Goal: Information Seeking & Learning: Learn about a topic

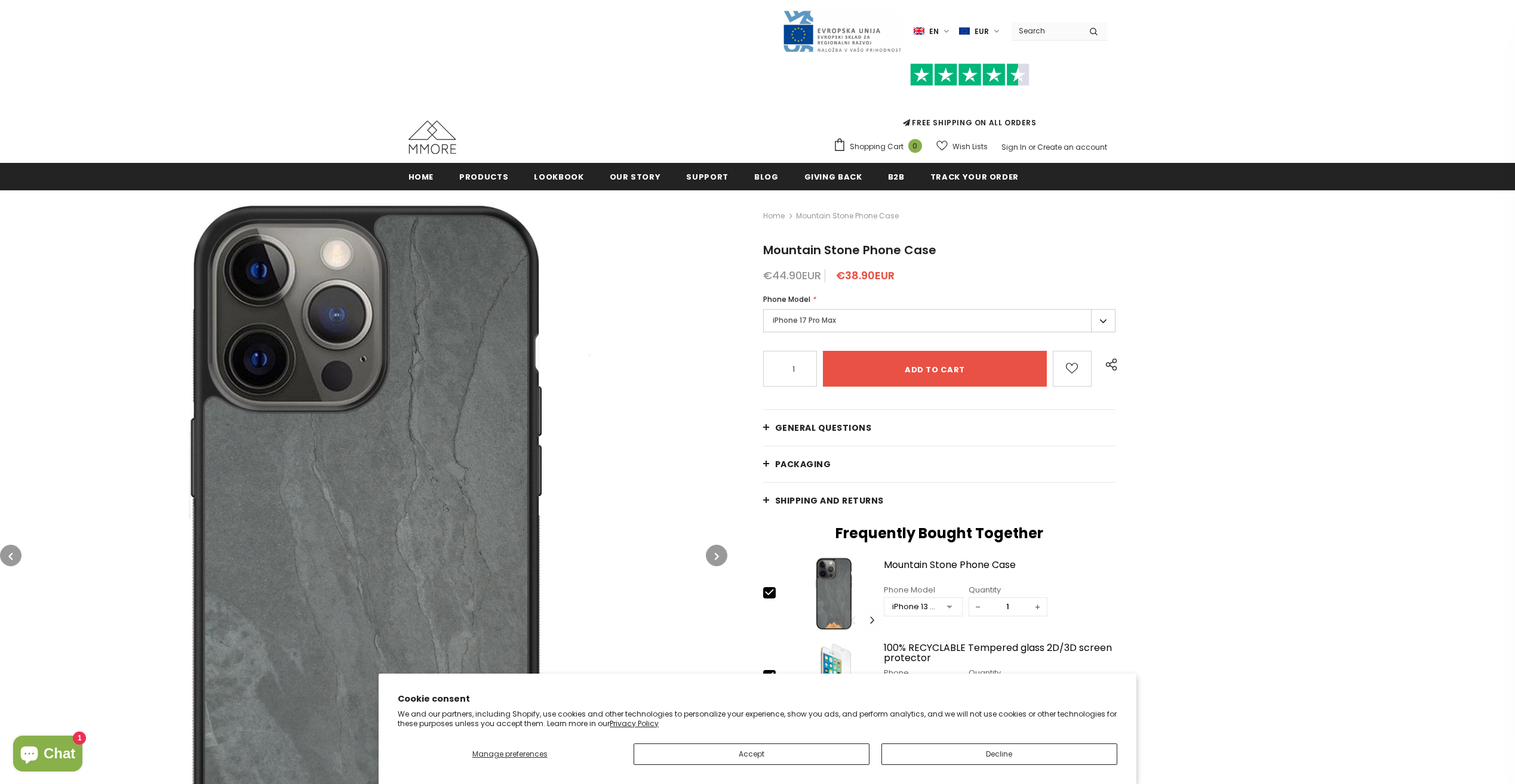
click at [1013, 322] on label "iPhone 17 Pro Max" at bounding box center [940, 321] width 353 height 23
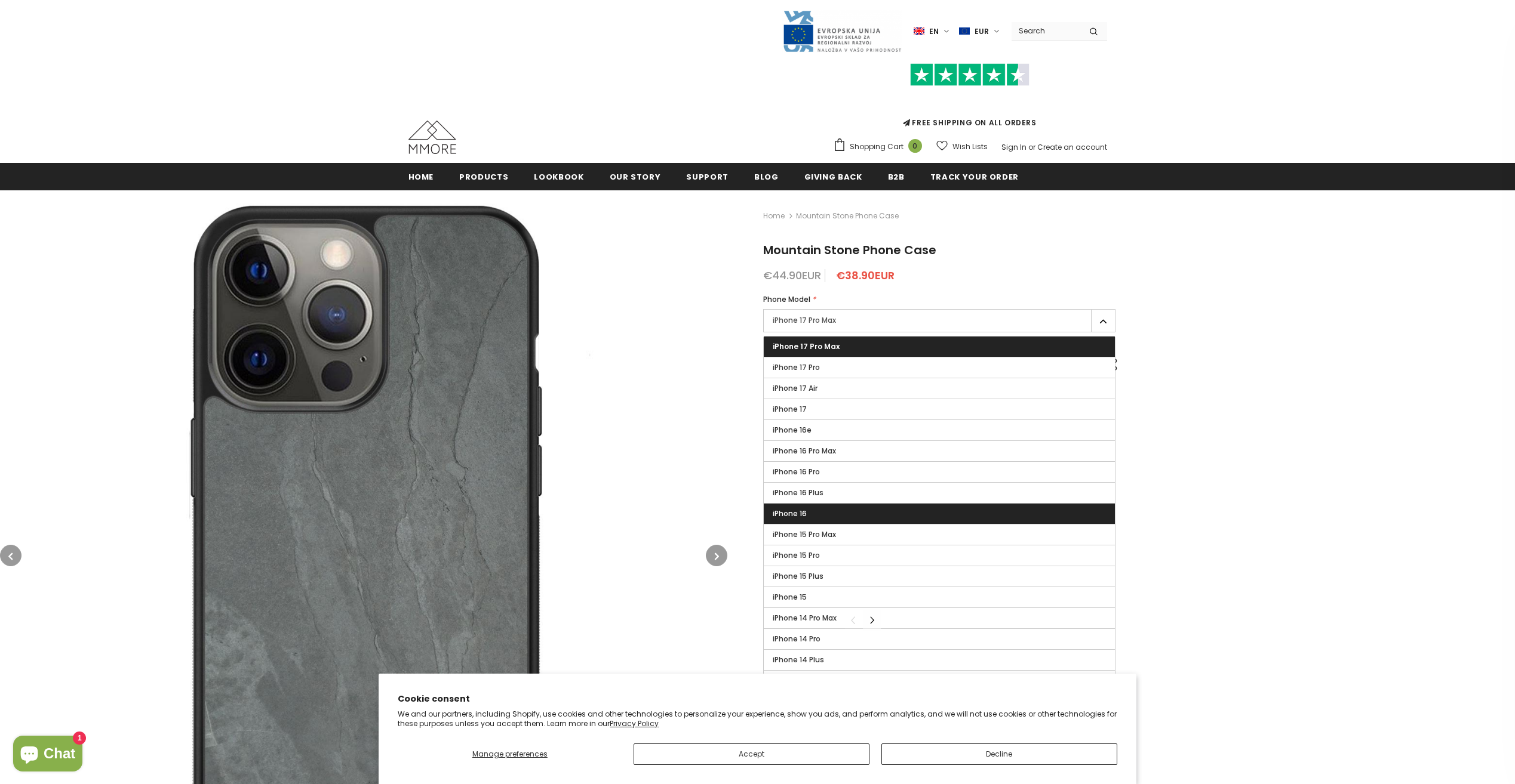
click at [851, 509] on label "iPhone 16" at bounding box center [939, 513] width 352 height 20
click at [0, 0] on input "iPhone 16" at bounding box center [0, 0] width 0 height 0
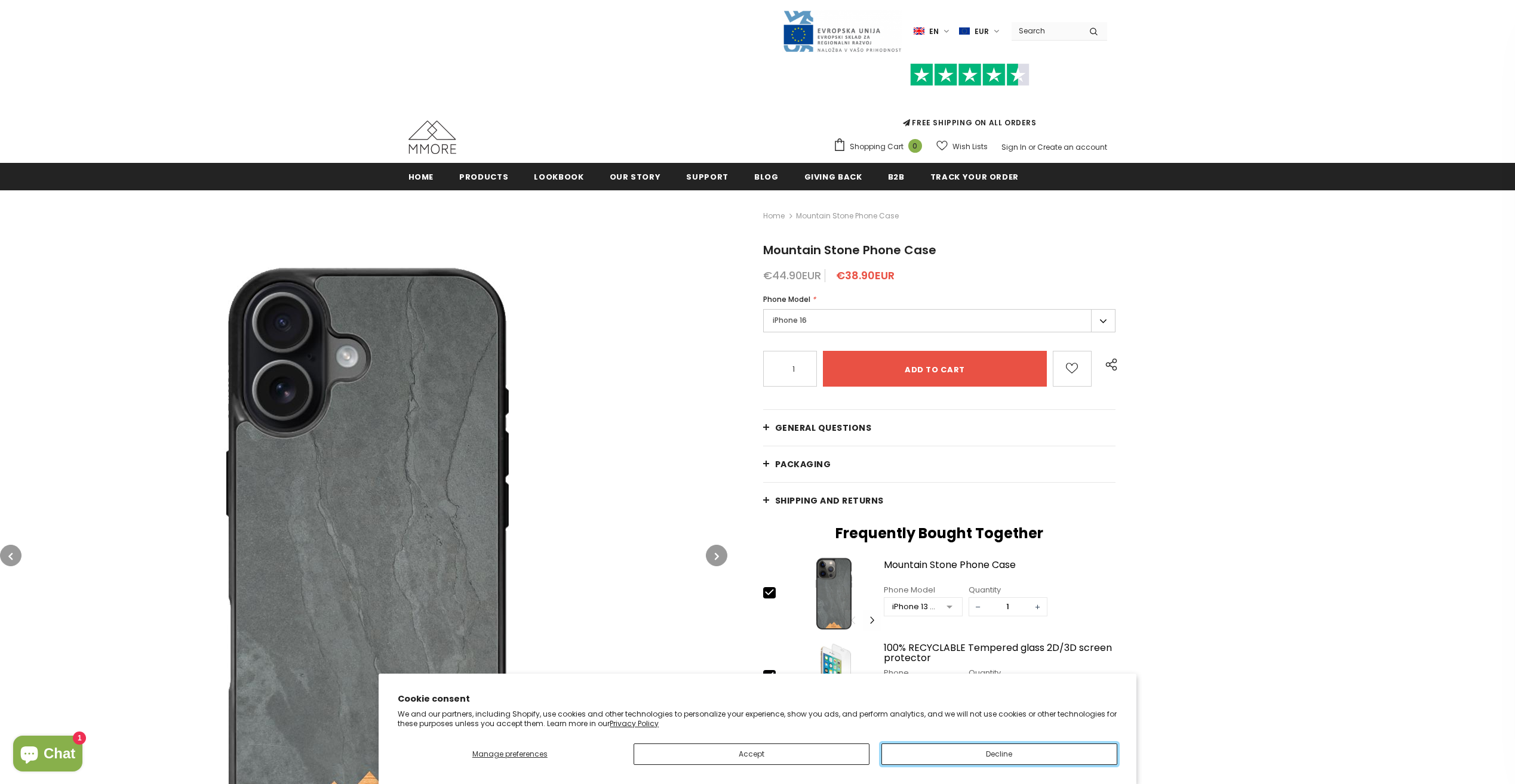
click at [939, 747] on button "Decline" at bounding box center [999, 754] width 236 height 21
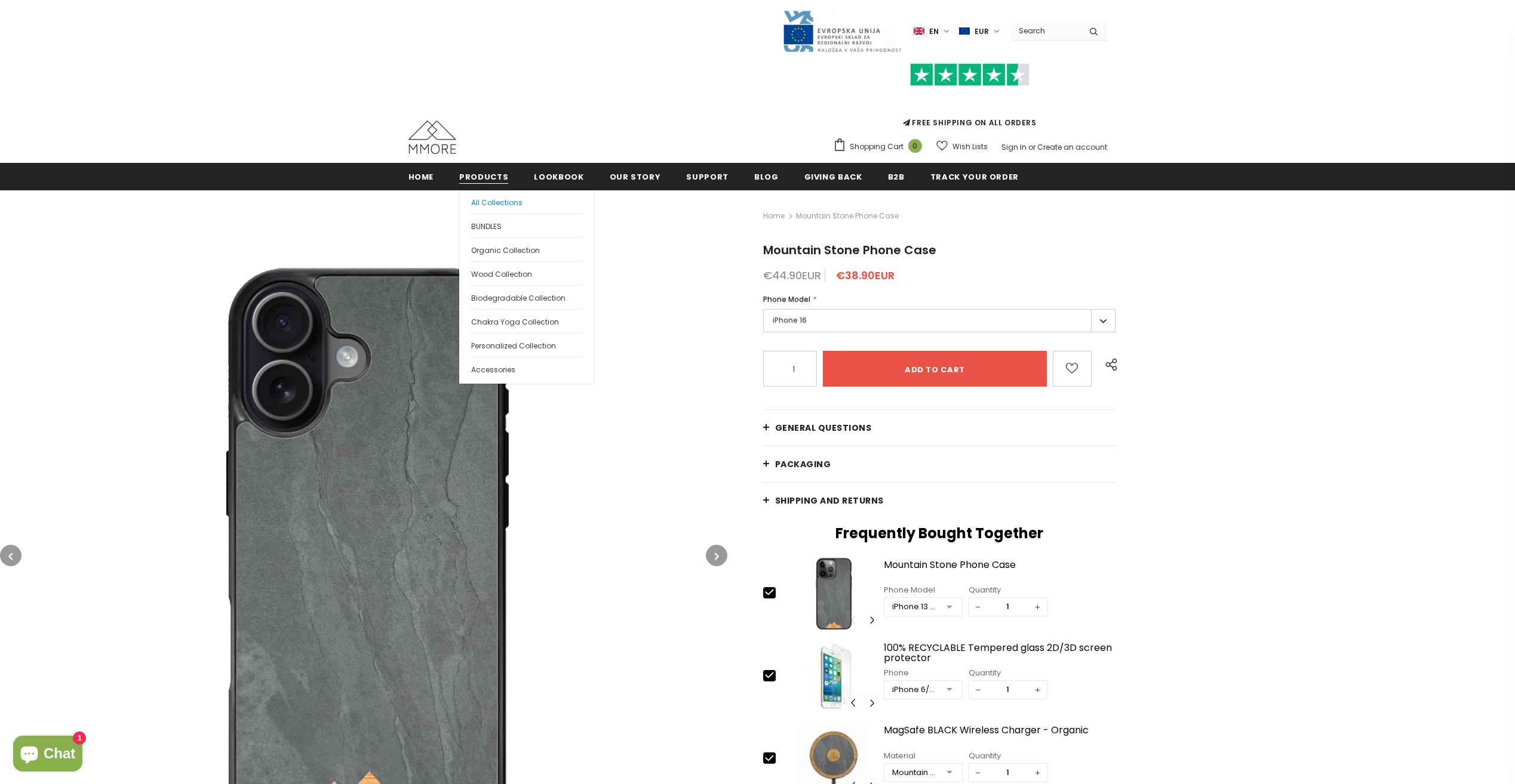
click at [498, 207] on span "All Collections" at bounding box center [497, 203] width 51 height 11
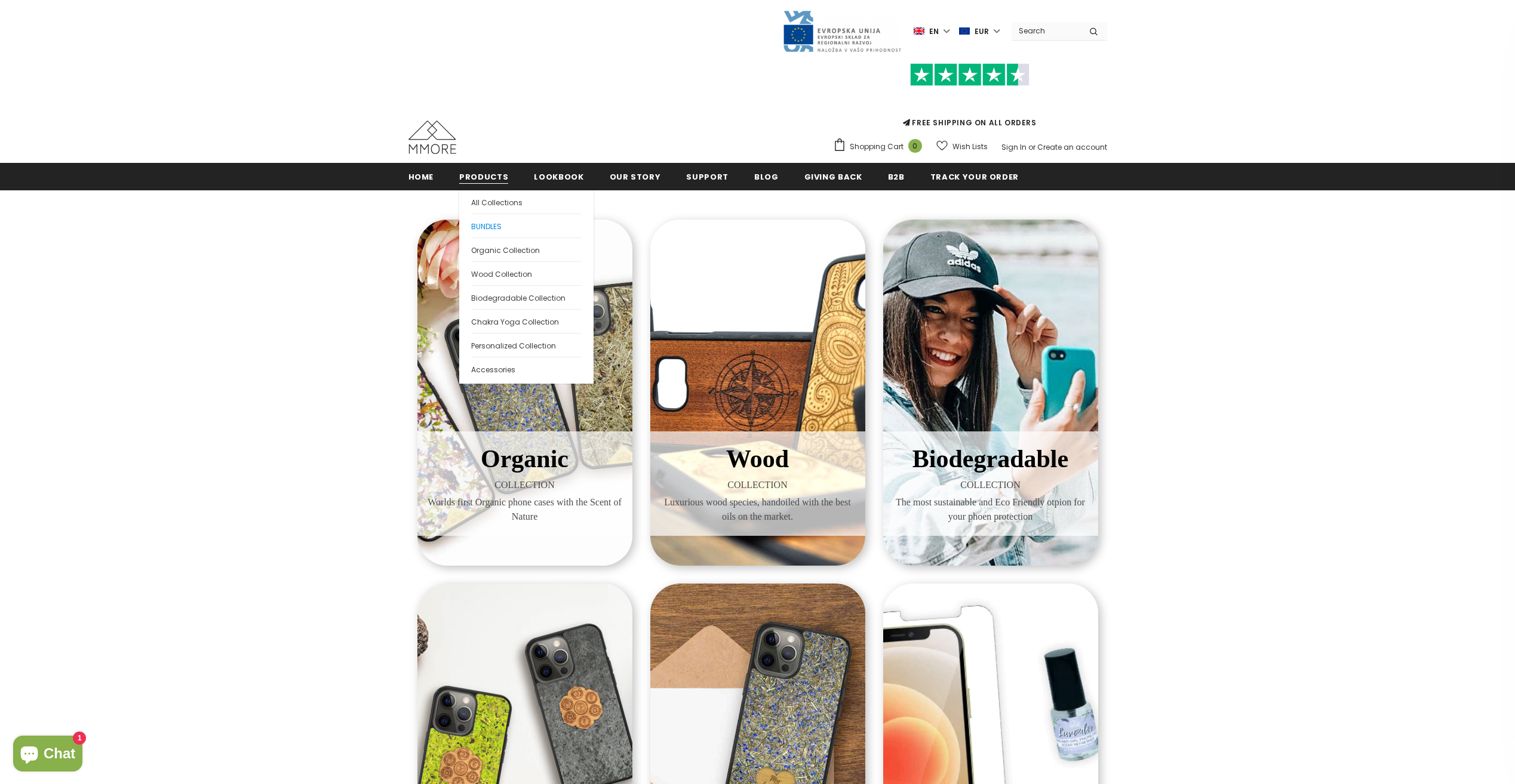
click at [496, 226] on span "BUNDLES" at bounding box center [486, 227] width 31 height 11
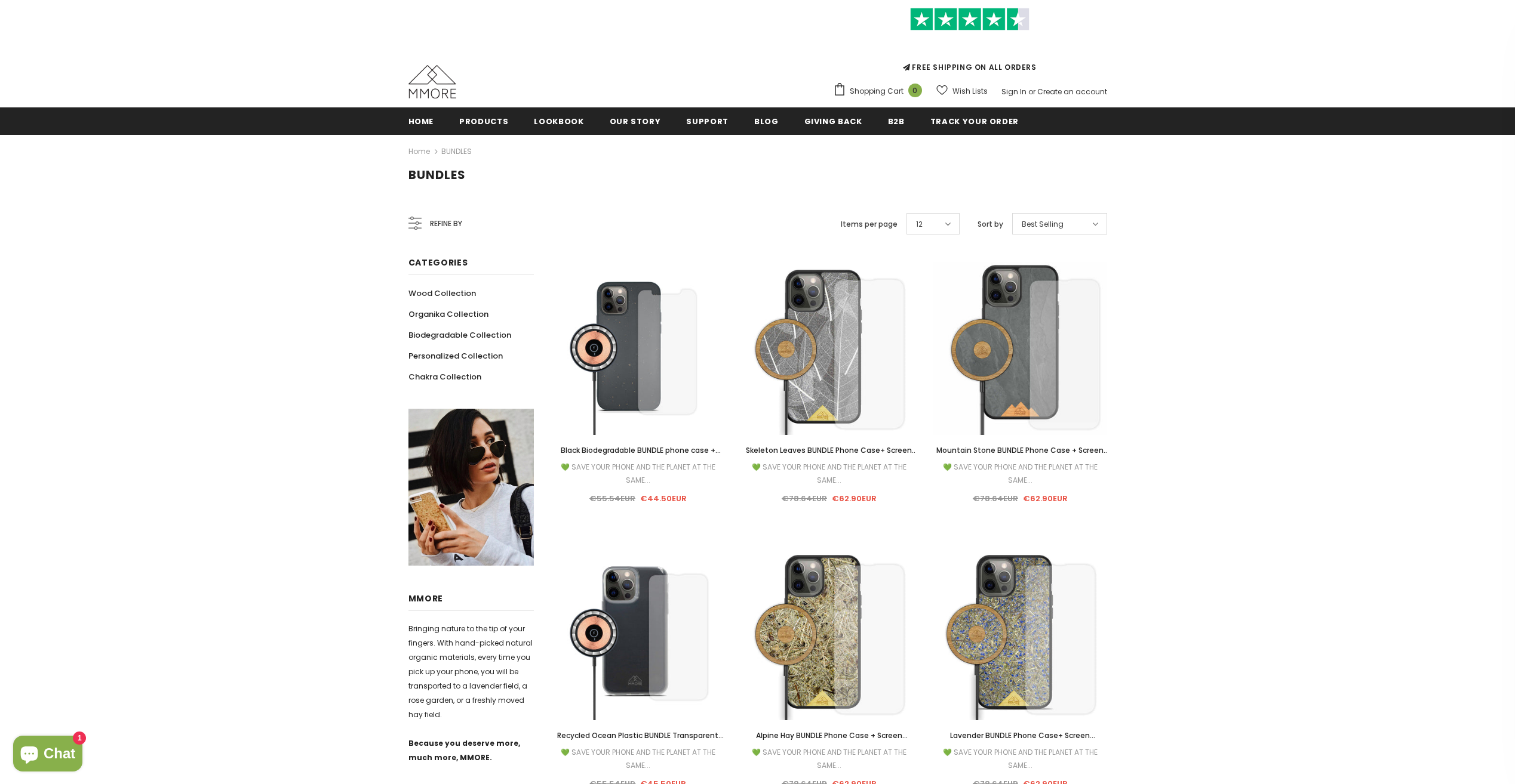
scroll to position [60, 0]
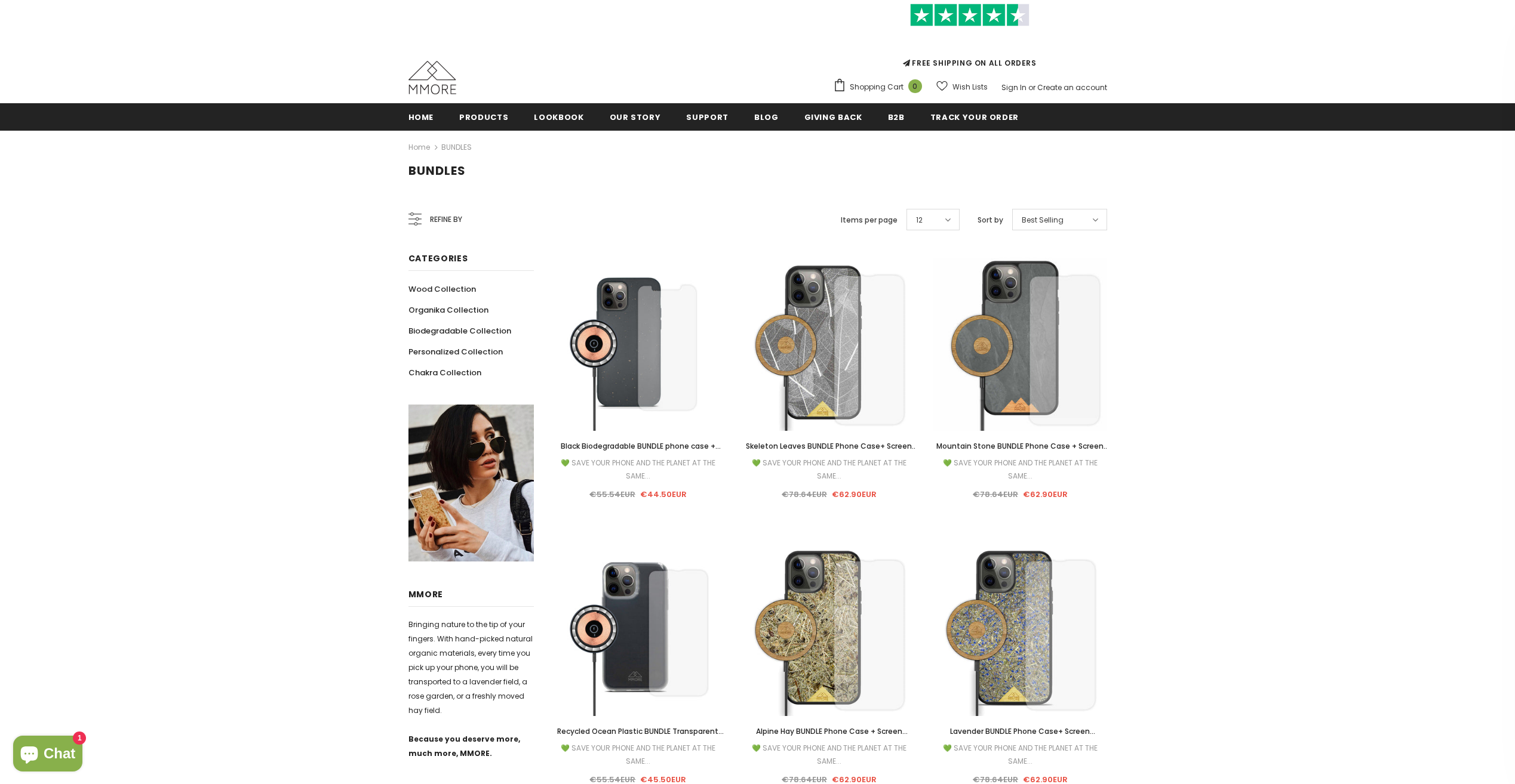
click at [1060, 447] on span "Mountain Stone BUNDLE Phone Case + Screen Protector + Stone Wireless Charger" at bounding box center [1023, 452] width 173 height 23
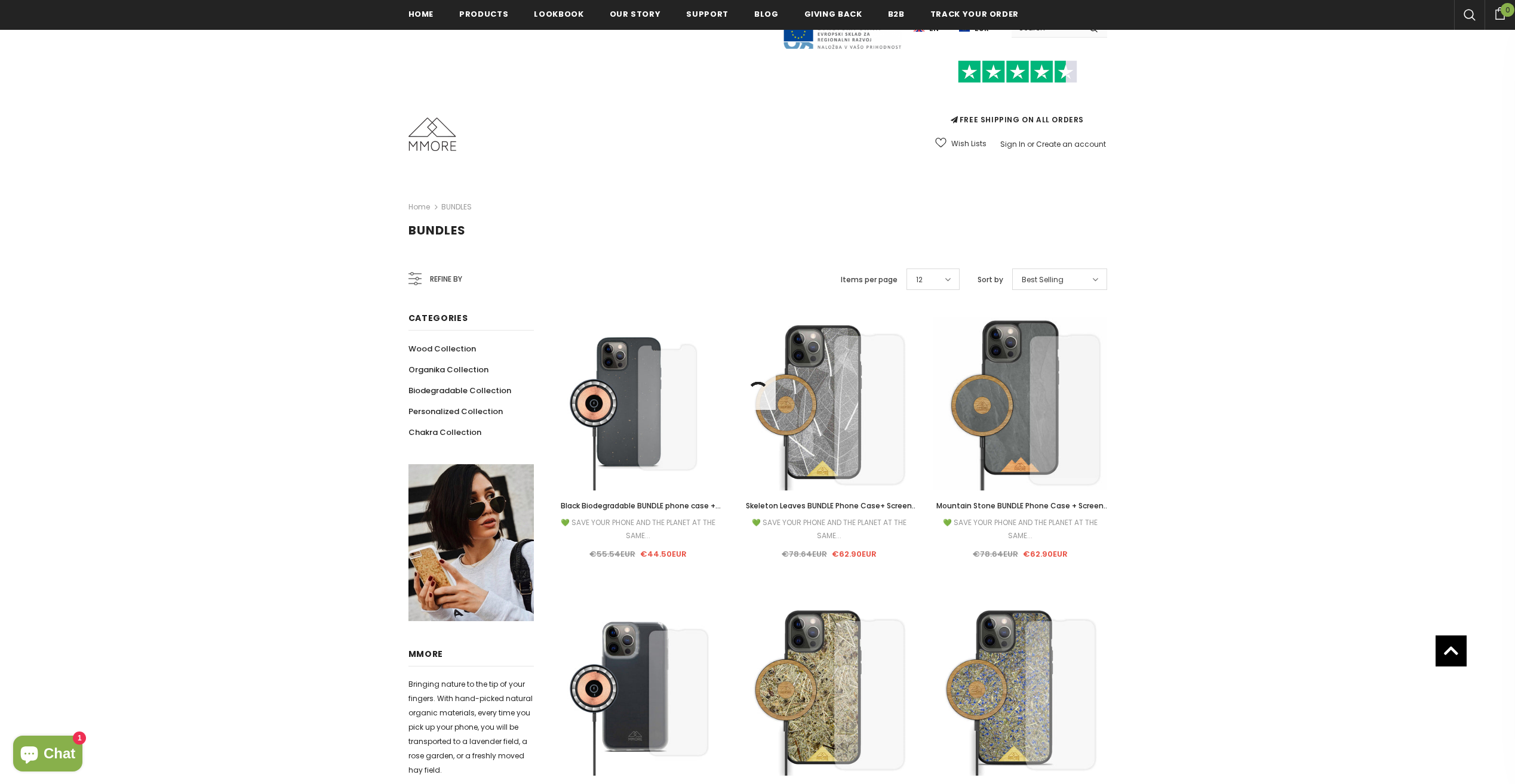
scroll to position [0, 0]
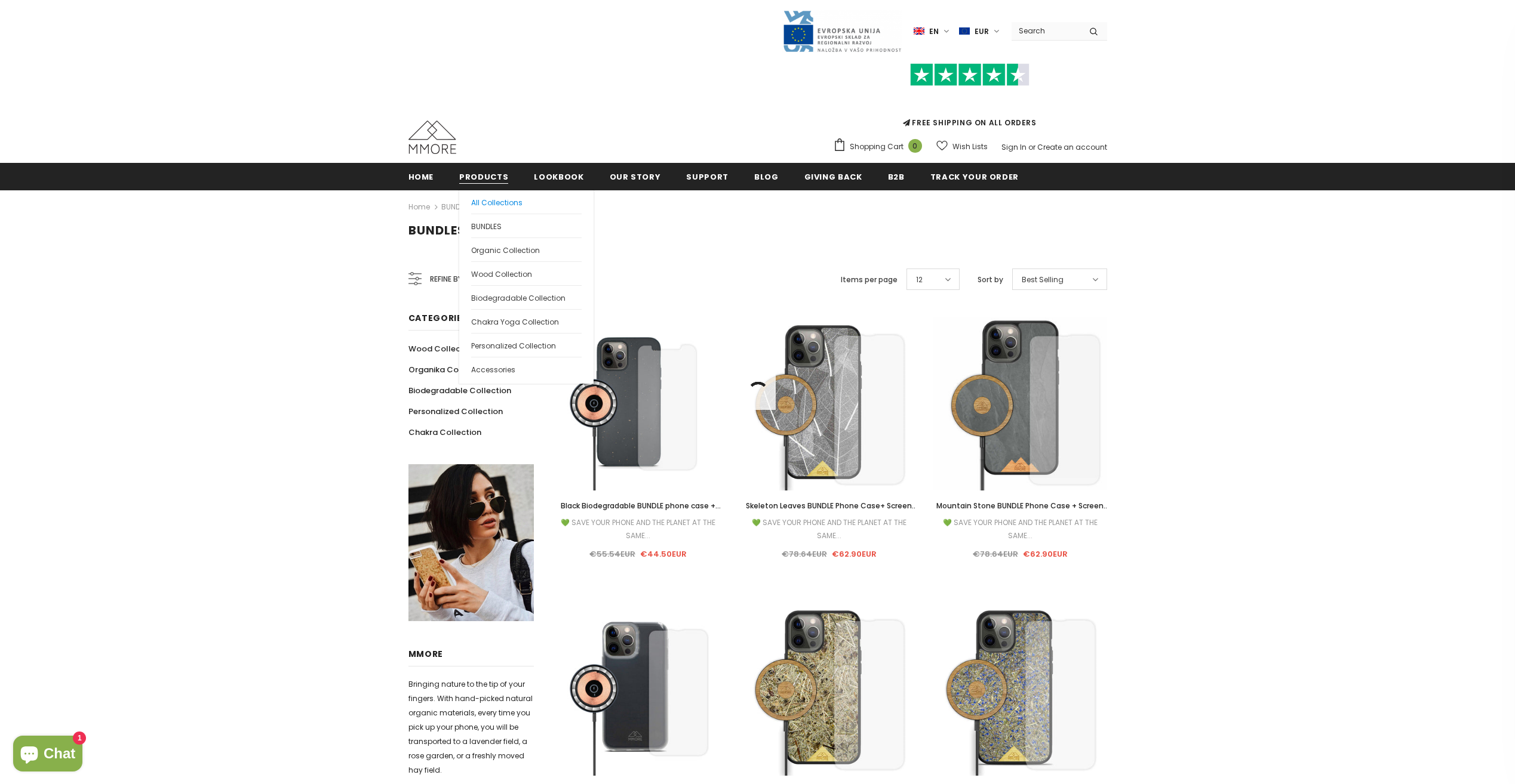
click at [489, 210] on link "All Collections" at bounding box center [526, 202] width 110 height 23
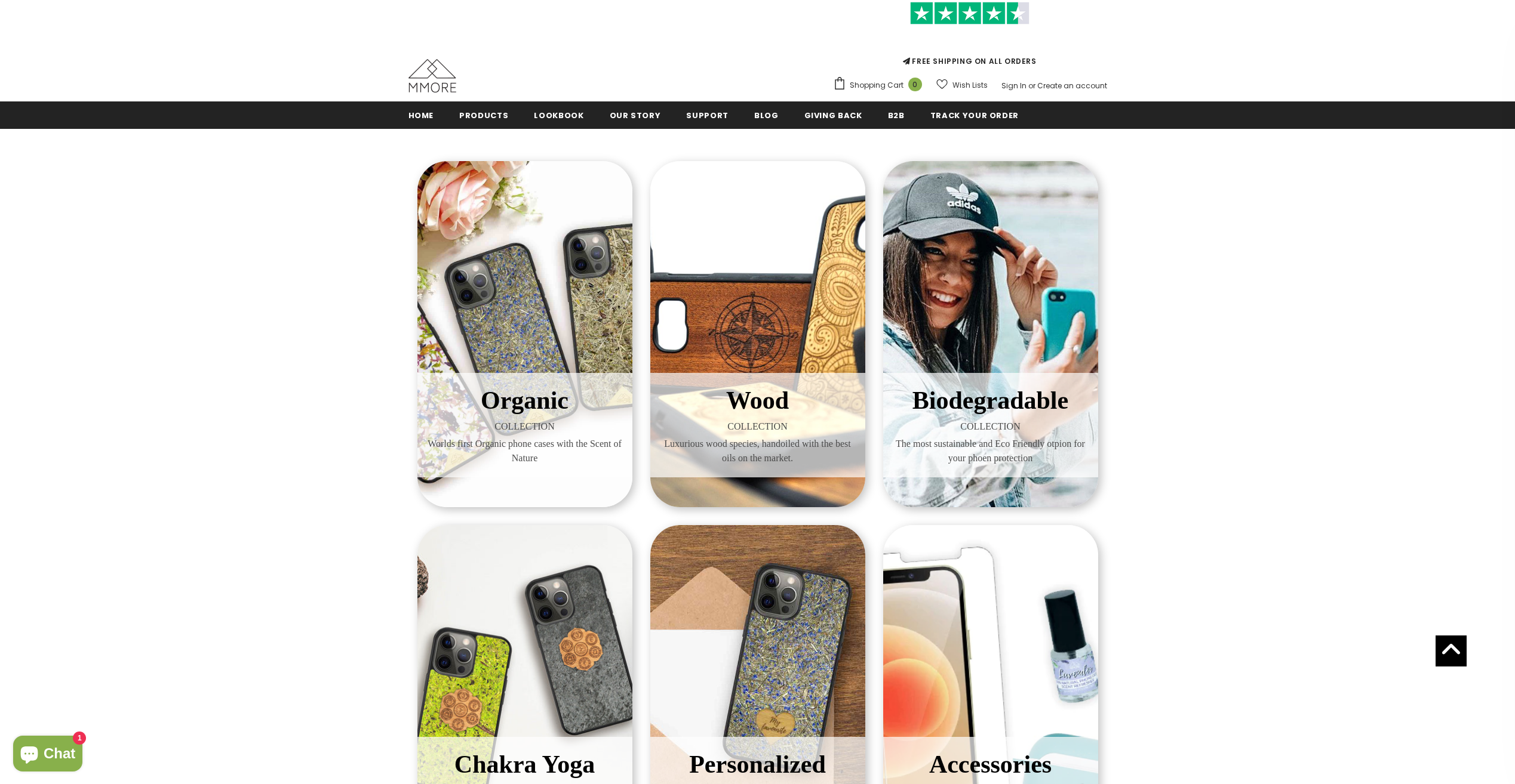
scroll to position [60, 0]
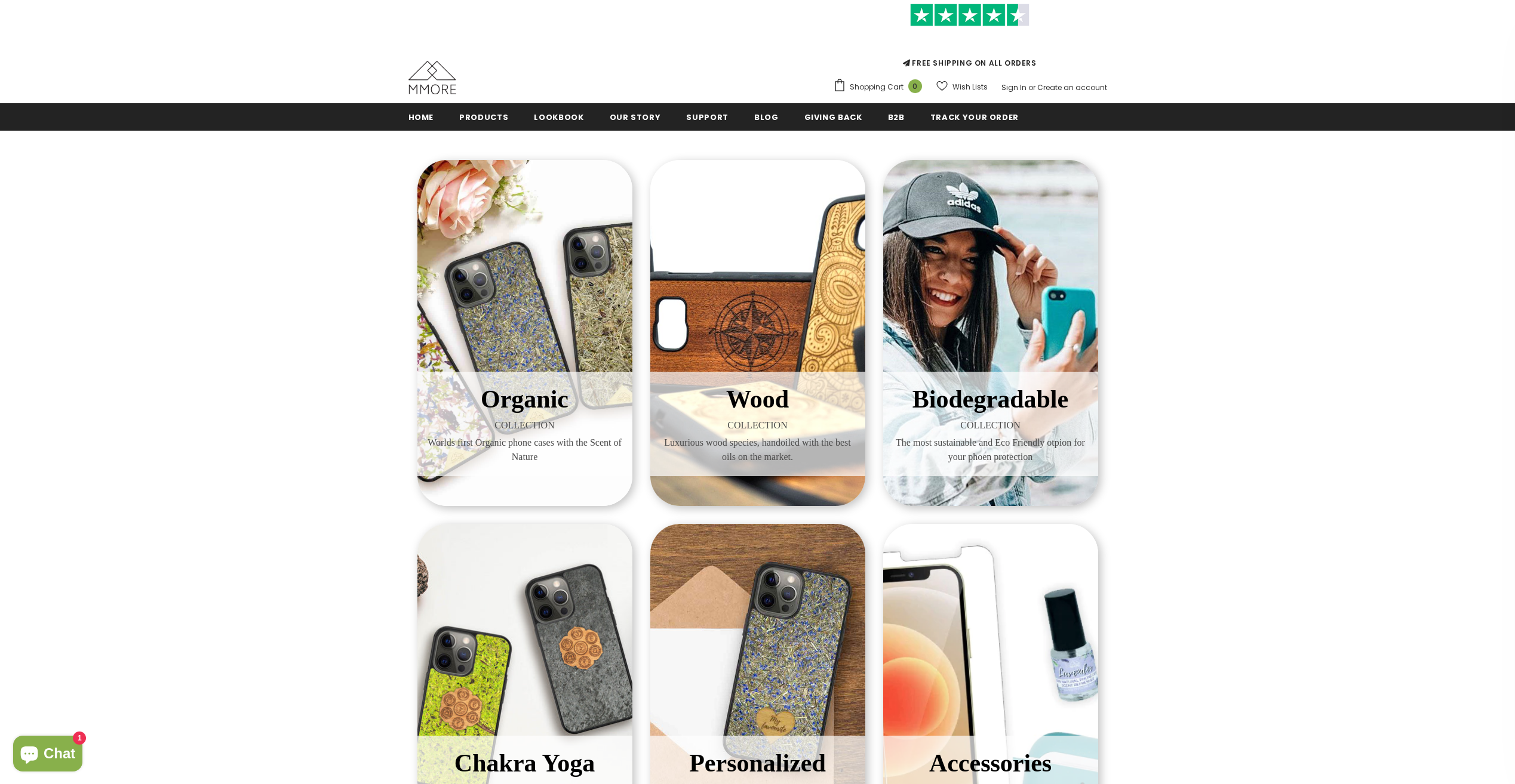
click at [557, 296] on div "Organic COLLECTION Worlds first Organic phone cases with the Scent of Nature" at bounding box center [525, 332] width 215 height 346
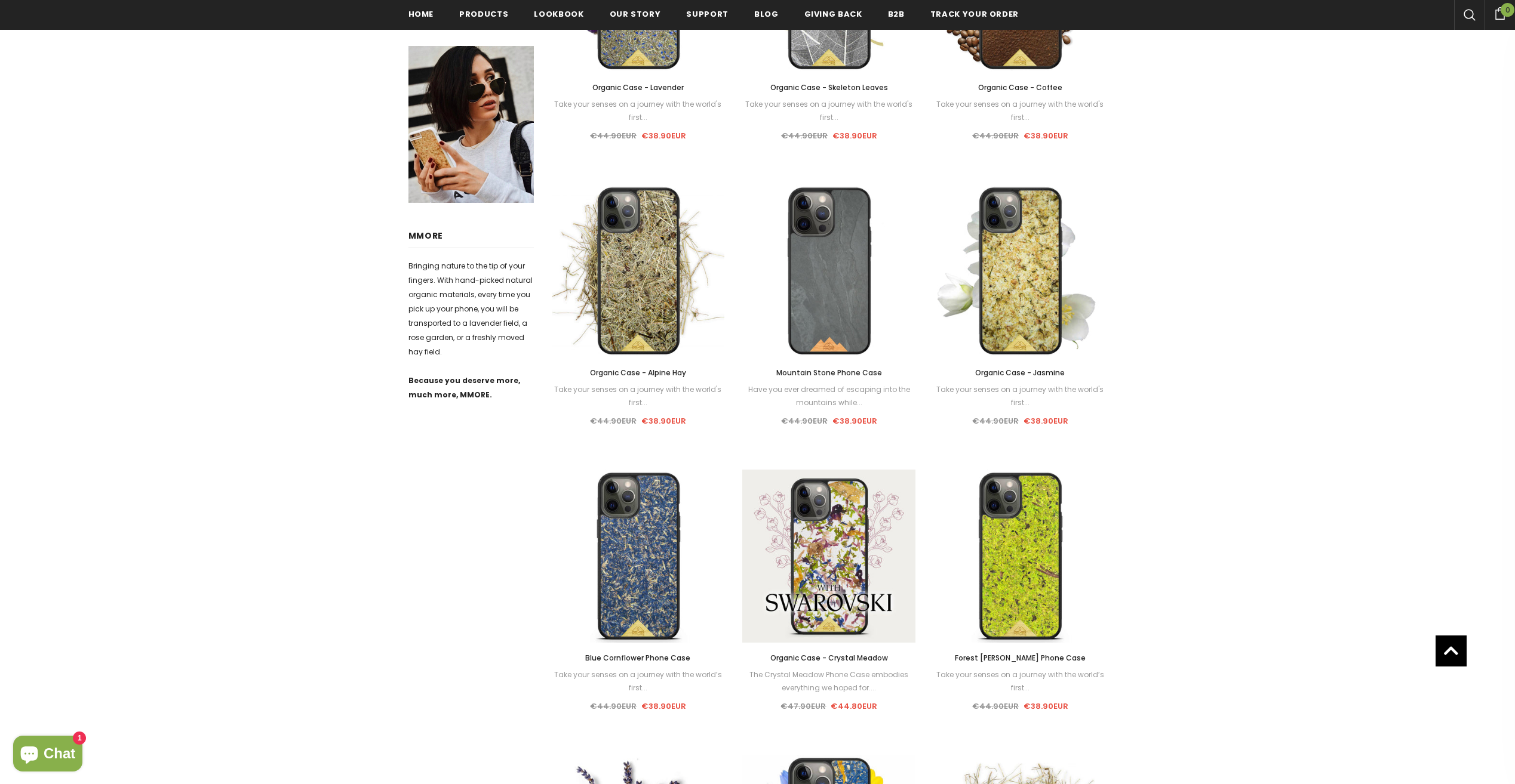
scroll to position [418, 0]
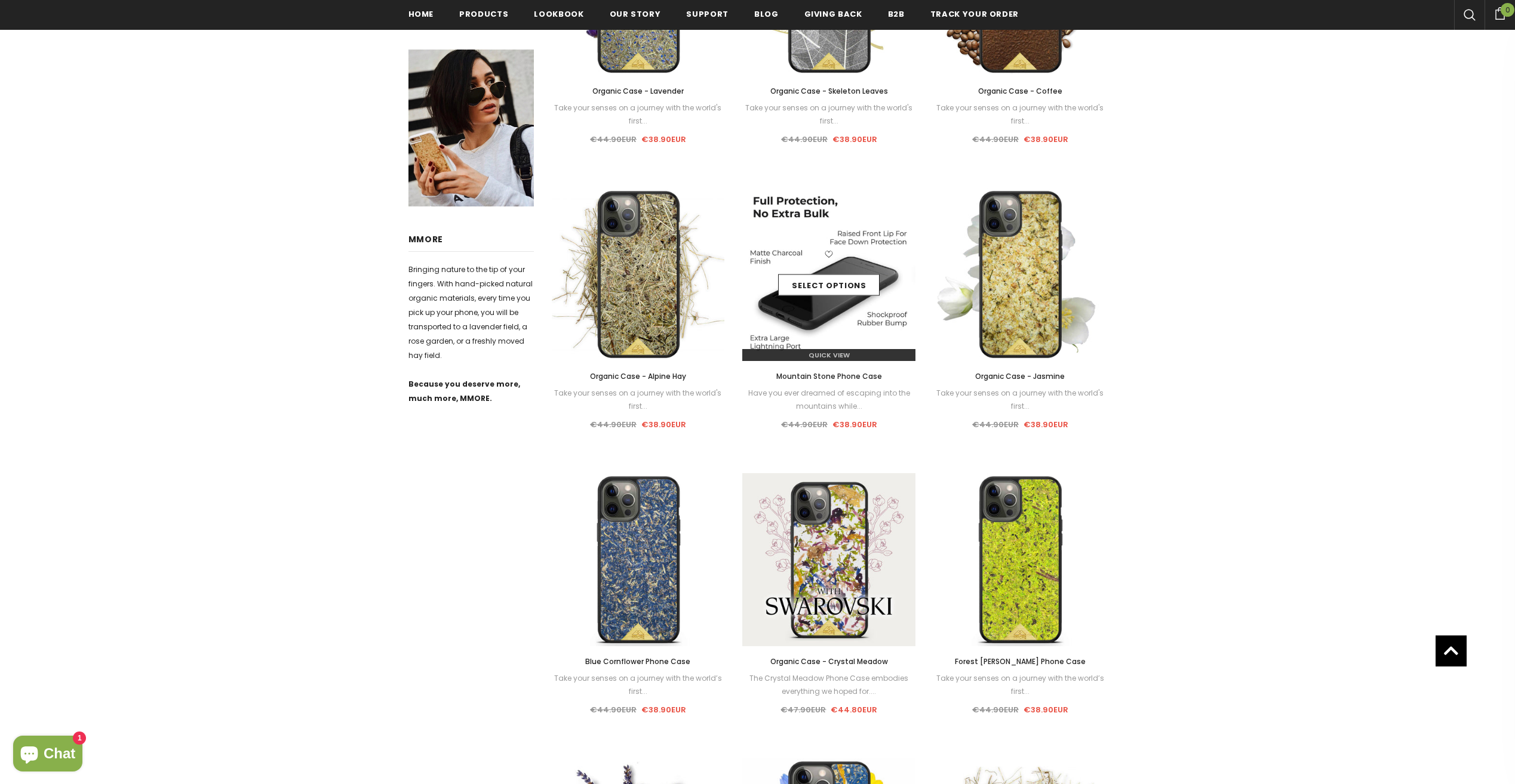
click at [826, 331] on img at bounding box center [829, 274] width 173 height 173
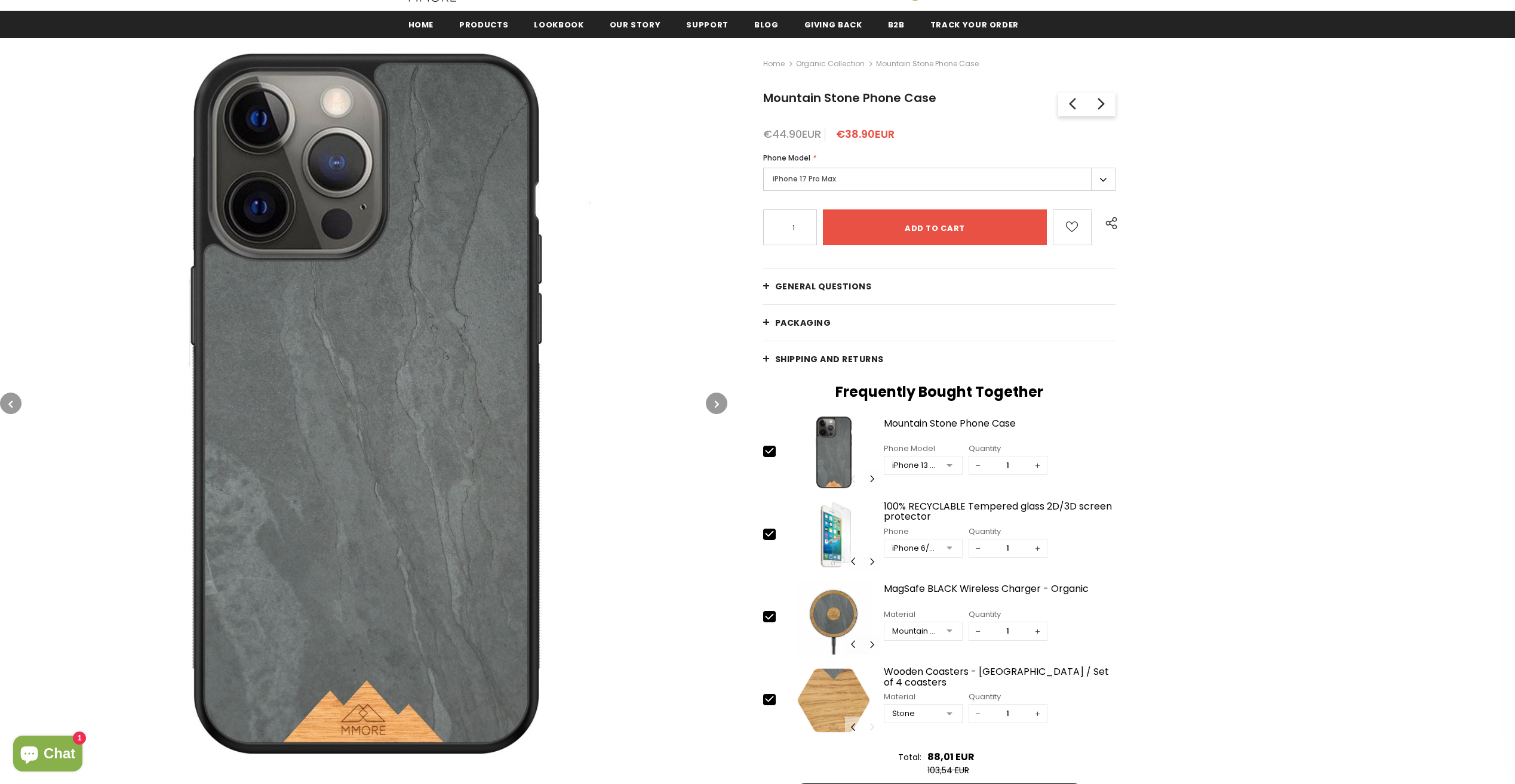
scroll to position [179, 0]
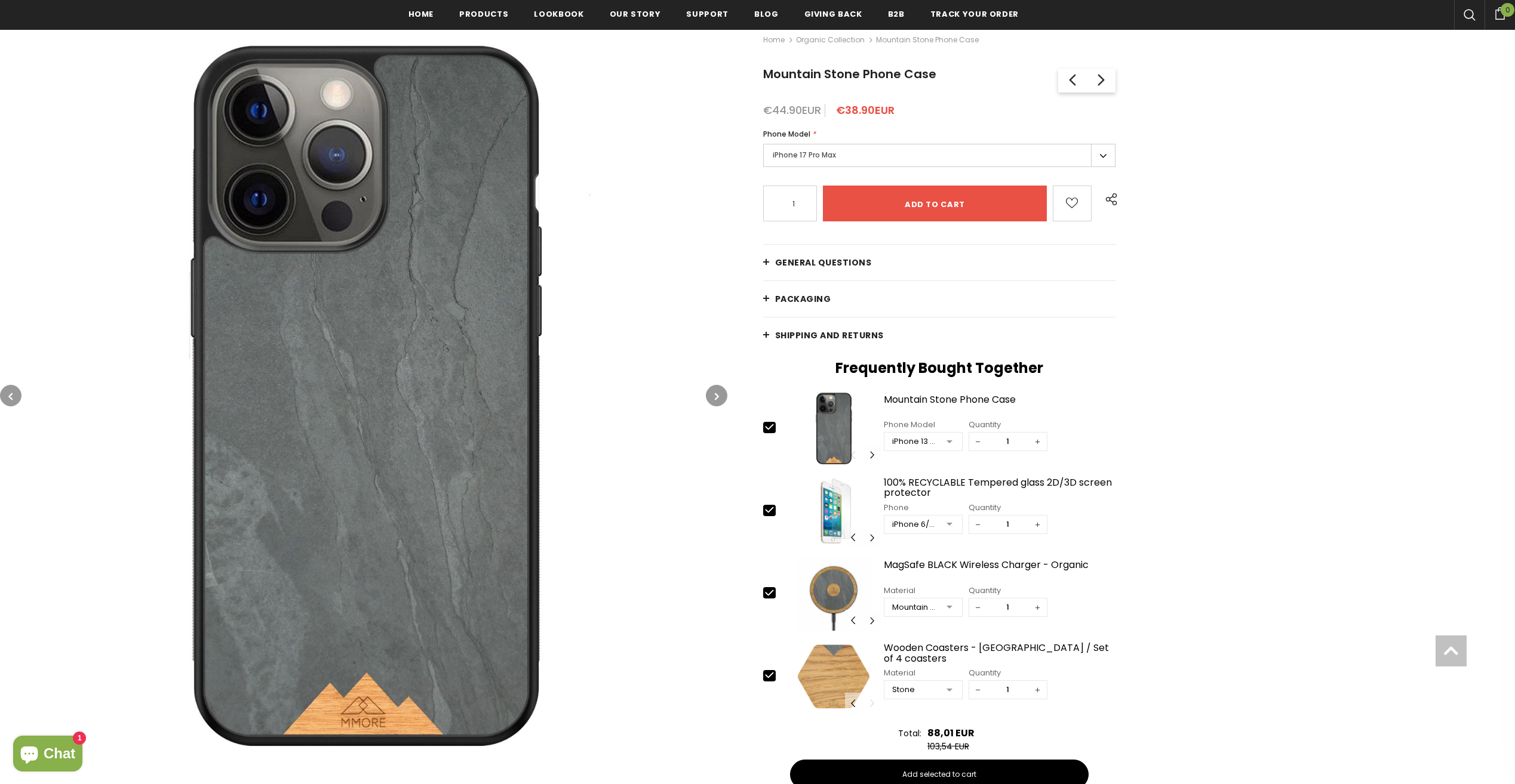
click at [438, 318] on img at bounding box center [364, 396] width 727 height 727
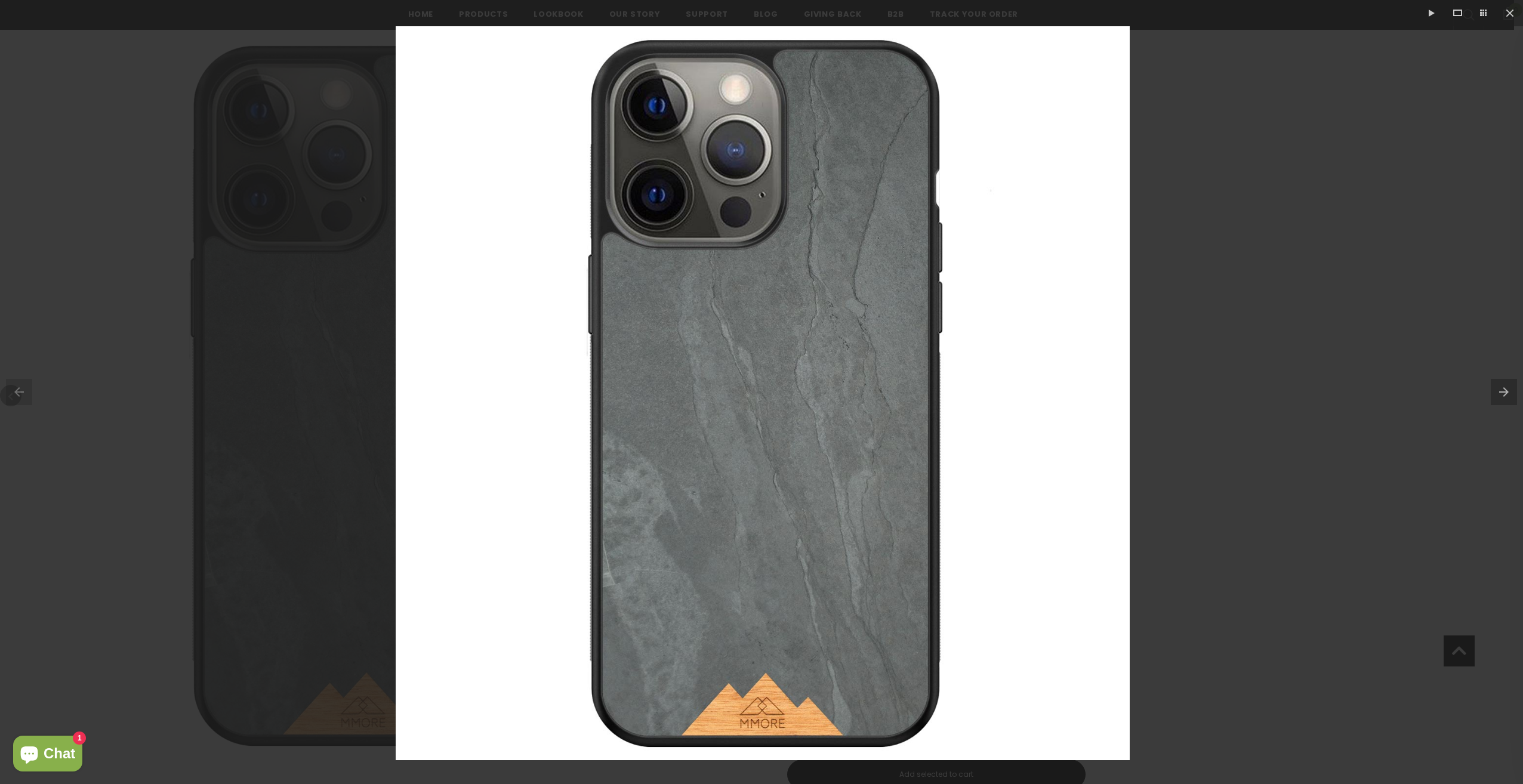
click at [778, 347] on img at bounding box center [763, 393] width 734 height 734
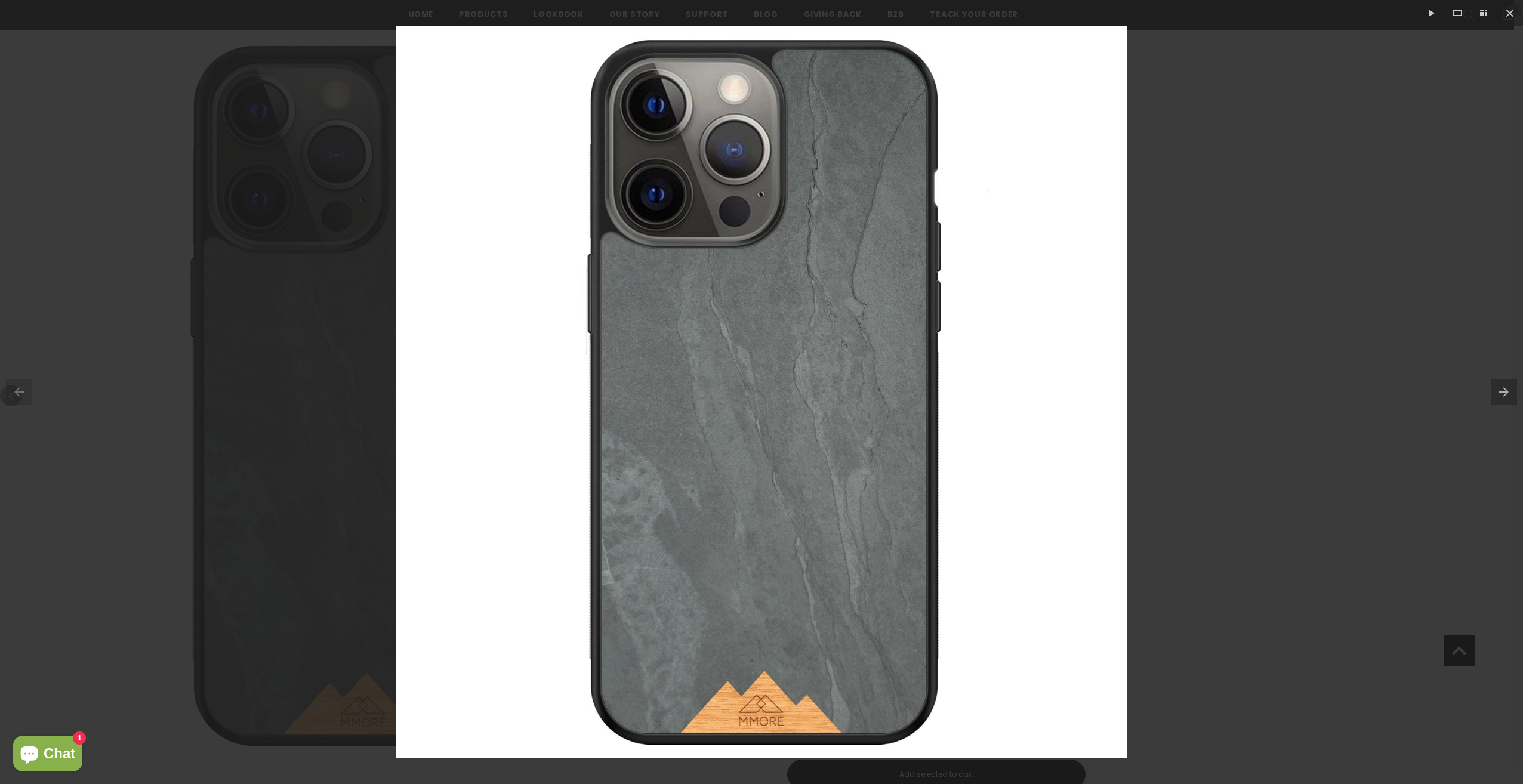
click at [778, 347] on img at bounding box center [762, 392] width 732 height 732
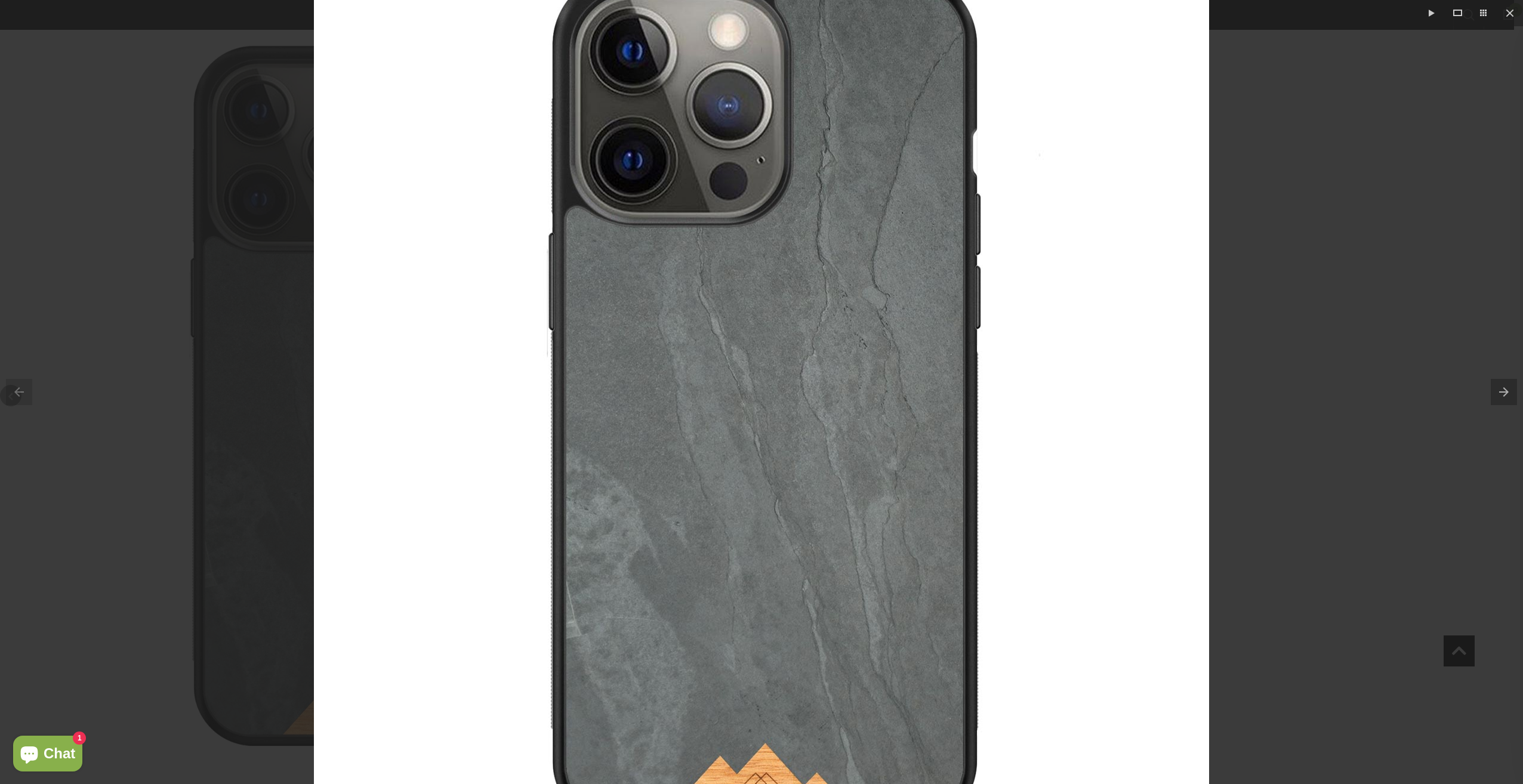
click at [1275, 290] on div at bounding box center [761, 392] width 1523 height 784
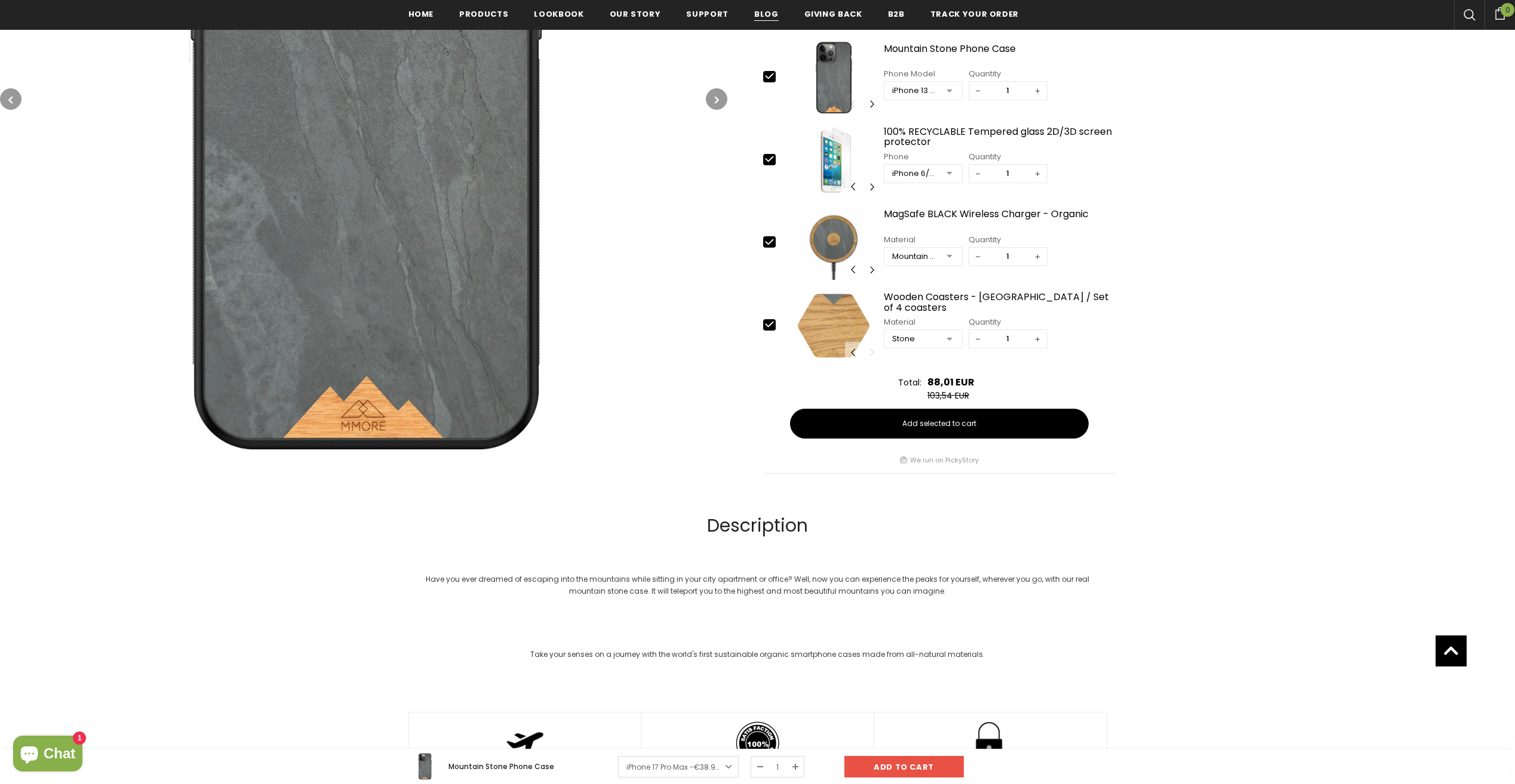
scroll to position [537, 0]
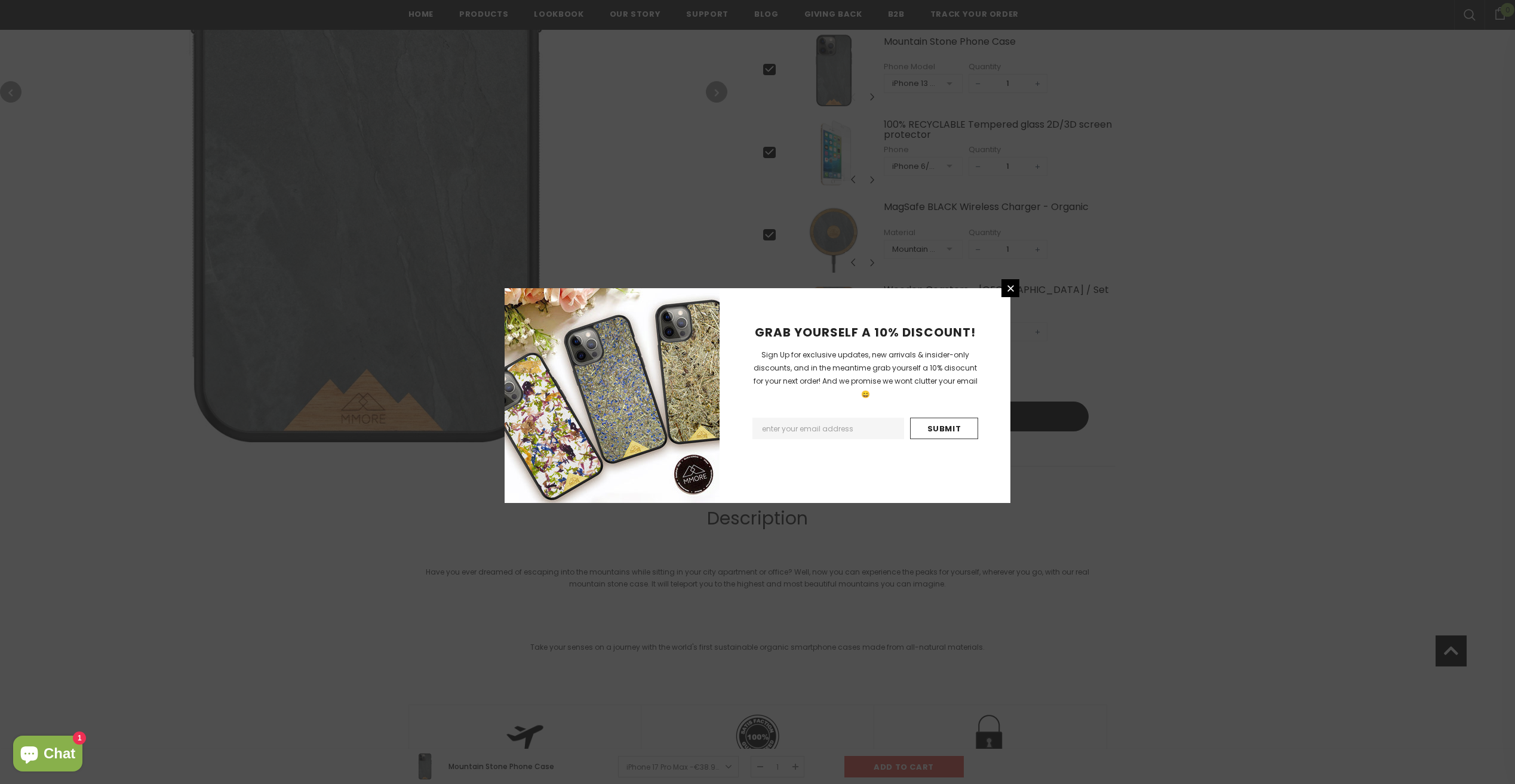
click at [837, 422] on input "Email Address" at bounding box center [829, 429] width 152 height 21
click at [834, 418] on input "Email Address" at bounding box center [829, 429] width 152 height 21
type input "eckibiker@gmail.com"
click at [955, 418] on input "Submit" at bounding box center [943, 429] width 68 height 21
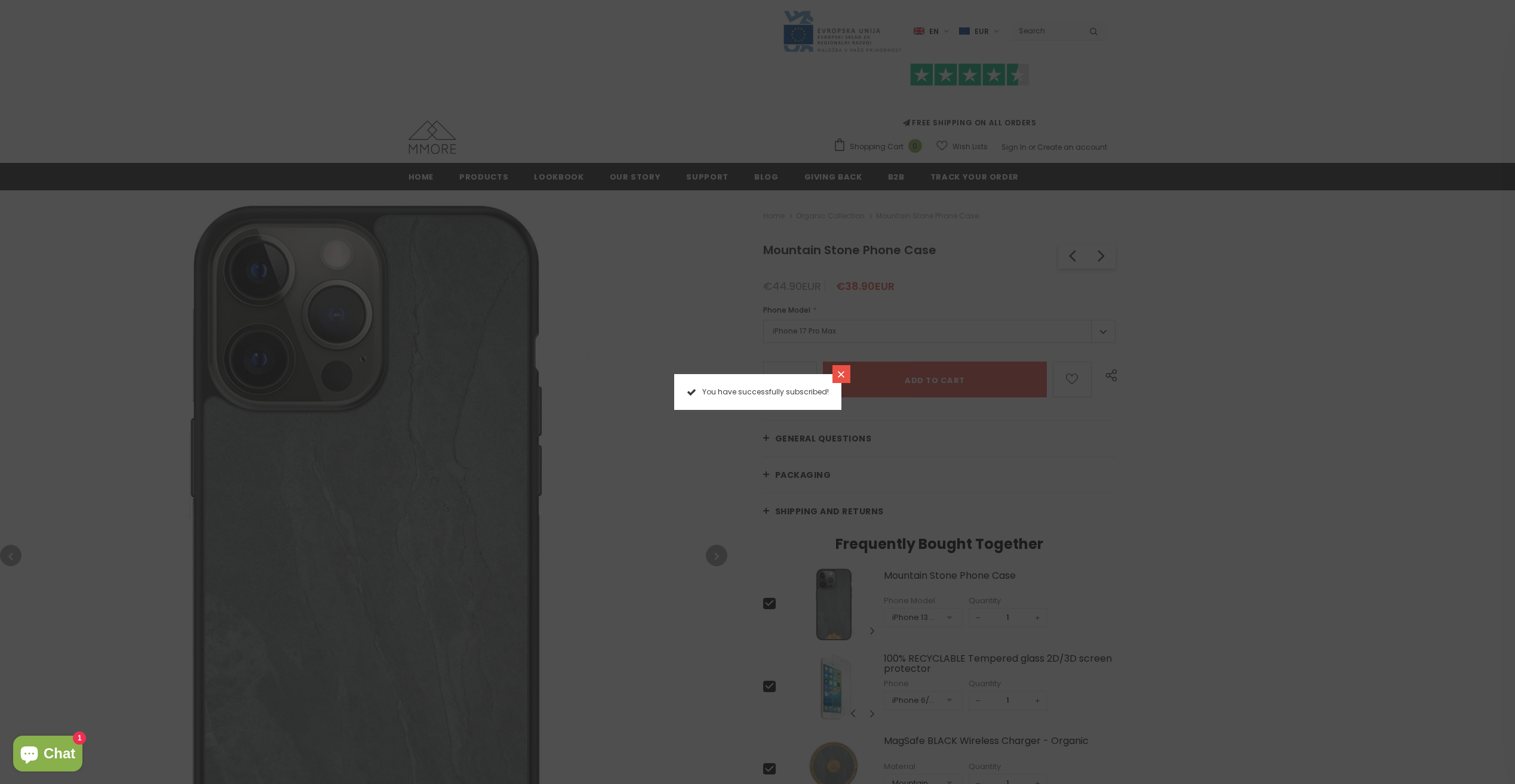
click at [776, 397] on span "You have successfully subscribed!" at bounding box center [765, 392] width 126 height 12
click at [847, 376] on link at bounding box center [841, 374] width 18 height 18
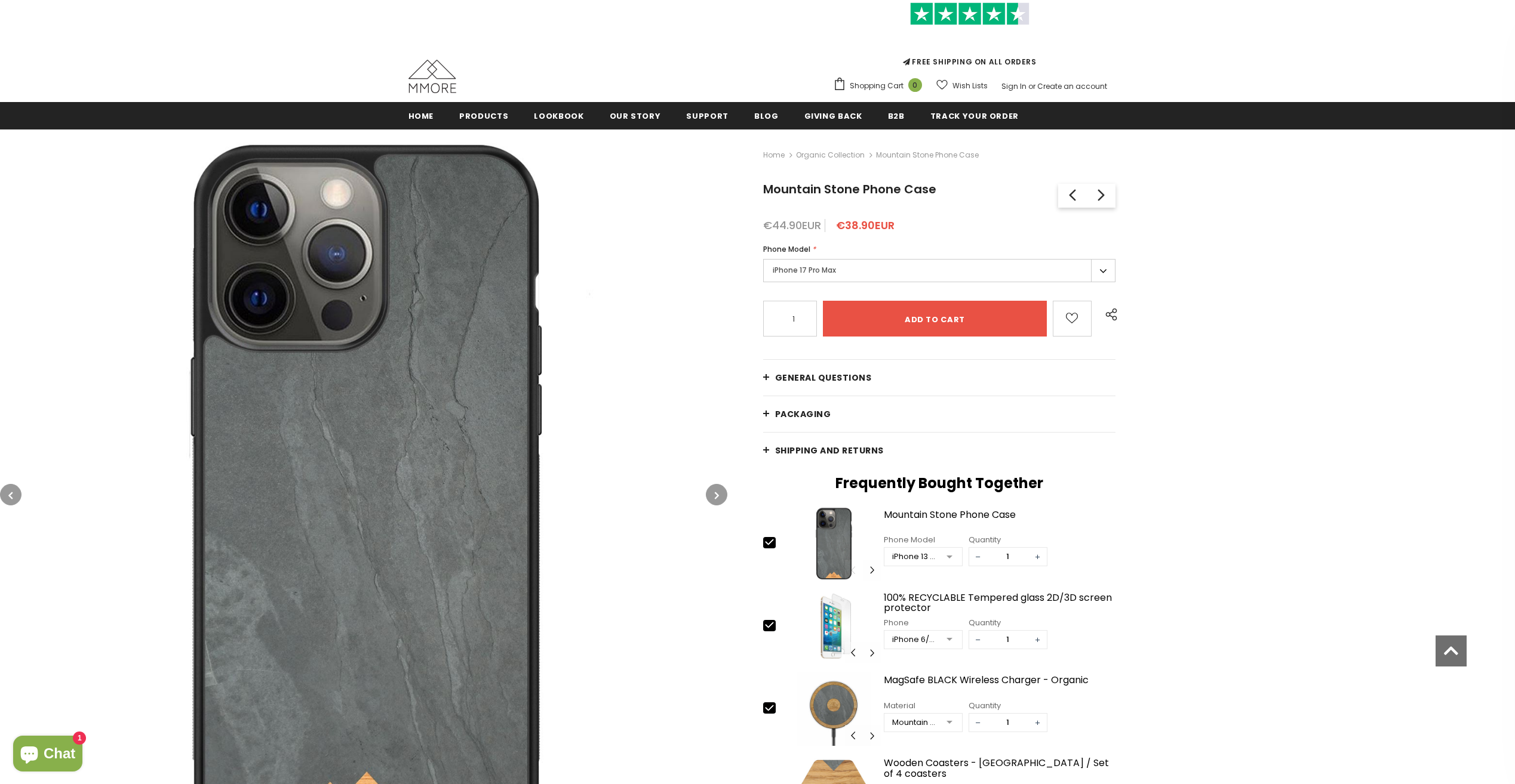
scroll to position [60, 0]
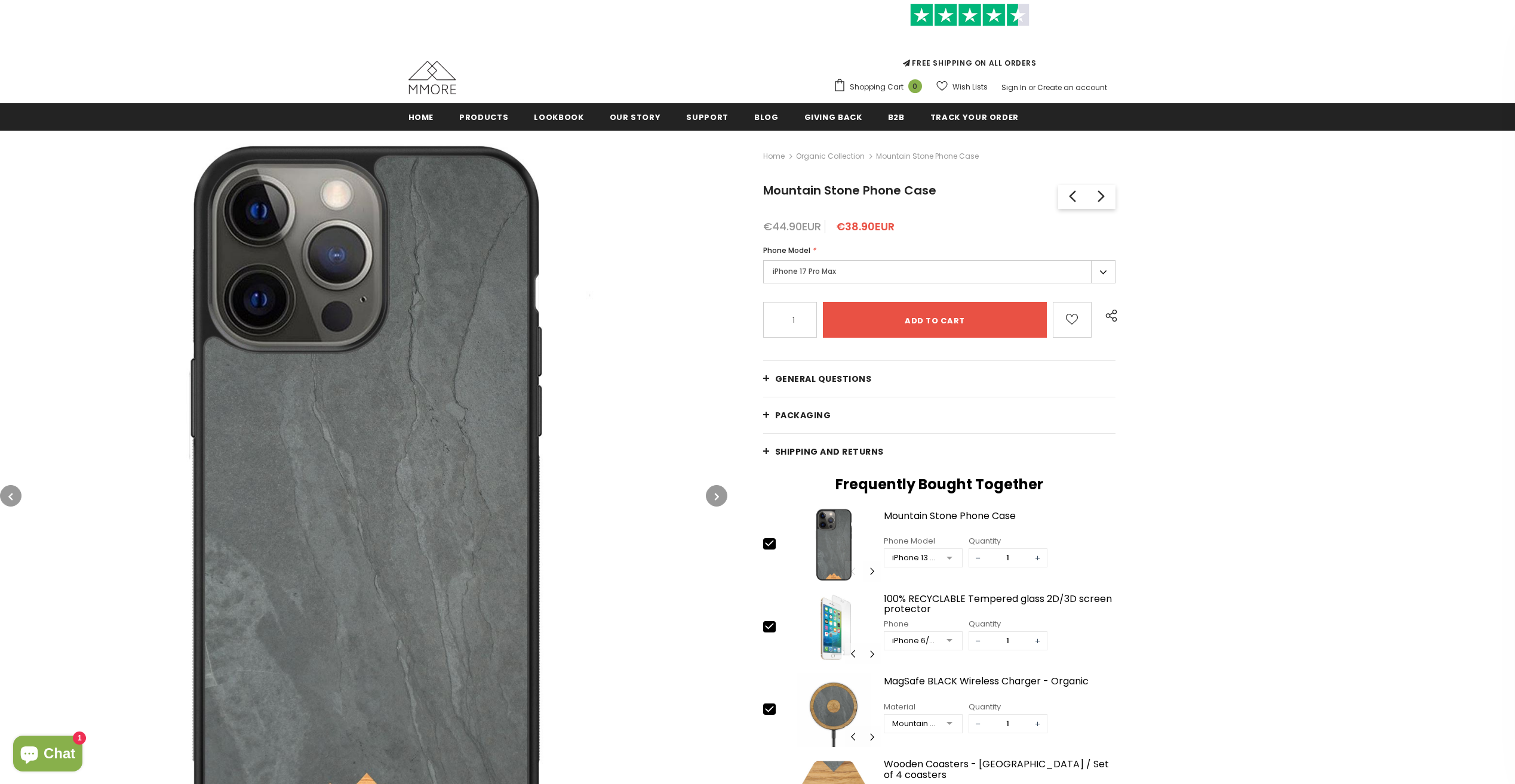
click at [1095, 278] on label "iPhone 17 Pro Max" at bounding box center [940, 272] width 353 height 23
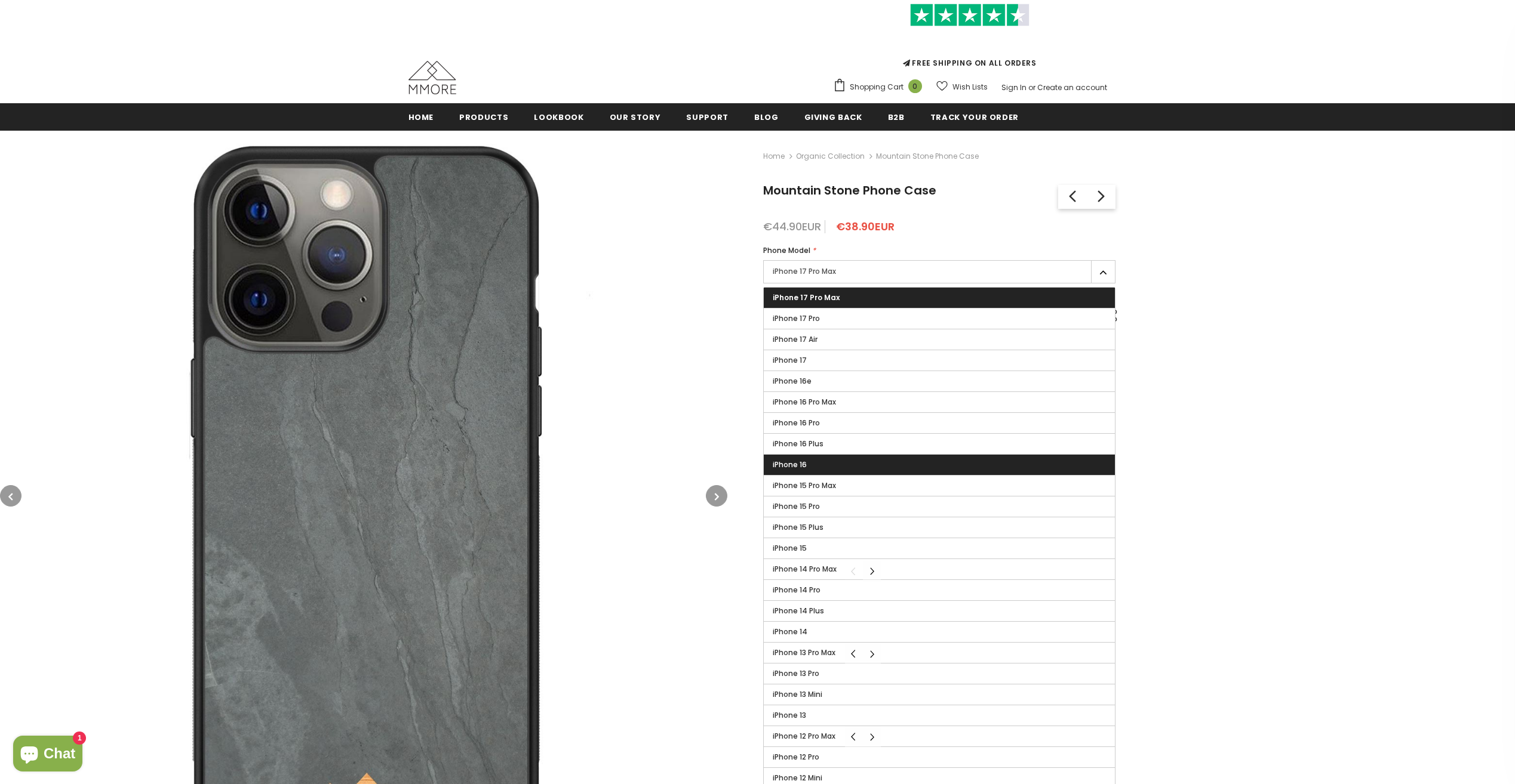
click at [926, 457] on label "iPhone 16" at bounding box center [939, 465] width 352 height 20
click at [0, 0] on input "iPhone 16" at bounding box center [0, 0] width 0 height 0
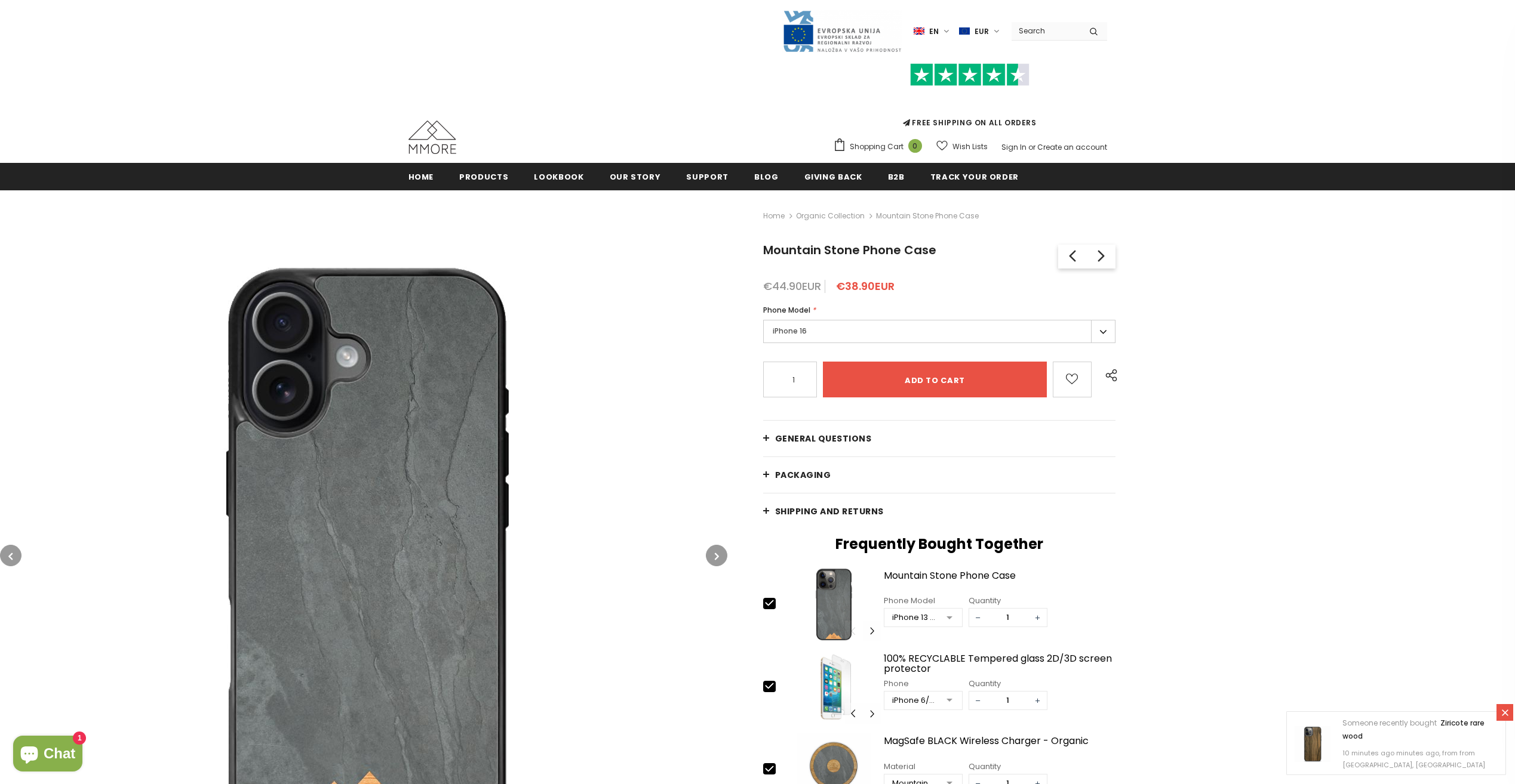
scroll to position [60, 0]
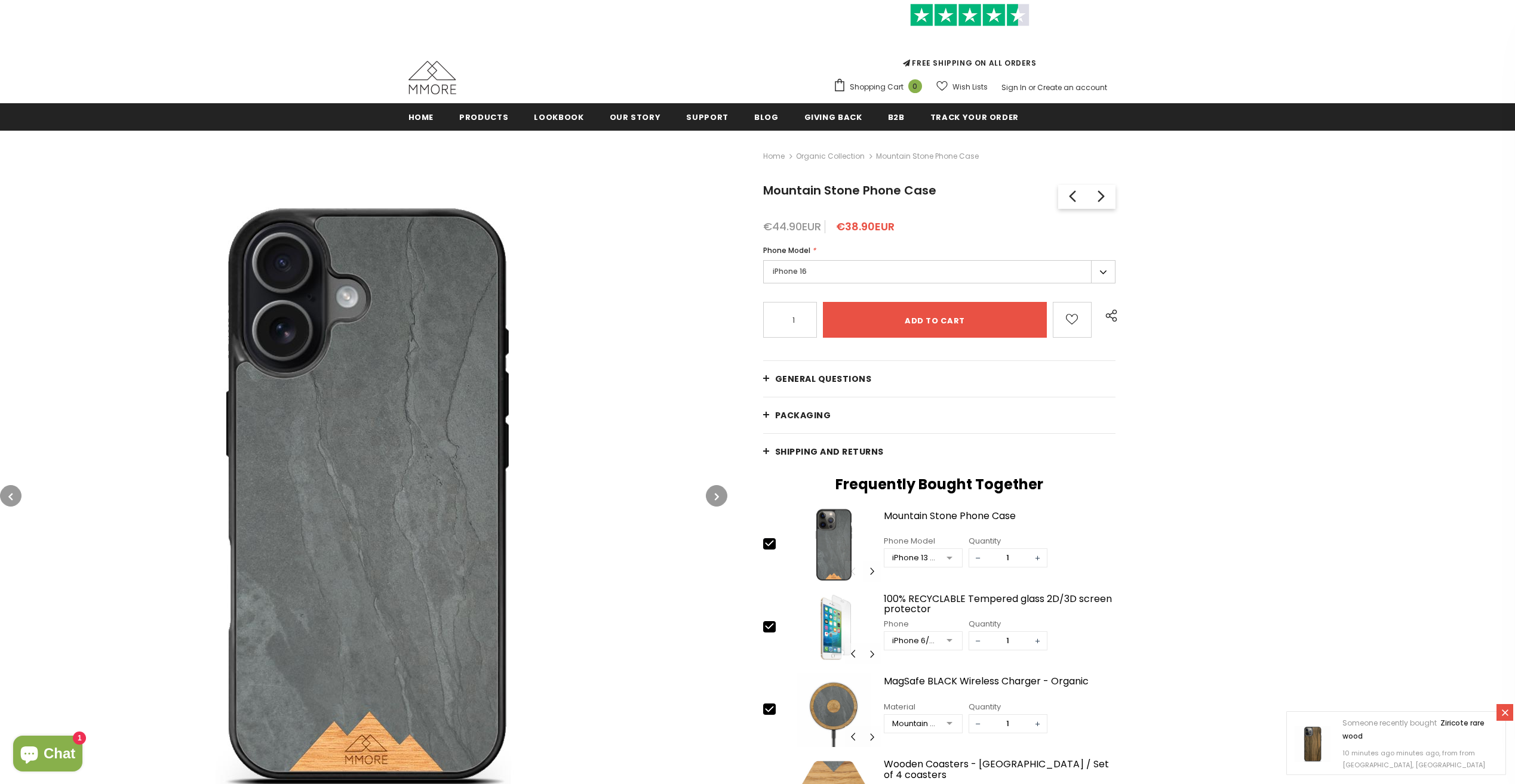
click at [769, 385] on link "General Questions" at bounding box center [940, 378] width 353 height 36
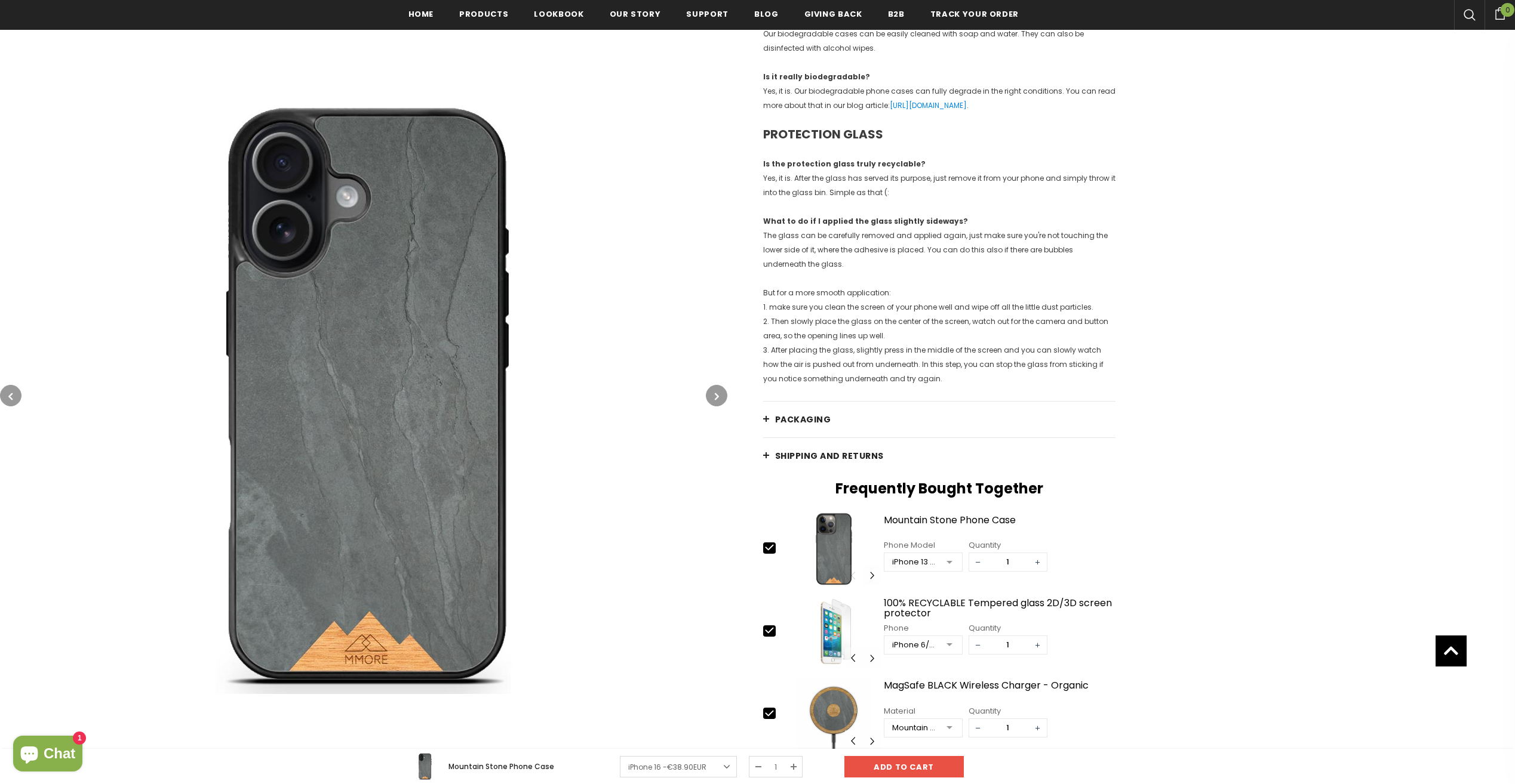
scroll to position [1372, 0]
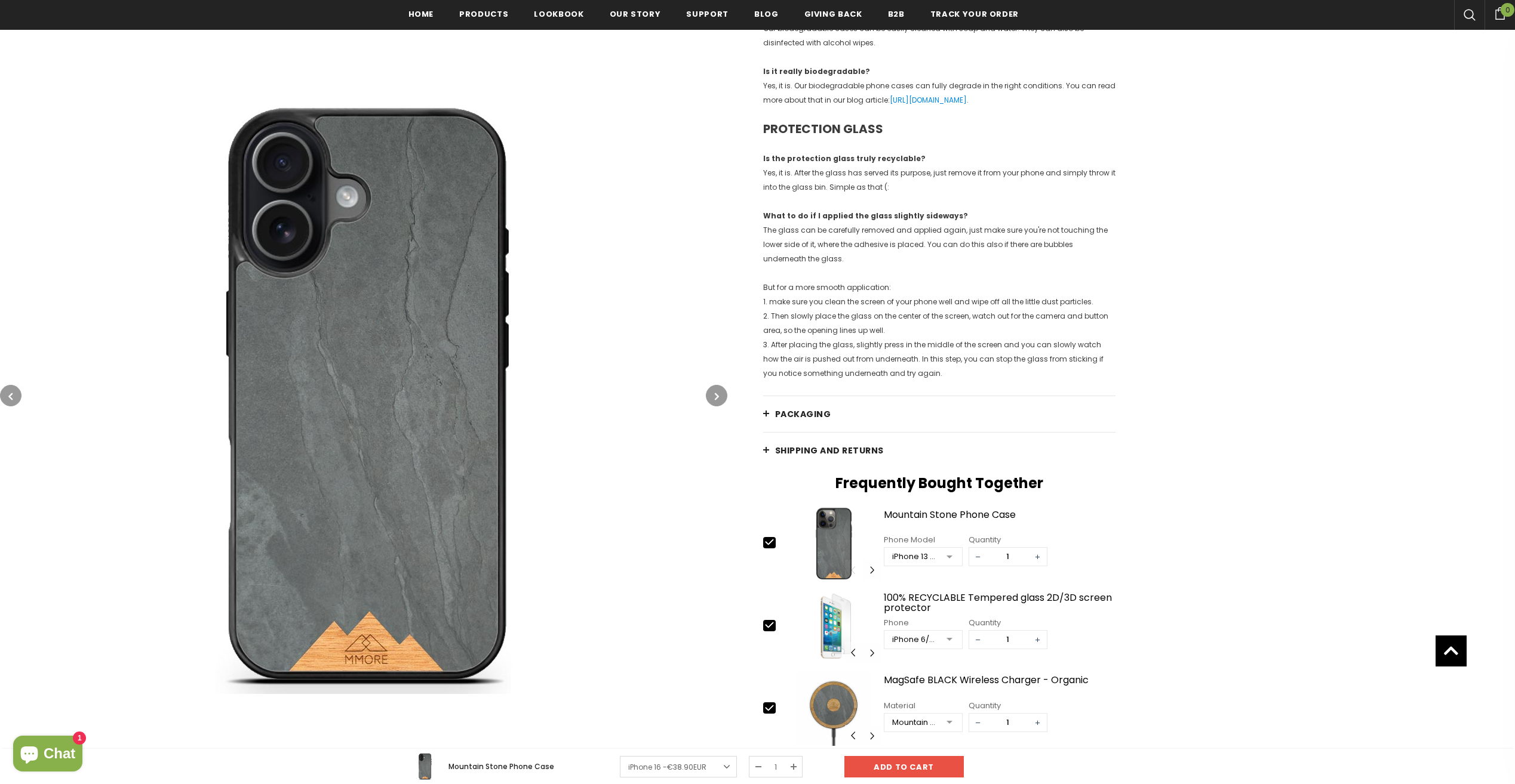
click at [800, 415] on span "PACKAGING" at bounding box center [803, 414] width 56 height 12
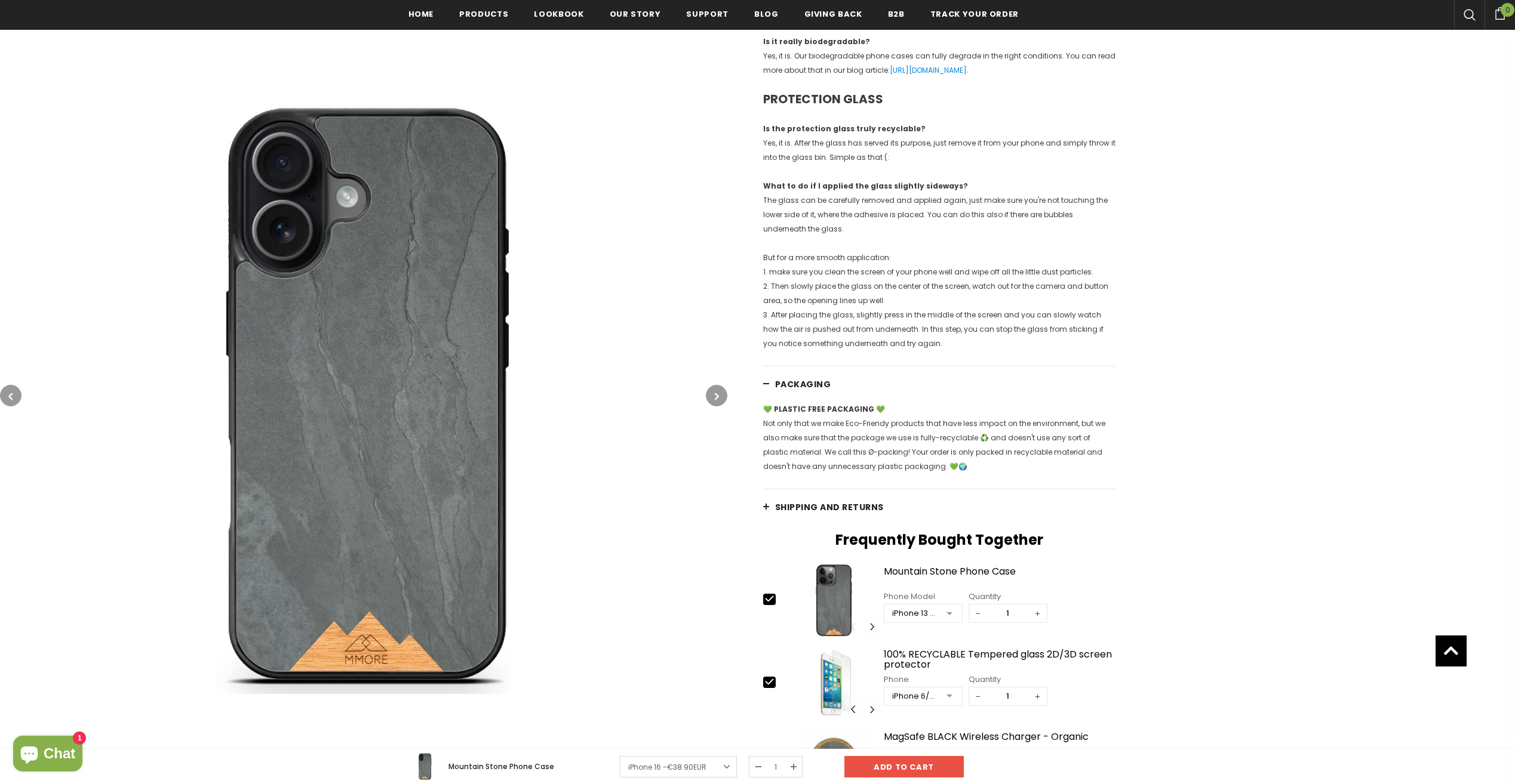
scroll to position [1432, 0]
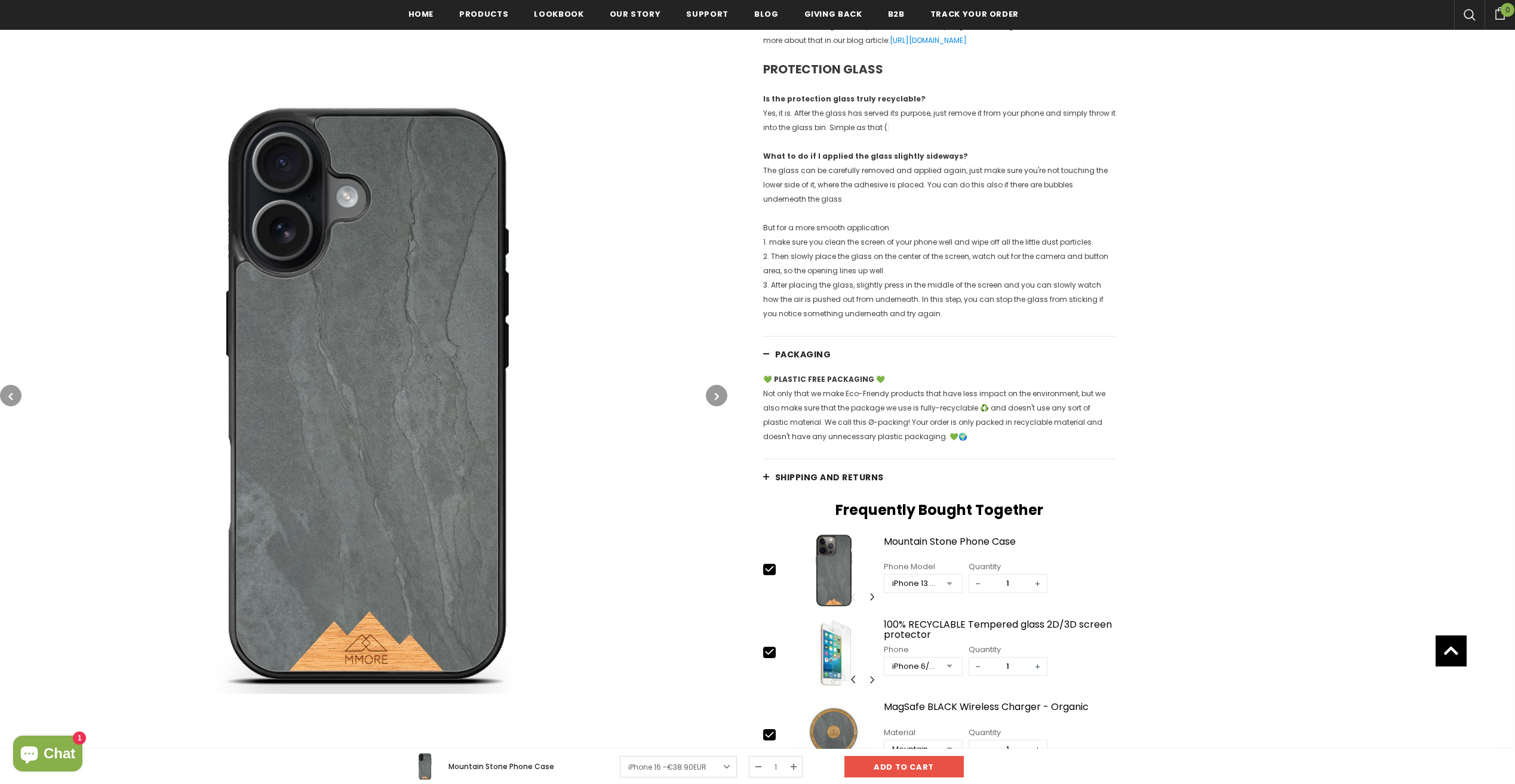
click at [813, 472] on span "Shipping and returns" at bounding box center [829, 478] width 109 height 12
click at [815, 479] on span "Shipping and returns" at bounding box center [829, 478] width 109 height 12
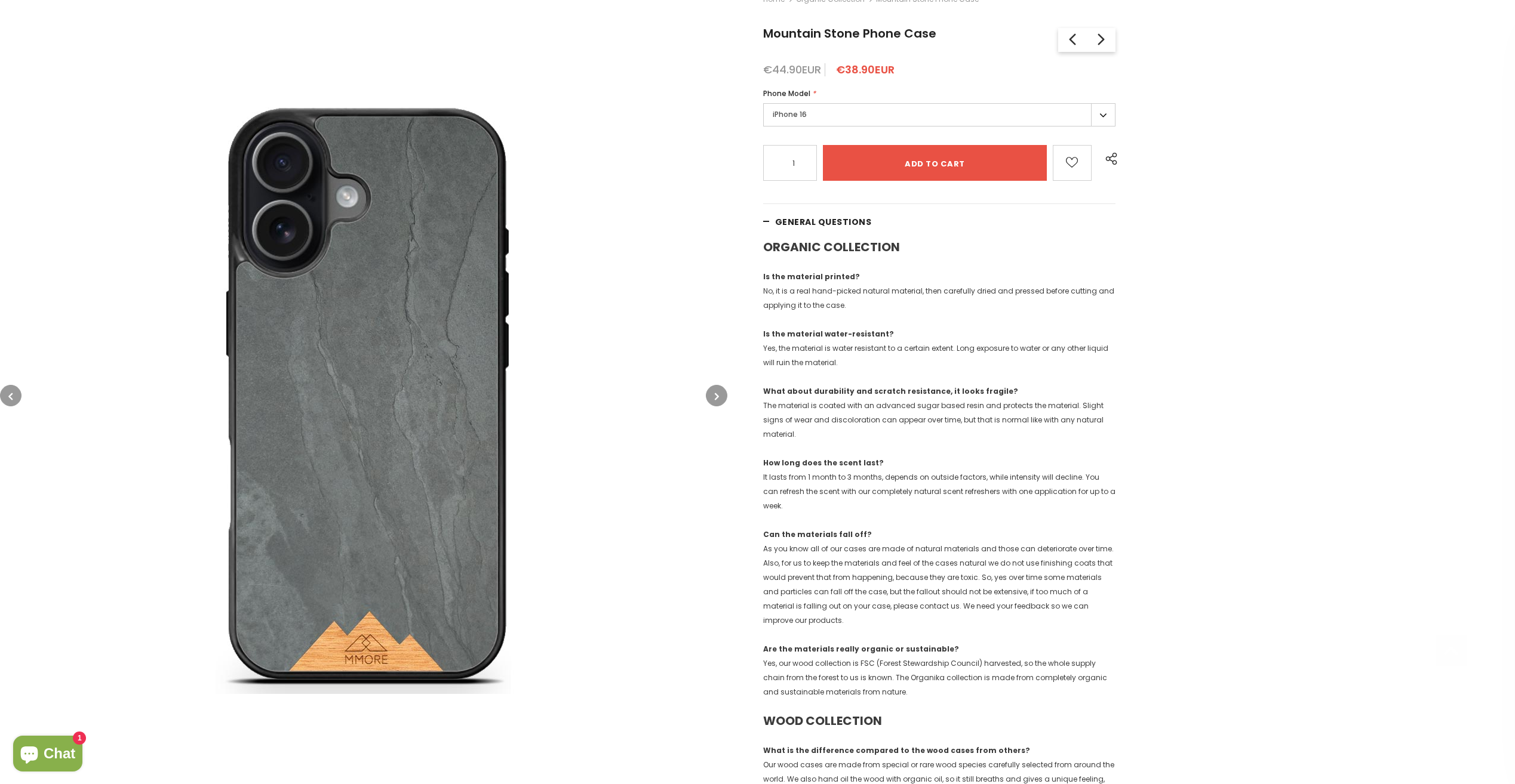
scroll to position [239, 0]
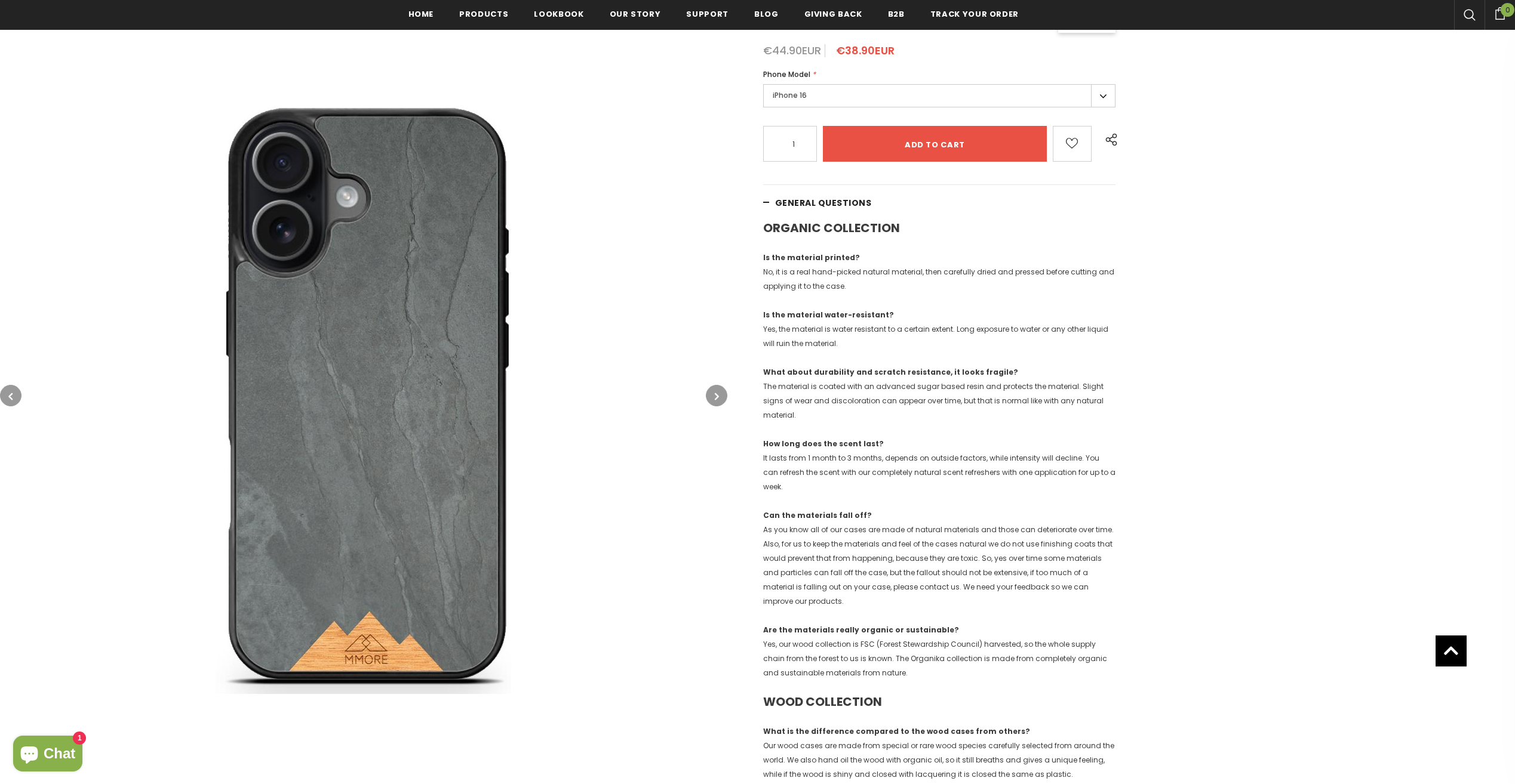
click at [716, 397] on icon "button" at bounding box center [716, 397] width 4 height 12
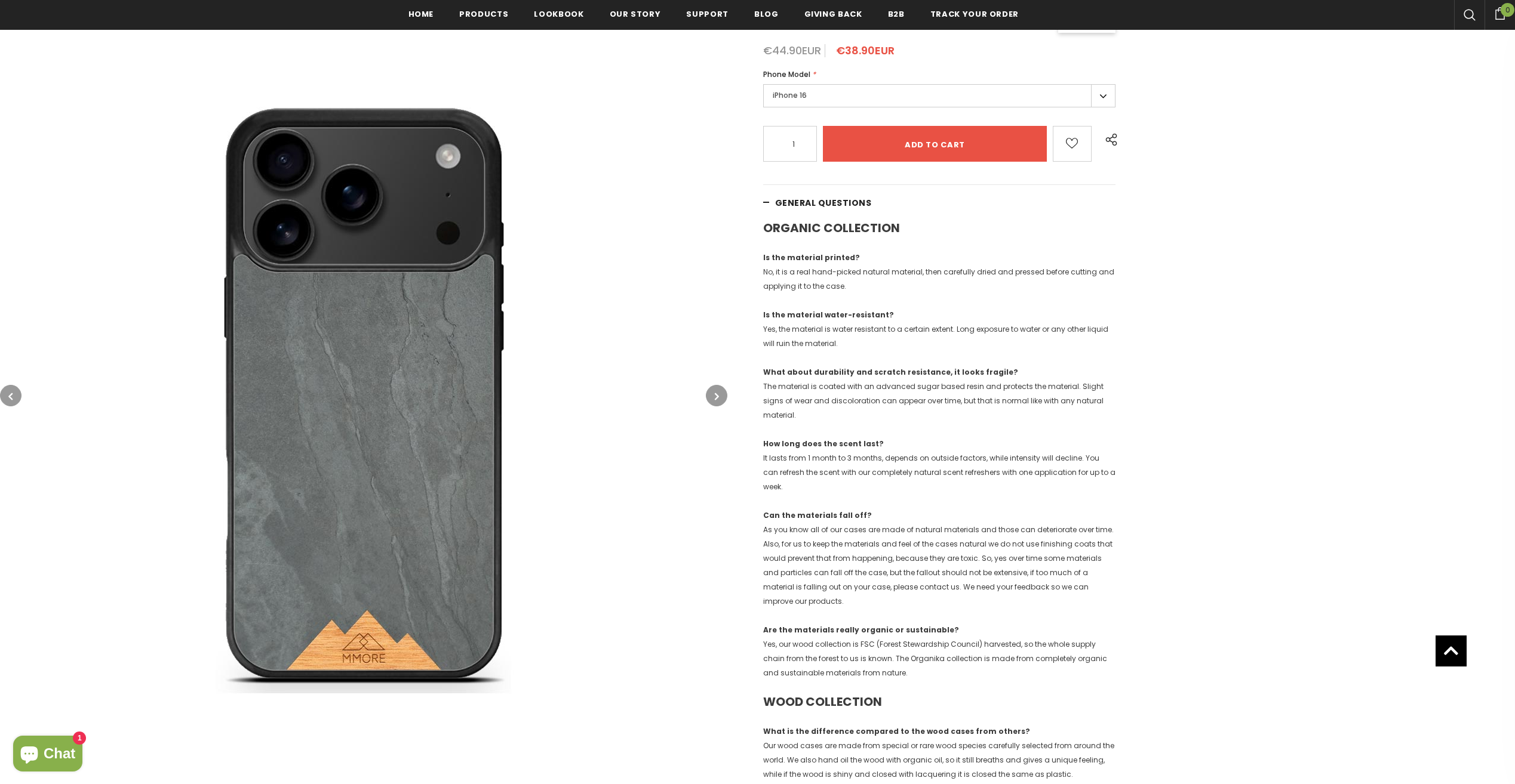
click at [716, 397] on icon "button" at bounding box center [716, 397] width 4 height 12
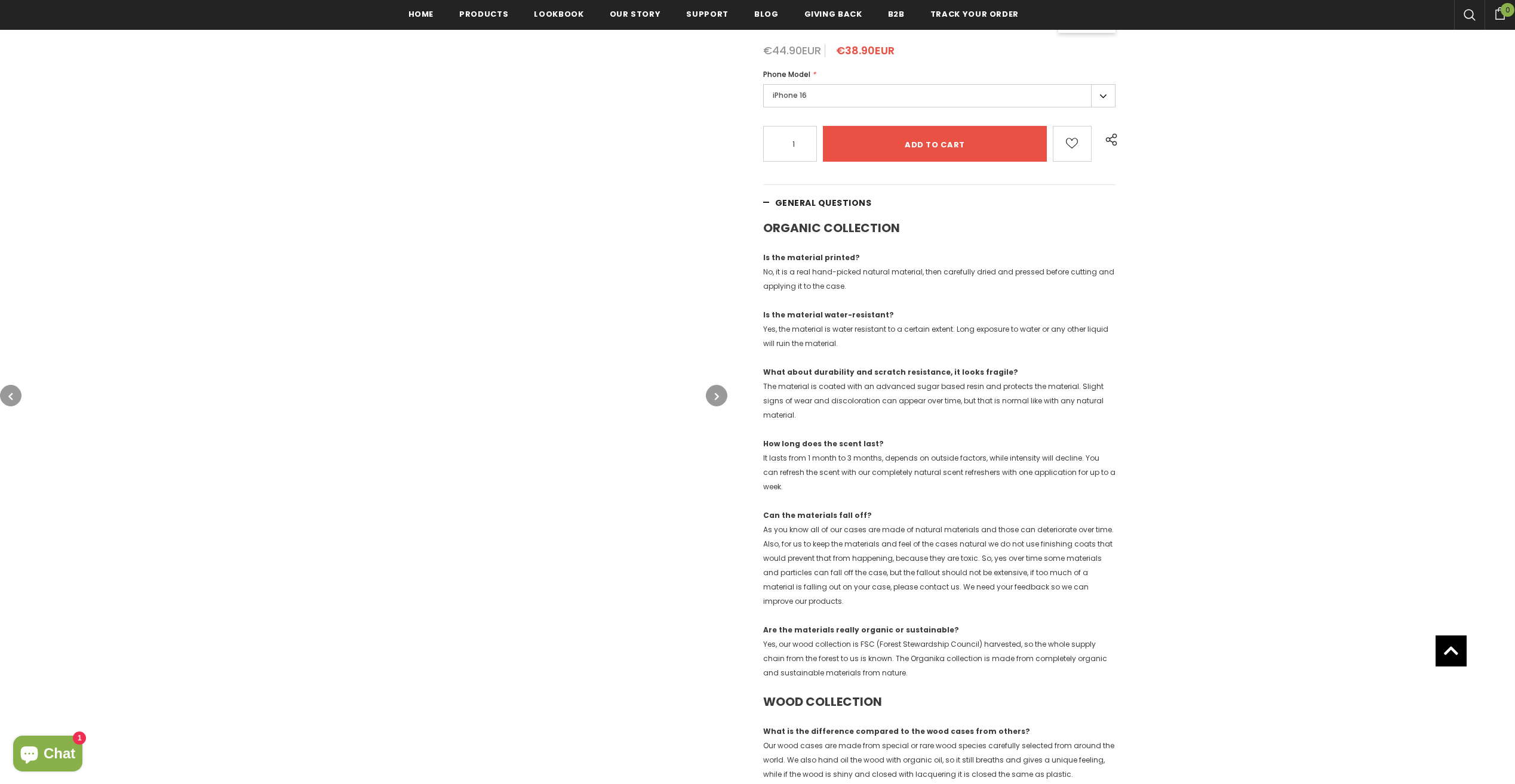
click at [716, 397] on icon "button" at bounding box center [716, 397] width 4 height 12
click at [716, 403] on button "button" at bounding box center [716, 395] width 21 height 21
click at [15, 403] on button "button" at bounding box center [11, 395] width 21 height 21
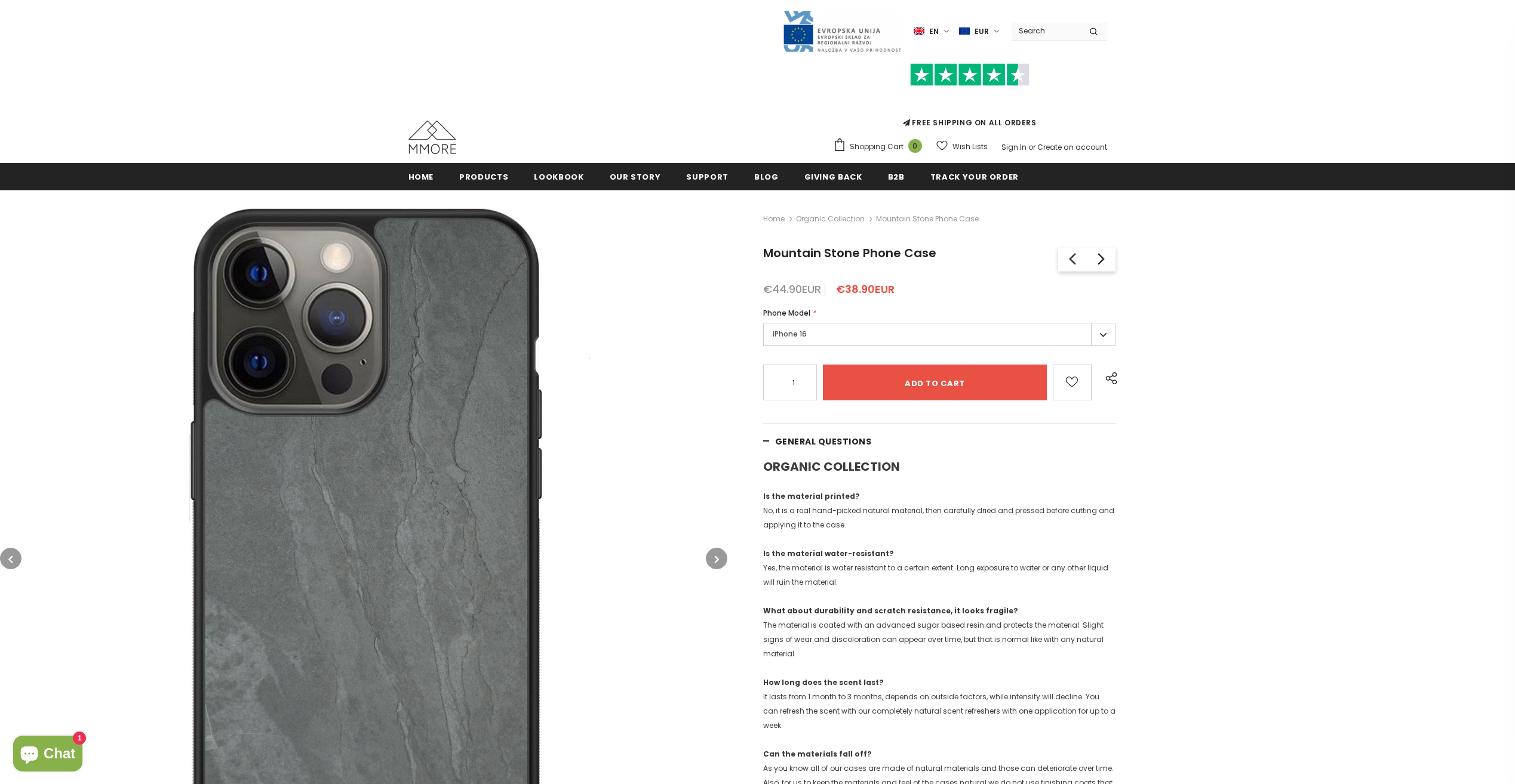
click at [718, 555] on icon "button" at bounding box center [716, 559] width 4 height 12
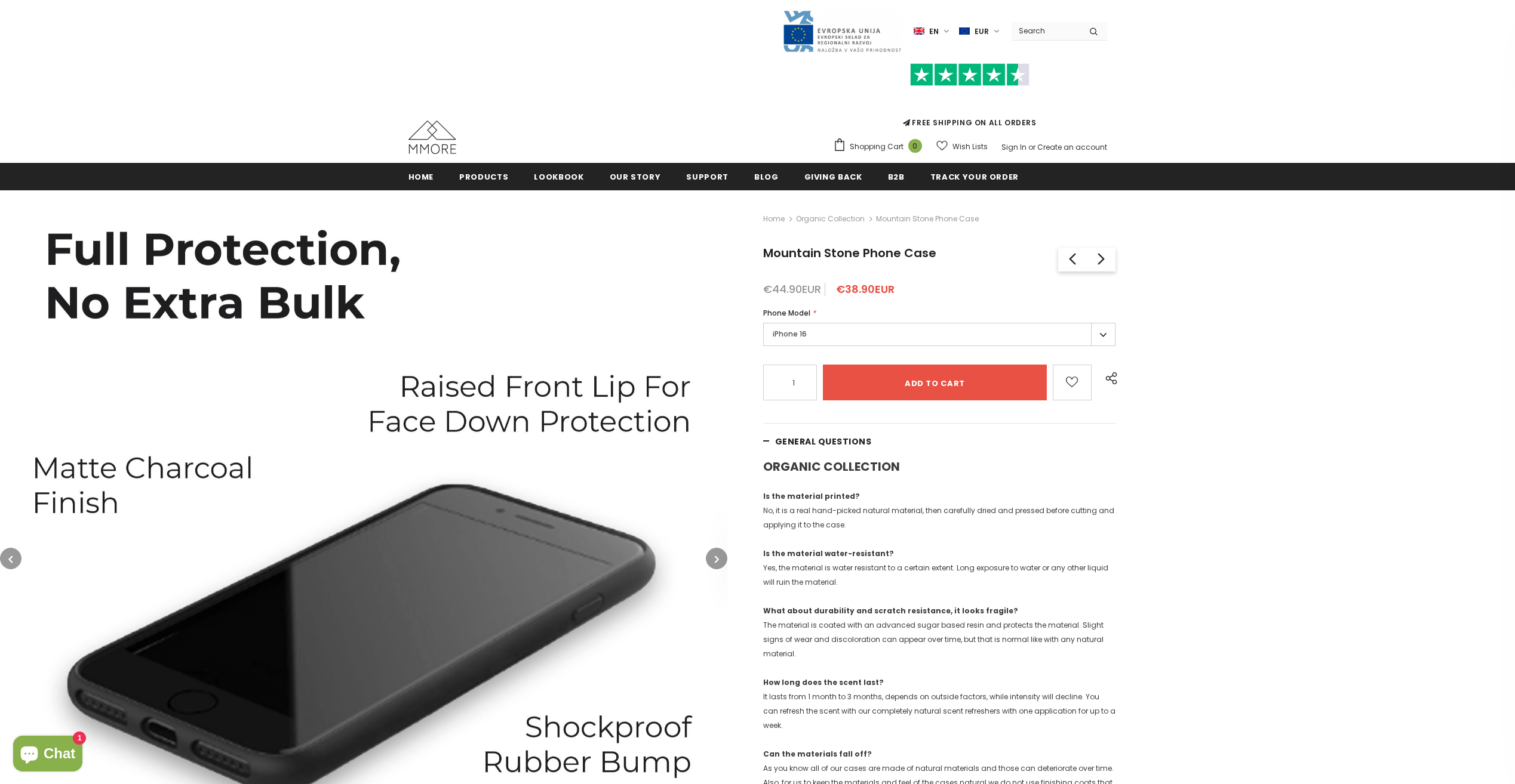
click at [718, 556] on icon "button" at bounding box center [716, 559] width 4 height 12
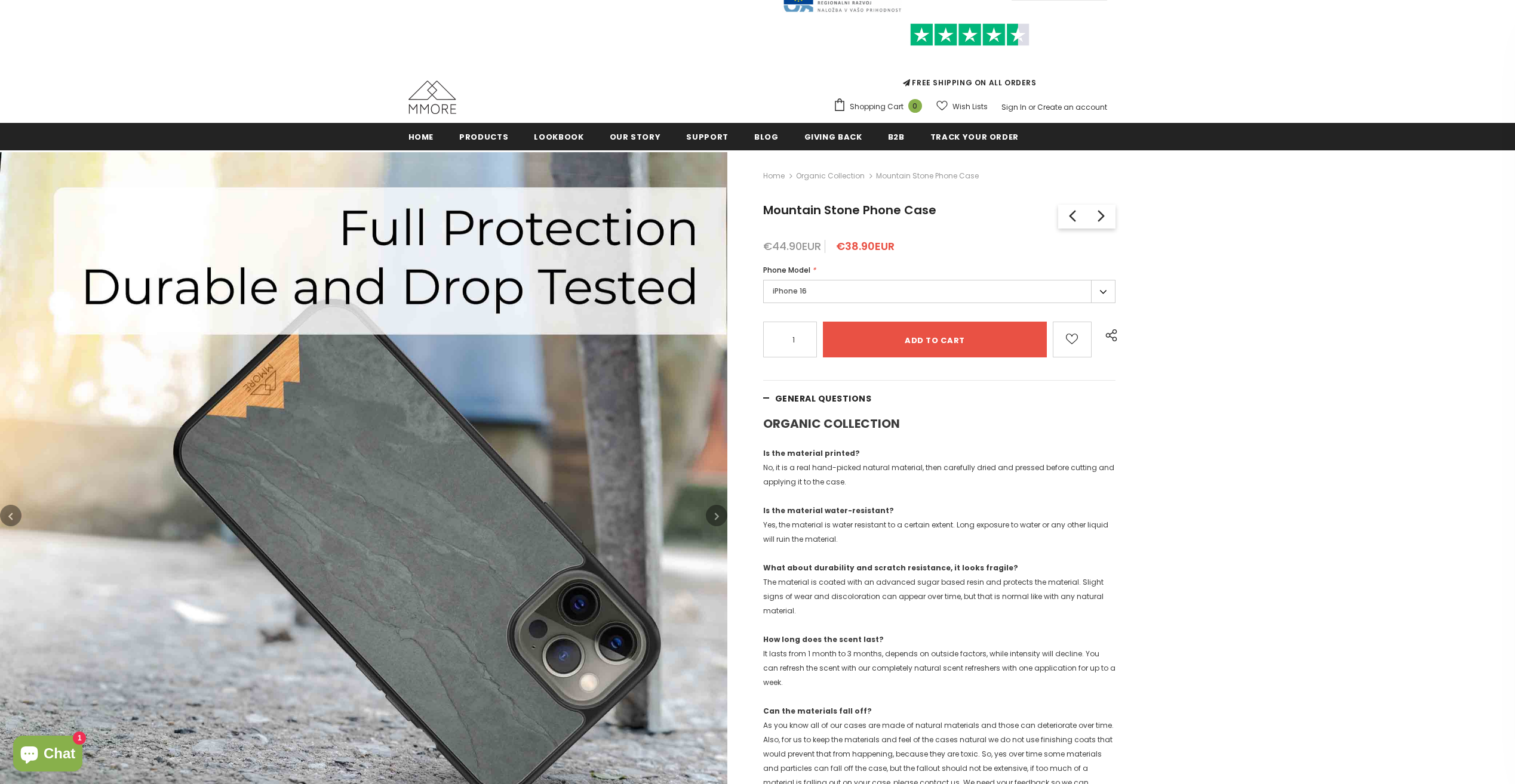
scroll to position [179, 0]
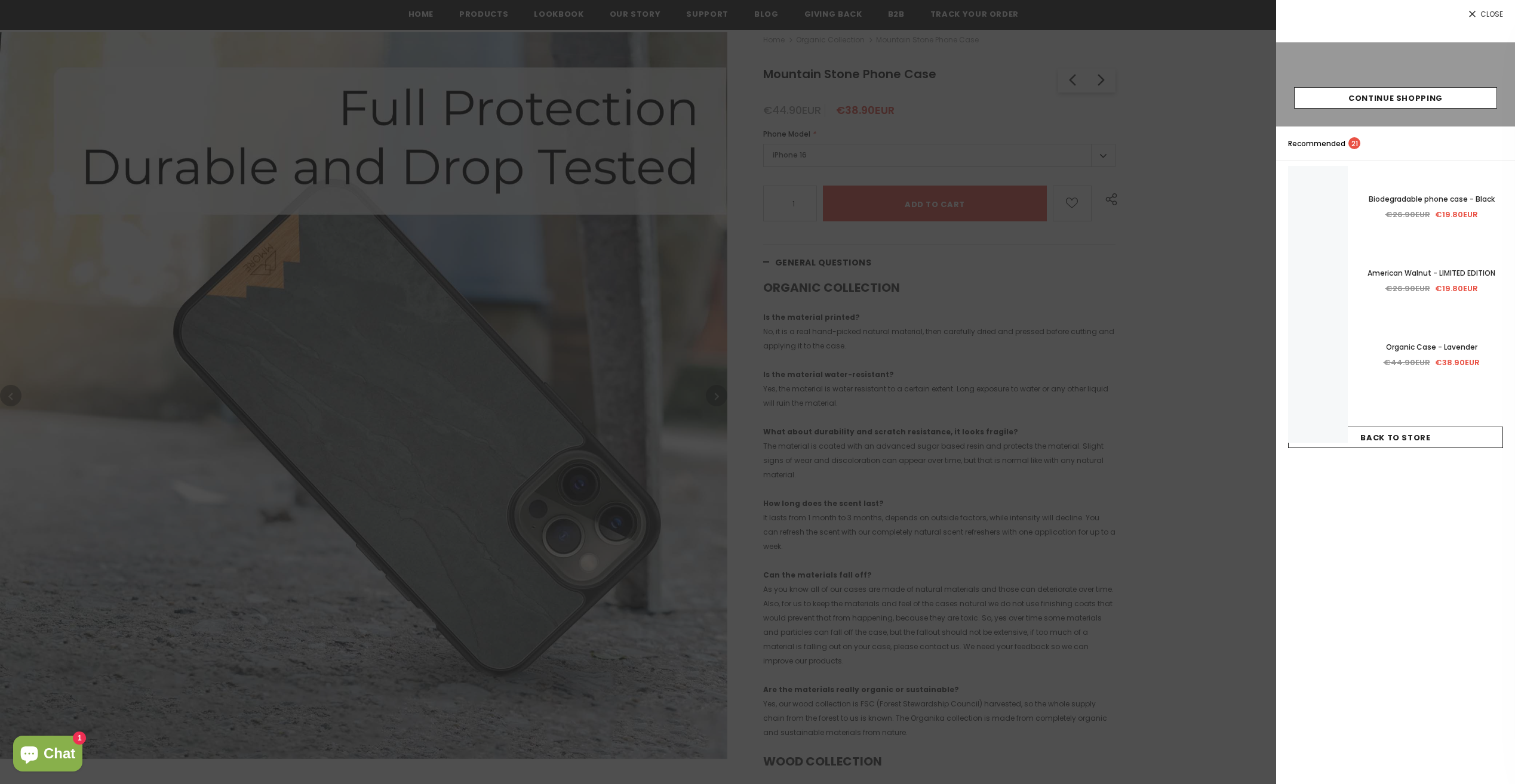
click at [11, 394] on div at bounding box center [757, 392] width 1515 height 784
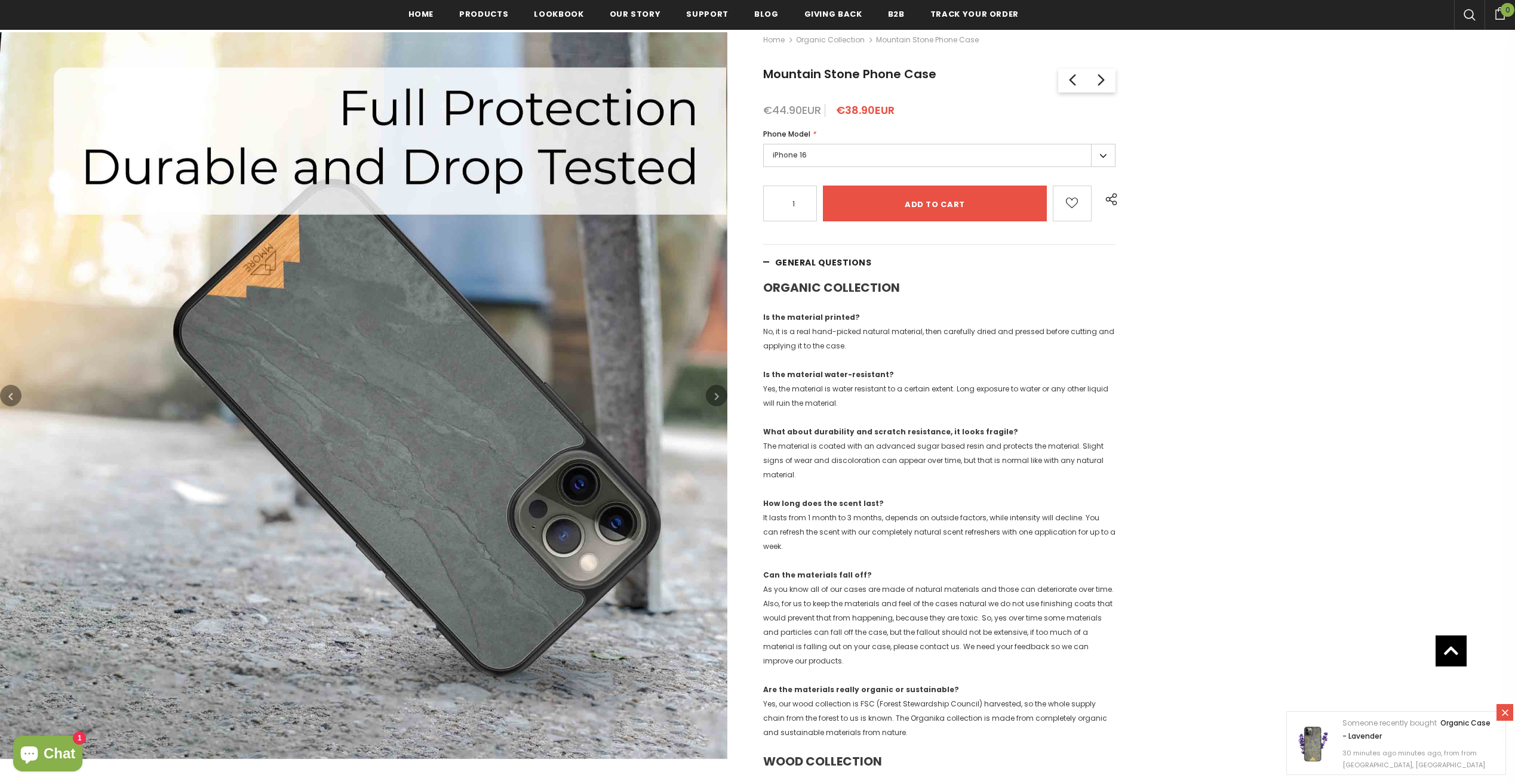
click at [11, 394] on icon "button" at bounding box center [10, 397] width 4 height 12
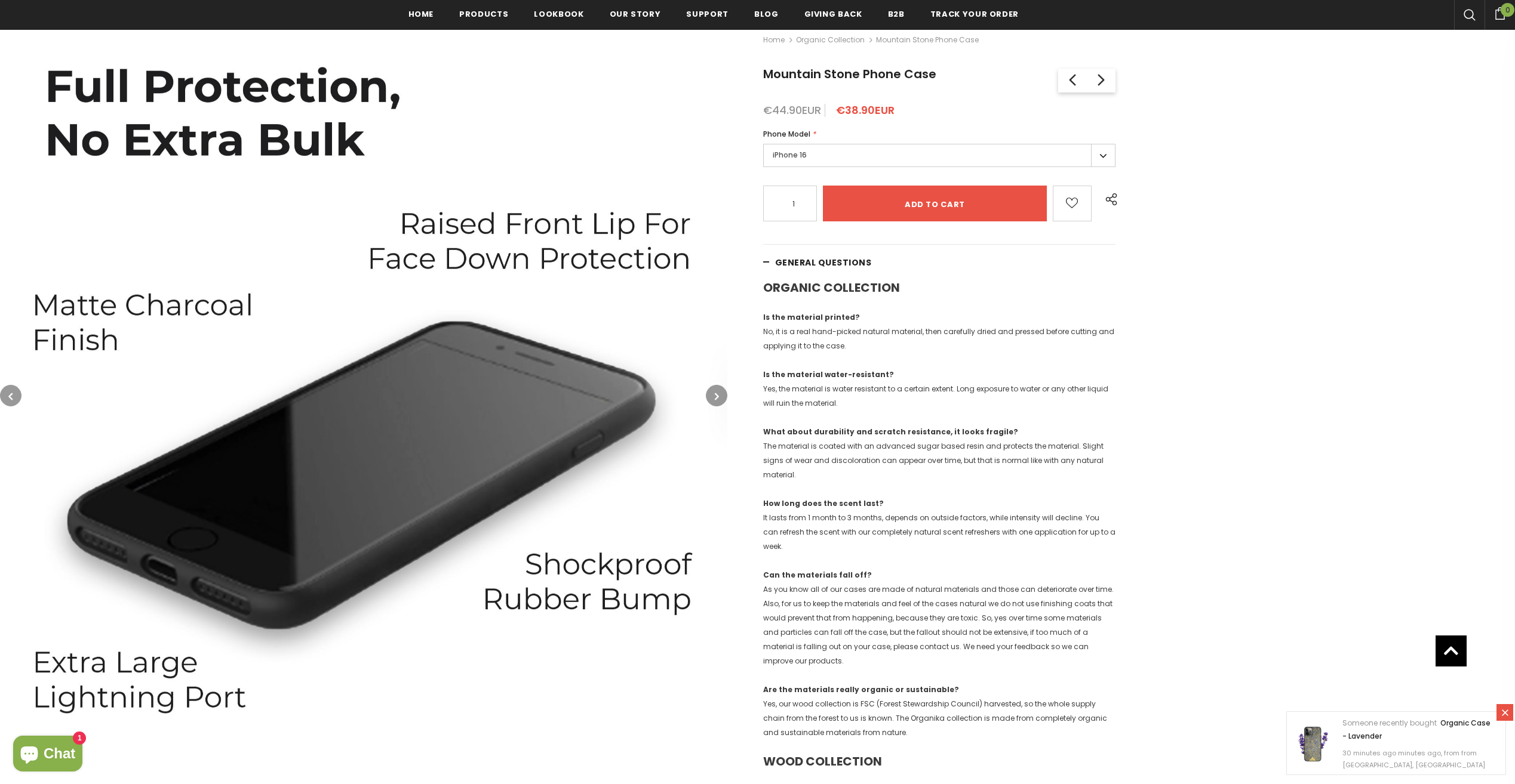
click at [11, 394] on icon "button" at bounding box center [10, 397] width 4 height 12
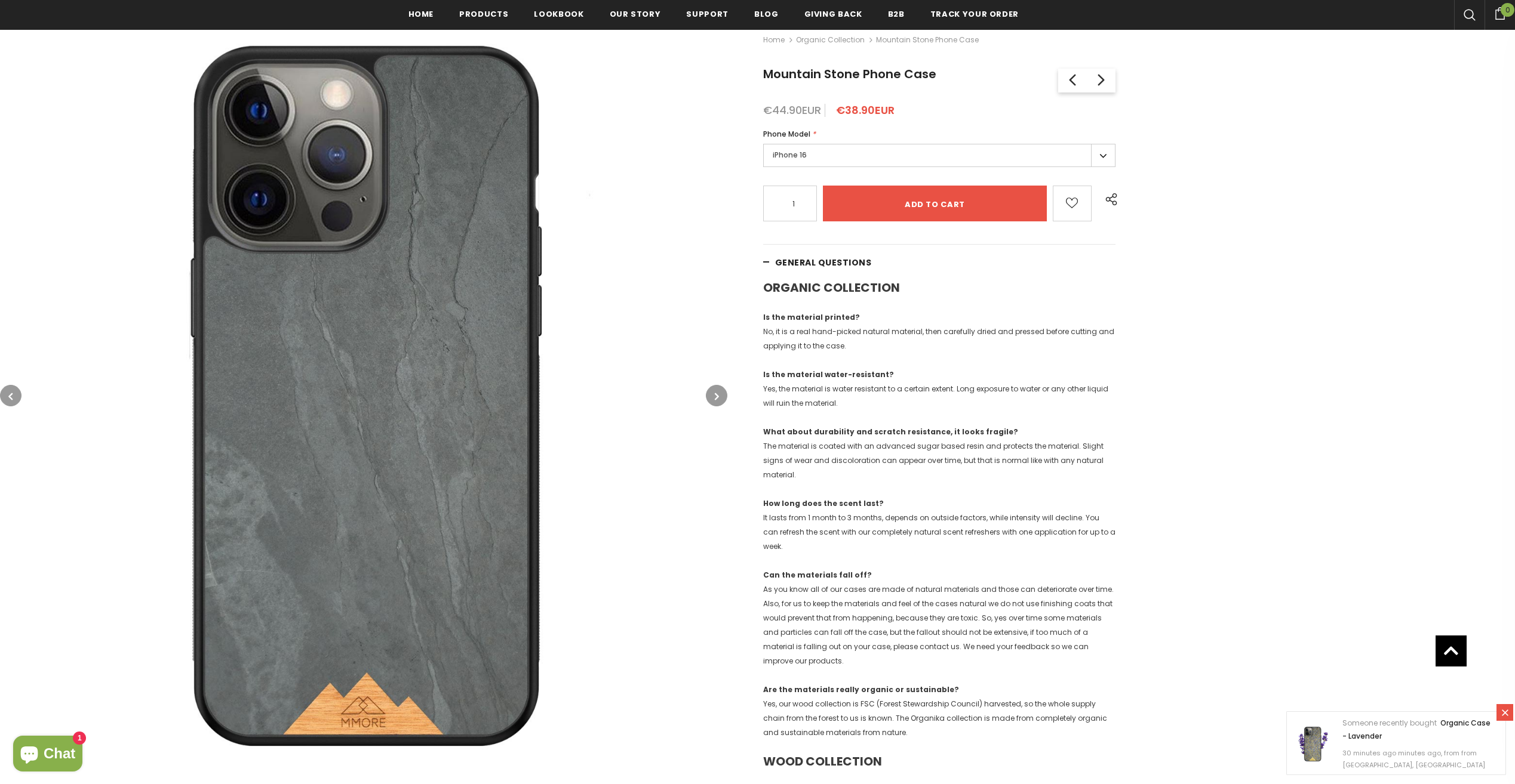
click at [11, 394] on icon "button" at bounding box center [10, 397] width 4 height 12
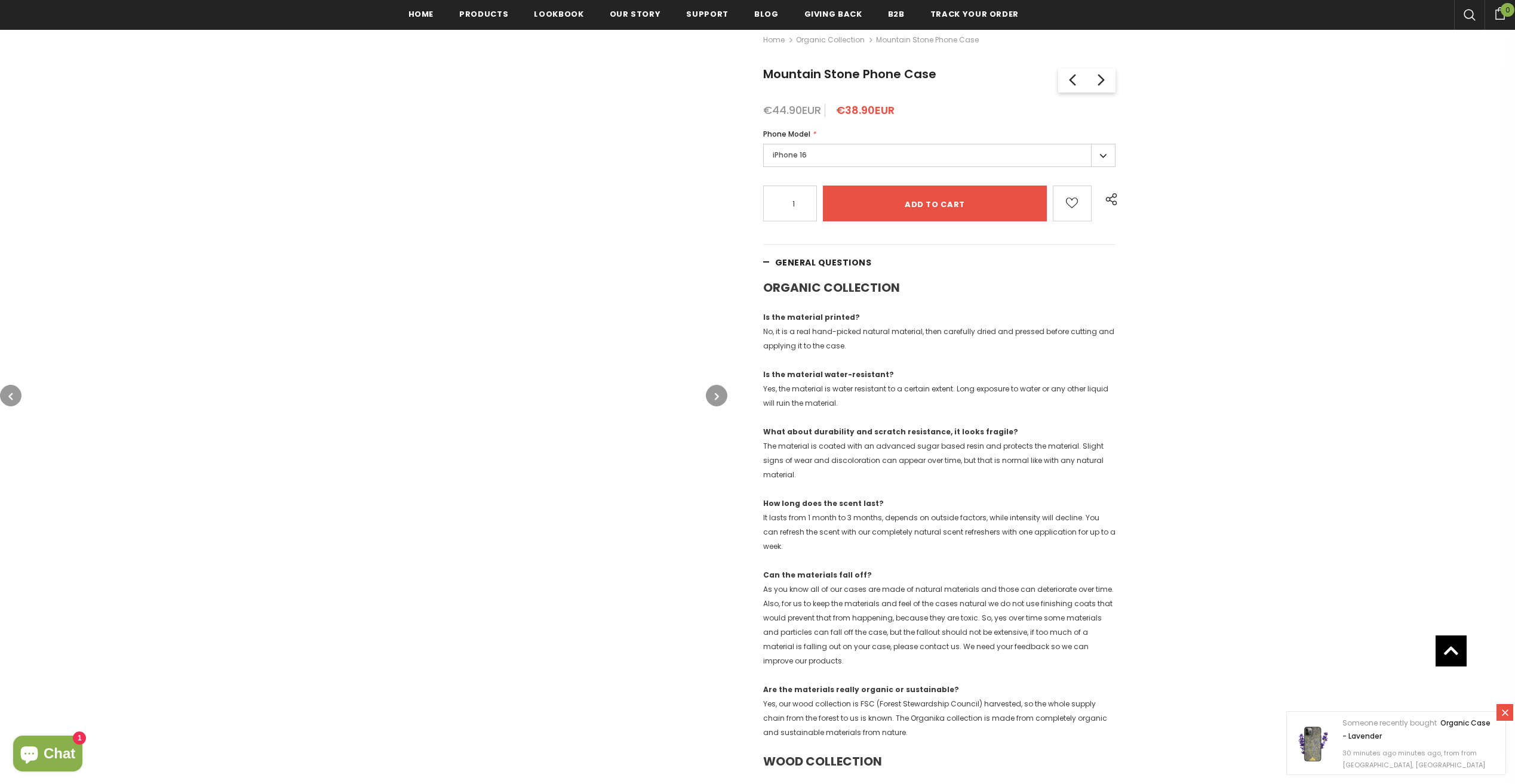
click at [16, 393] on button "button" at bounding box center [11, 395] width 21 height 21
click at [11, 399] on icon "button" at bounding box center [10, 397] width 4 height 12
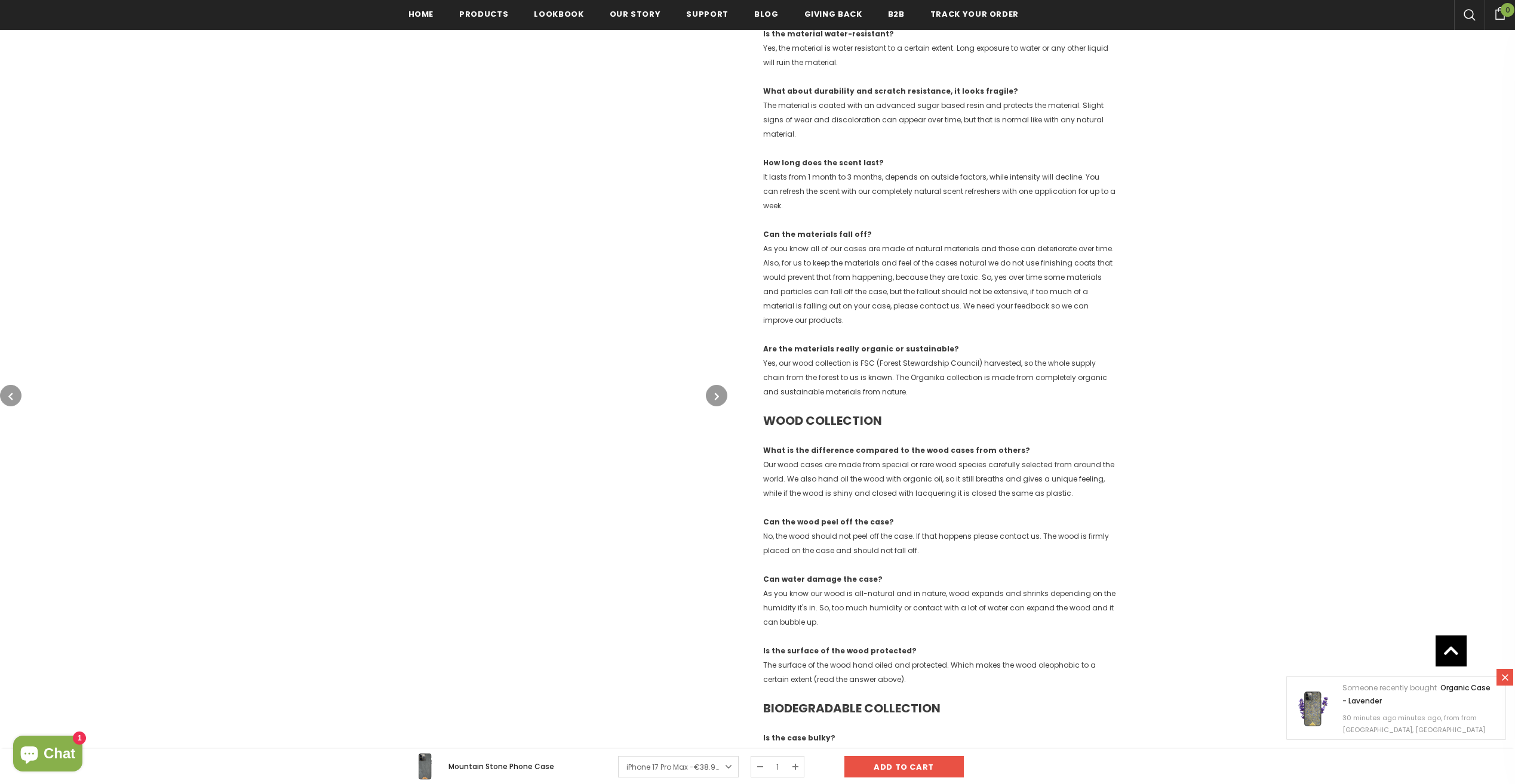
scroll to position [537, 0]
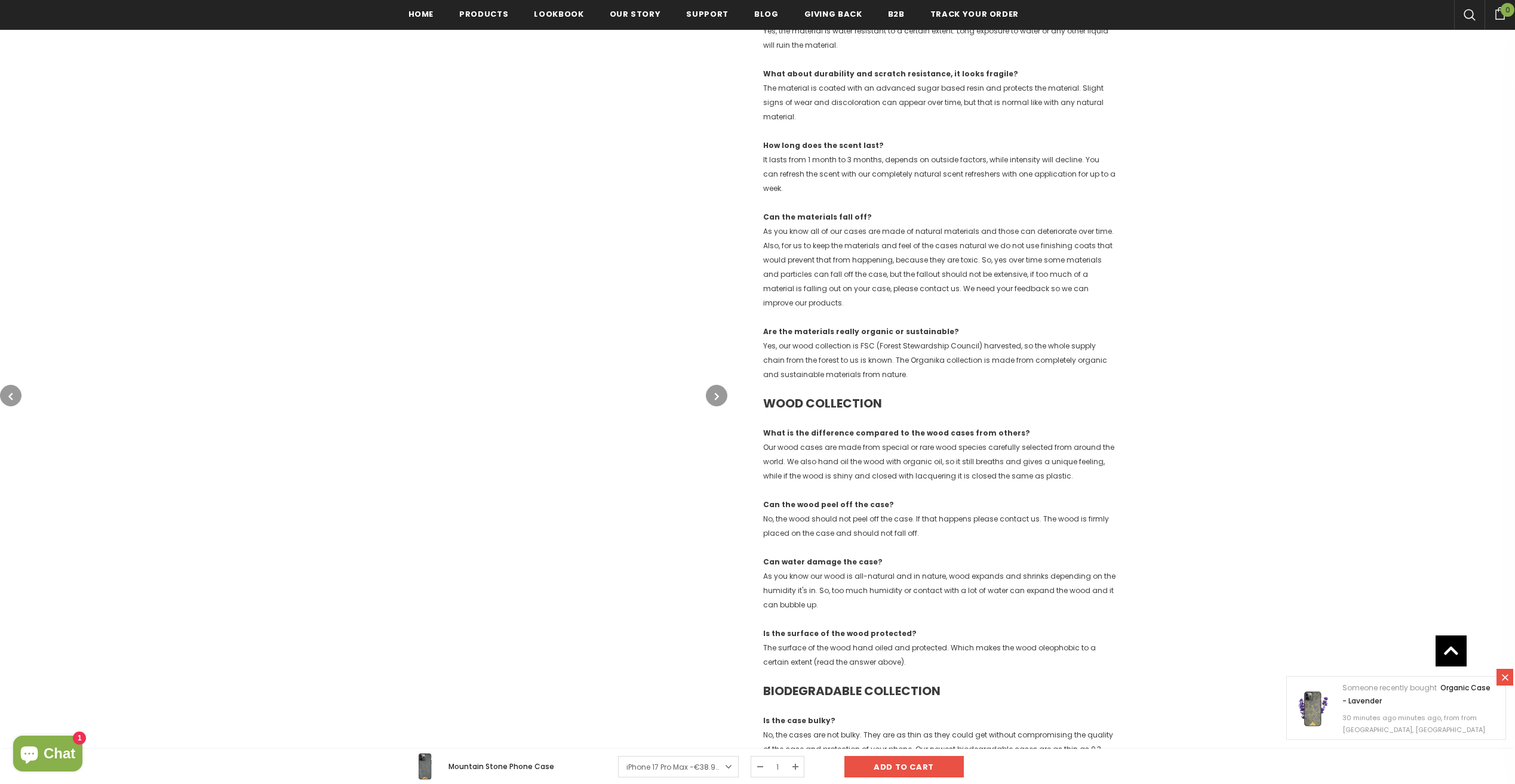
click at [719, 399] on icon "button" at bounding box center [716, 397] width 4 height 12
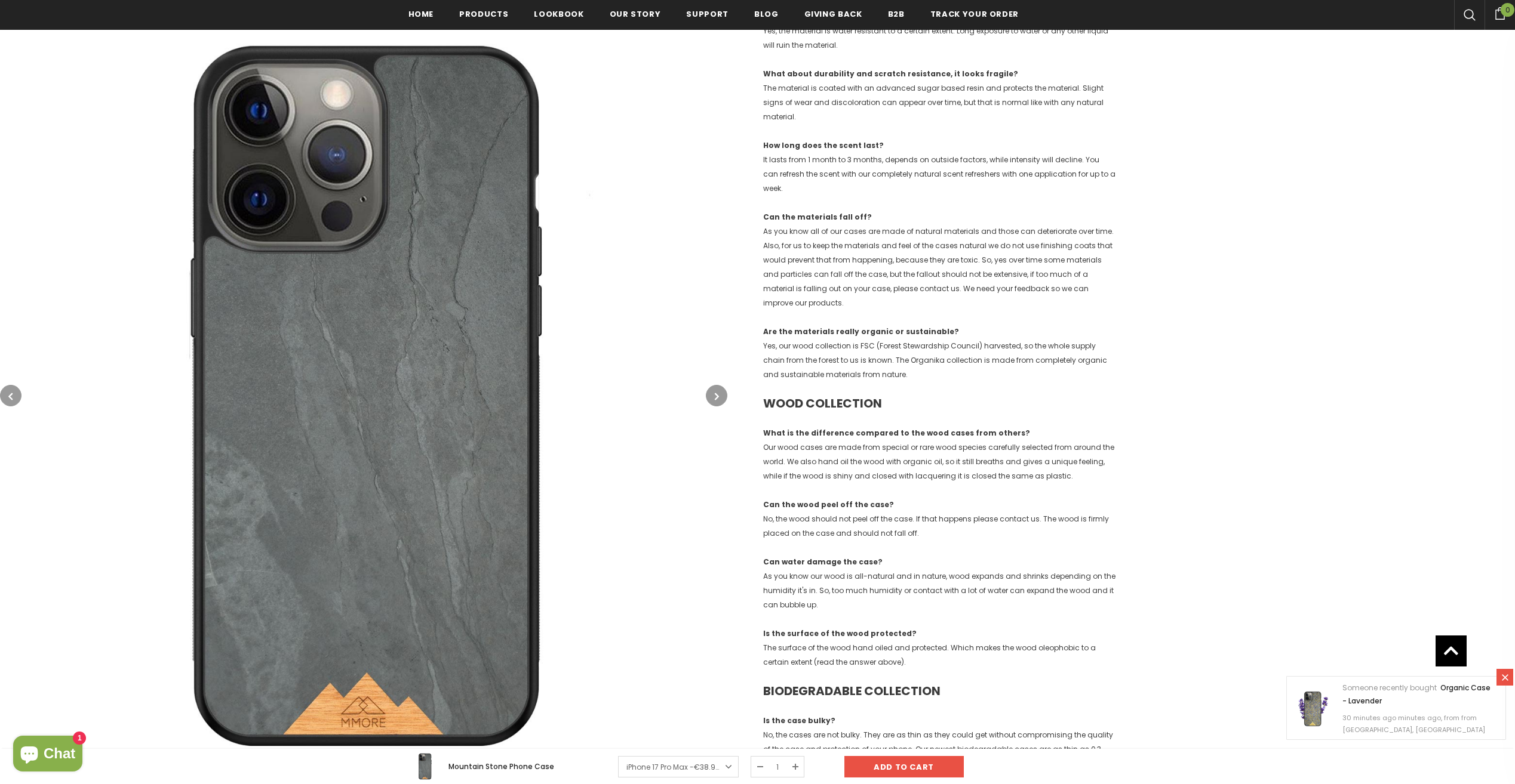
click at [386, 399] on img at bounding box center [364, 396] width 727 height 727
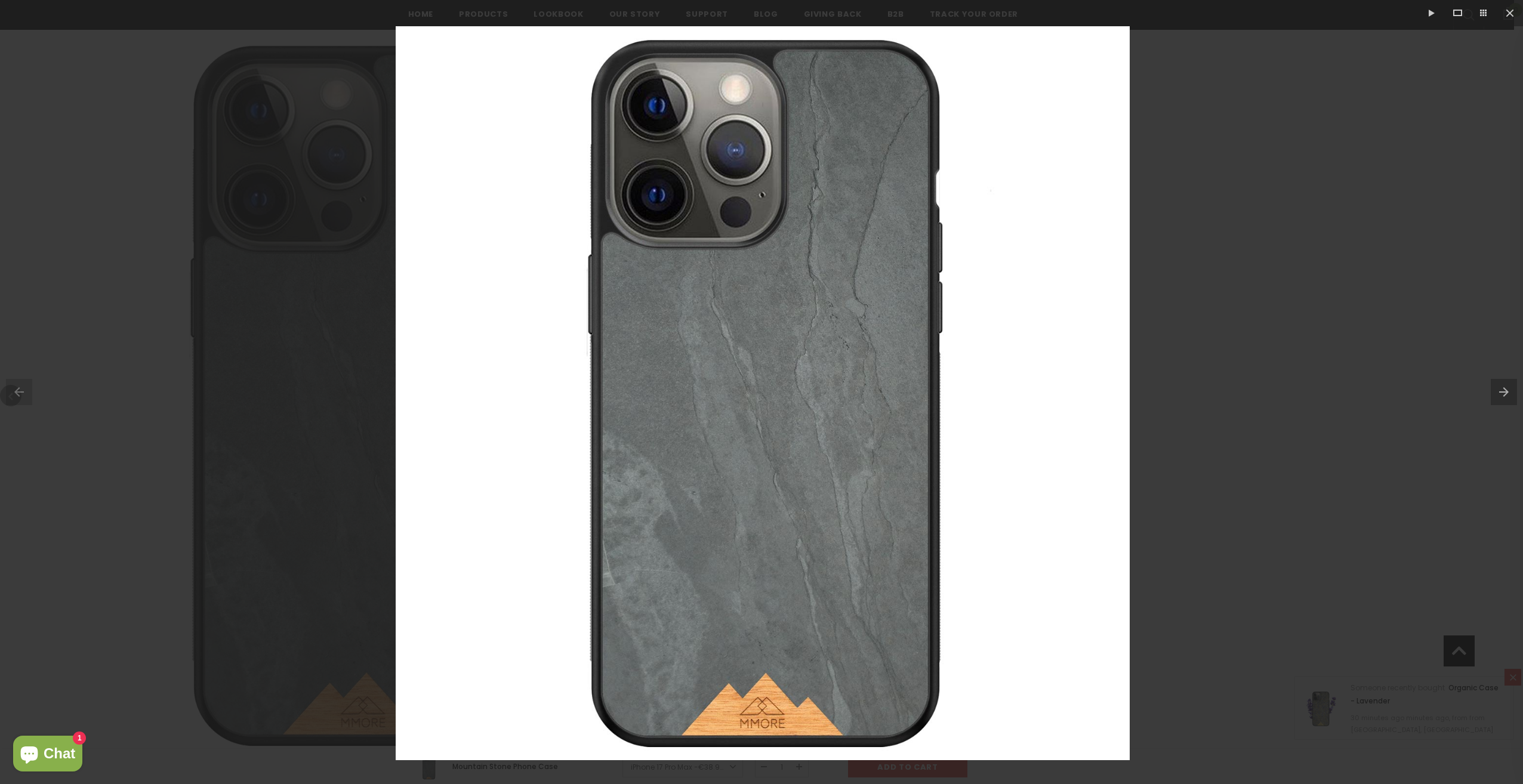
click at [1513, 386] on button at bounding box center [1506, 392] width 33 height 60
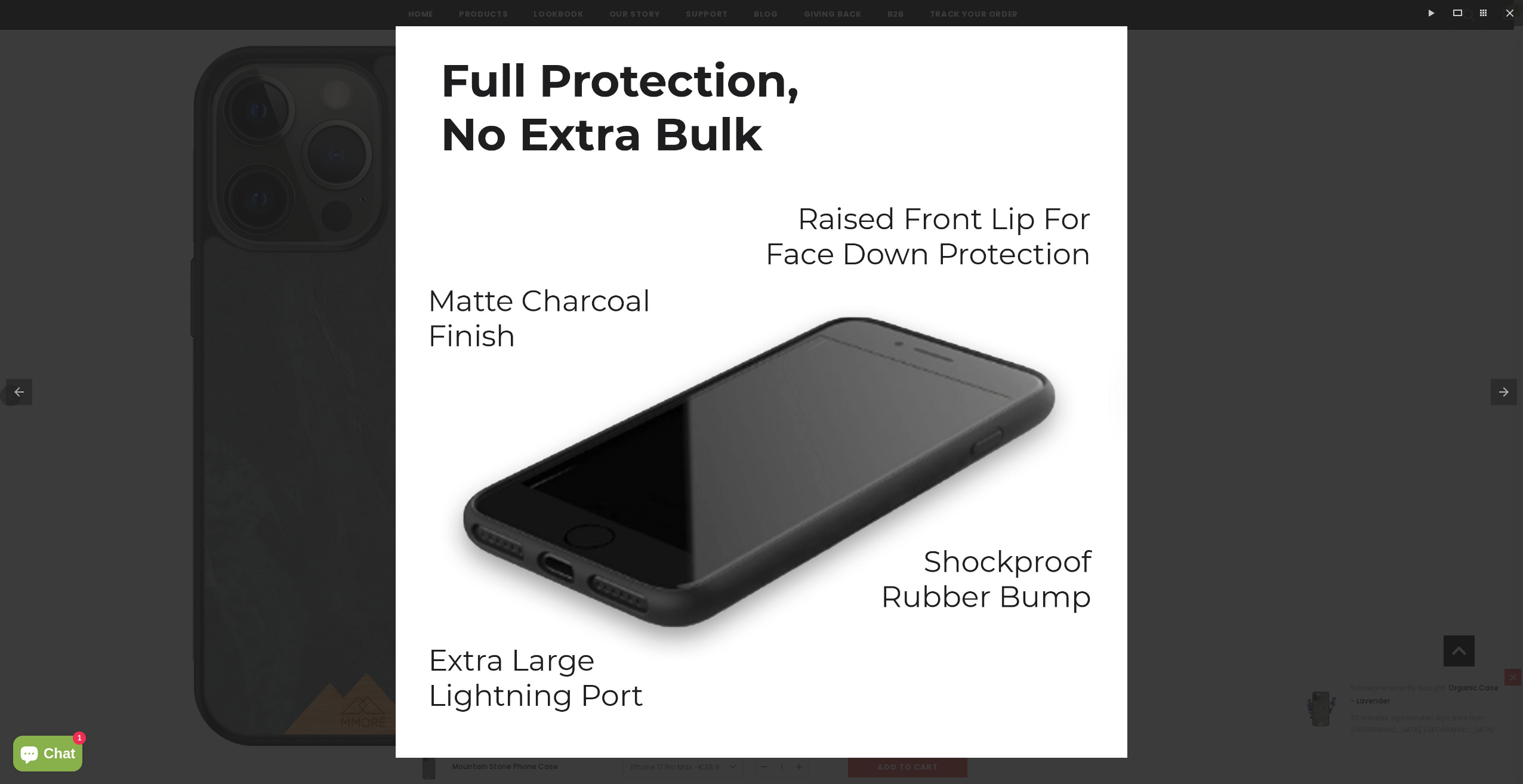
click at [1513, 386] on button at bounding box center [1506, 392] width 33 height 60
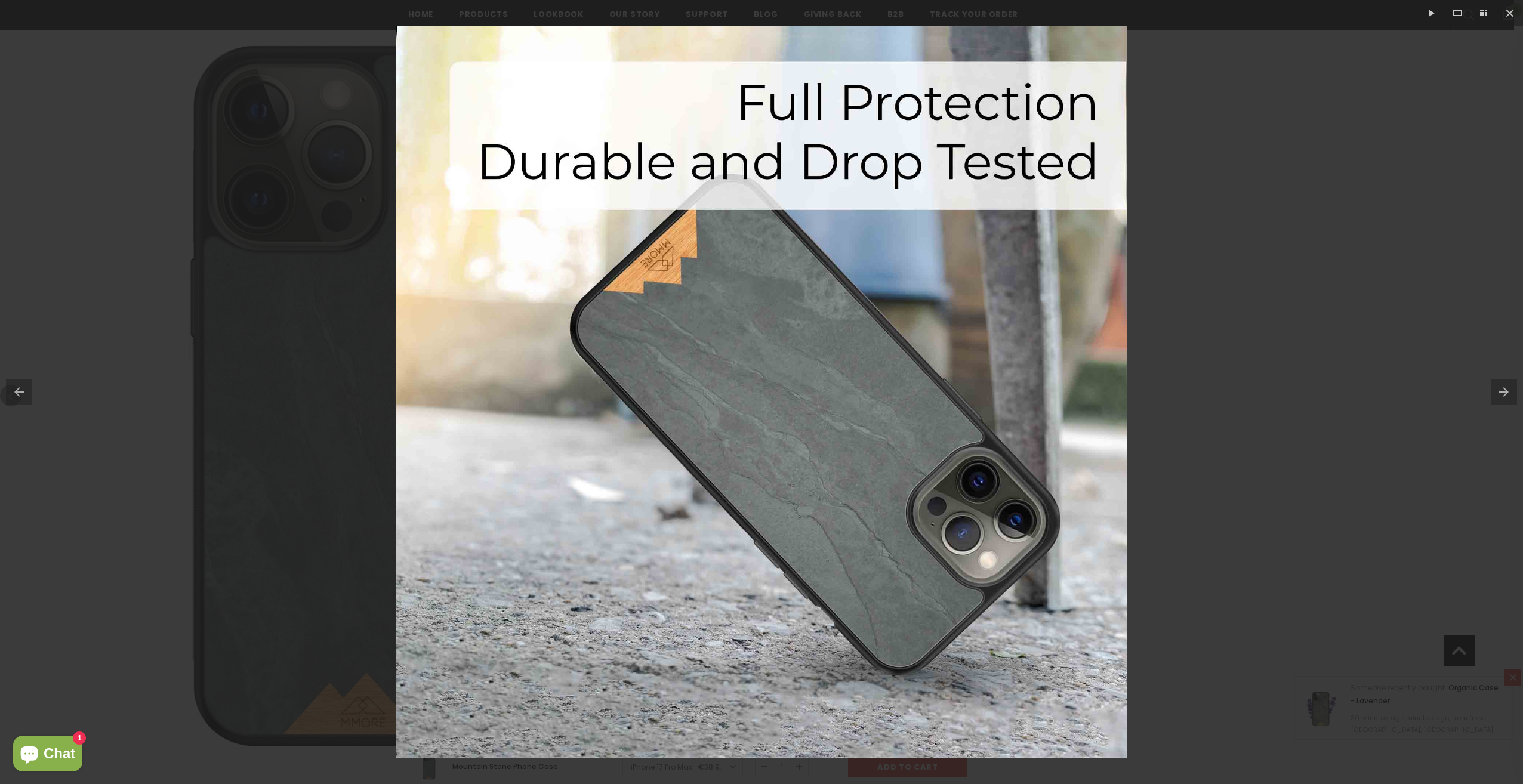
click at [1513, 386] on button at bounding box center [1506, 392] width 33 height 60
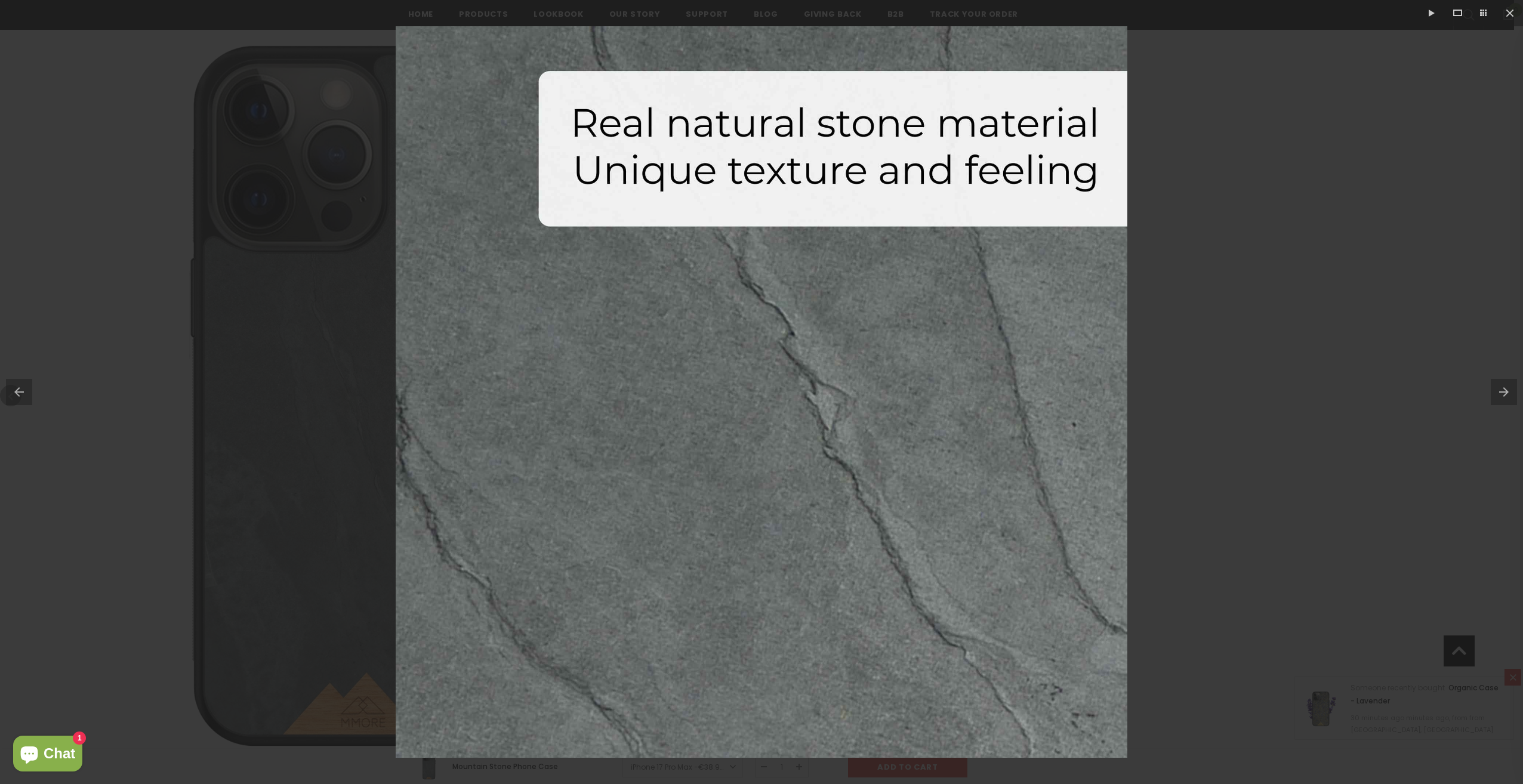
click at [1513, 386] on button at bounding box center [1506, 392] width 33 height 60
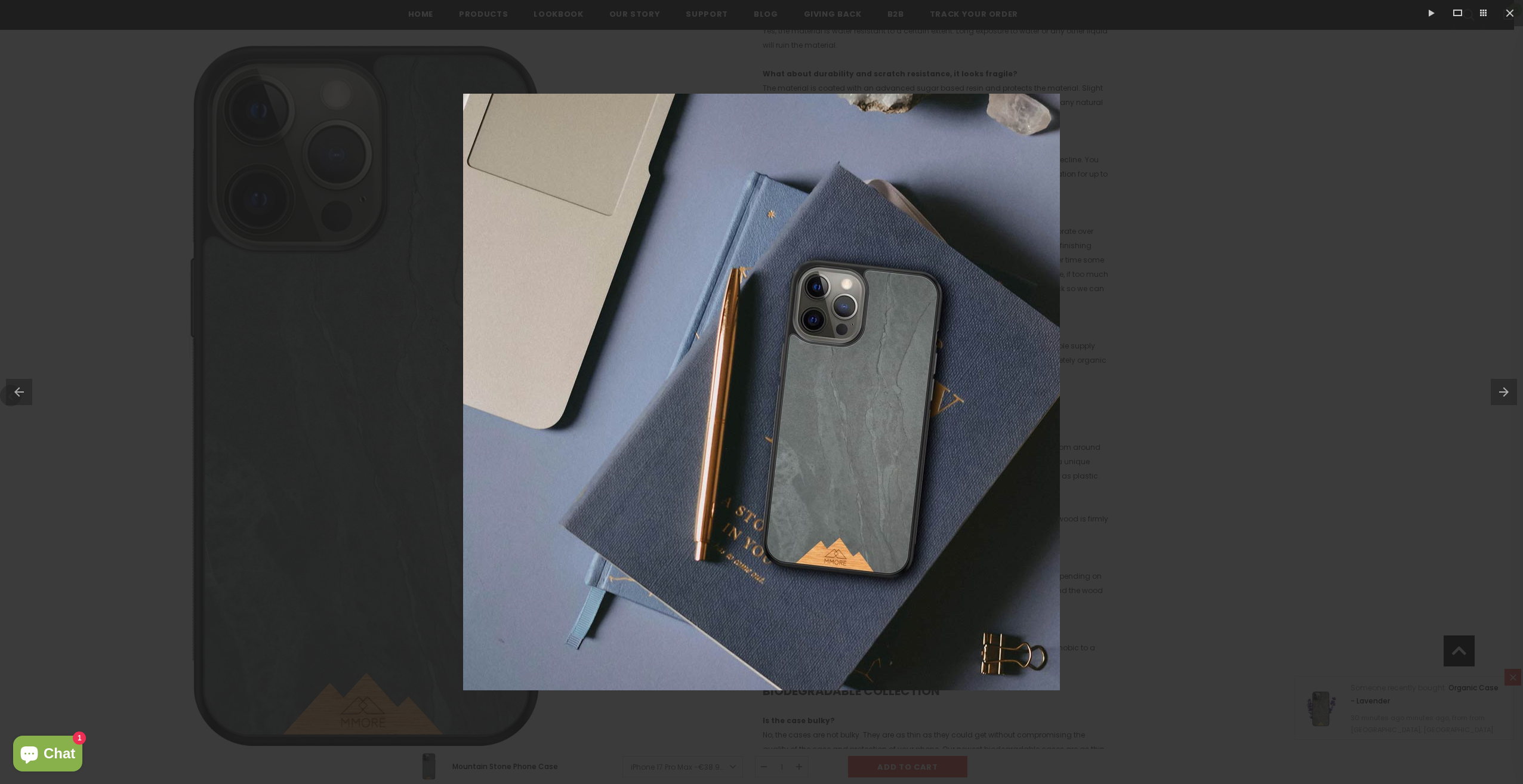
click at [1513, 386] on button at bounding box center [1506, 392] width 33 height 60
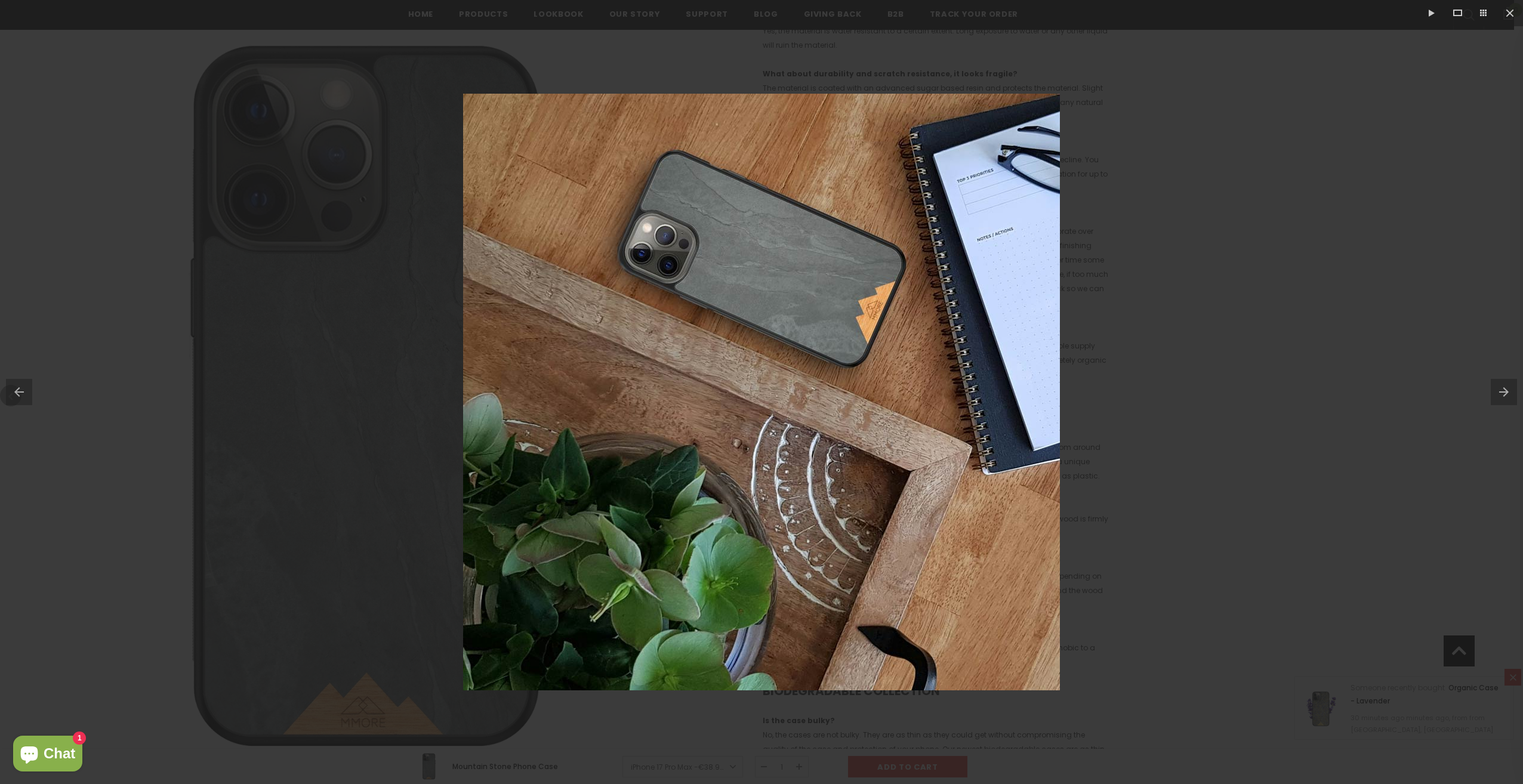
click at [1513, 386] on button at bounding box center [1506, 392] width 33 height 60
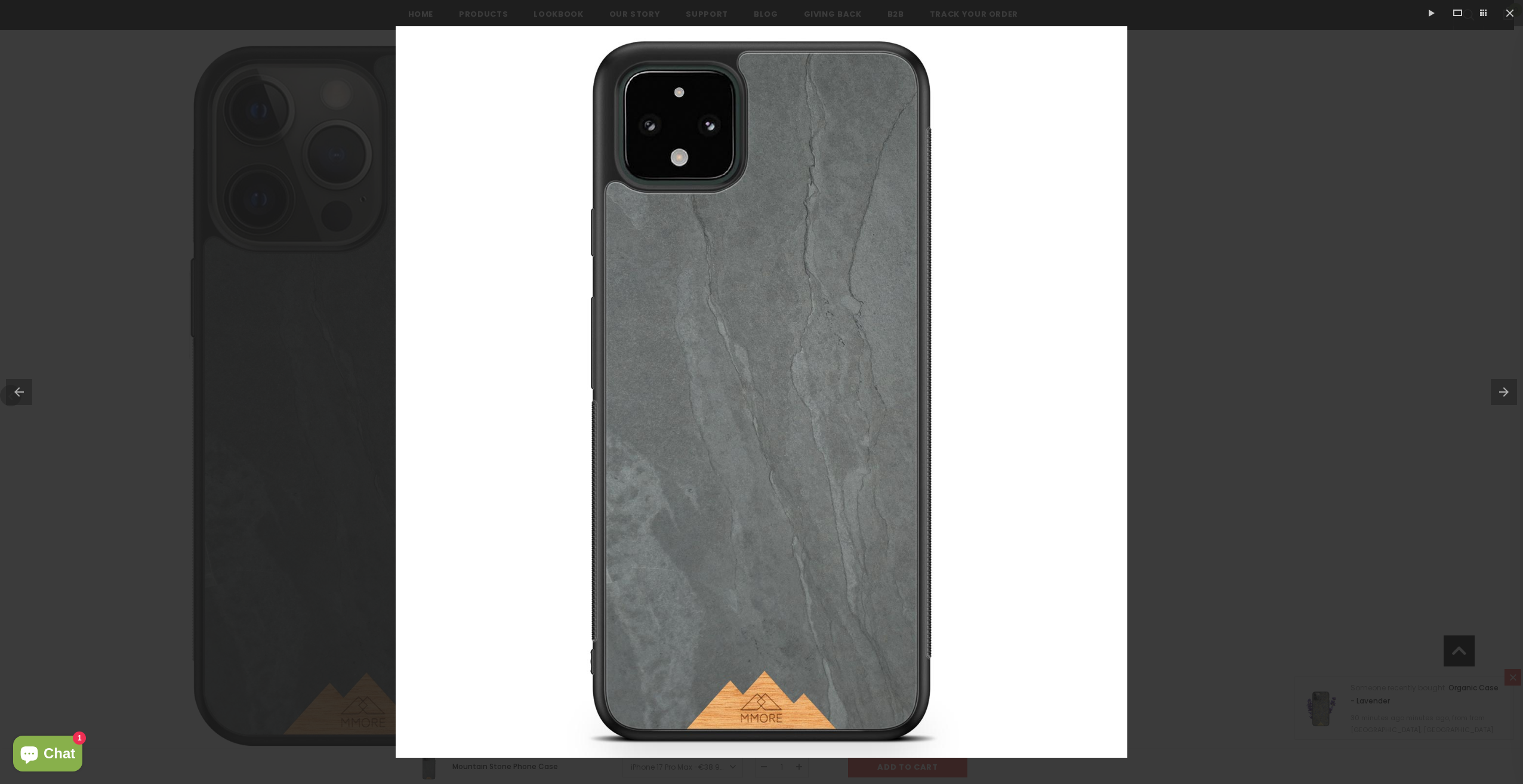
click at [1513, 386] on button at bounding box center [1506, 392] width 33 height 60
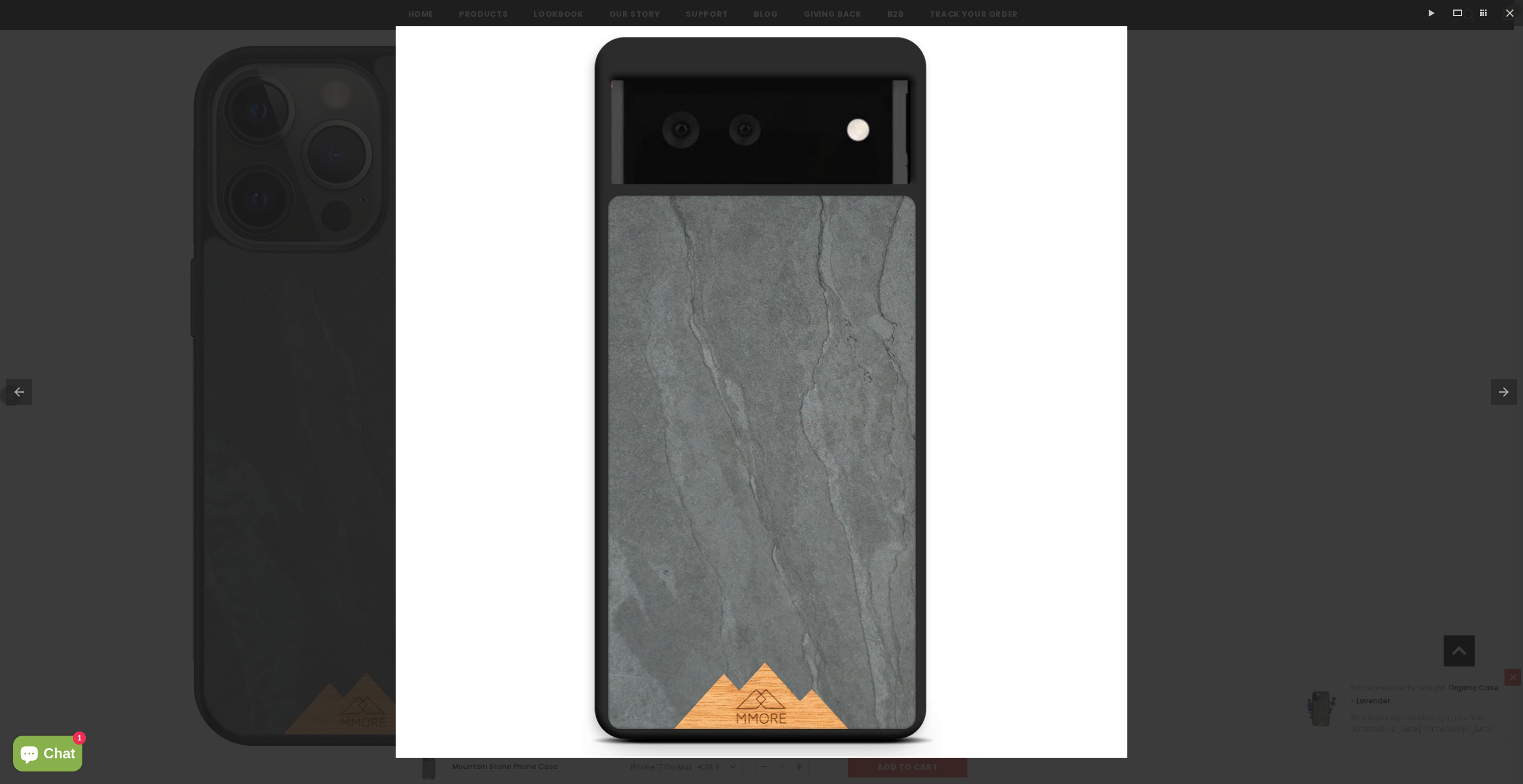
click at [1513, 386] on button at bounding box center [1506, 392] width 33 height 60
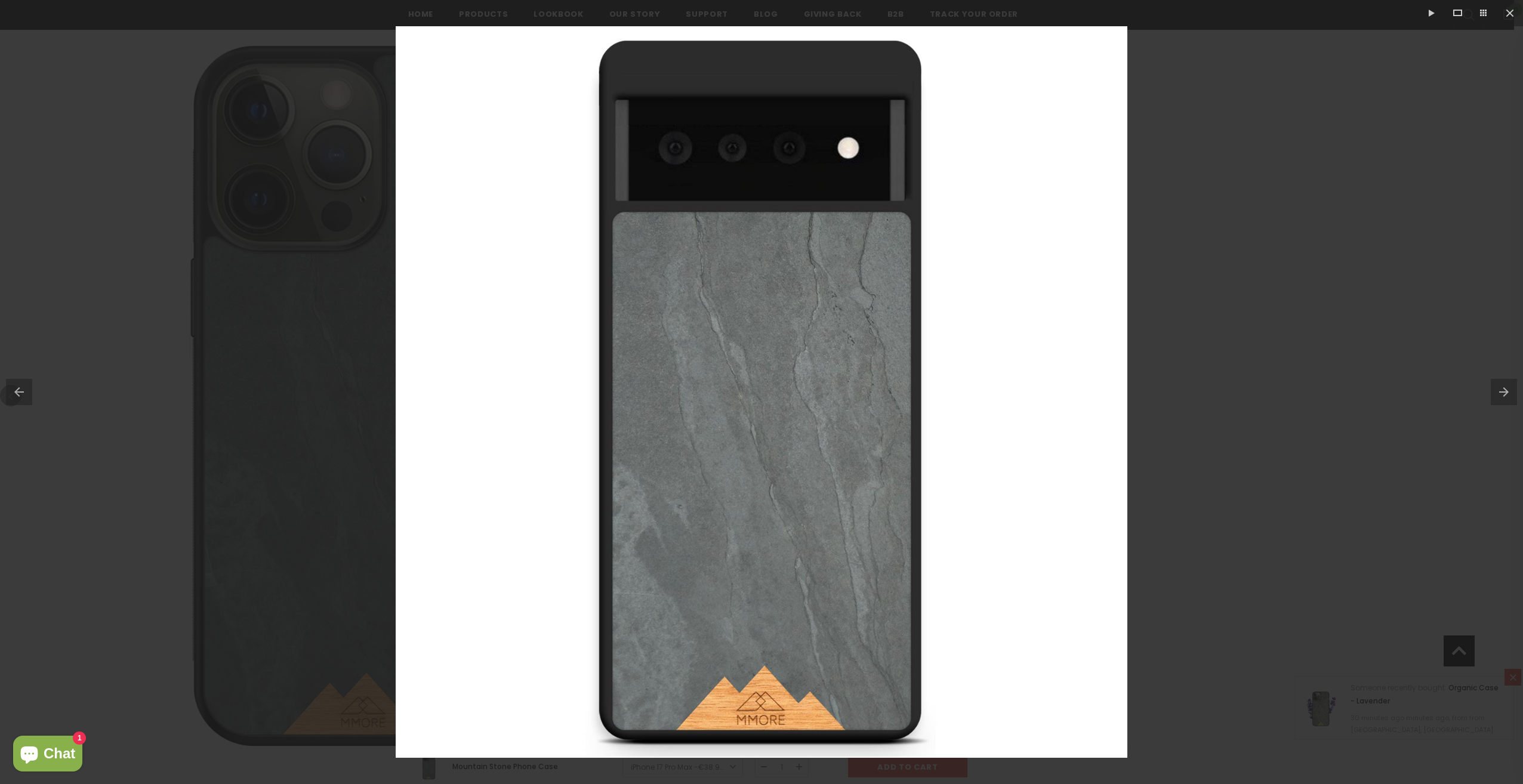
click at [26, 398] on button at bounding box center [16, 392] width 33 height 60
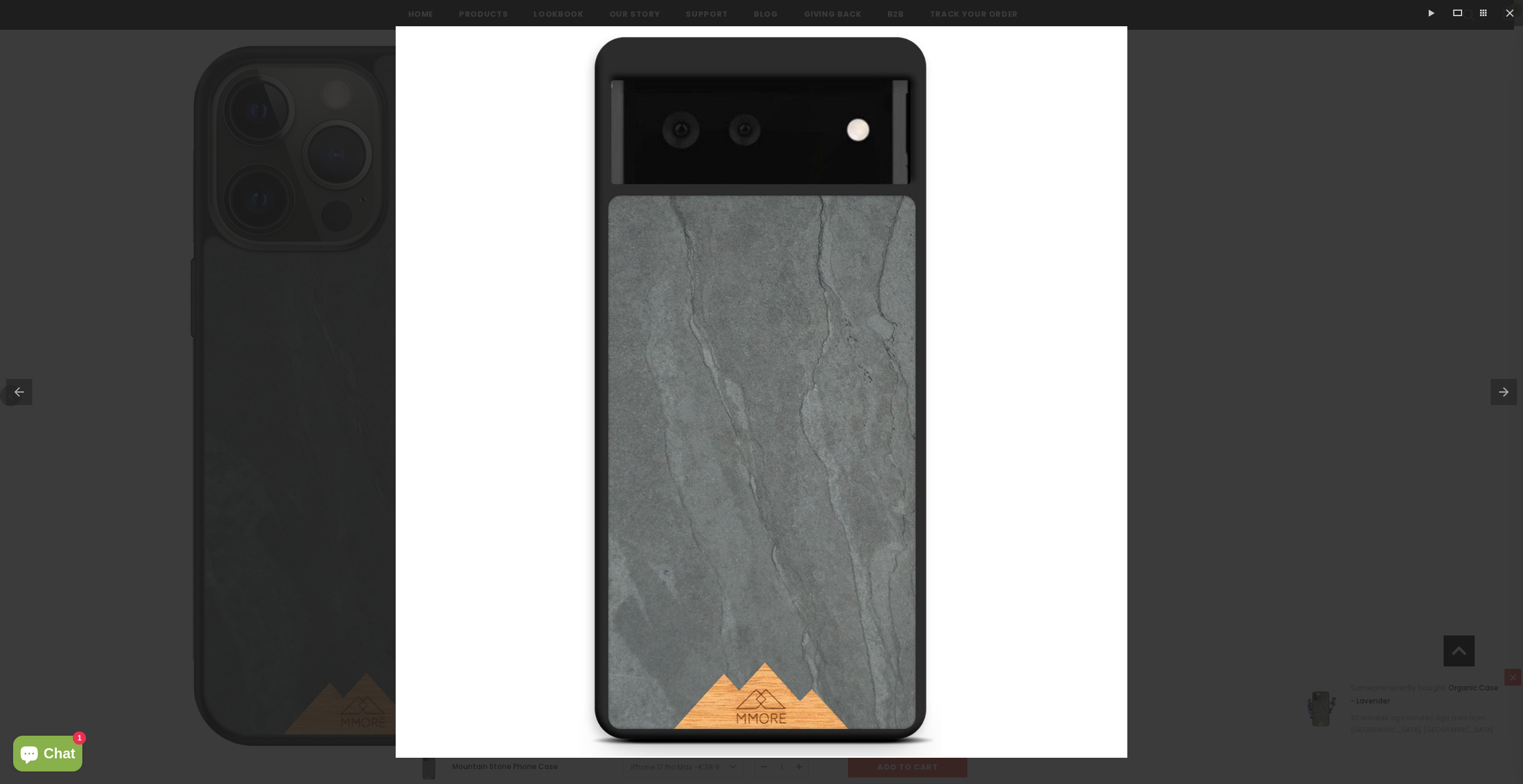
click at [26, 398] on button at bounding box center [16, 392] width 33 height 60
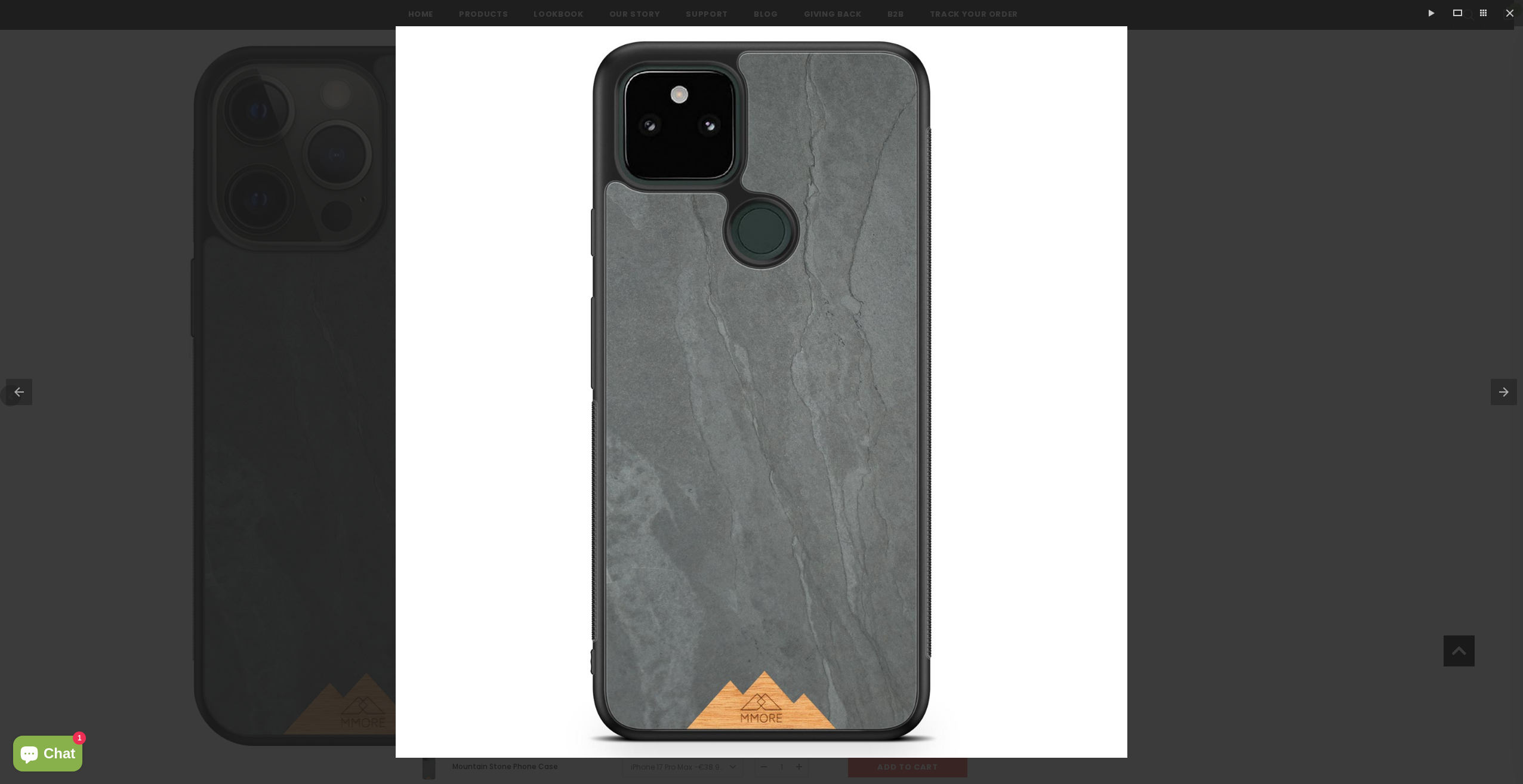
click at [1509, 401] on button at bounding box center [1506, 392] width 33 height 60
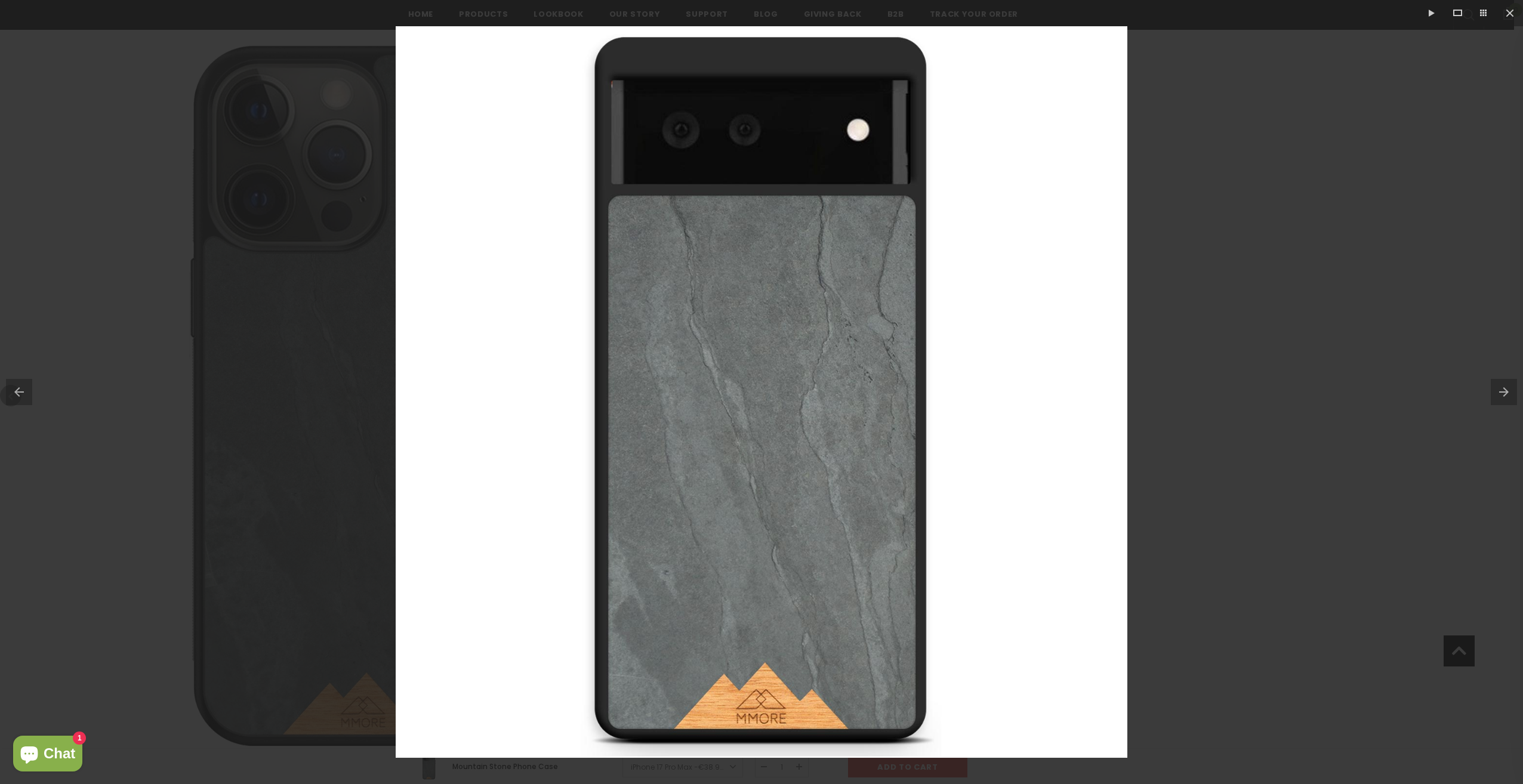
click at [1509, 401] on button at bounding box center [1506, 392] width 33 height 60
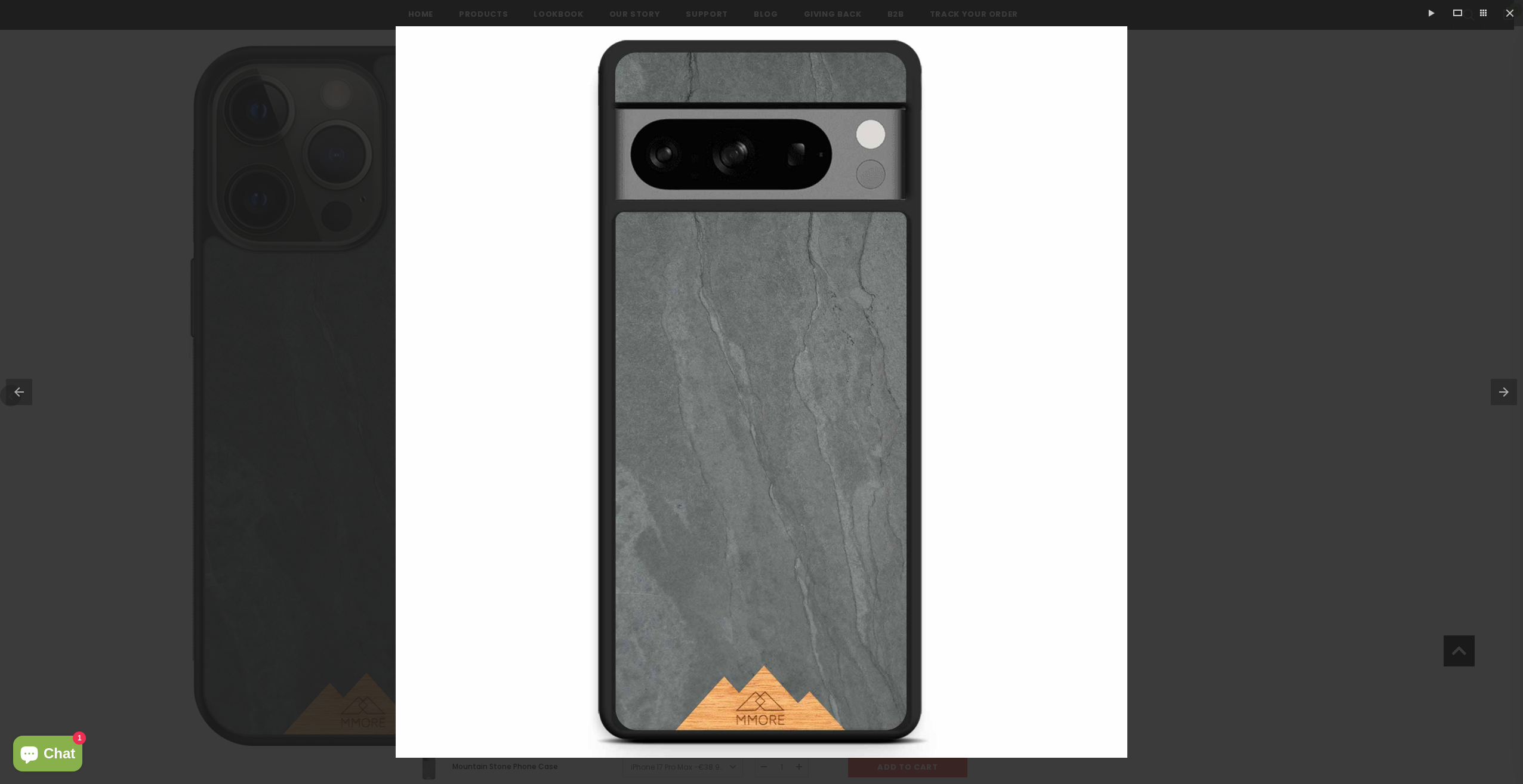
click at [1509, 401] on button at bounding box center [1506, 392] width 33 height 60
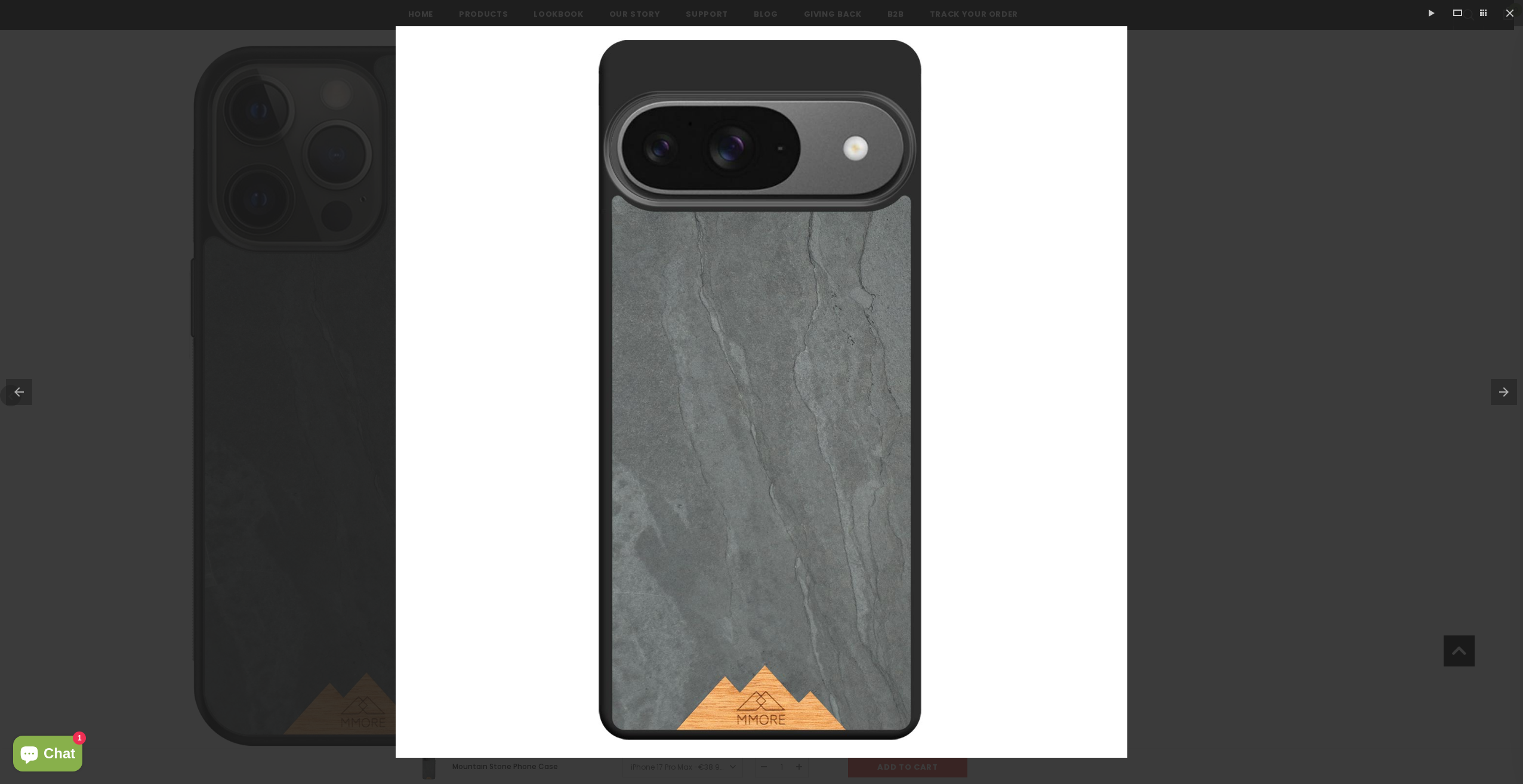
click at [1509, 401] on button at bounding box center [1506, 392] width 33 height 60
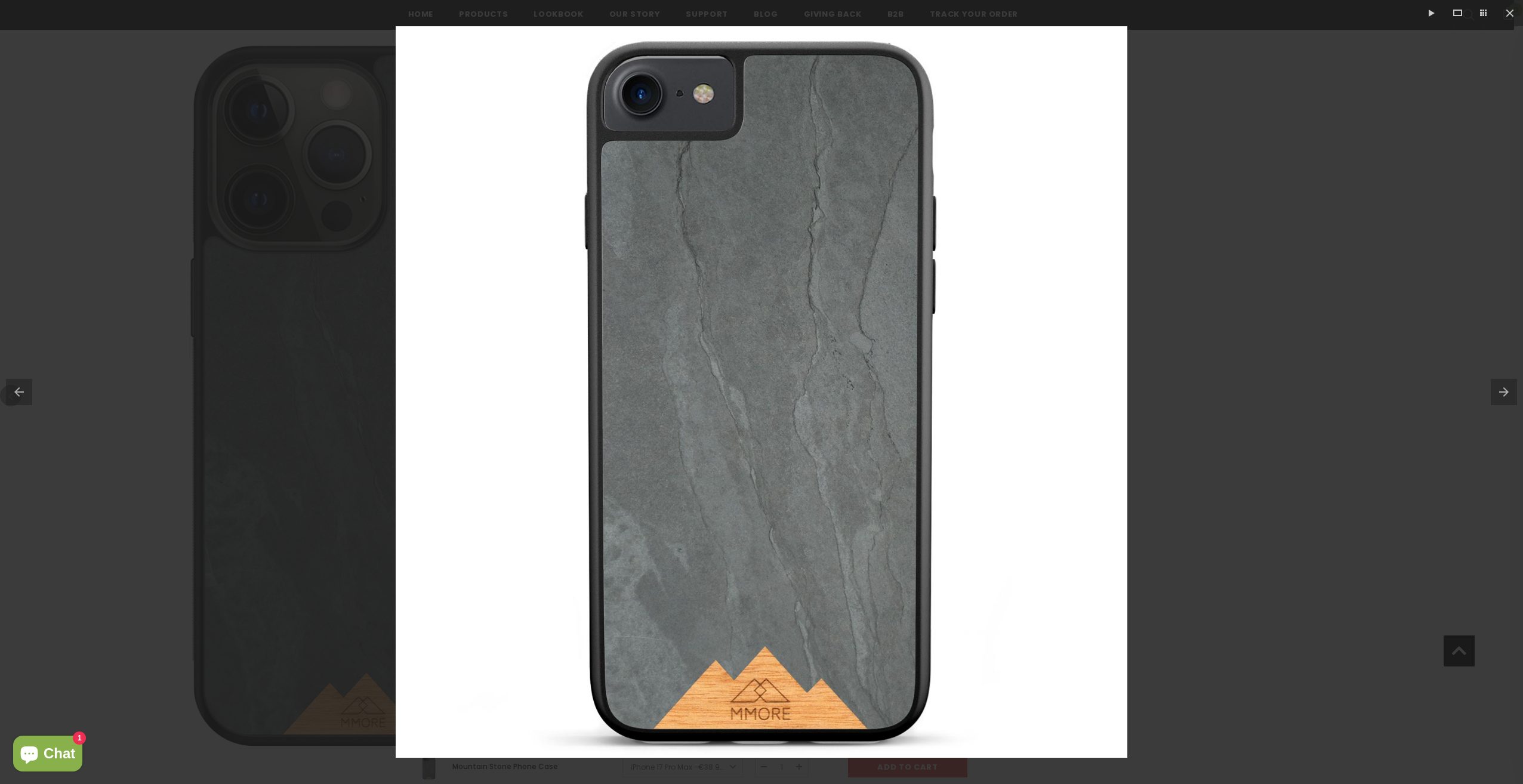
click at [1509, 401] on button at bounding box center [1506, 392] width 33 height 60
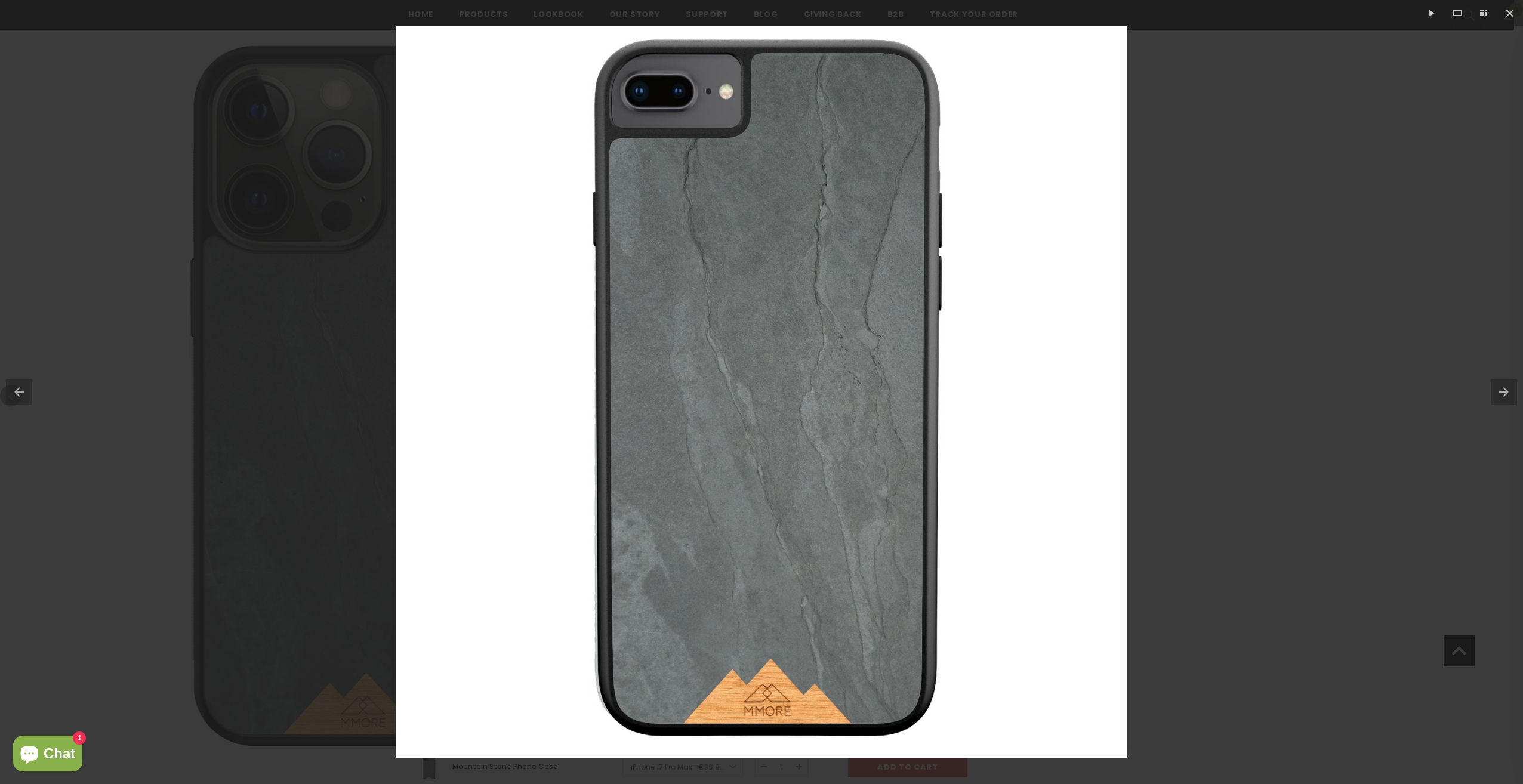
click at [1509, 401] on button at bounding box center [1506, 392] width 33 height 60
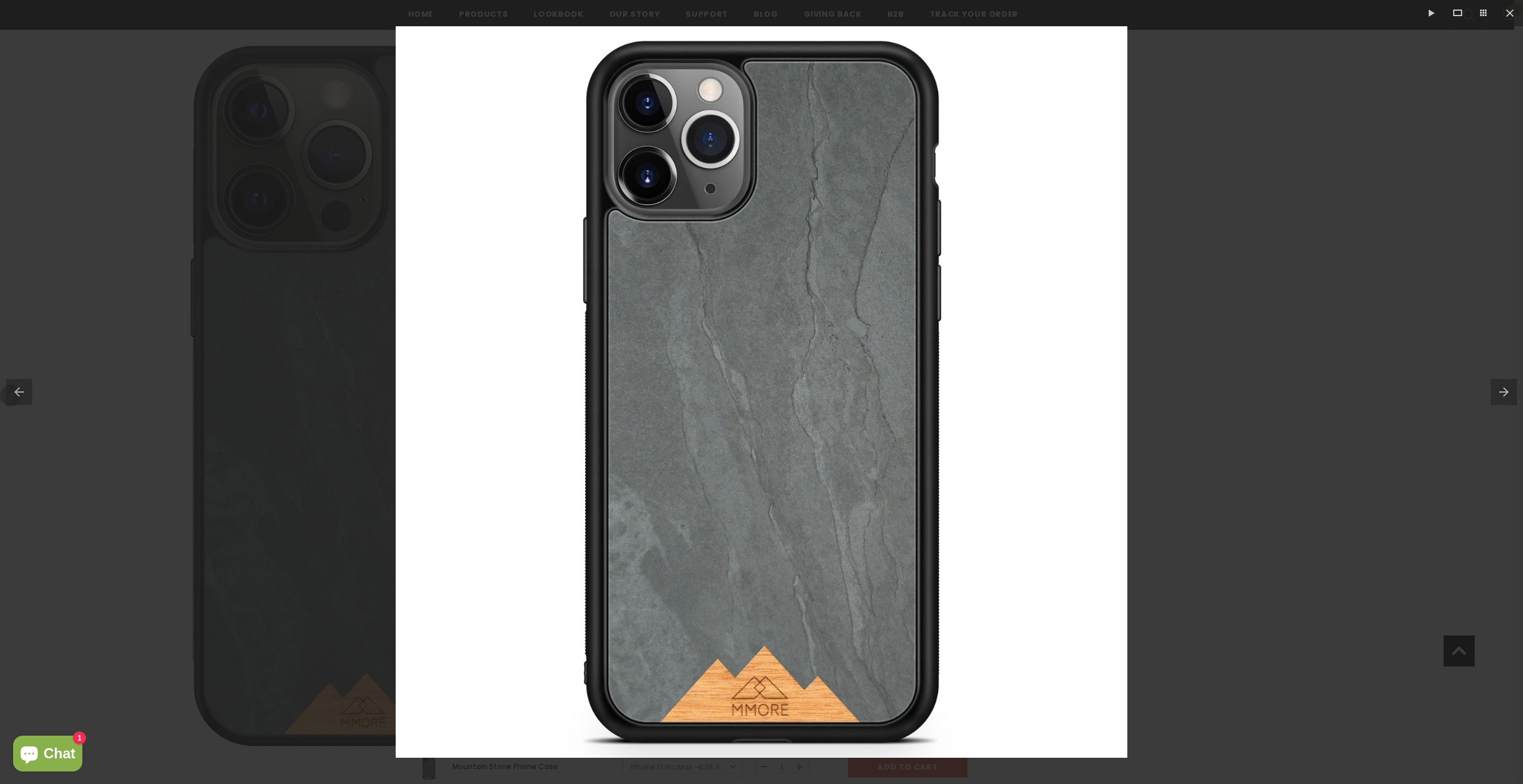
click at [1509, 401] on button at bounding box center [1506, 392] width 33 height 60
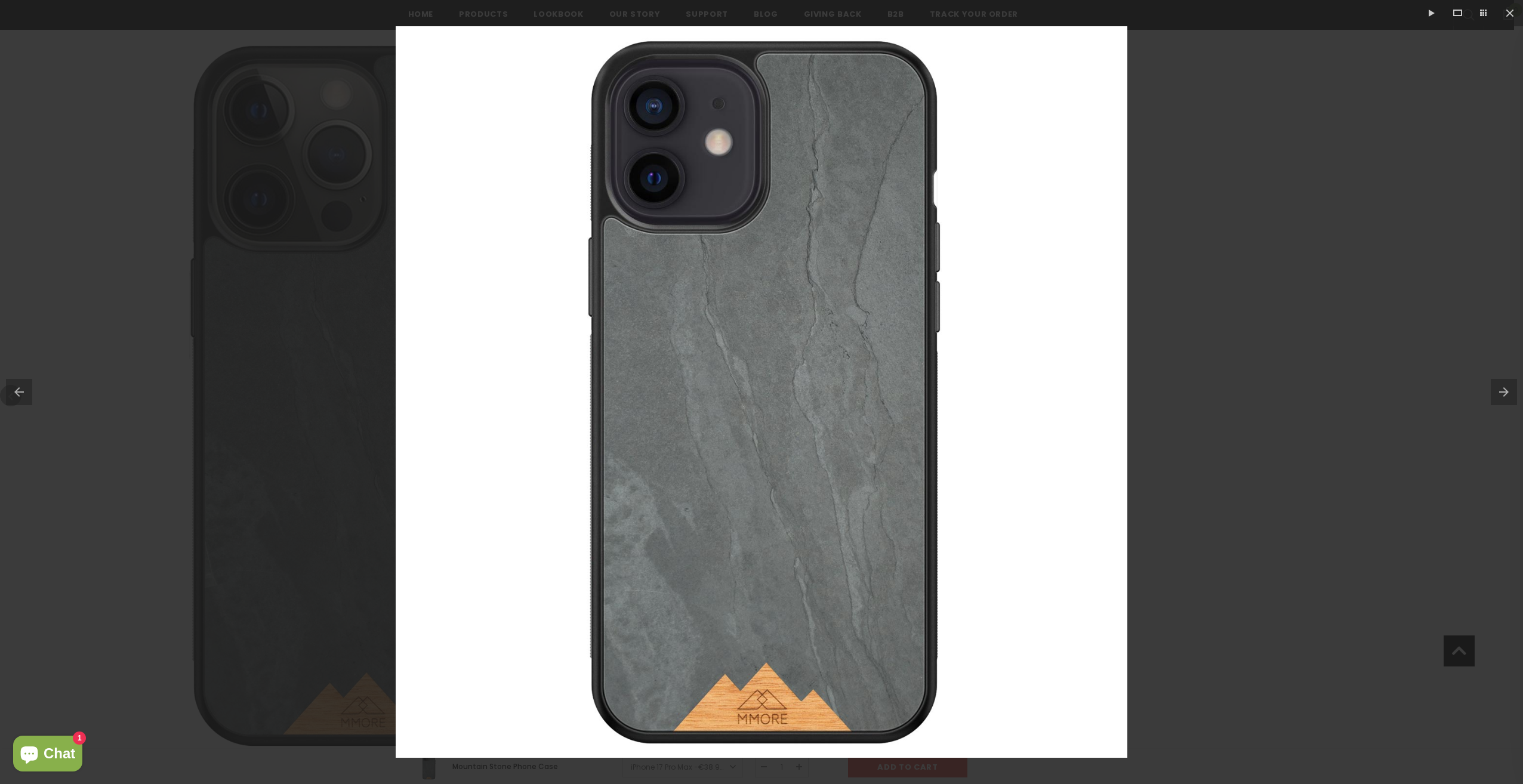
click at [1509, 401] on button at bounding box center [1506, 392] width 33 height 60
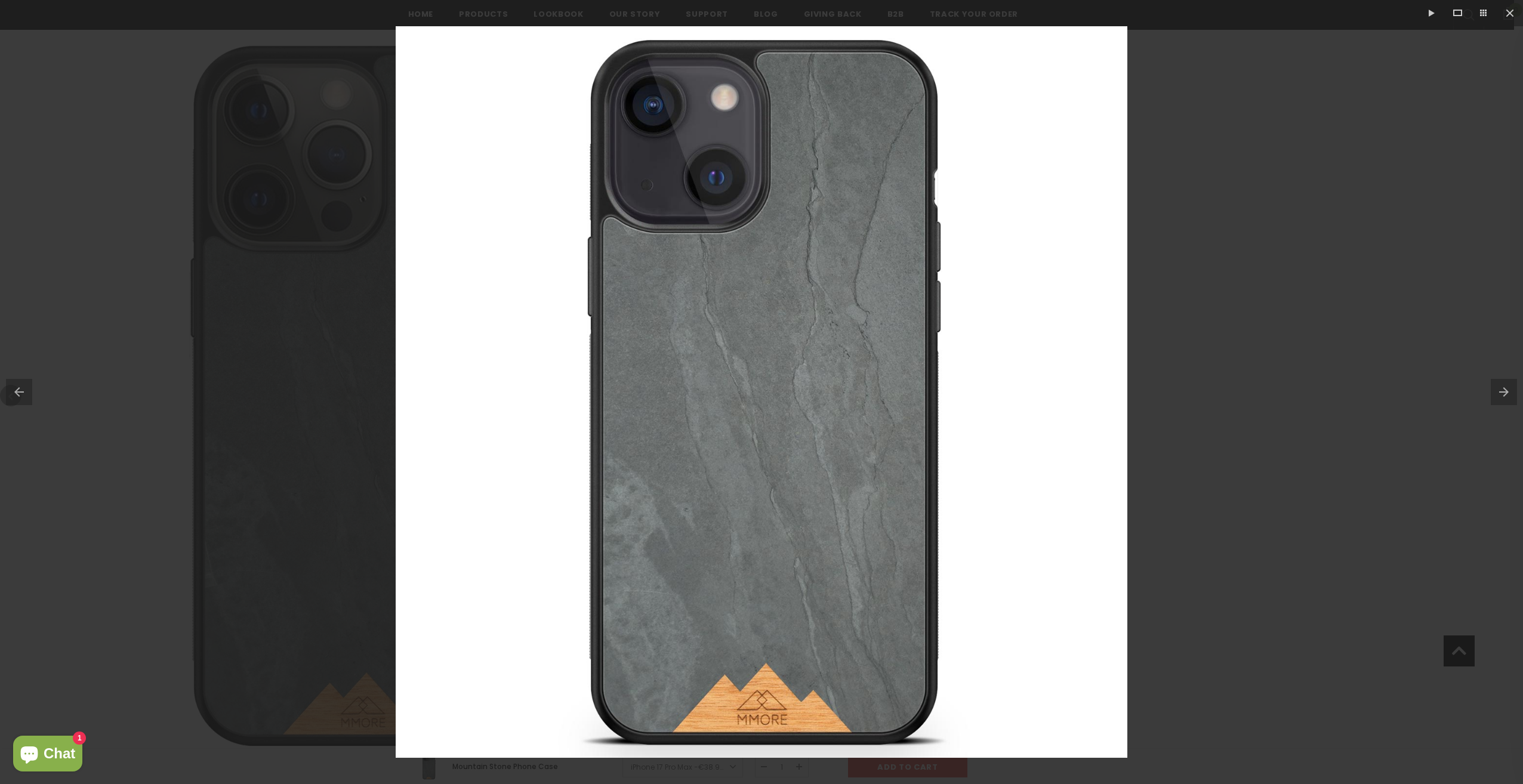
click at [1509, 401] on button at bounding box center [1506, 392] width 33 height 60
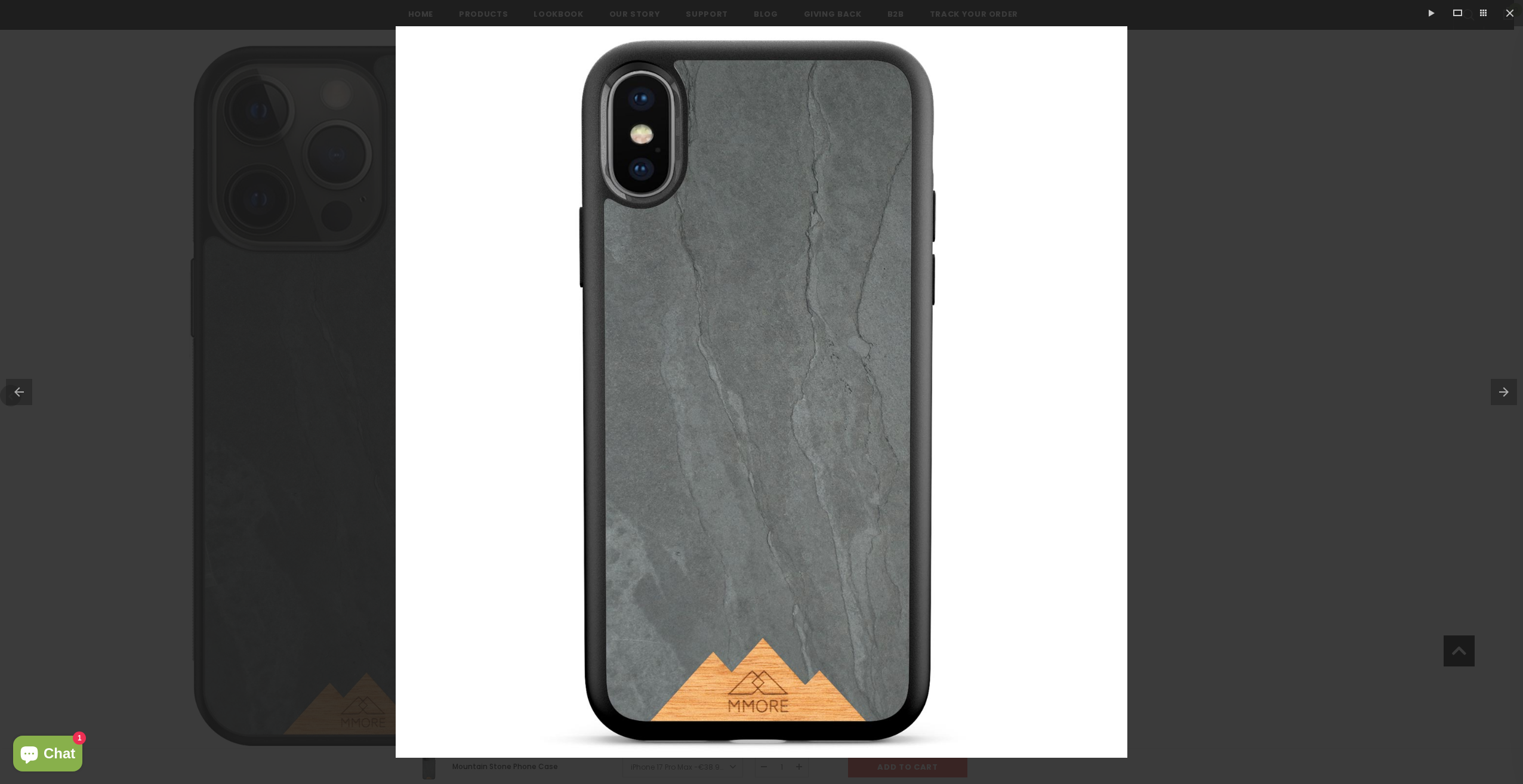
click at [1509, 401] on button at bounding box center [1506, 392] width 33 height 60
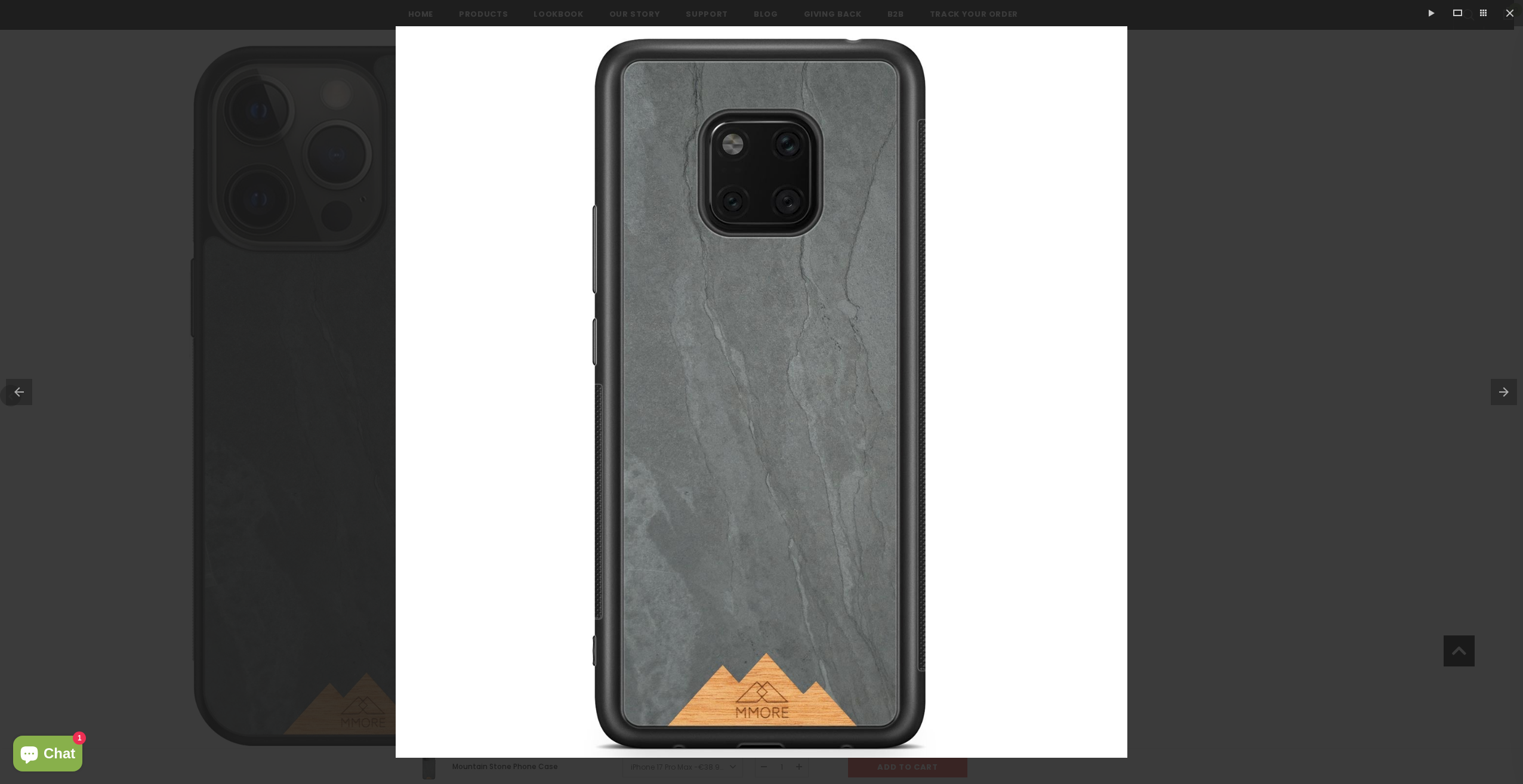
click at [1509, 401] on button at bounding box center [1506, 392] width 33 height 60
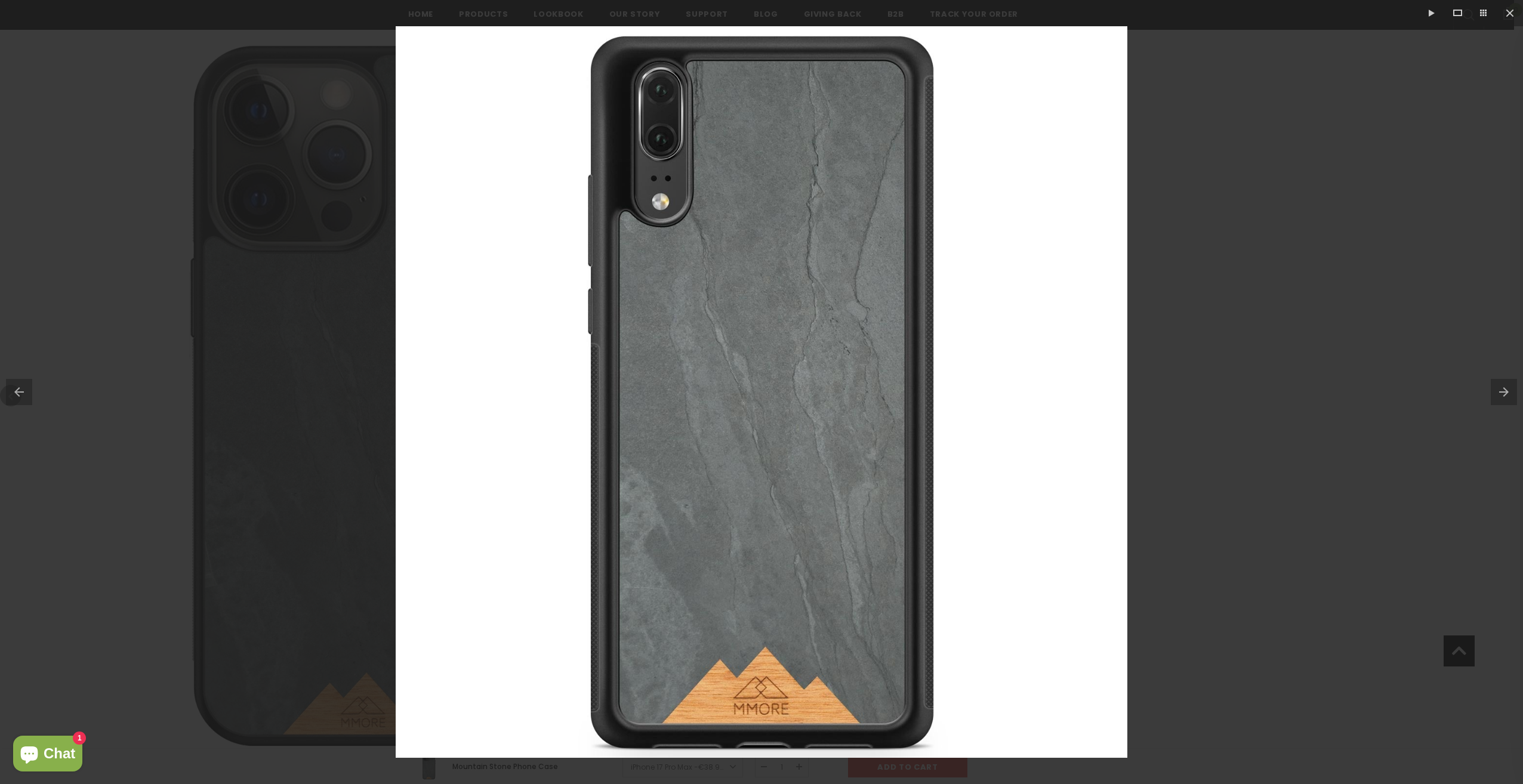
click at [1509, 401] on button at bounding box center [1506, 392] width 33 height 60
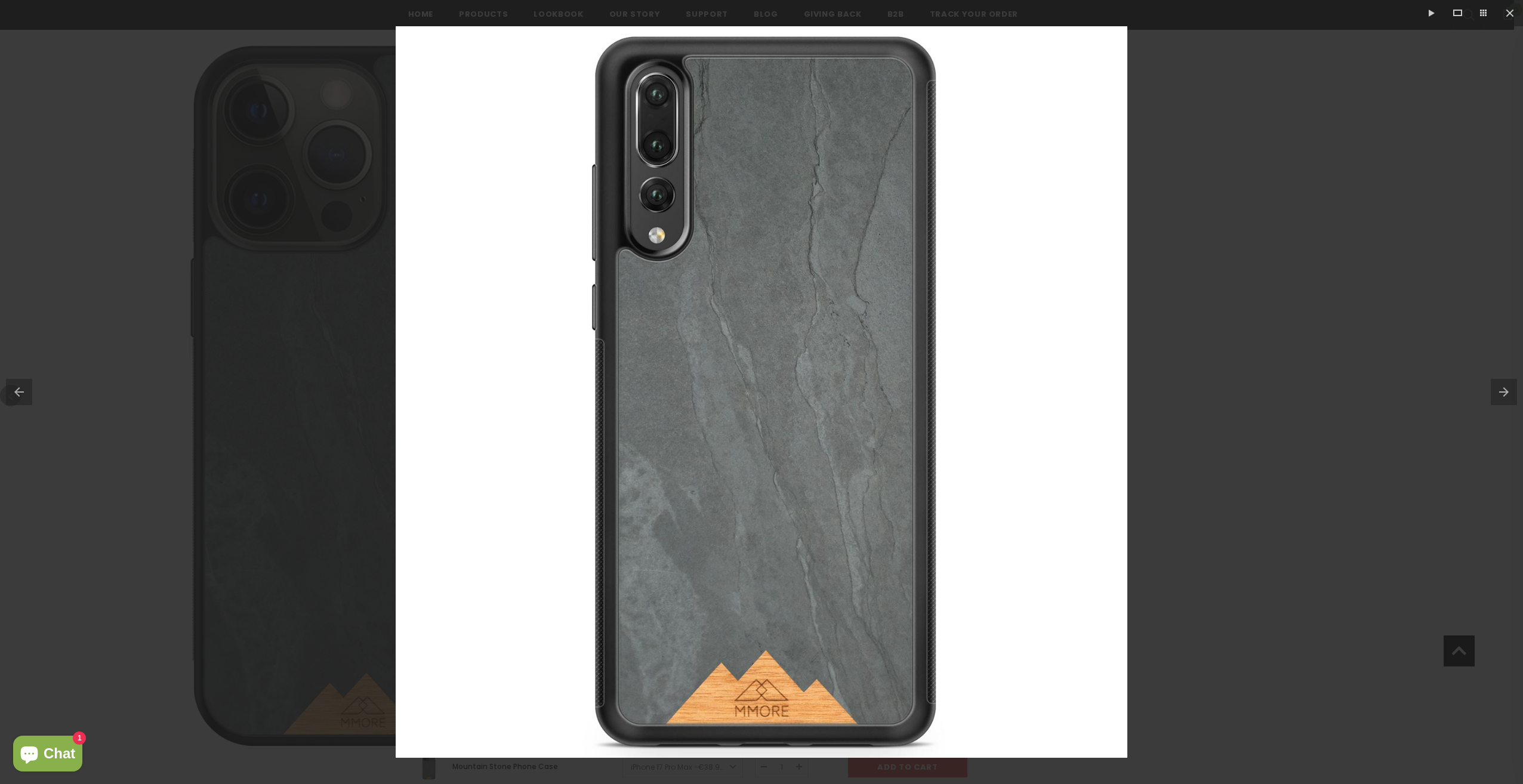
click at [1509, 401] on button at bounding box center [1506, 392] width 33 height 60
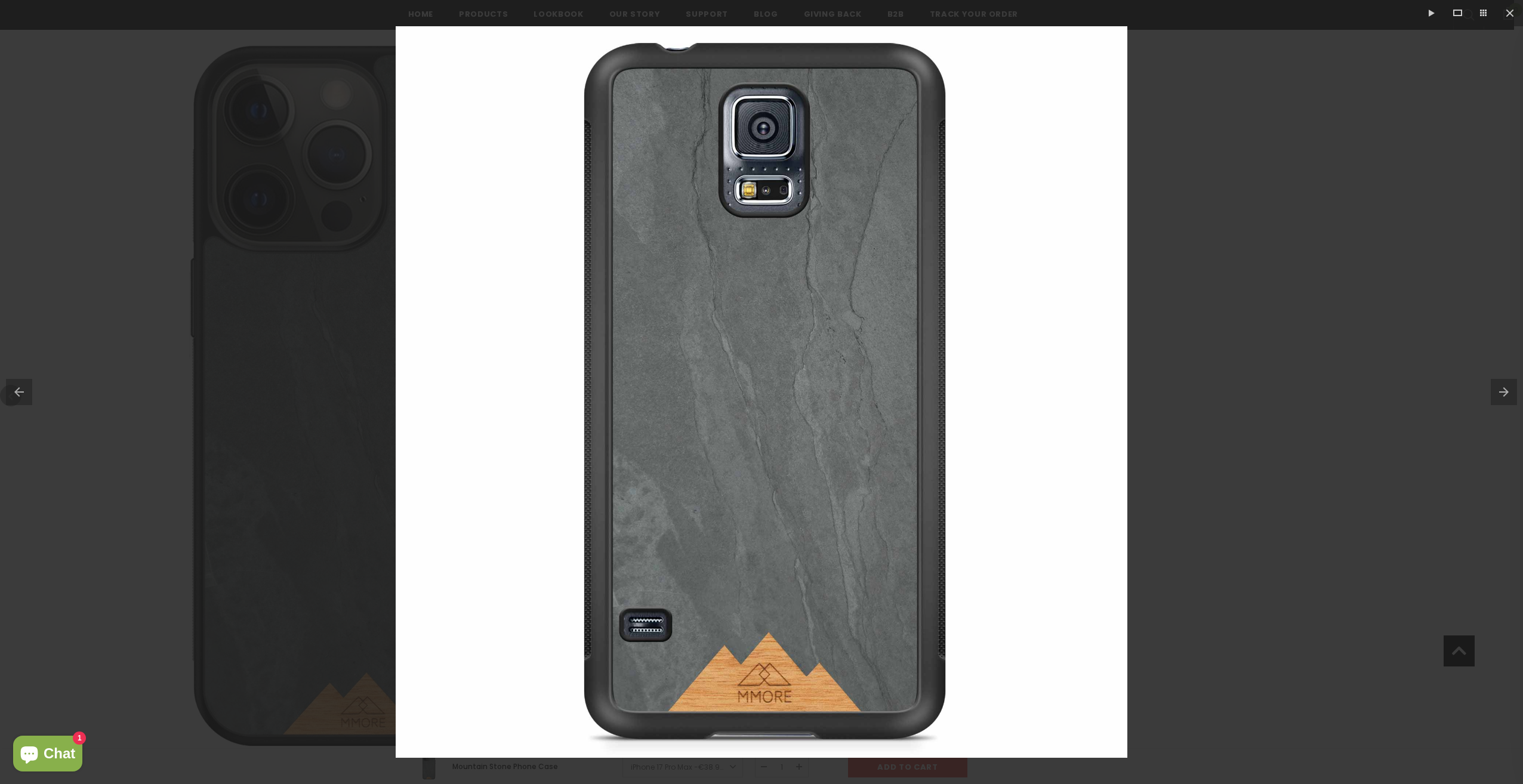
click at [1509, 401] on button at bounding box center [1506, 392] width 33 height 60
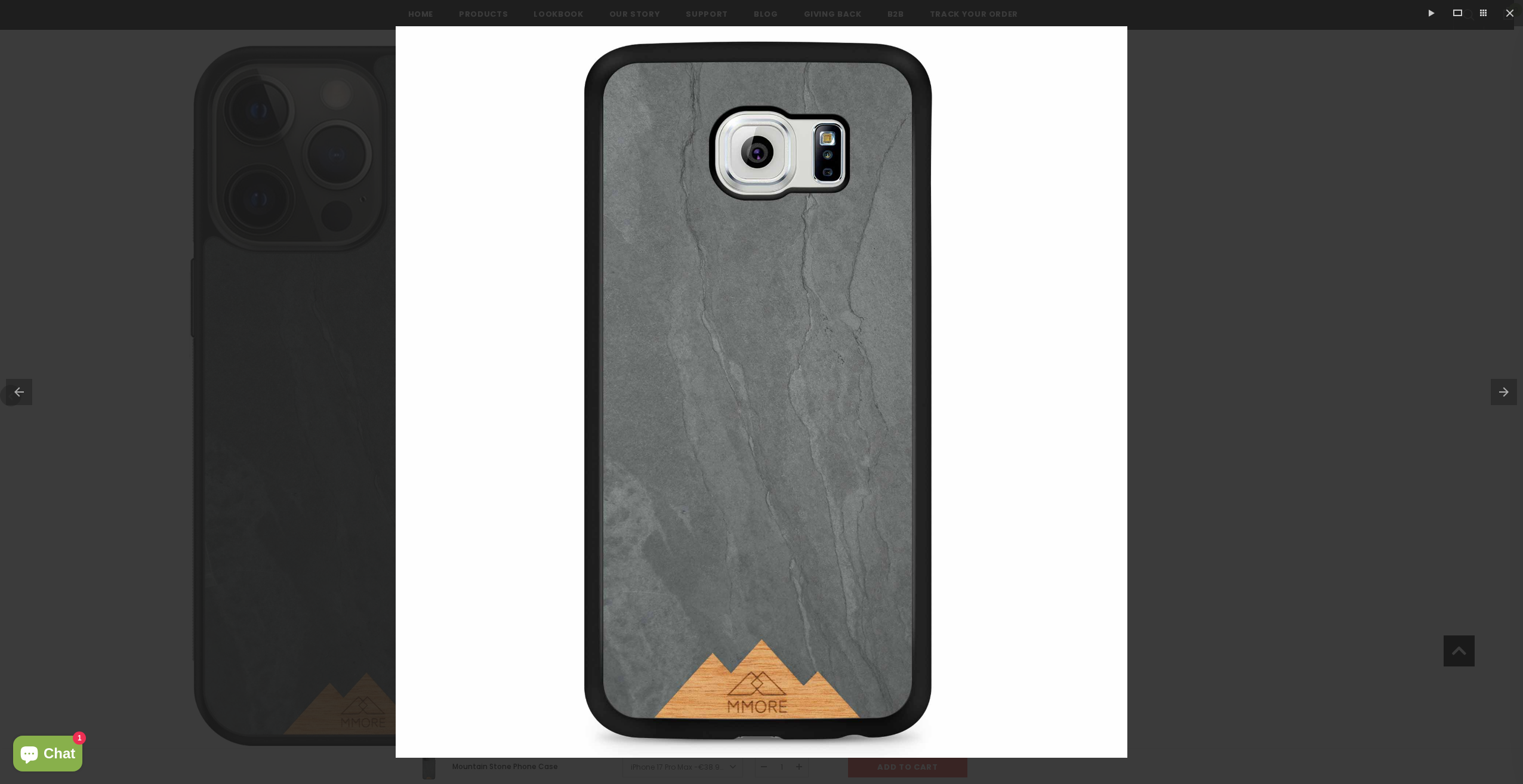
click at [1509, 401] on button at bounding box center [1506, 392] width 33 height 60
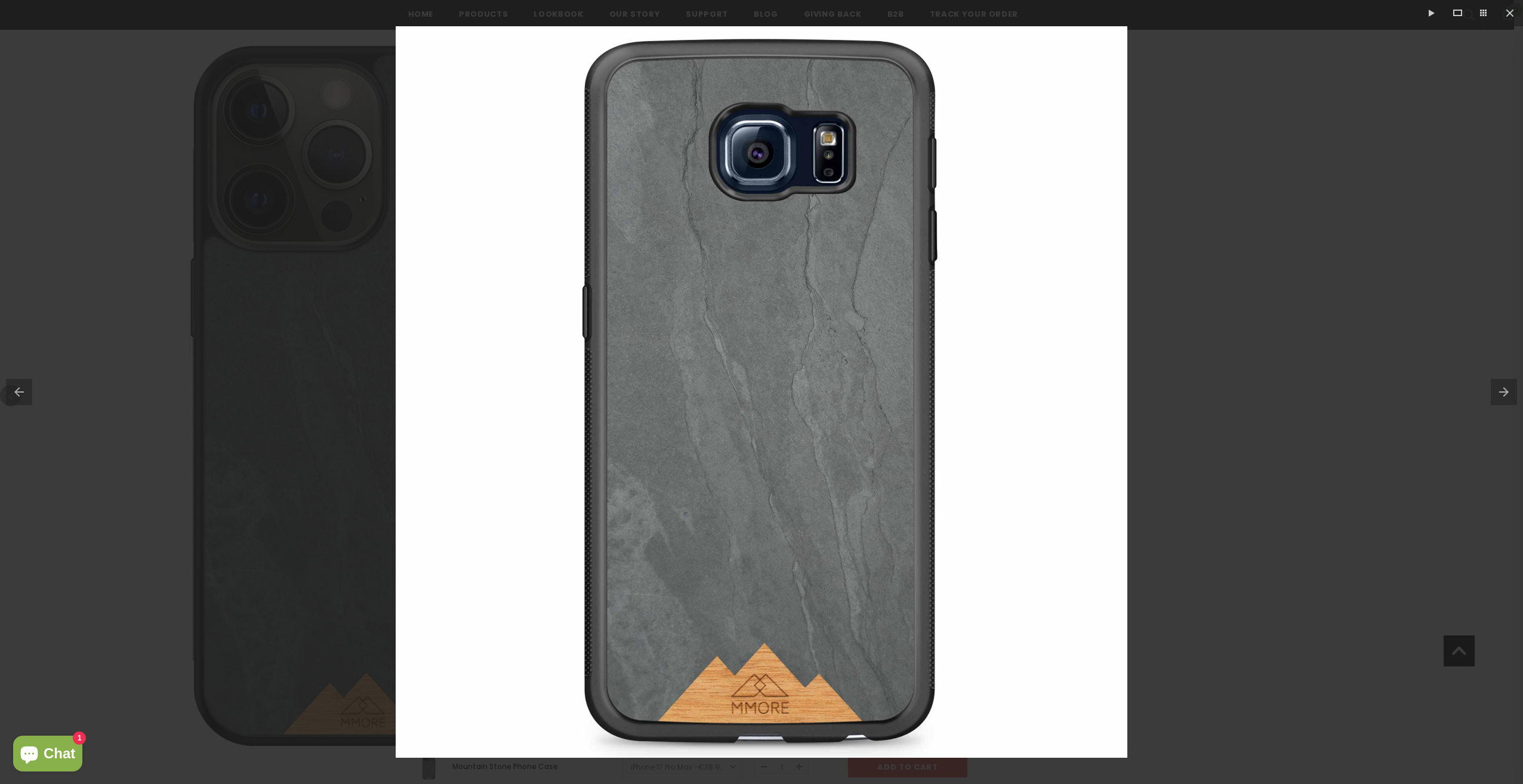
click at [1509, 401] on button at bounding box center [1506, 392] width 33 height 60
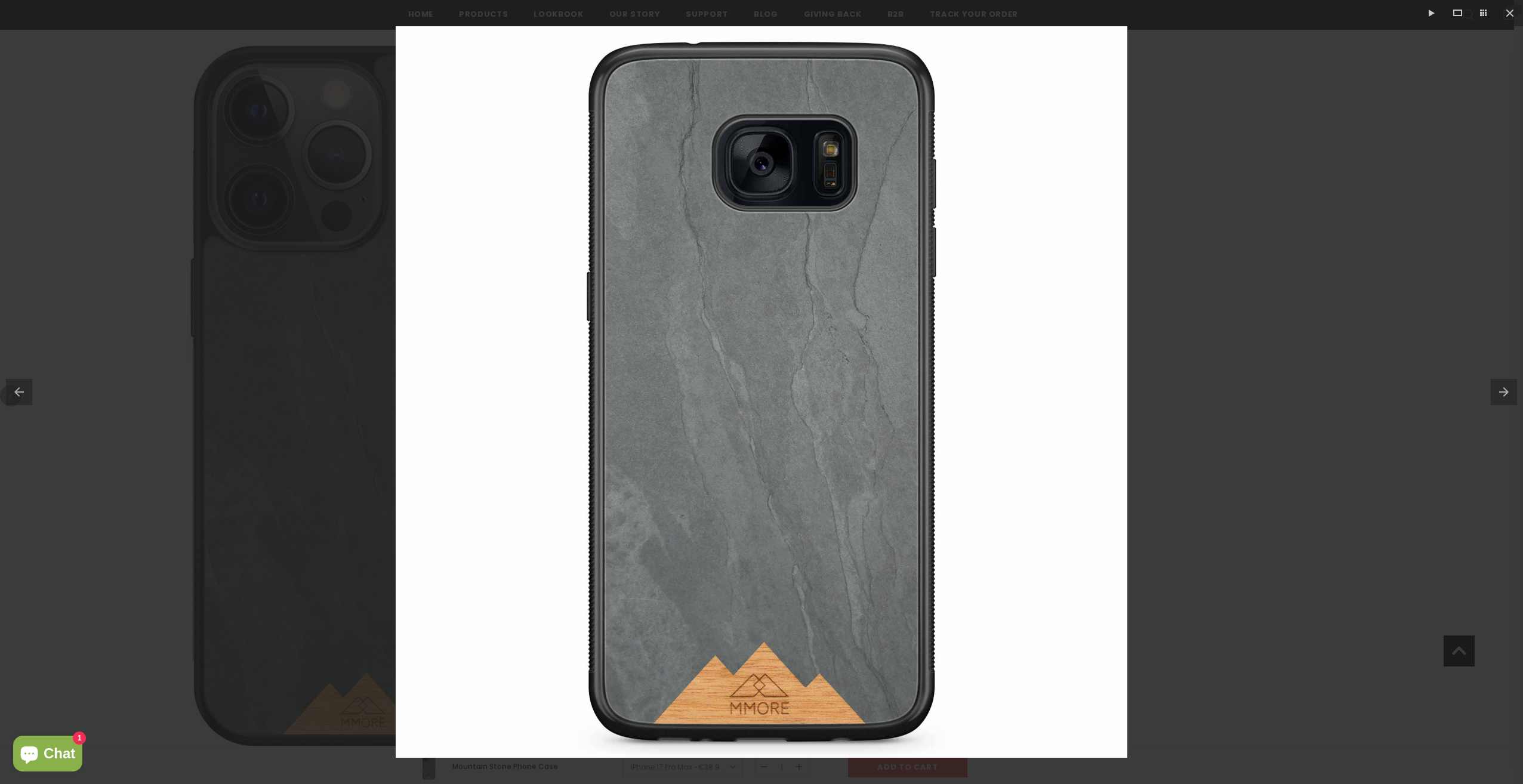
click at [1509, 401] on button at bounding box center [1506, 392] width 33 height 60
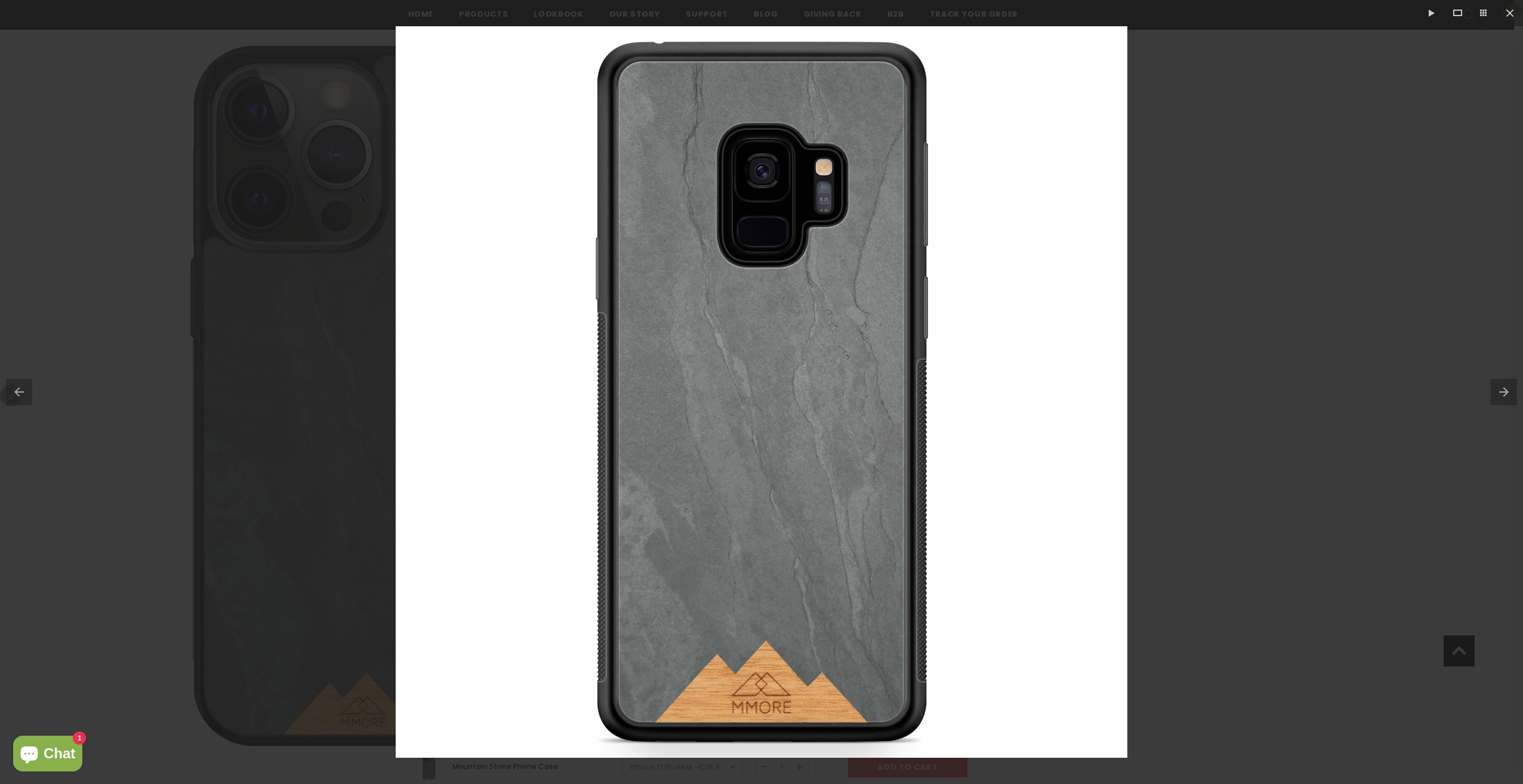
click at [1509, 401] on button at bounding box center [1506, 392] width 33 height 60
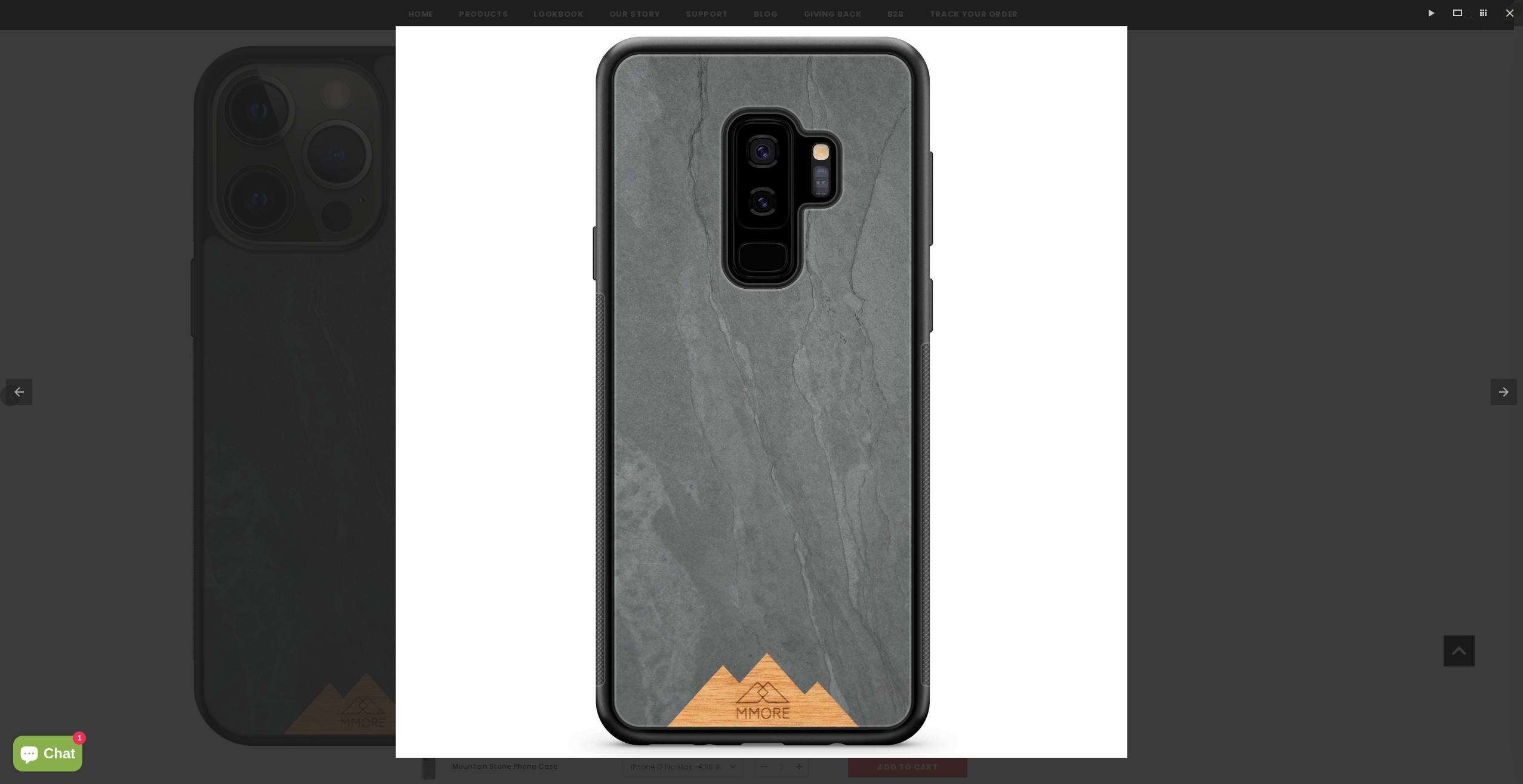
click at [1509, 401] on button at bounding box center [1506, 392] width 33 height 60
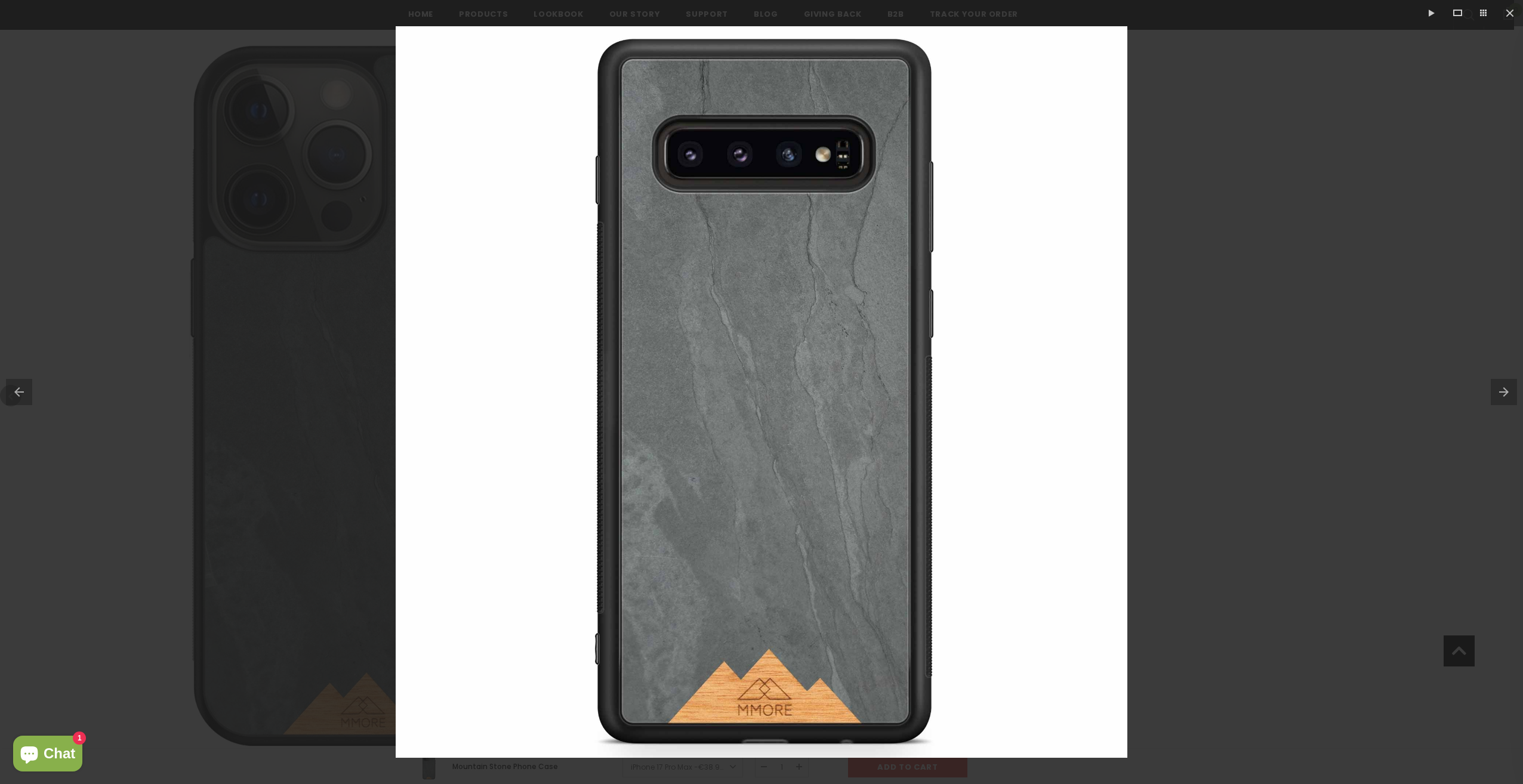
click at [1509, 401] on button at bounding box center [1506, 392] width 33 height 60
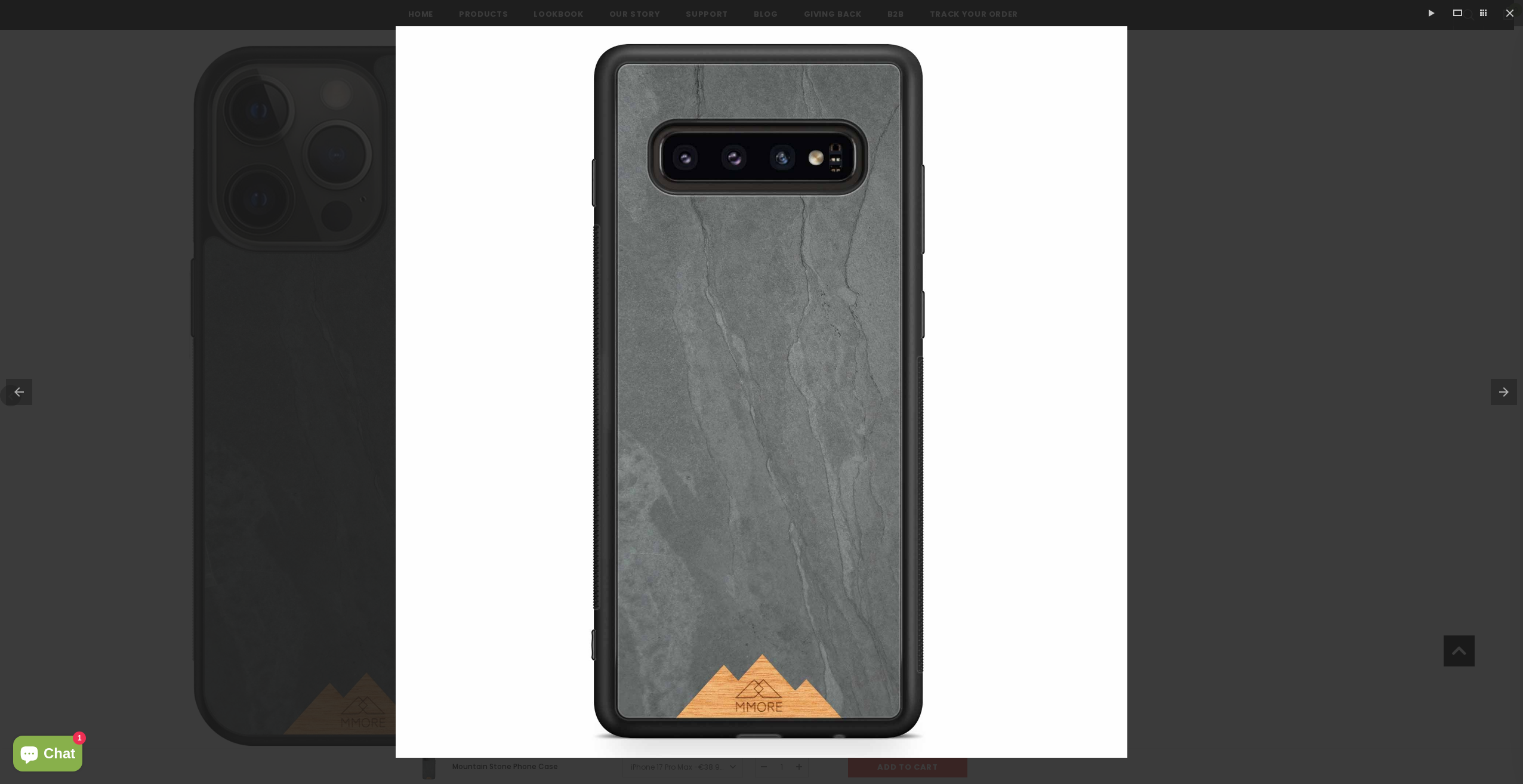
click at [1509, 401] on button at bounding box center [1506, 392] width 33 height 60
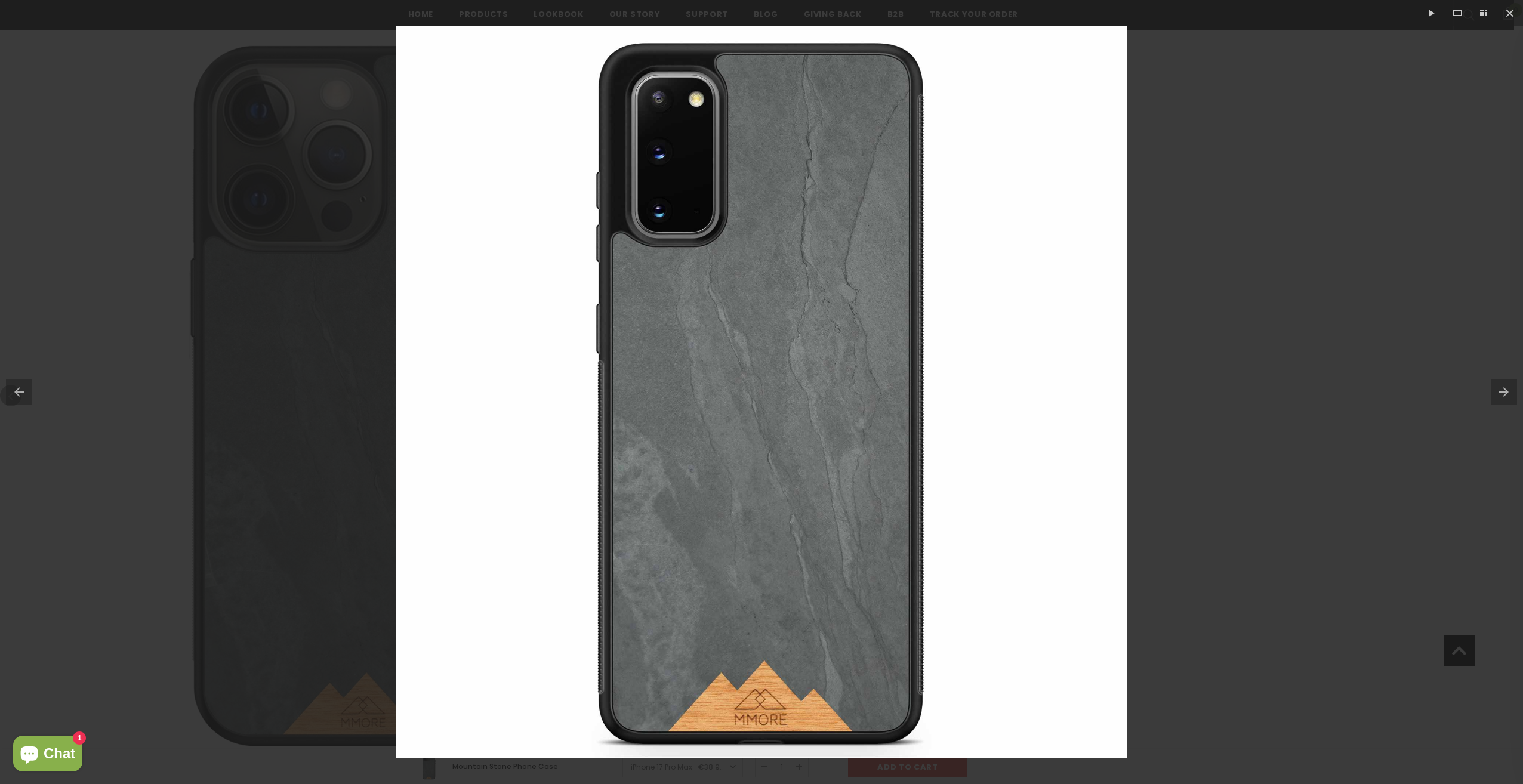
click at [1509, 401] on button at bounding box center [1506, 392] width 33 height 60
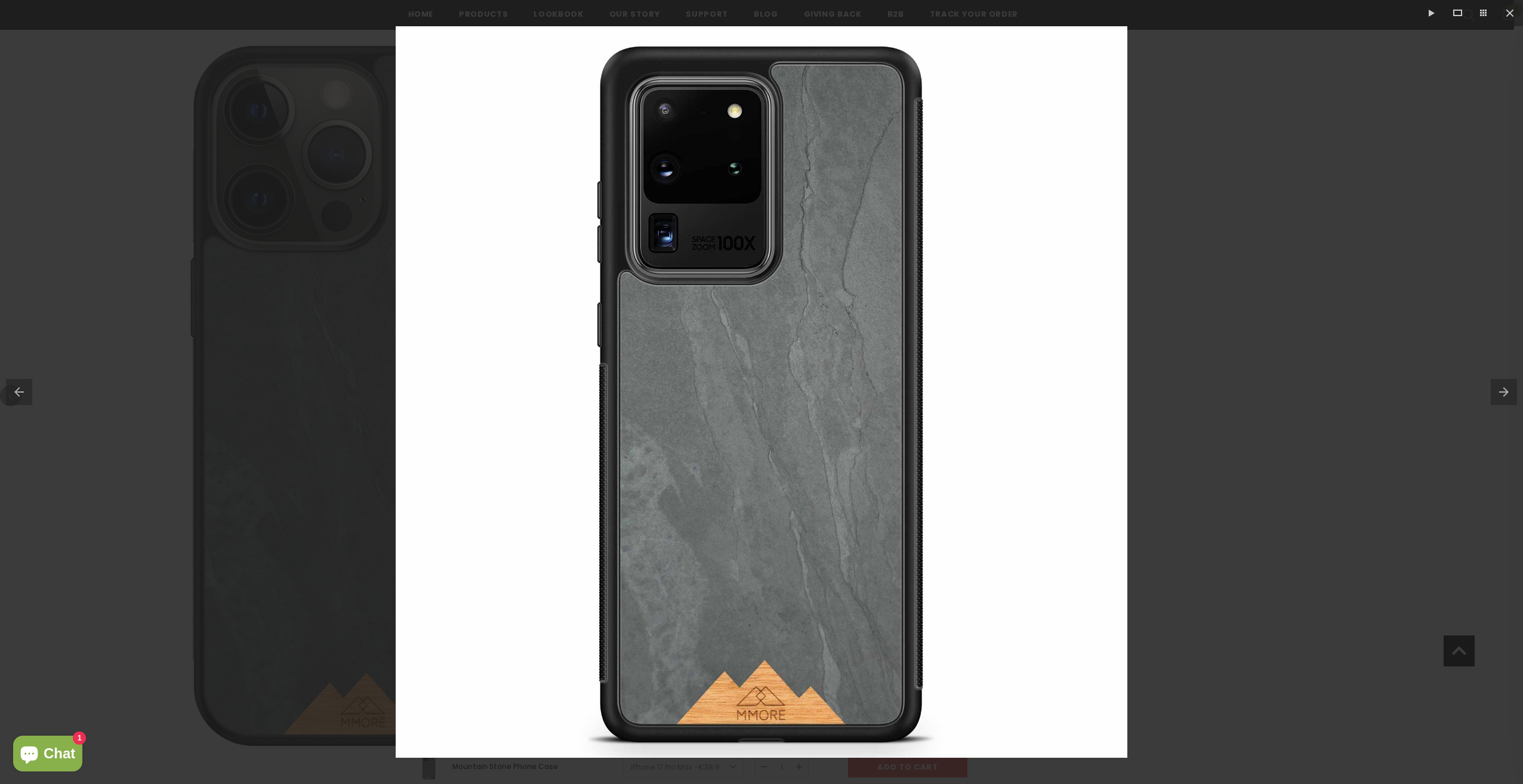
click at [1509, 401] on button at bounding box center [1506, 392] width 33 height 60
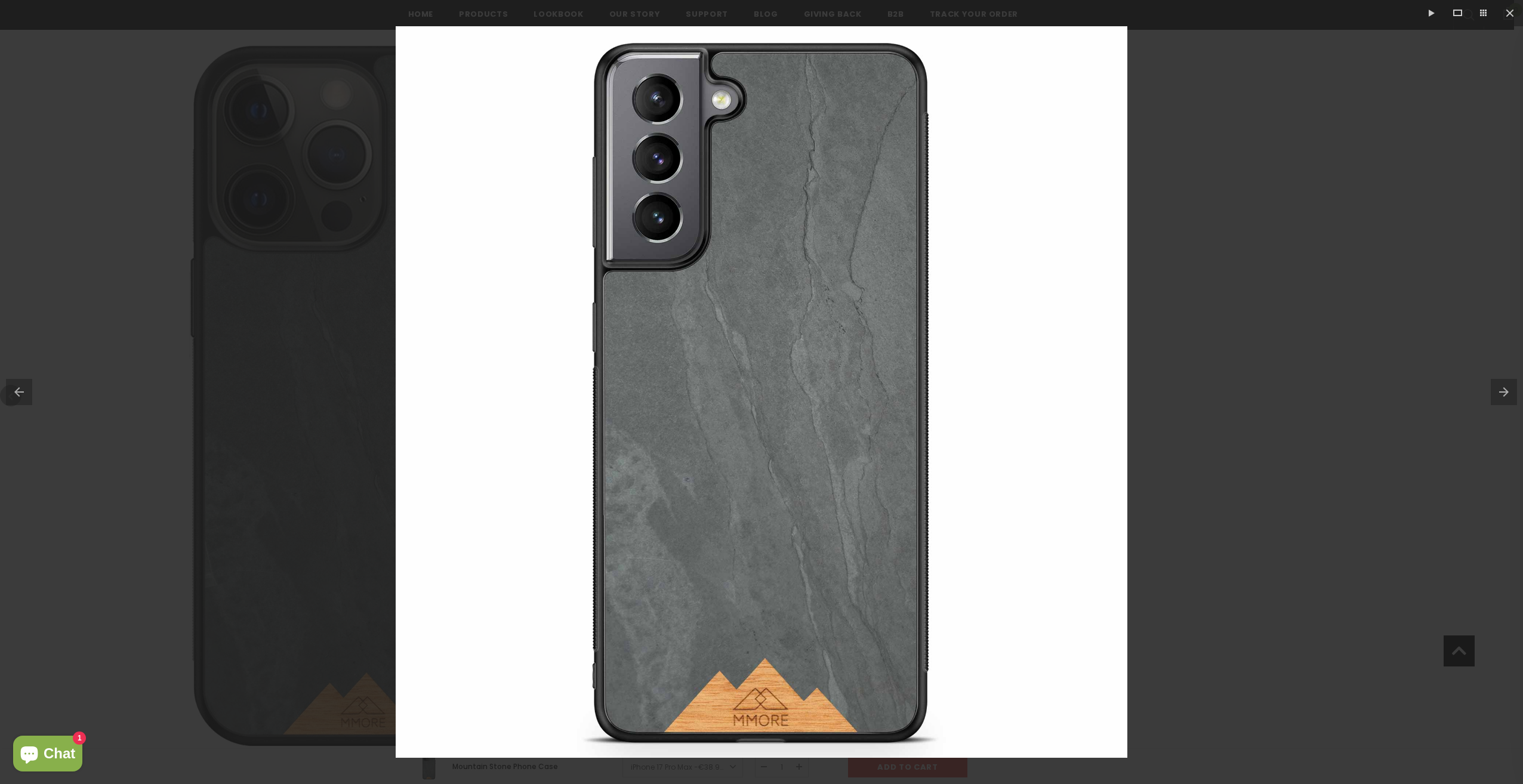
click at [1509, 401] on button at bounding box center [1506, 392] width 33 height 60
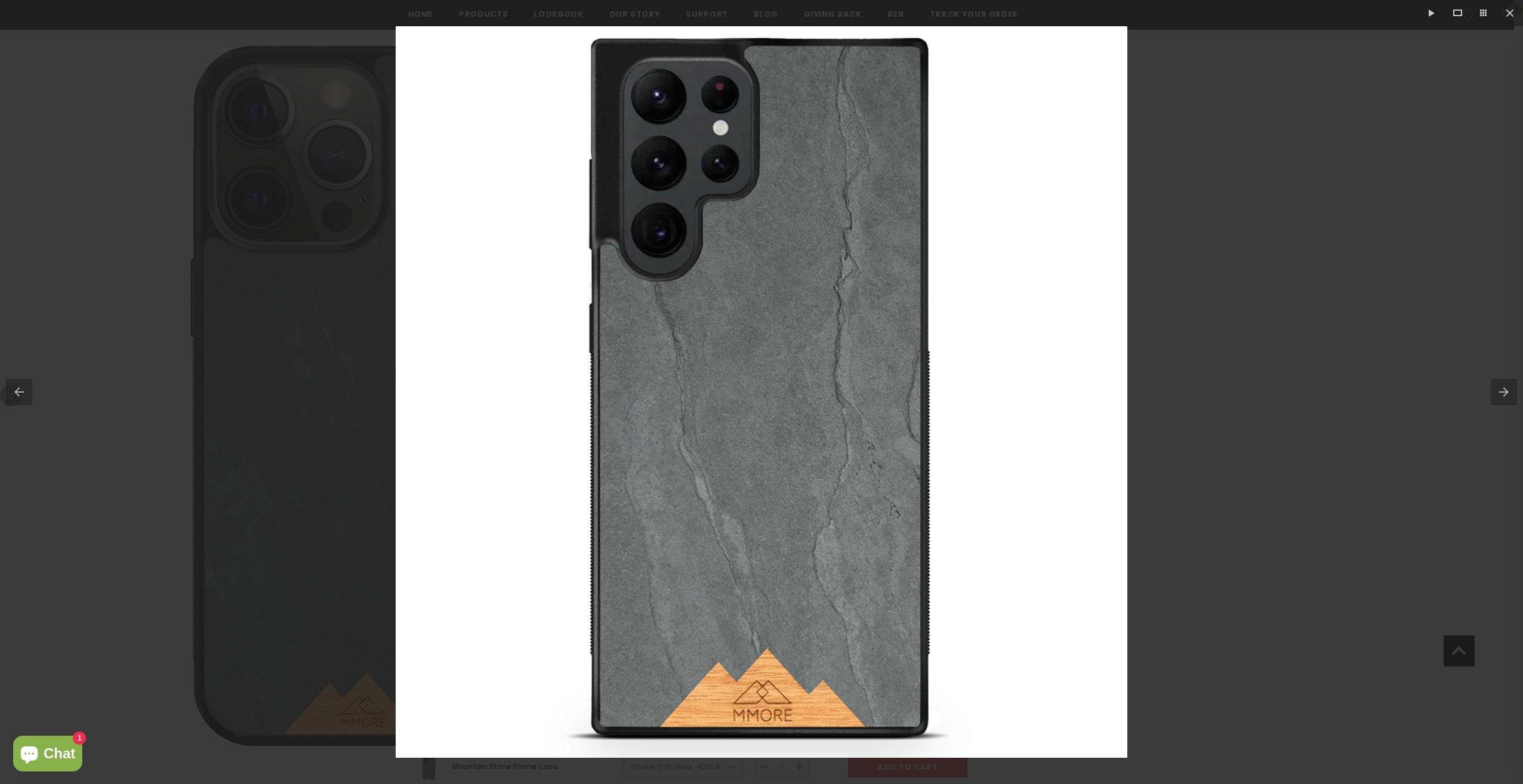
click at [1509, 401] on button at bounding box center [1506, 392] width 33 height 60
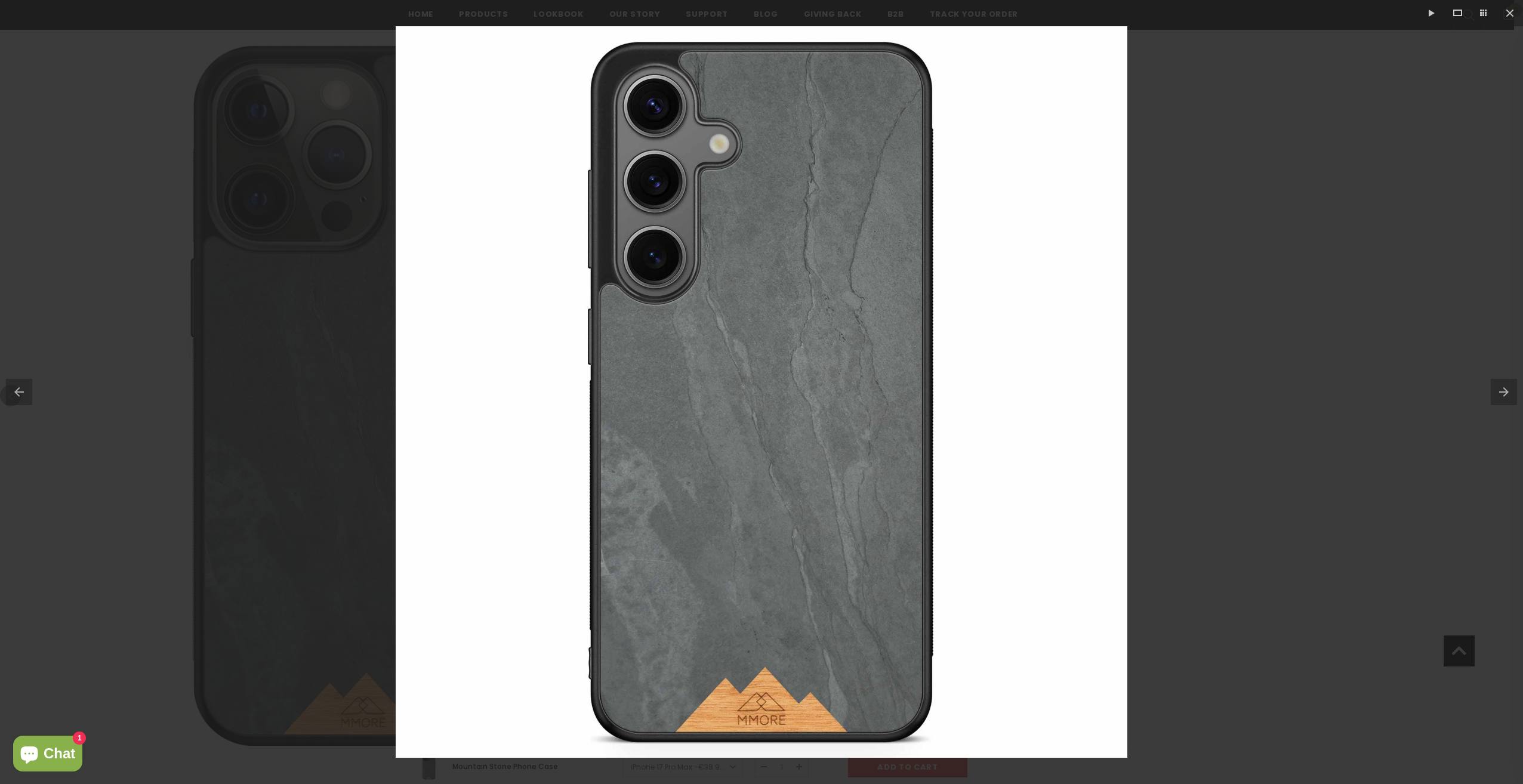
click at [1509, 401] on button at bounding box center [1506, 392] width 33 height 60
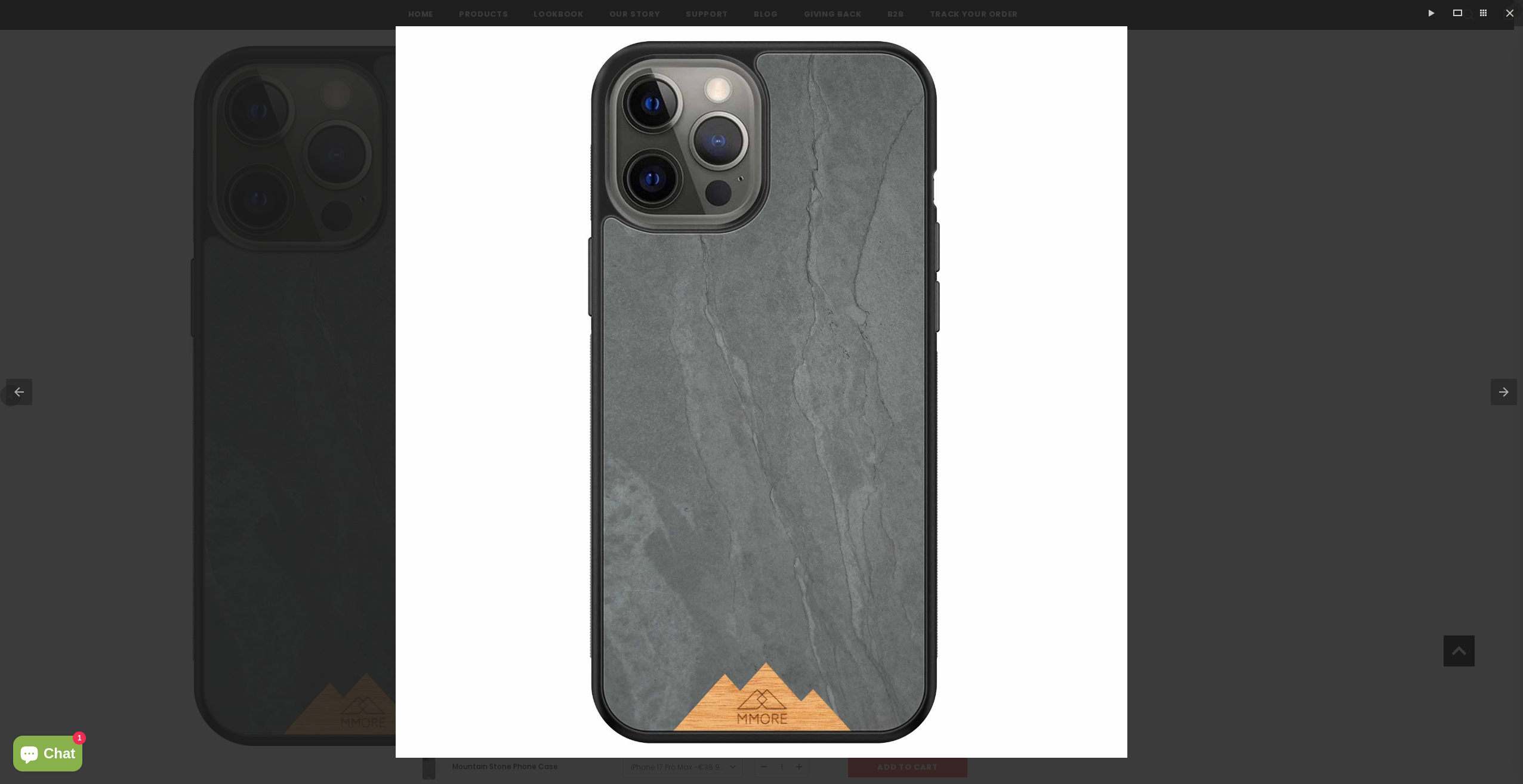
click at [1509, 401] on button at bounding box center [1506, 392] width 33 height 60
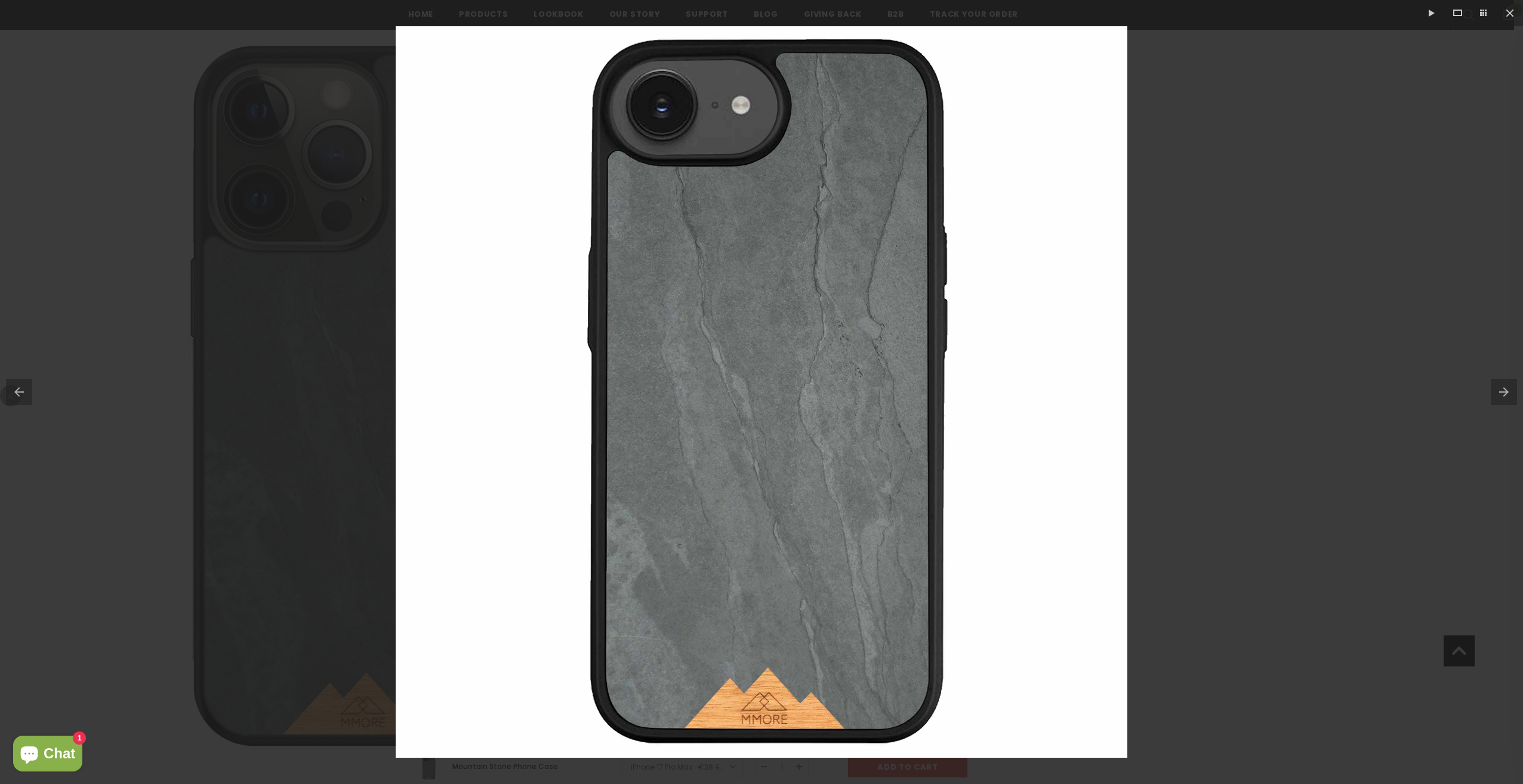
click at [1509, 401] on button at bounding box center [1506, 392] width 33 height 60
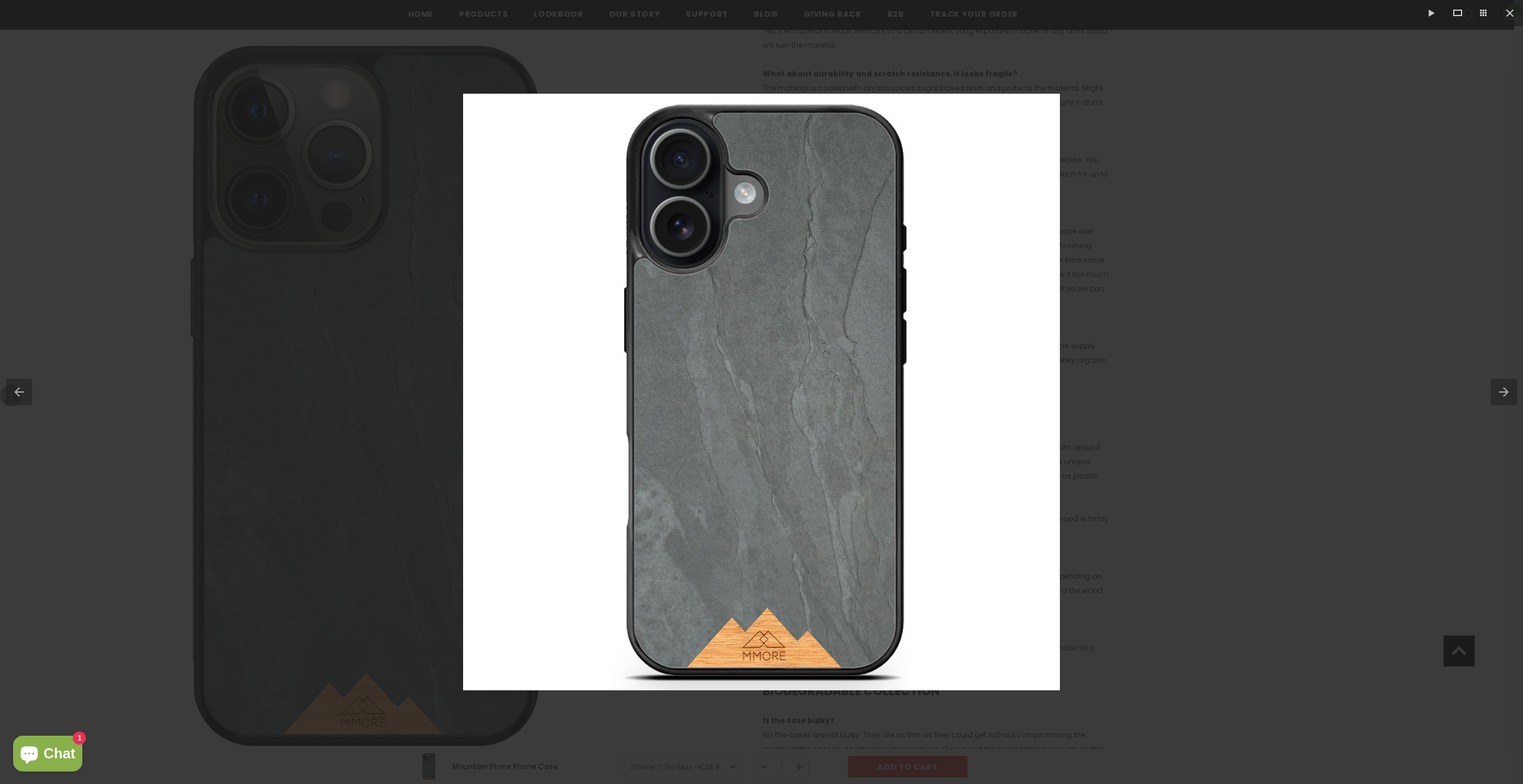
click at [1509, 401] on button at bounding box center [1506, 392] width 33 height 60
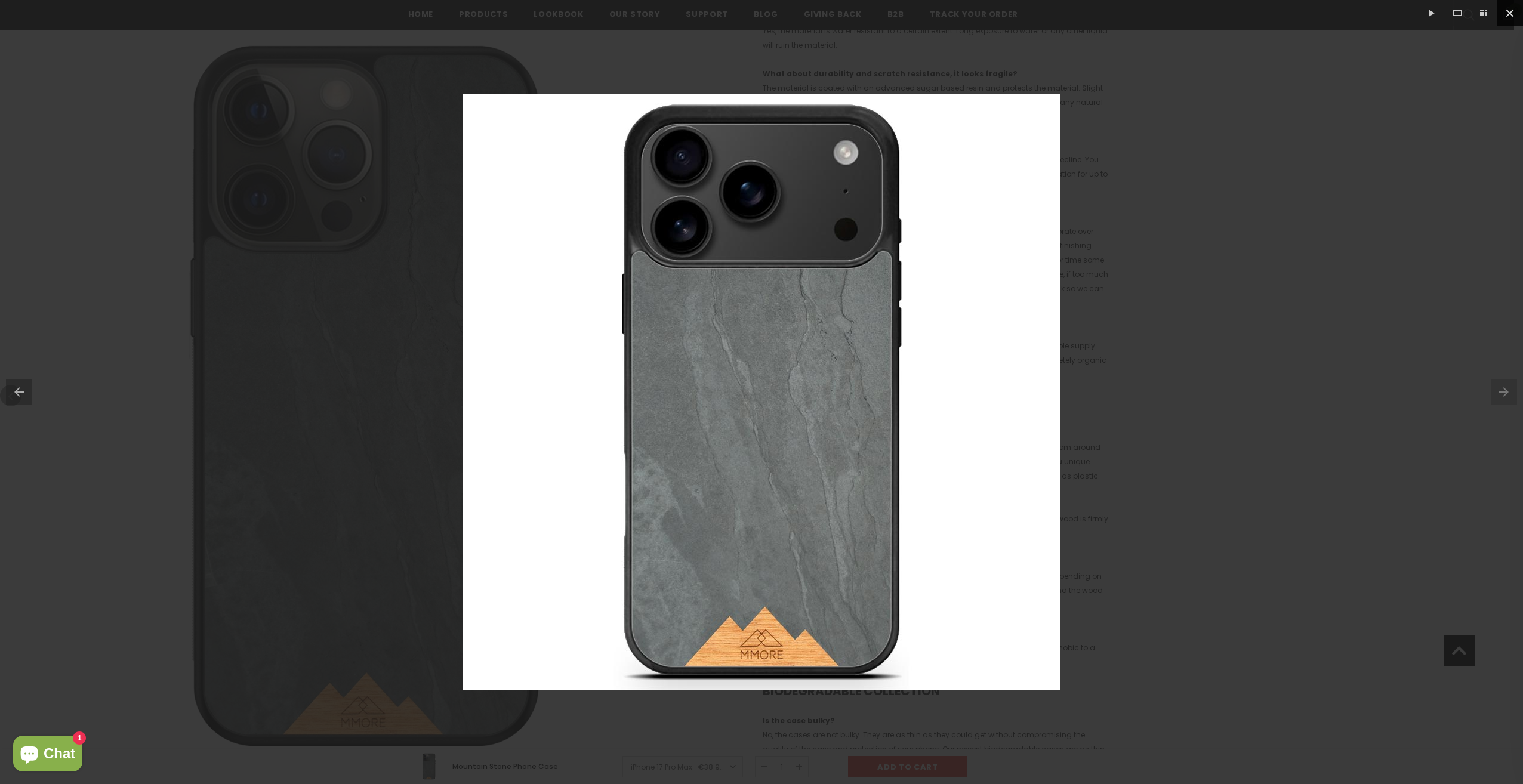
click at [1504, 19] on button at bounding box center [1510, 13] width 26 height 26
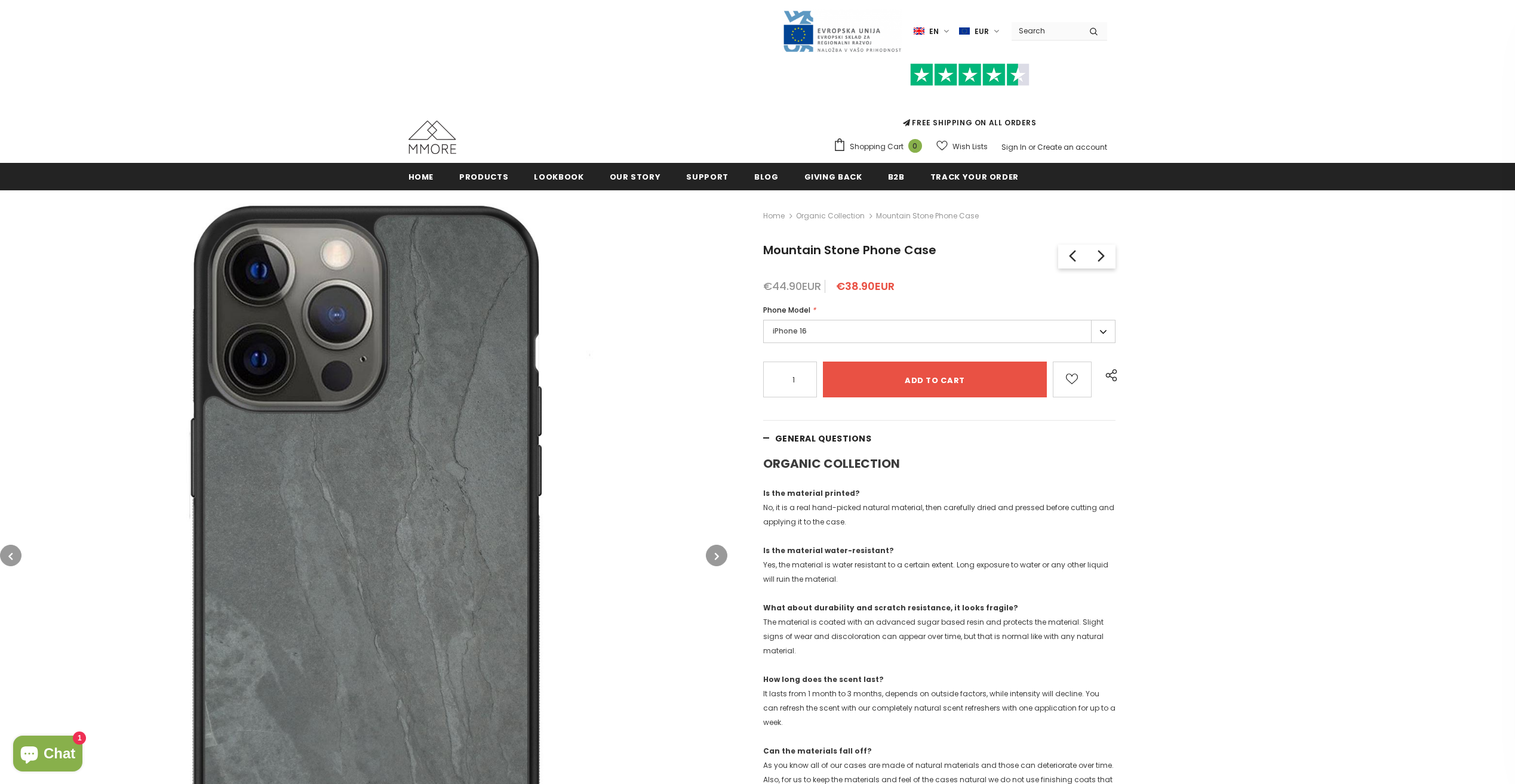
click at [983, 36] on span "EUR" at bounding box center [981, 32] width 14 height 12
click at [984, 34] on span "EUR" at bounding box center [981, 32] width 14 height 12
click at [939, 34] on span "en" at bounding box center [934, 32] width 10 height 12
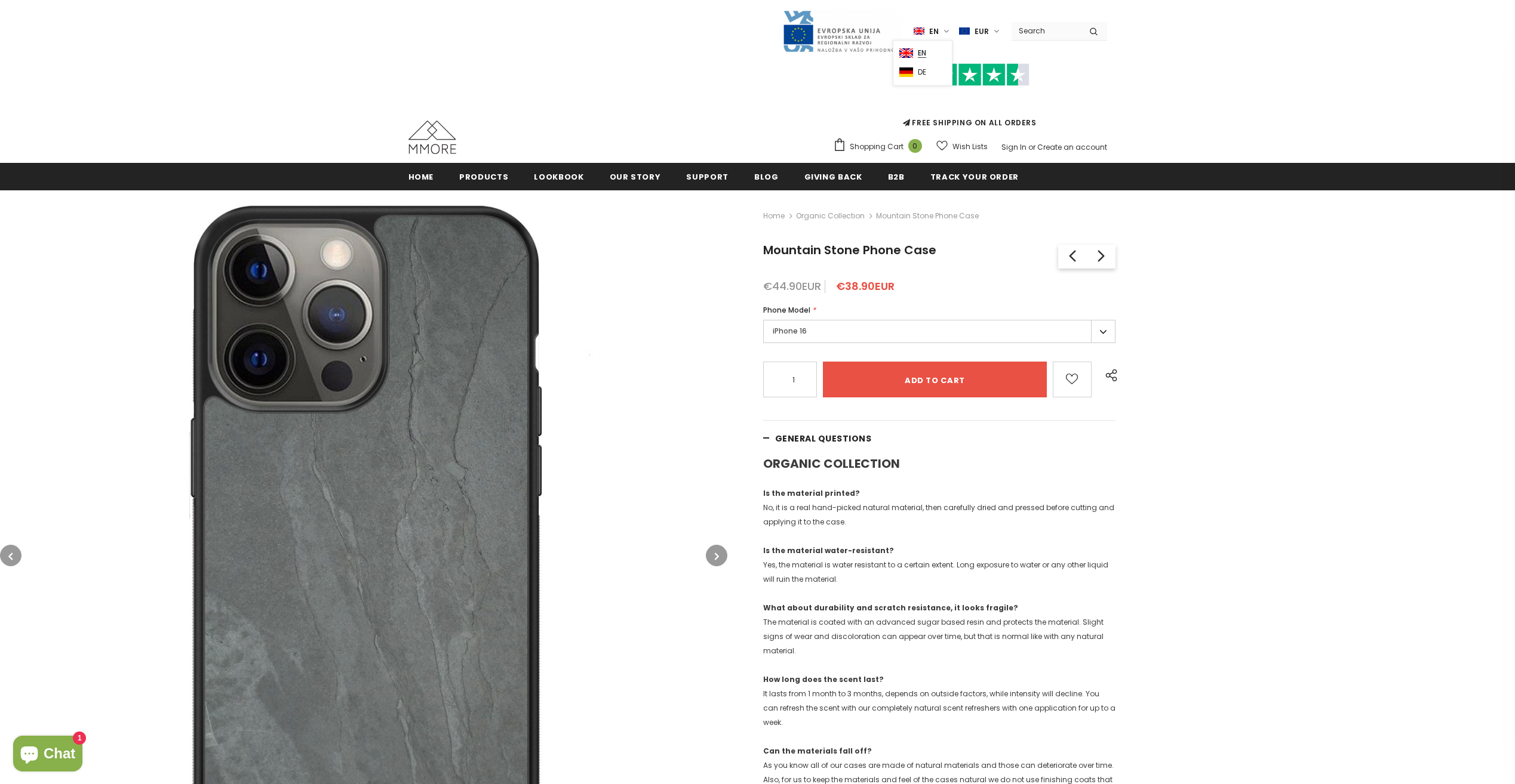
click at [939, 34] on span "en" at bounding box center [934, 32] width 10 height 12
click at [1092, 252] on icon at bounding box center [1100, 256] width 17 height 23
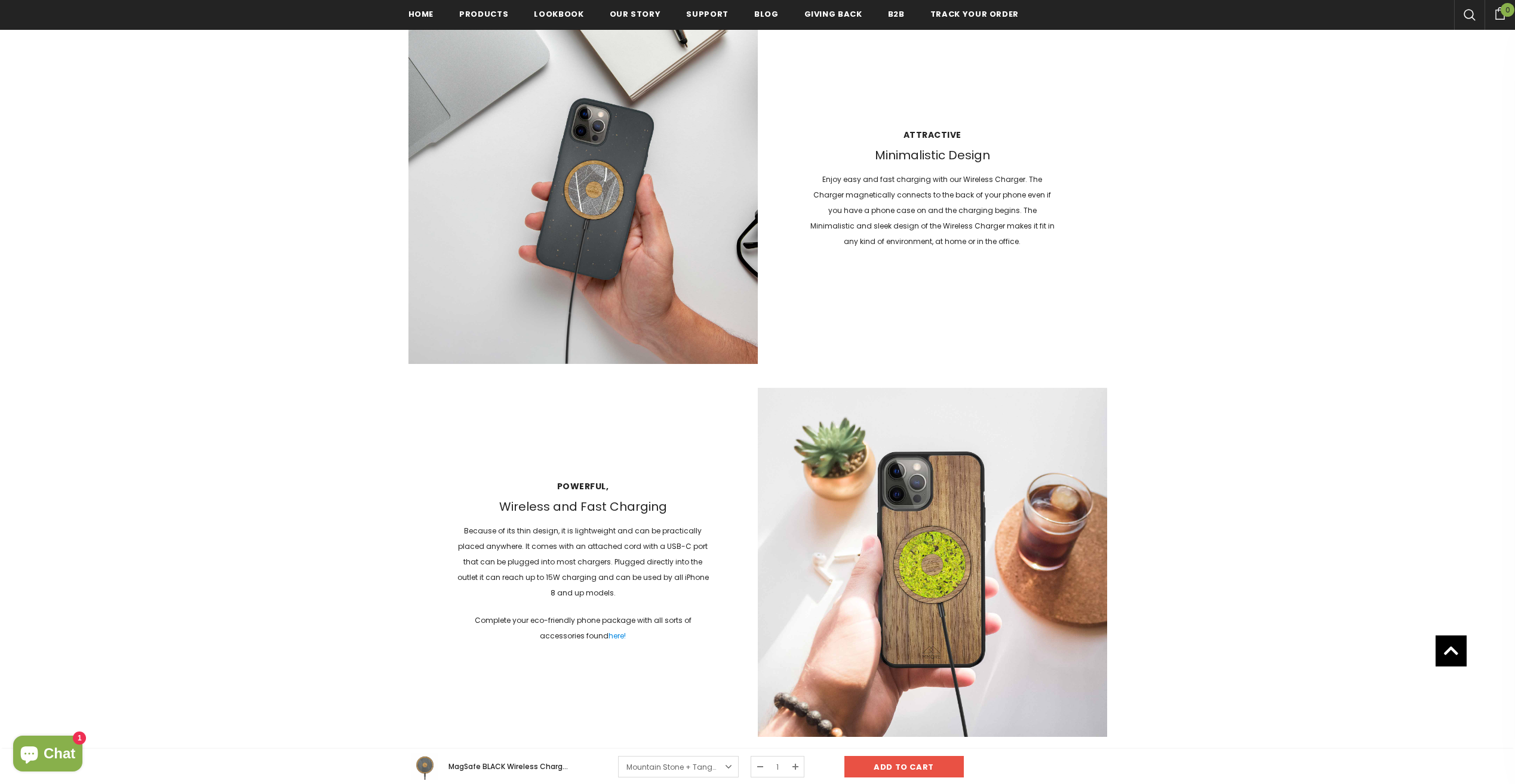
scroll to position [1313, 0]
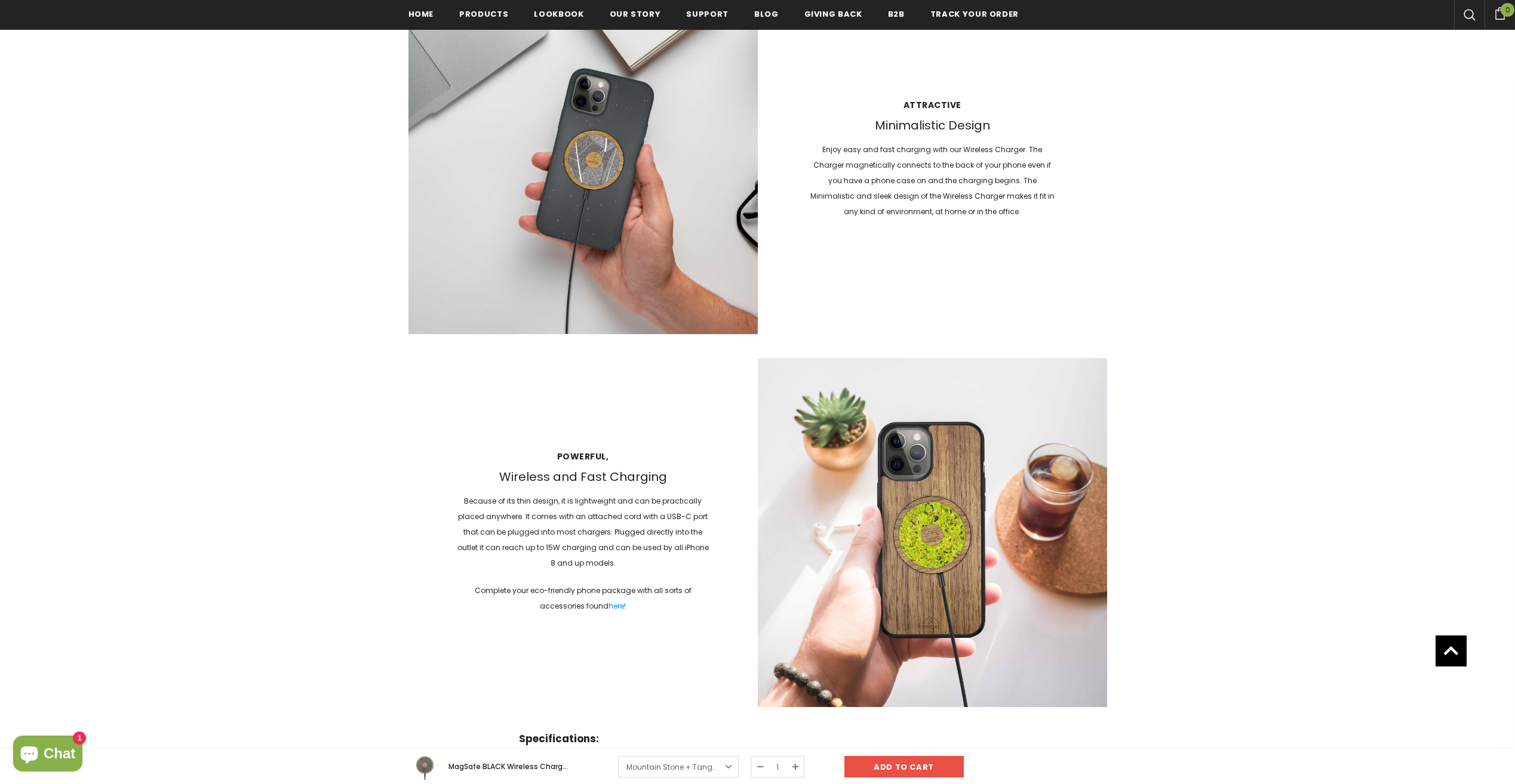
click at [612, 205] on img at bounding box center [583, 160] width 349 height 349
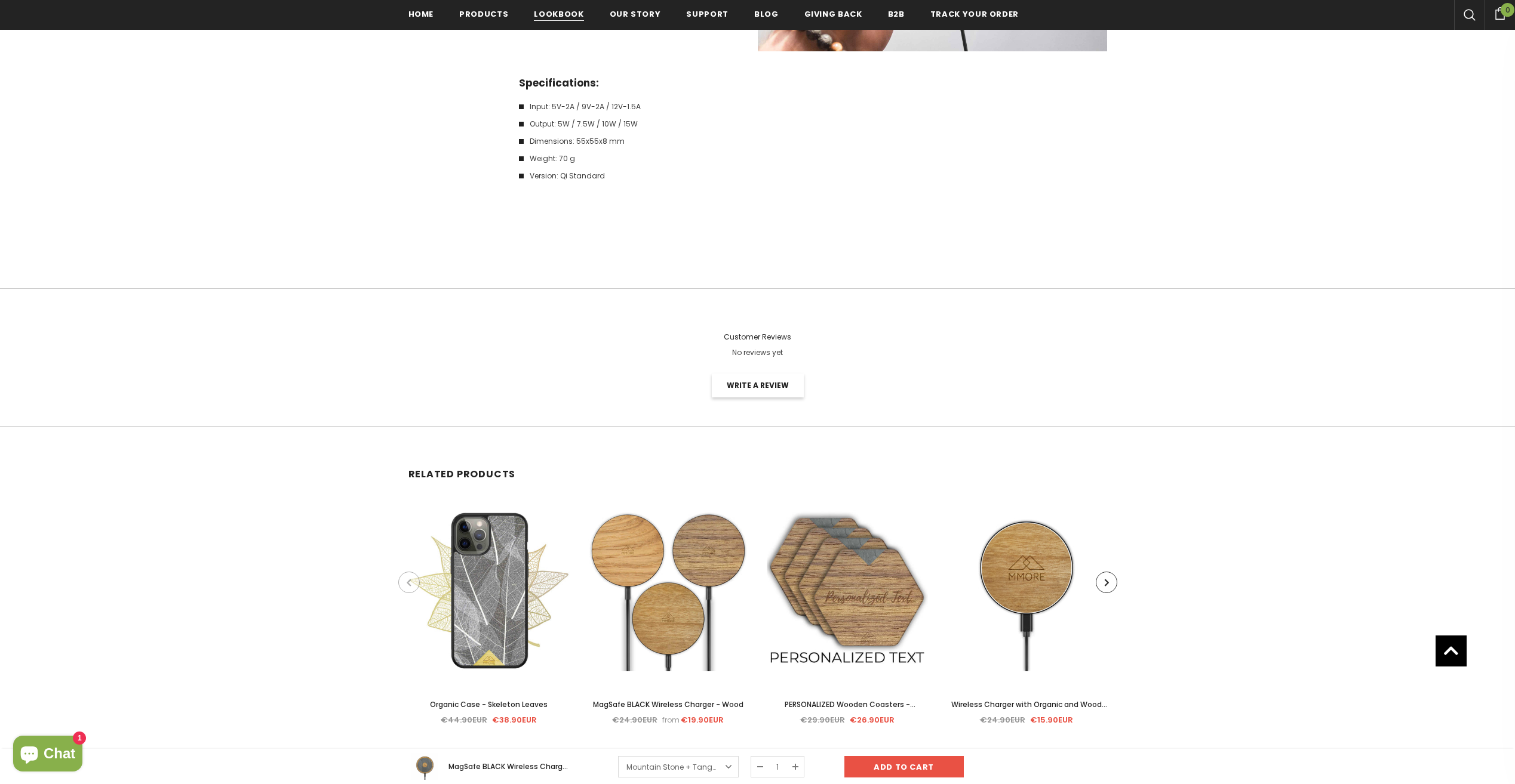
scroll to position [1969, 0]
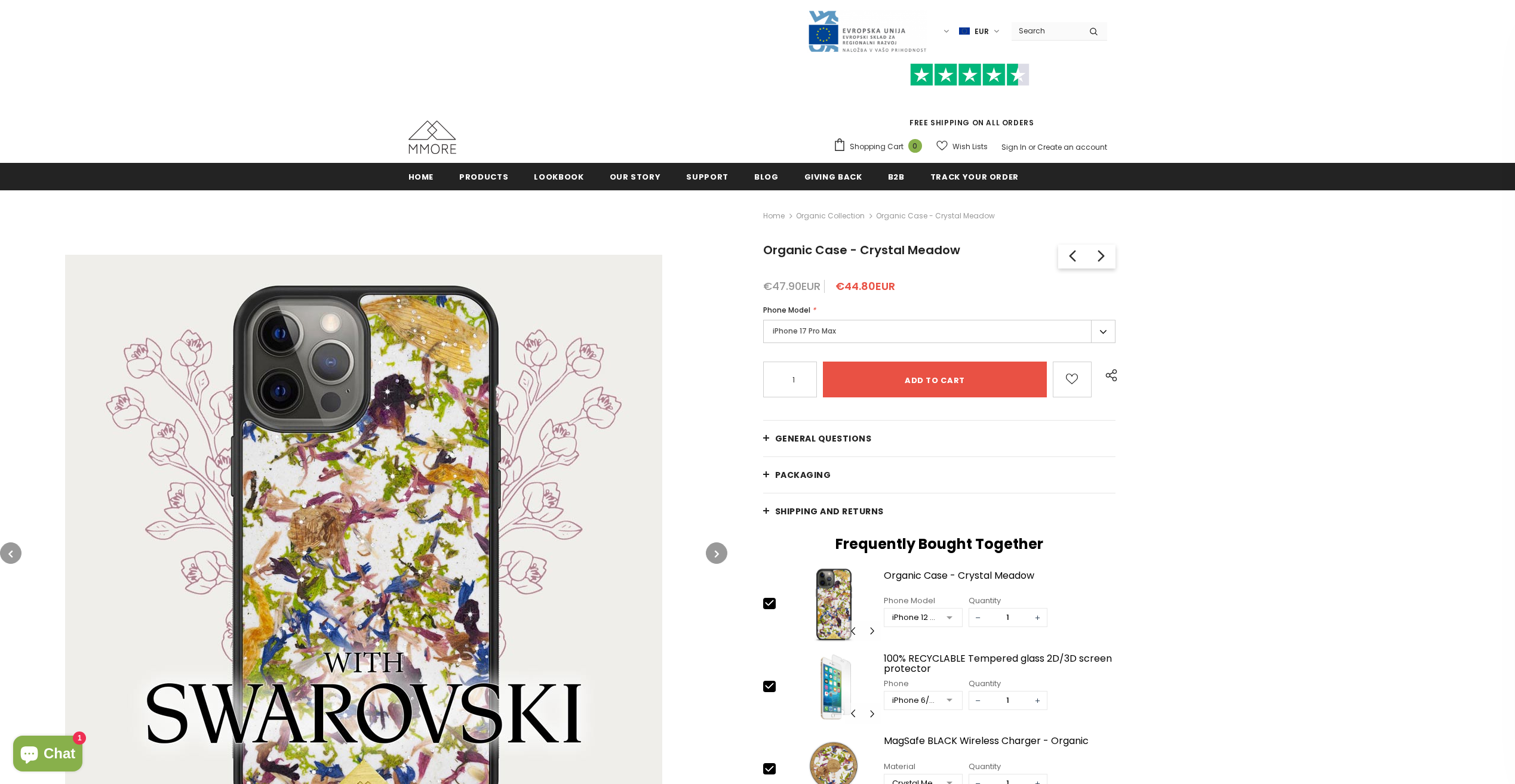
click at [838, 219] on link "Organic Collection" at bounding box center [830, 216] width 69 height 11
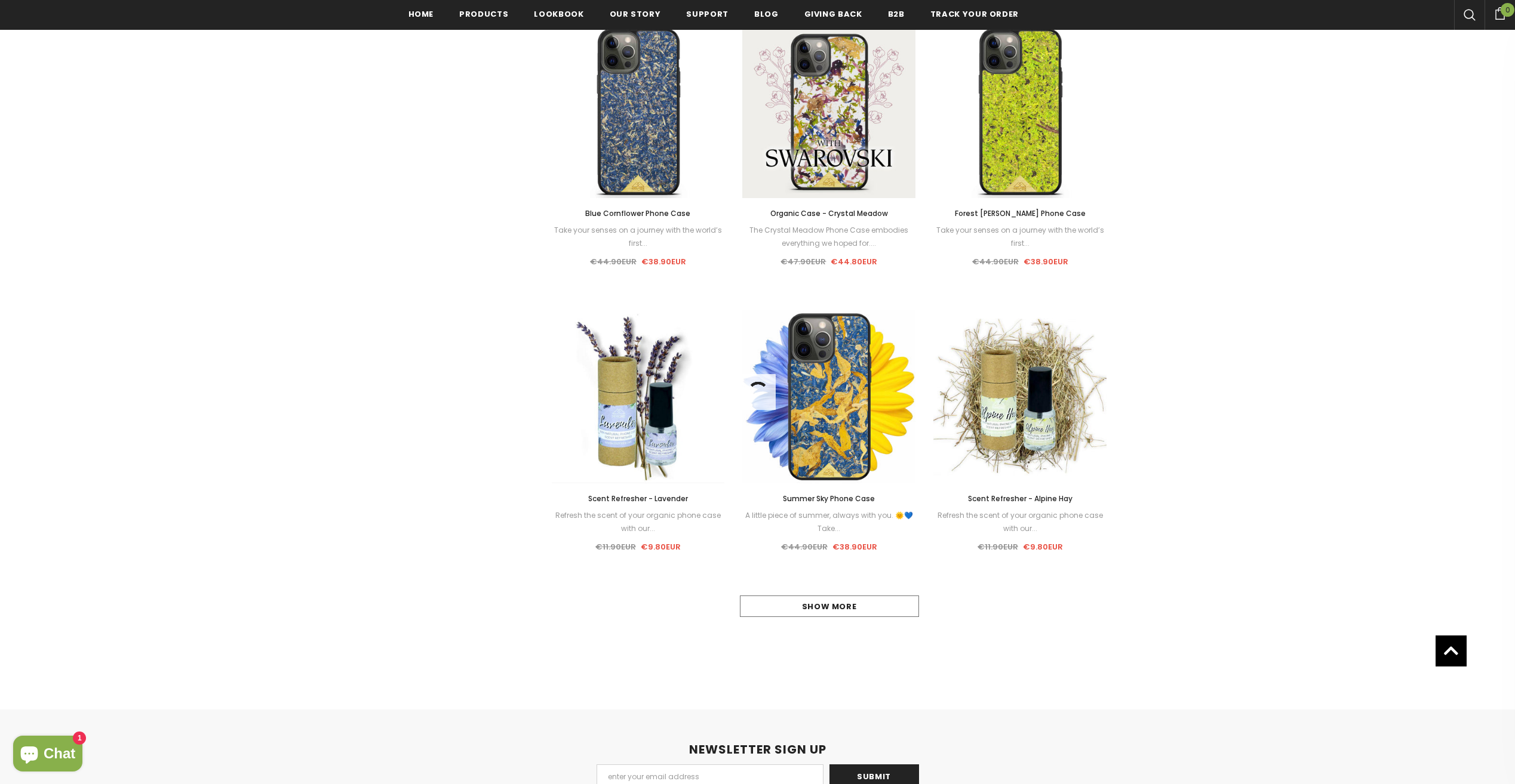
scroll to position [895, 0]
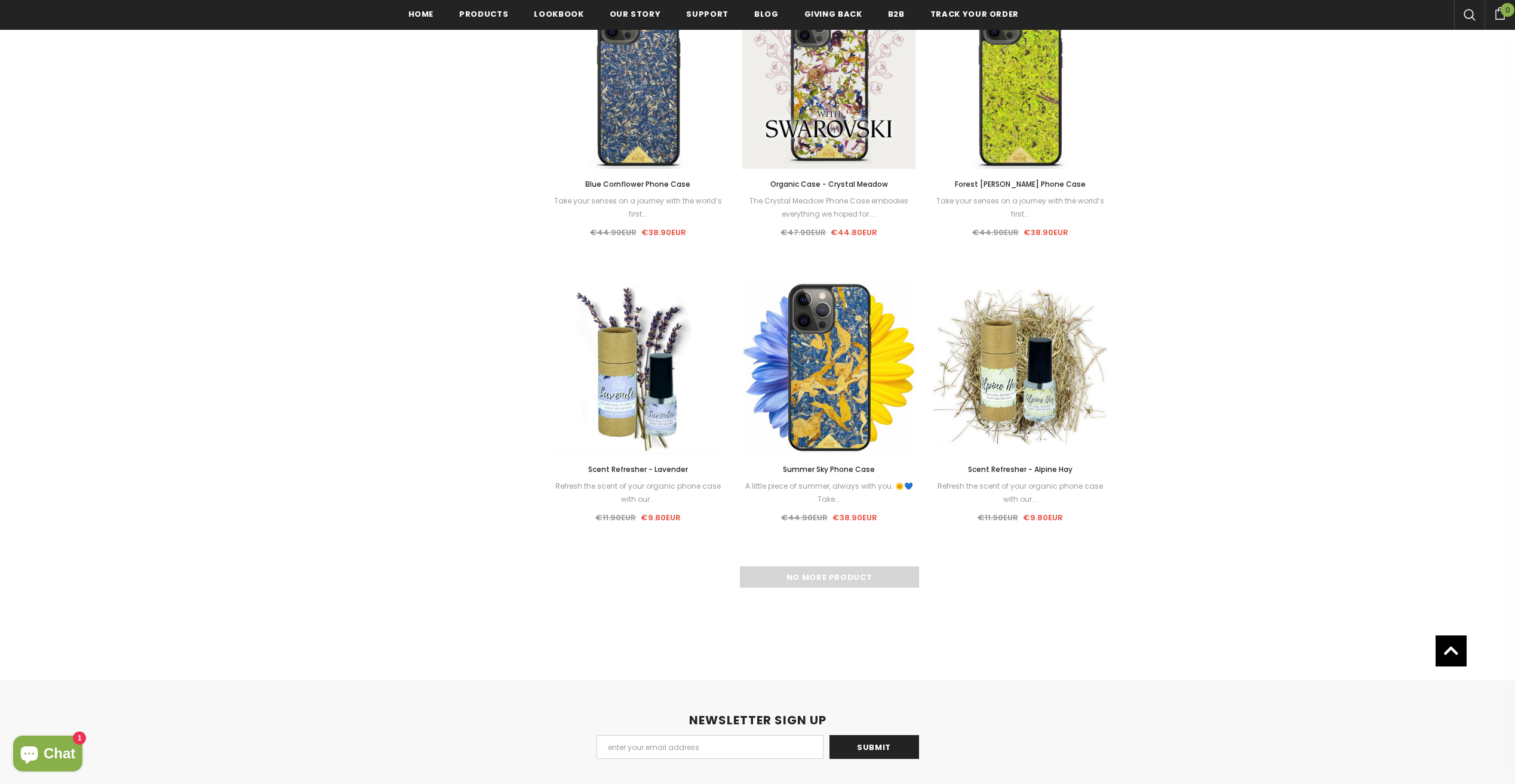
click at [841, 587] on div "No more product" at bounding box center [829, 577] width 555 height 21
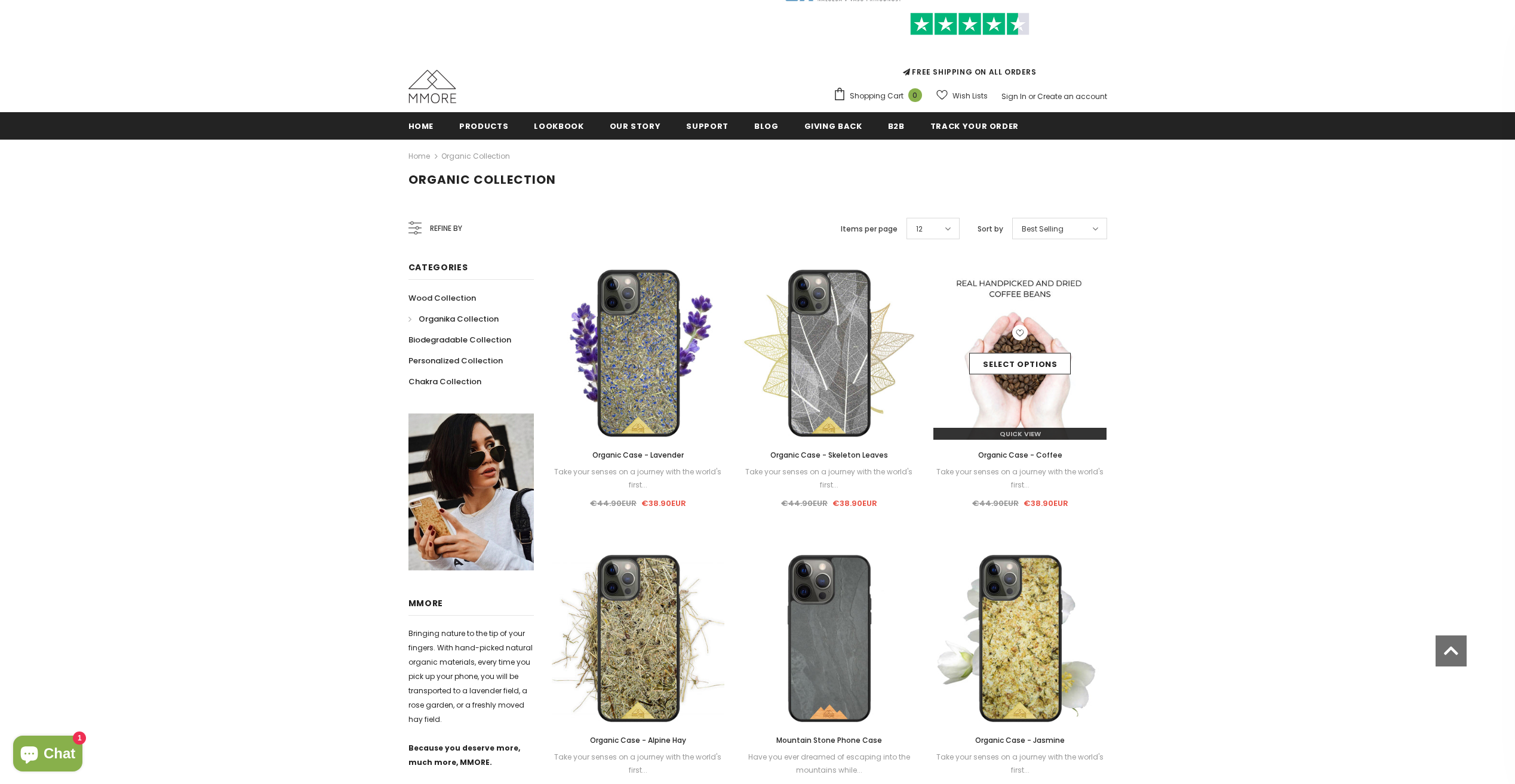
scroll to position [0, 0]
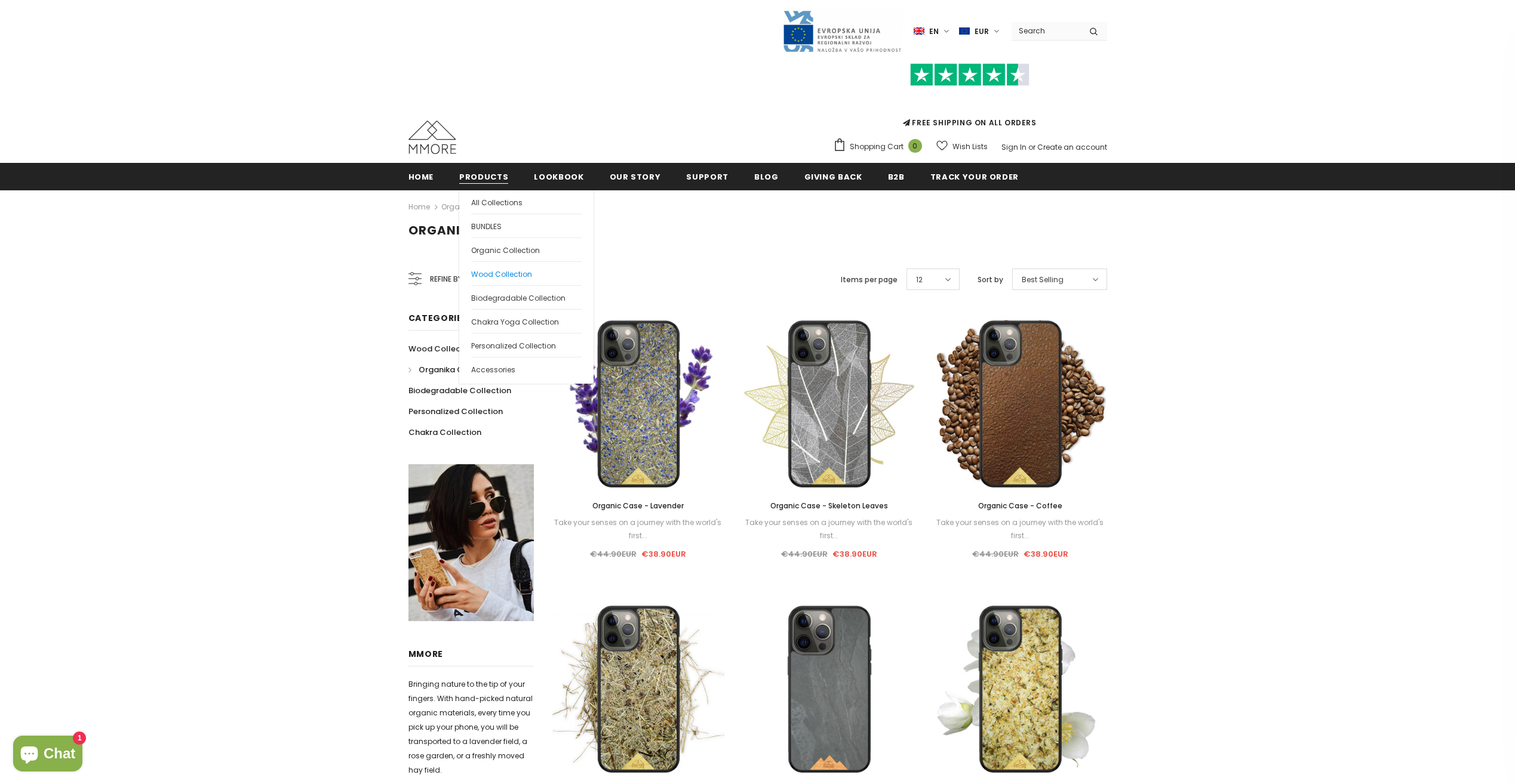
click at [502, 273] on span "Wood Collection" at bounding box center [501, 274] width 61 height 11
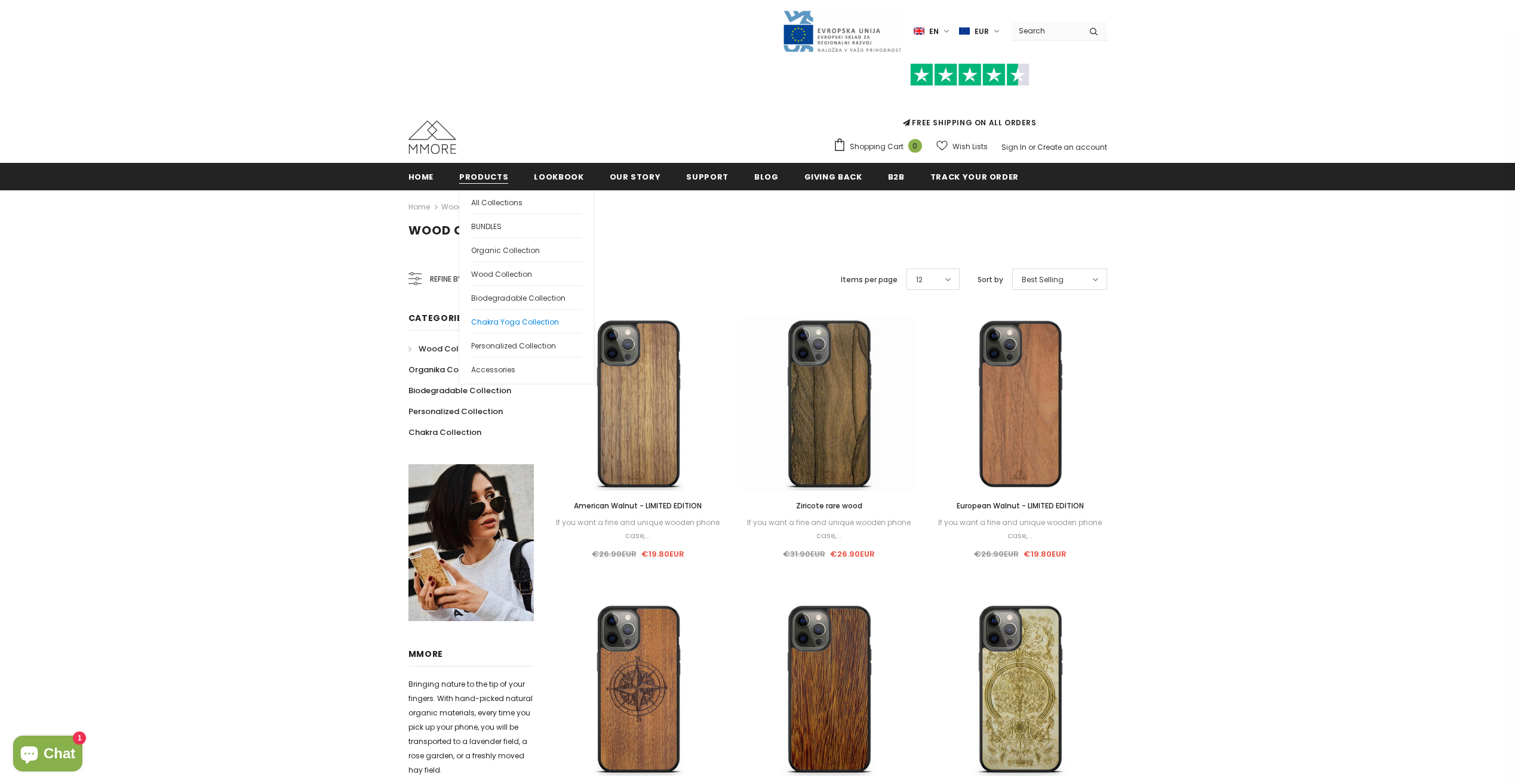
click at [533, 324] on span "Chakra Yoga Collection" at bounding box center [514, 322] width 87 height 11
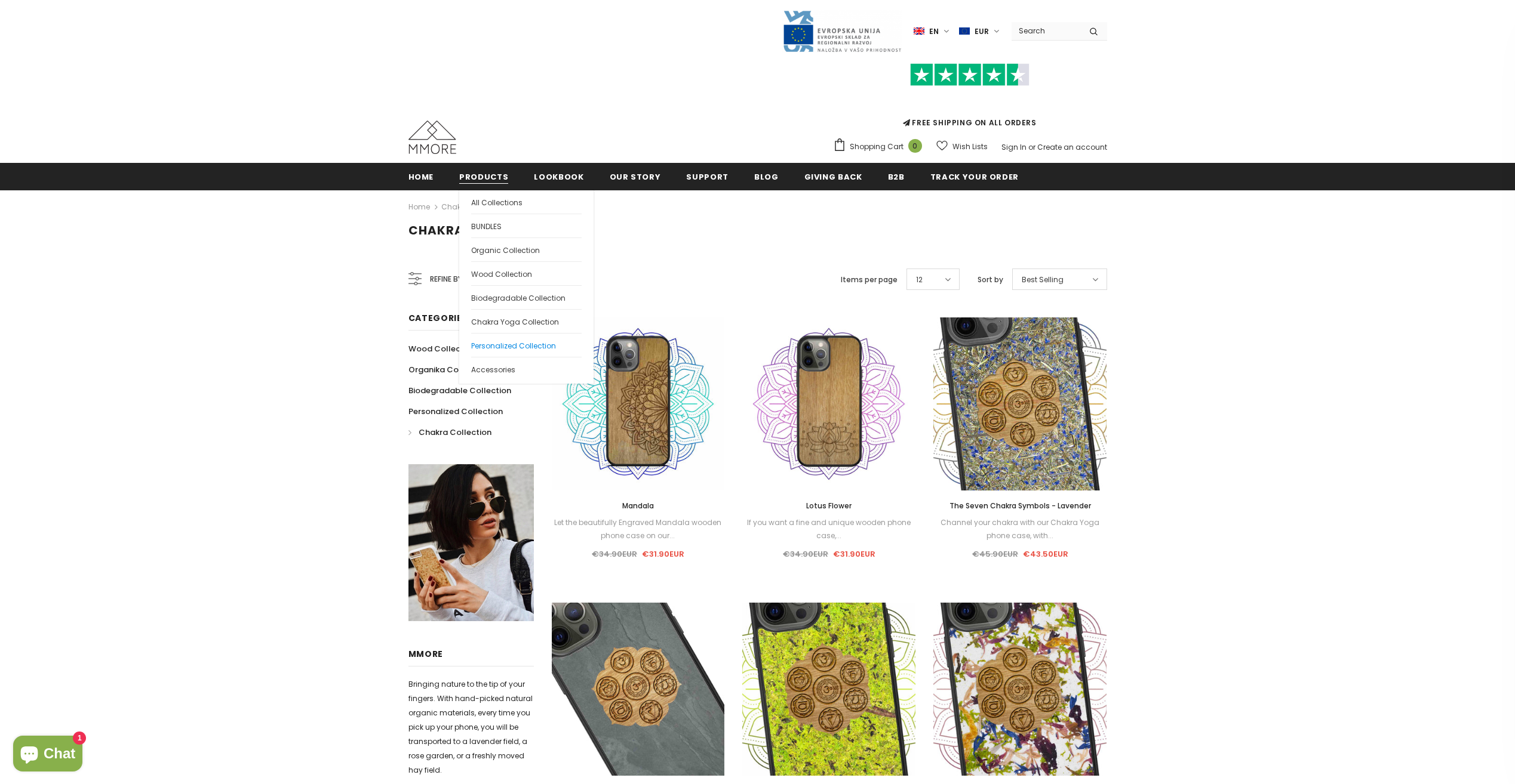
click at [517, 346] on span "Personalized Collection" at bounding box center [514, 346] width 85 height 11
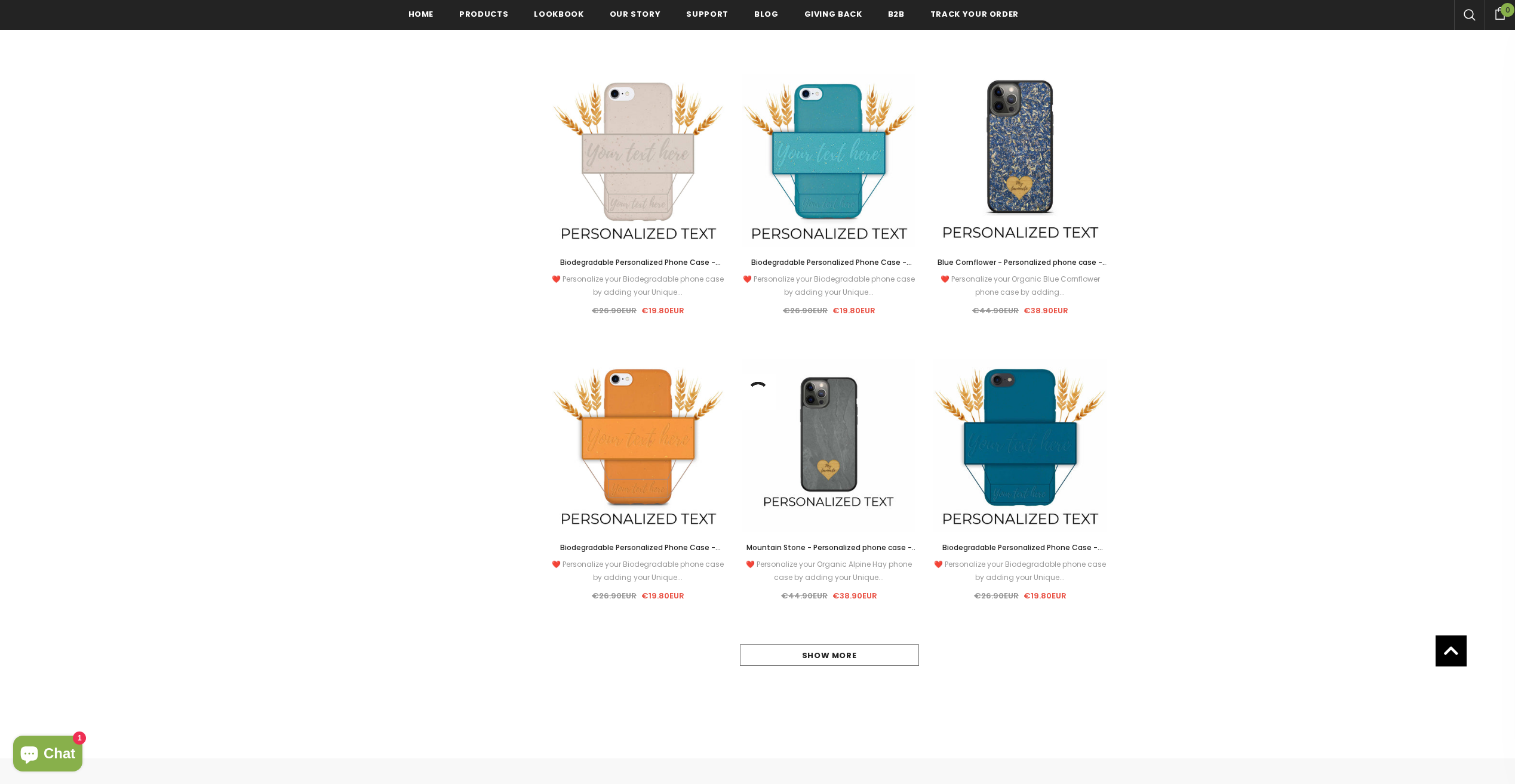
scroll to position [835, 0]
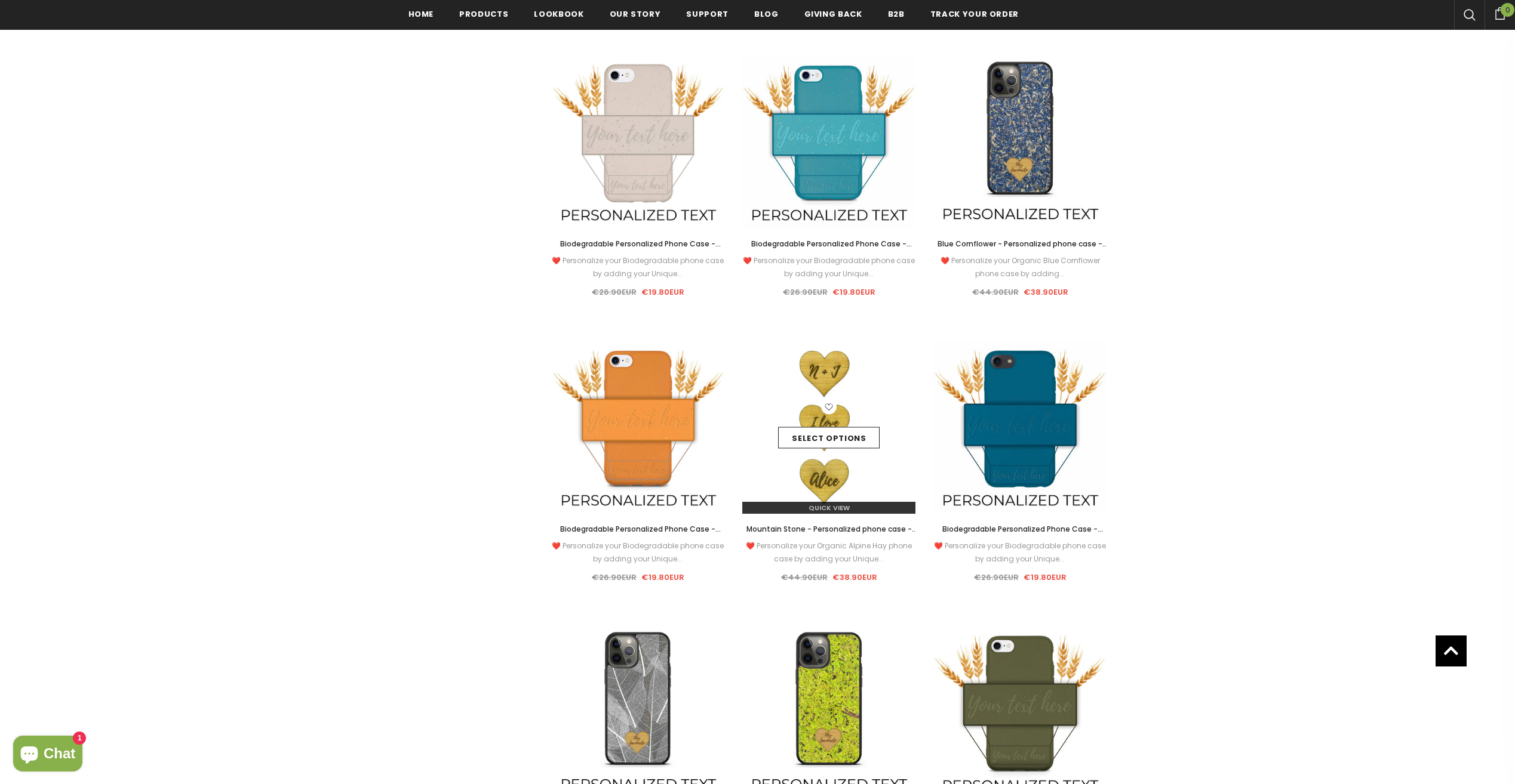
click at [803, 489] on img at bounding box center [829, 427] width 173 height 173
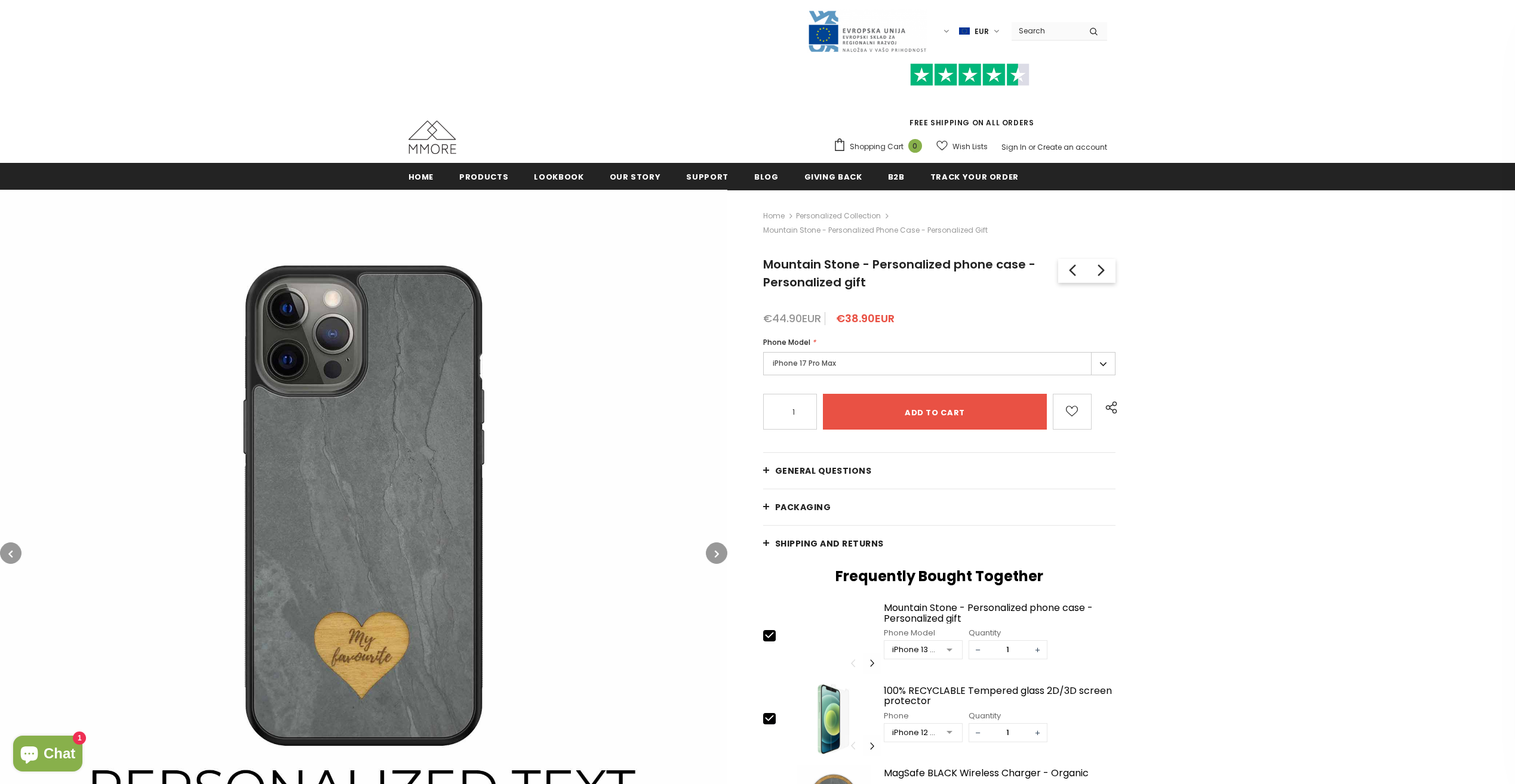
click at [356, 474] on img at bounding box center [364, 553] width 727 height 727
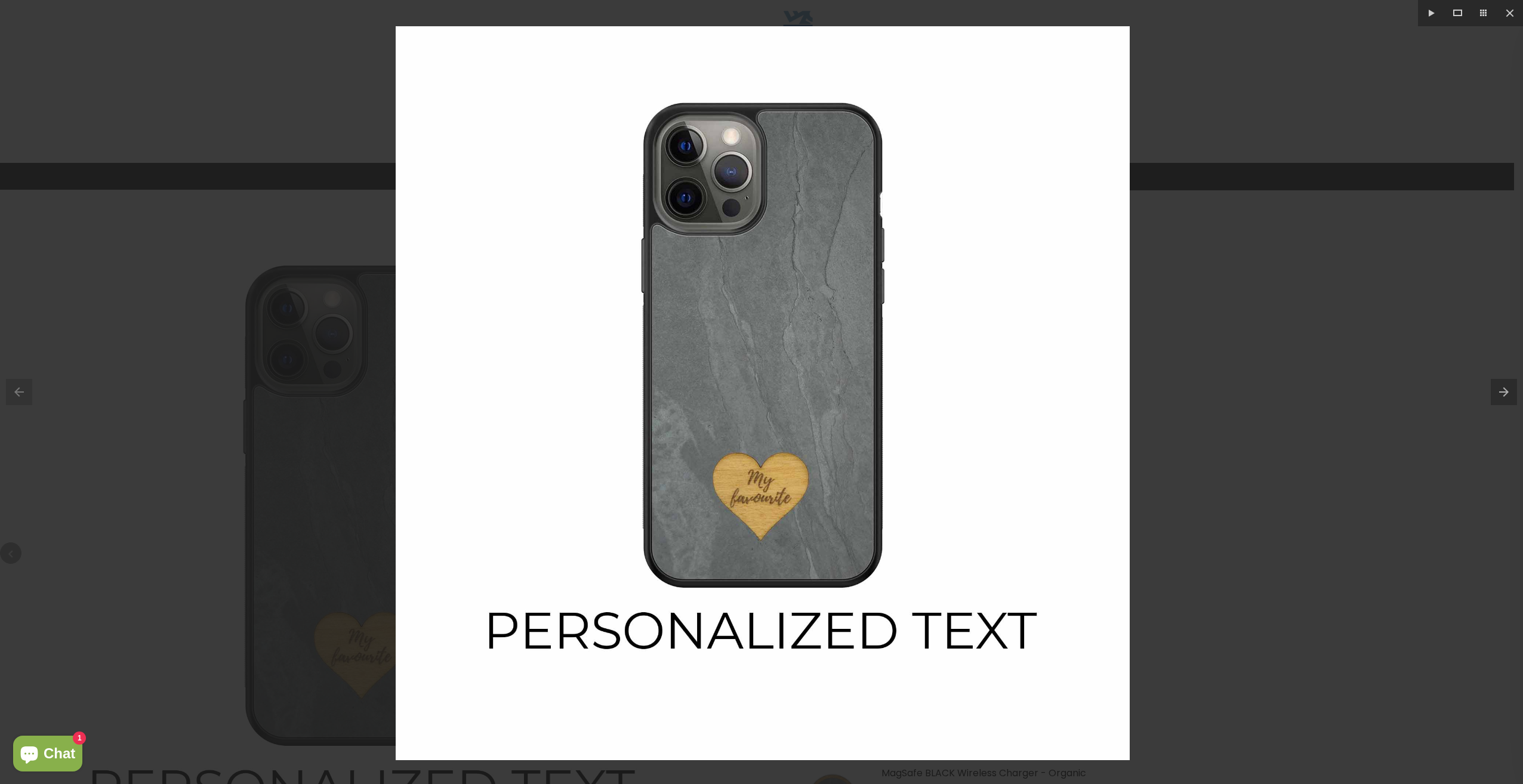
click at [1496, 386] on button at bounding box center [1506, 392] width 33 height 60
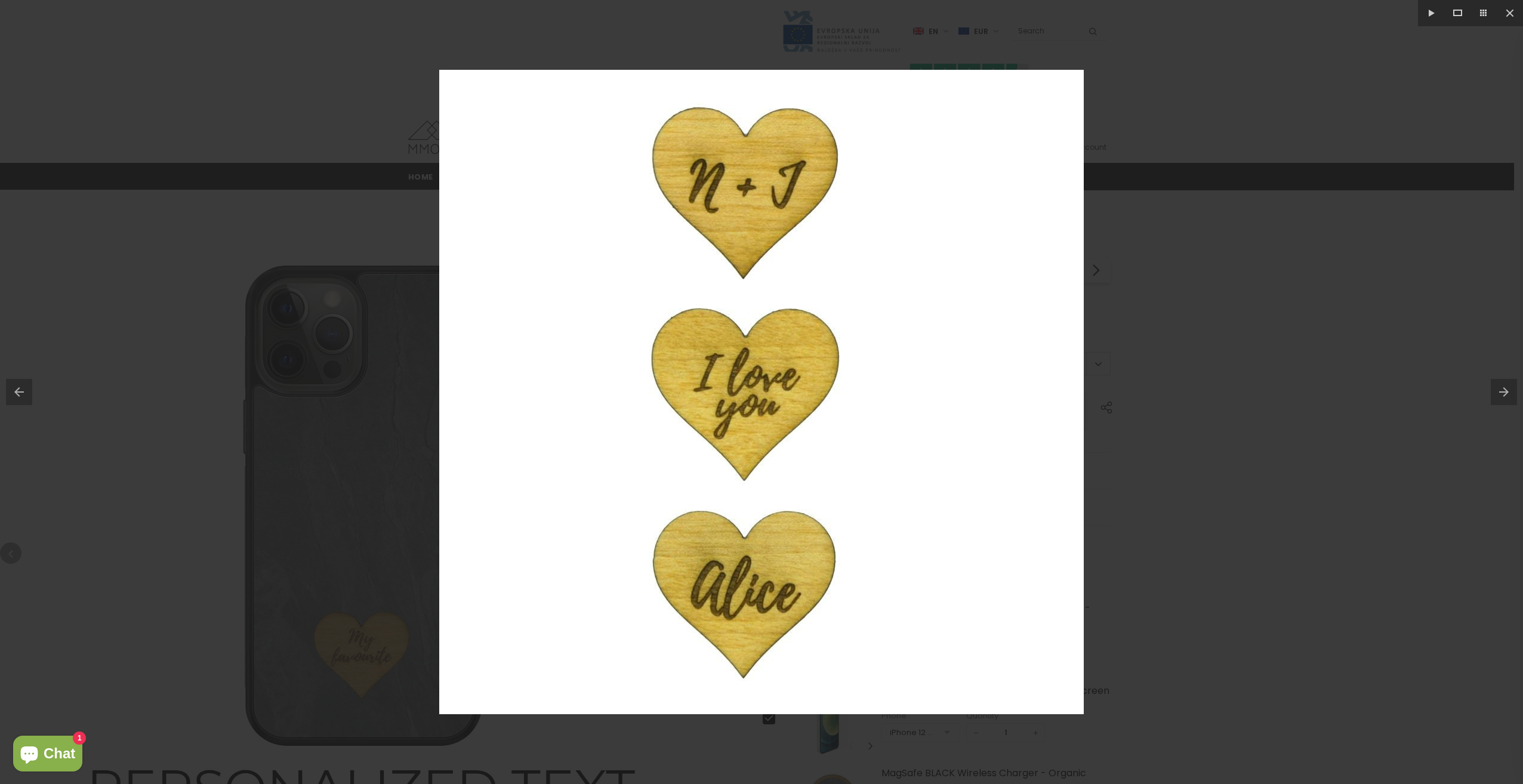
click at [1500, 392] on button at bounding box center [1506, 392] width 33 height 60
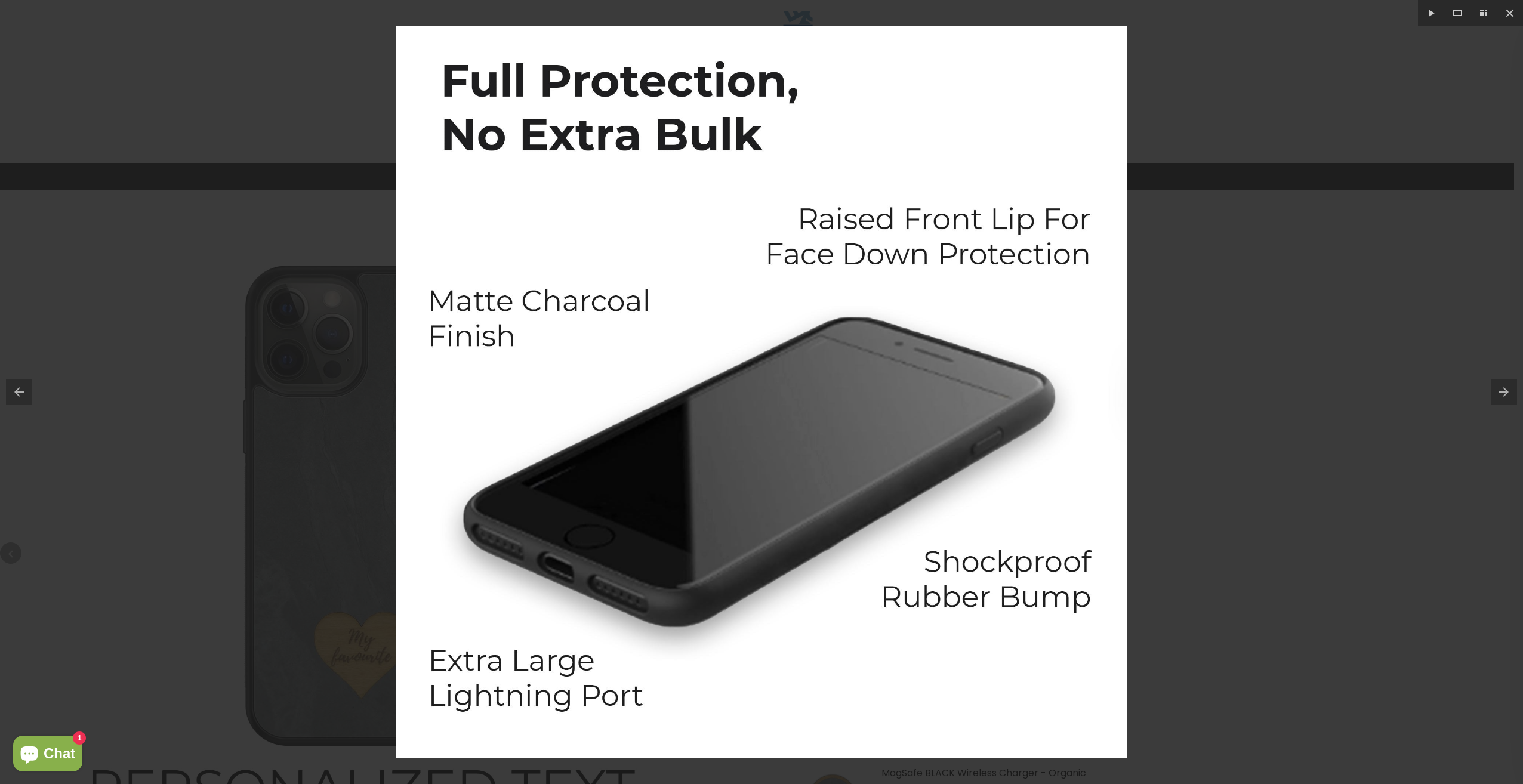
click at [1500, 392] on button at bounding box center [1506, 392] width 33 height 60
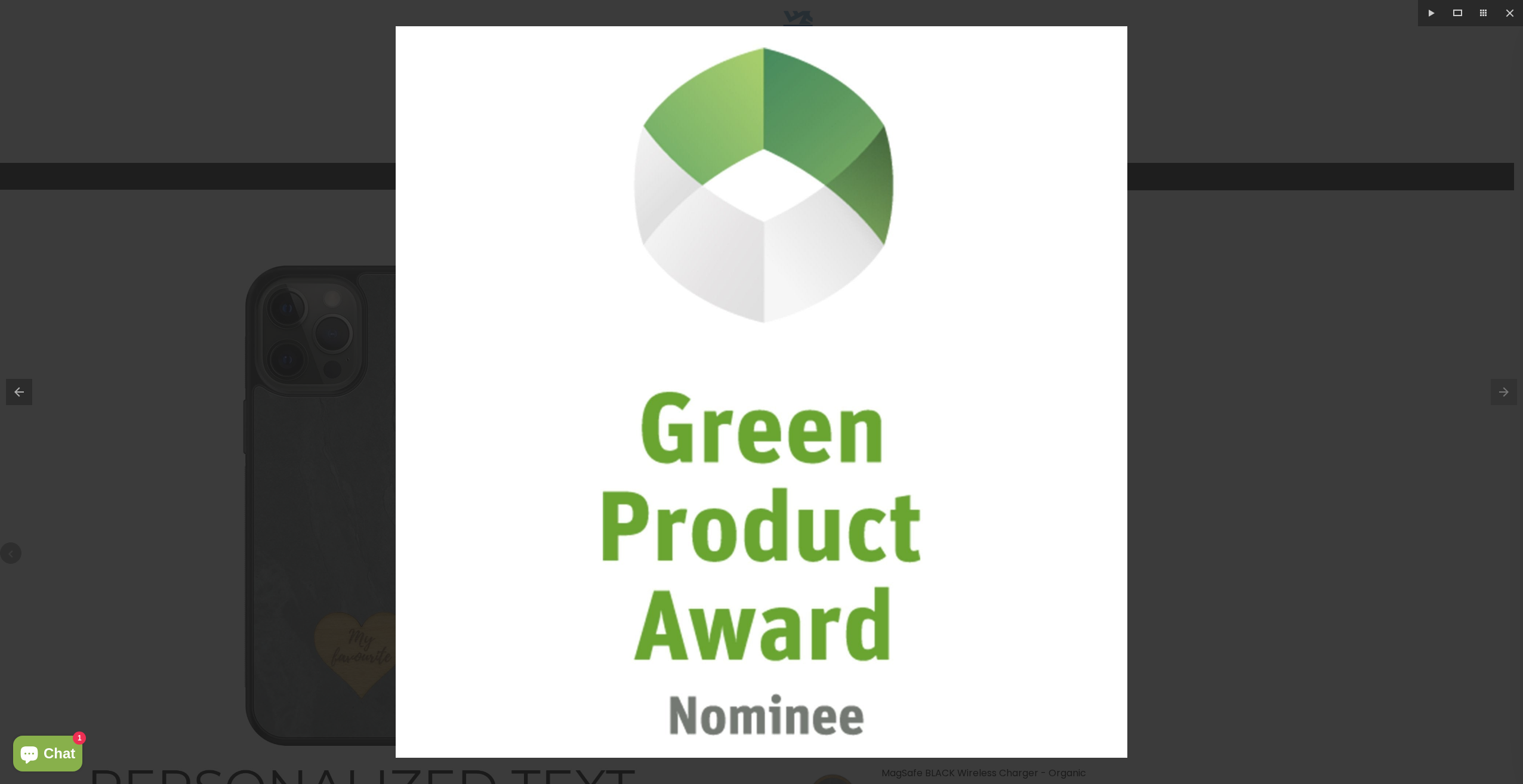
click at [1307, 244] on div at bounding box center [761, 392] width 1523 height 784
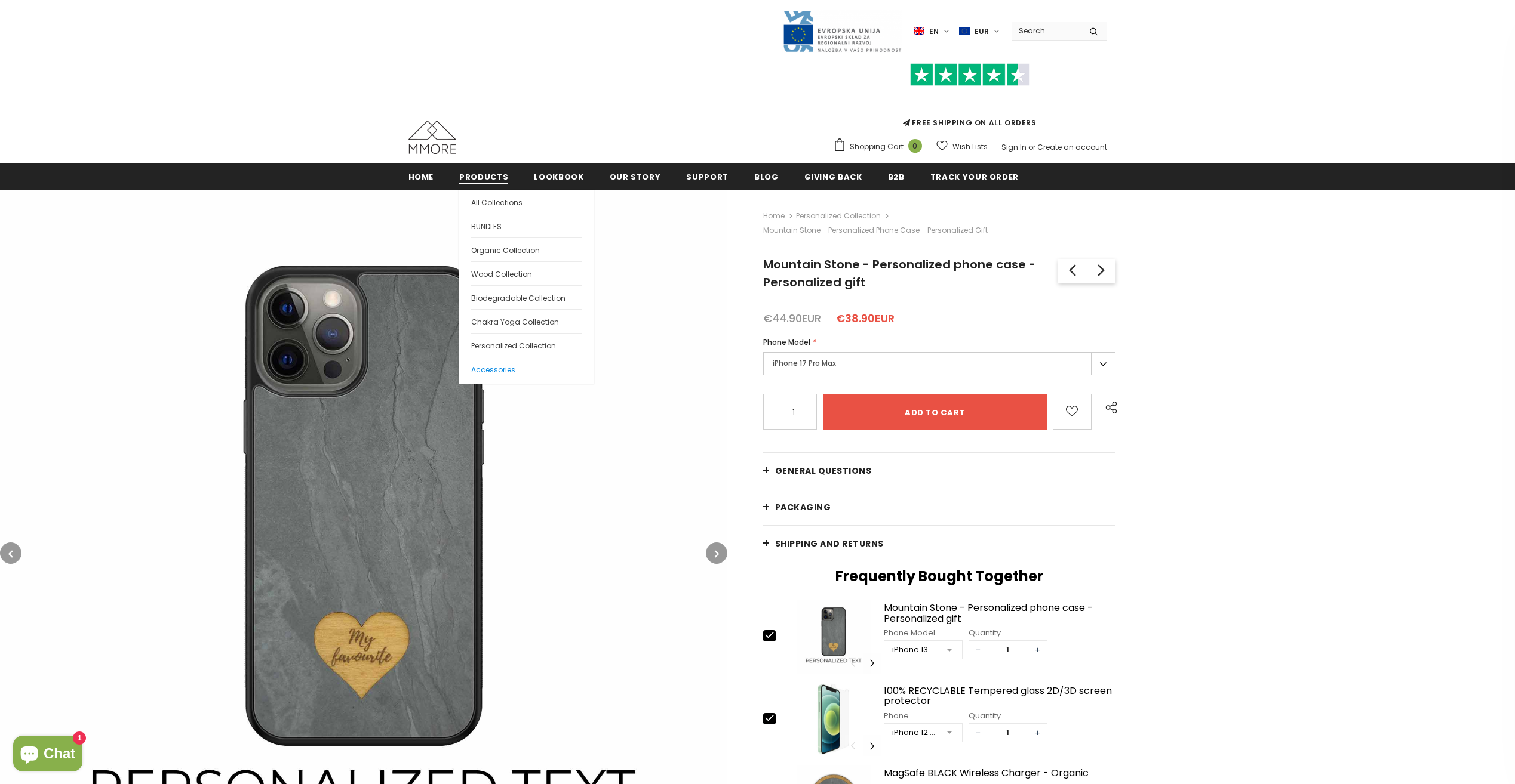
click at [521, 368] on link "Accessories" at bounding box center [526, 369] width 110 height 24
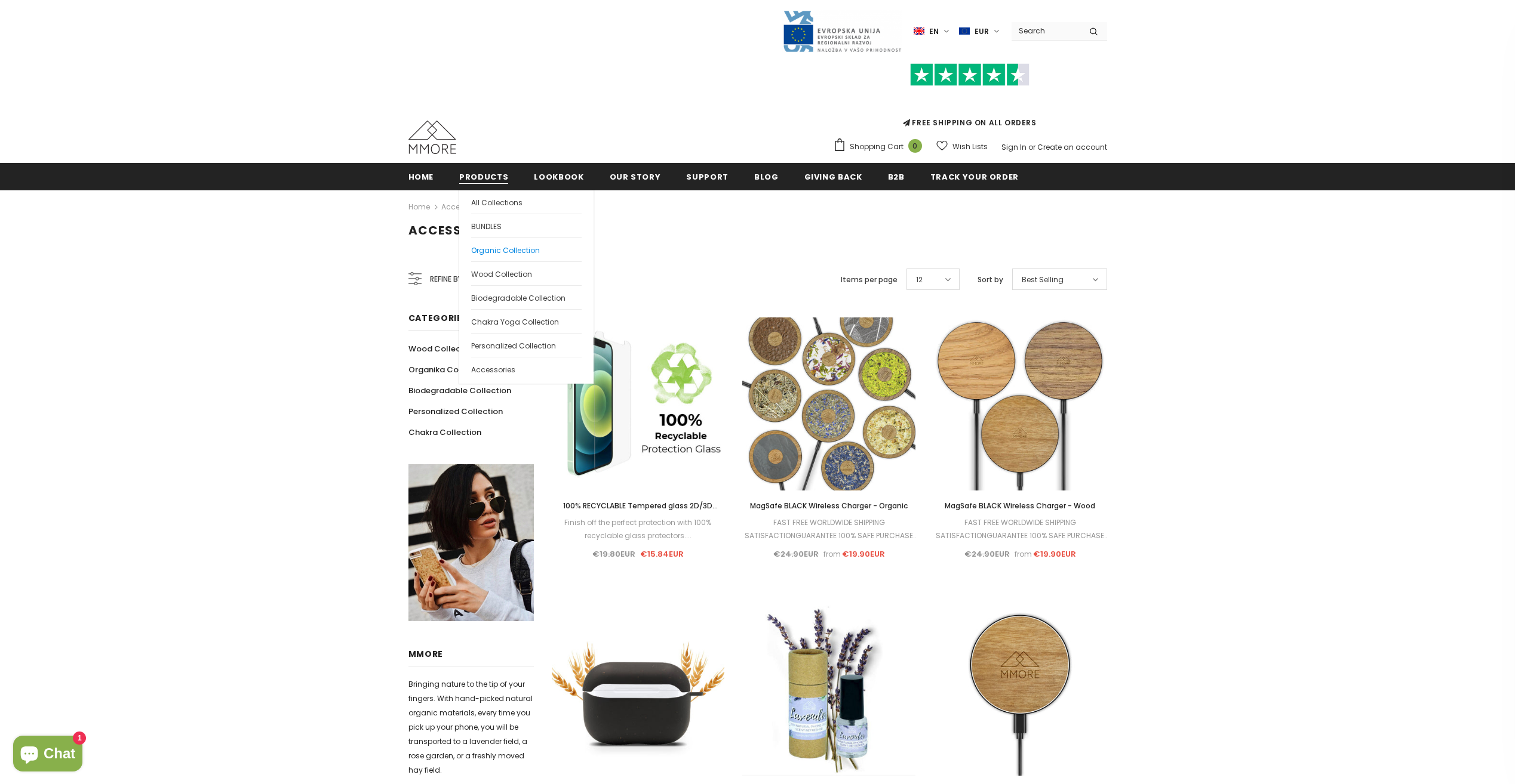
click at [509, 245] on span "Organic Collection" at bounding box center [506, 250] width 69 height 11
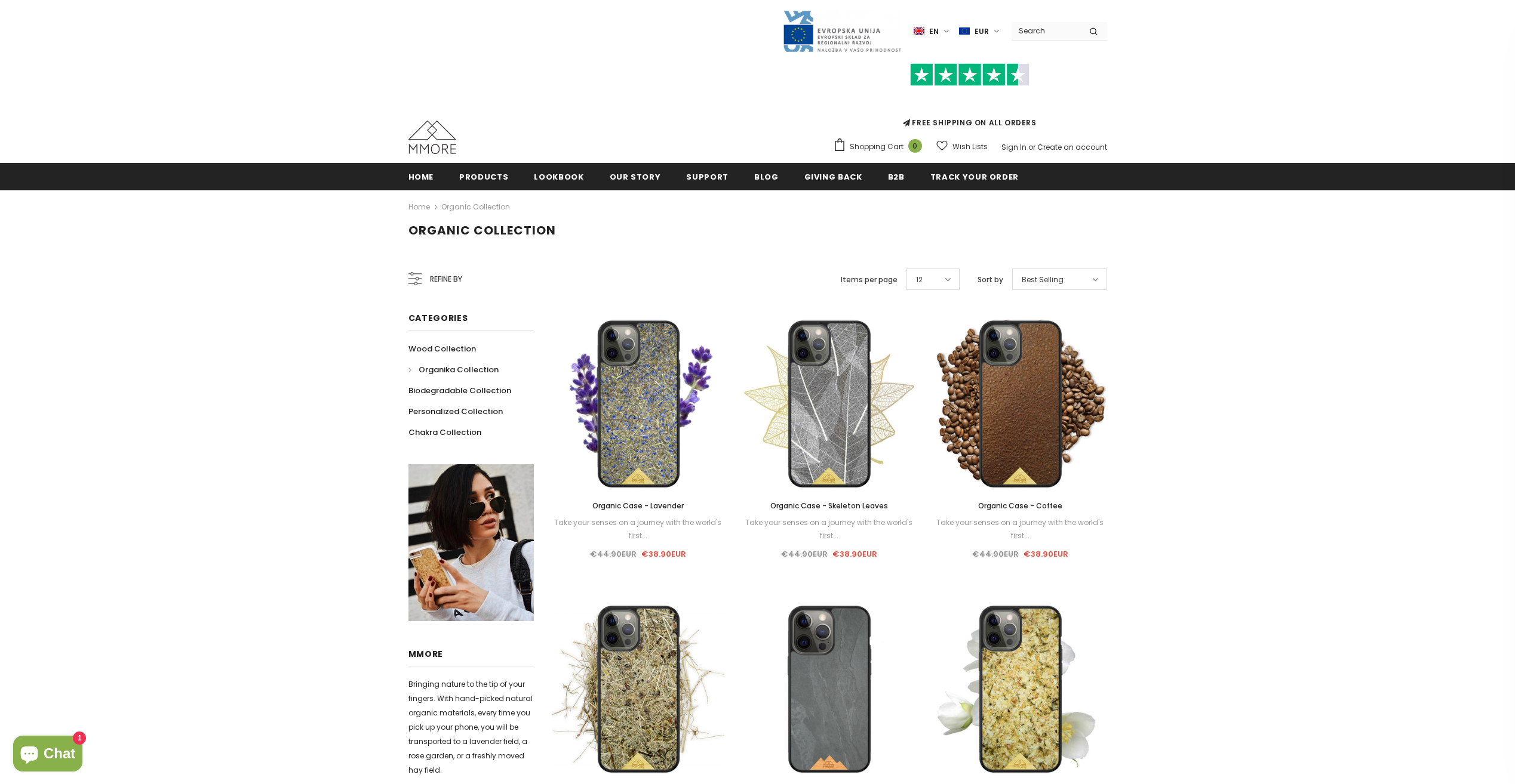
scroll to position [119, 0]
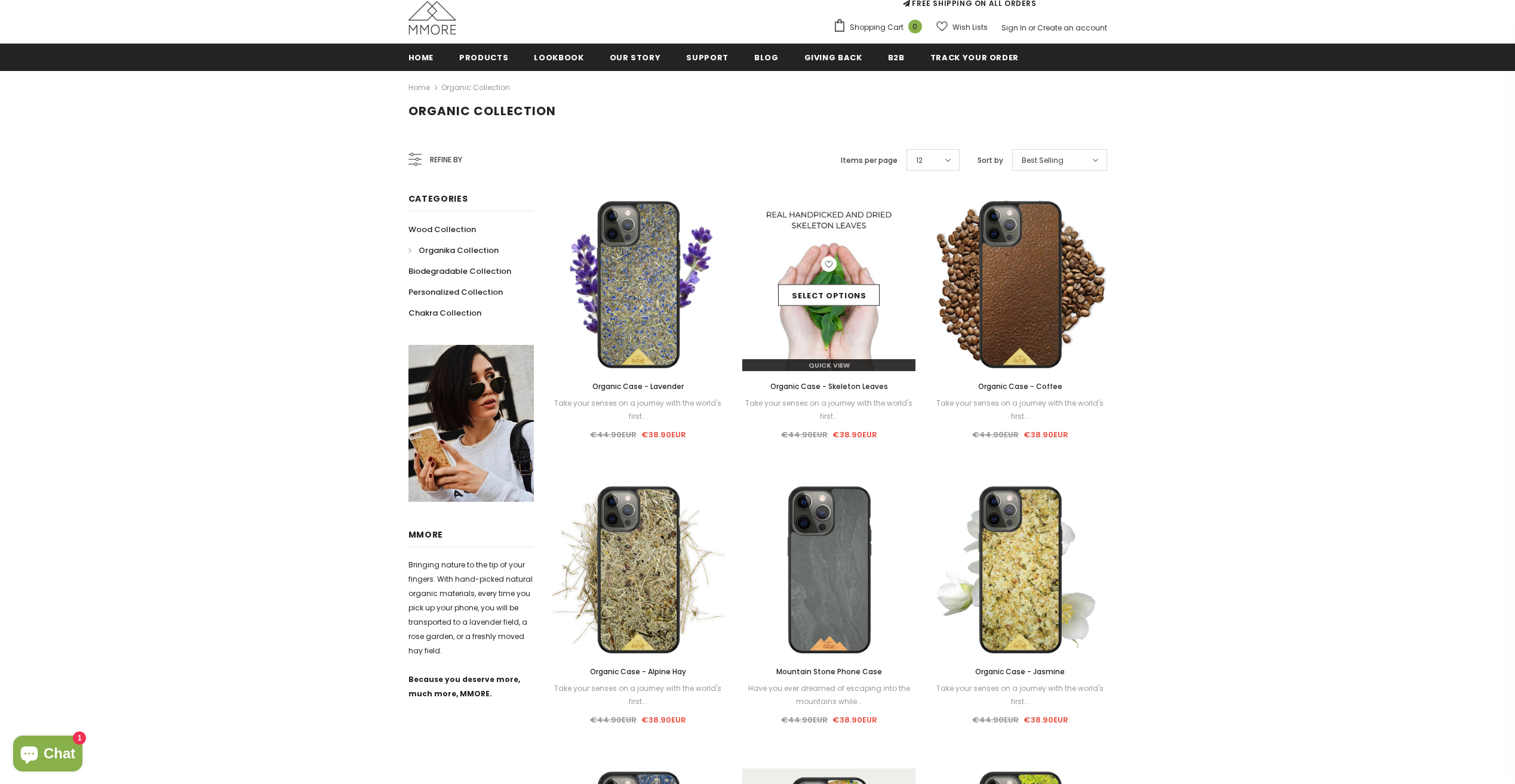
click at [824, 335] on img at bounding box center [829, 285] width 173 height 173
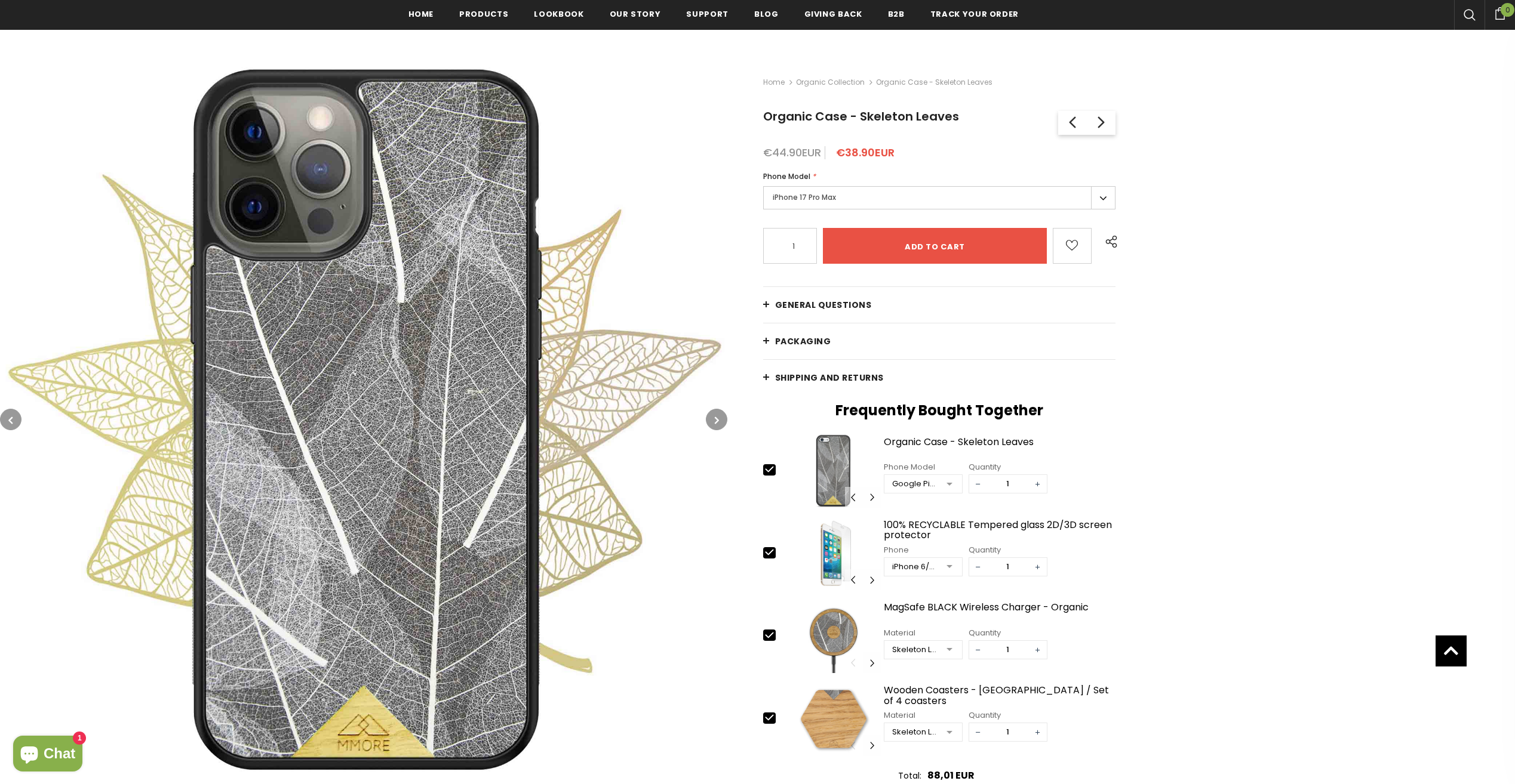
scroll to position [119, 0]
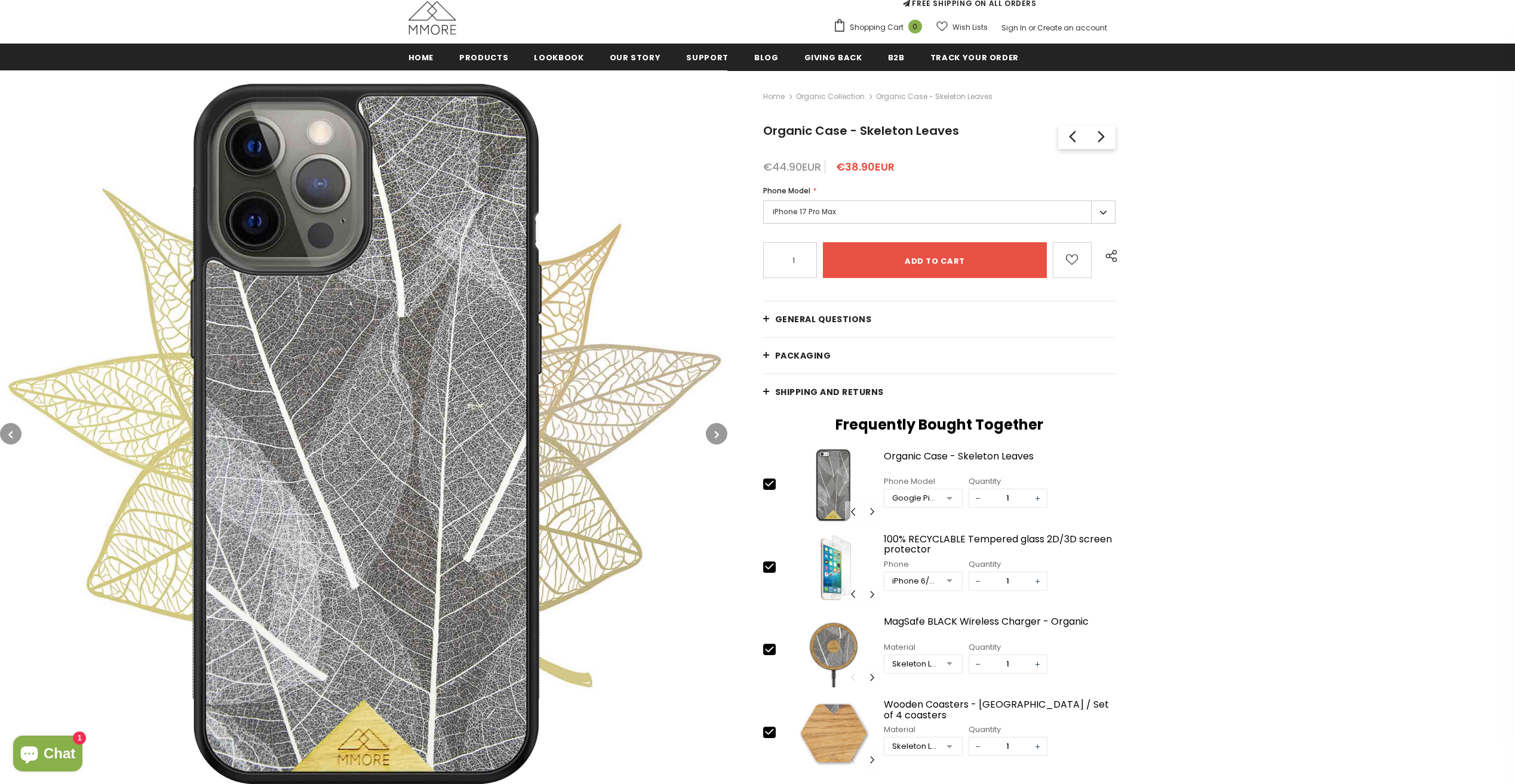
click at [708, 435] on button "button" at bounding box center [716, 434] width 21 height 21
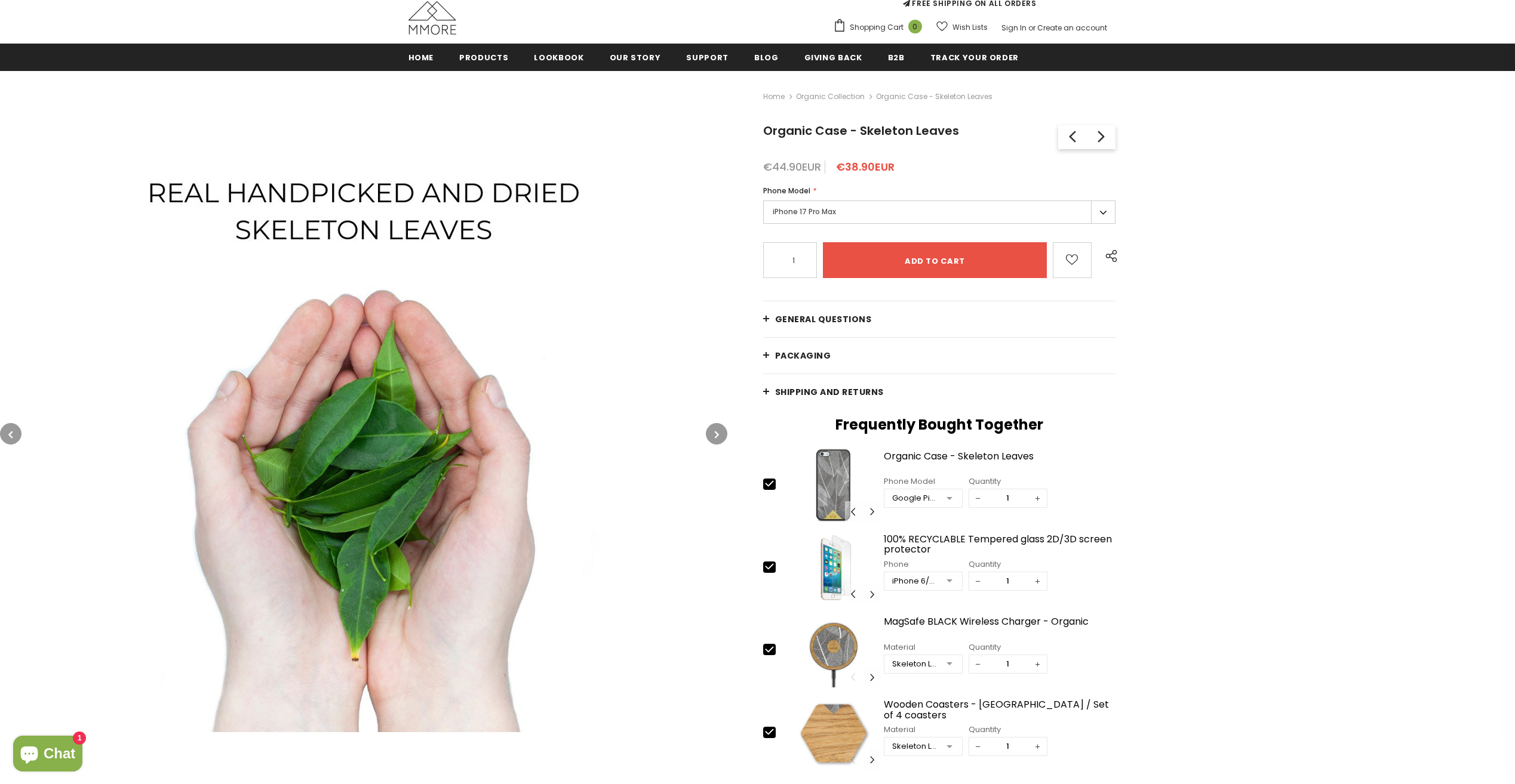
click at [715, 435] on icon "button" at bounding box center [716, 435] width 4 height 12
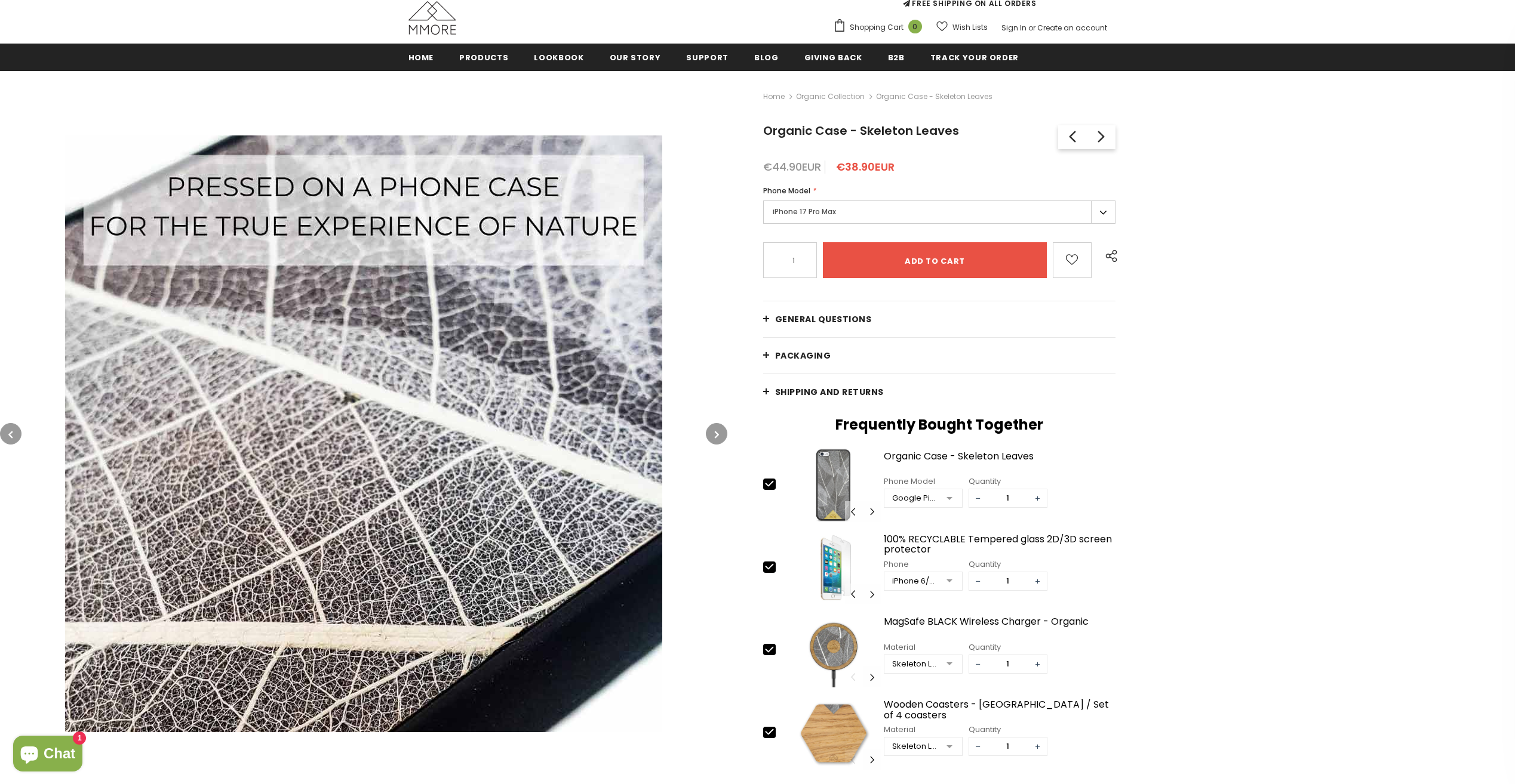
click at [341, 273] on img at bounding box center [364, 434] width 597 height 597
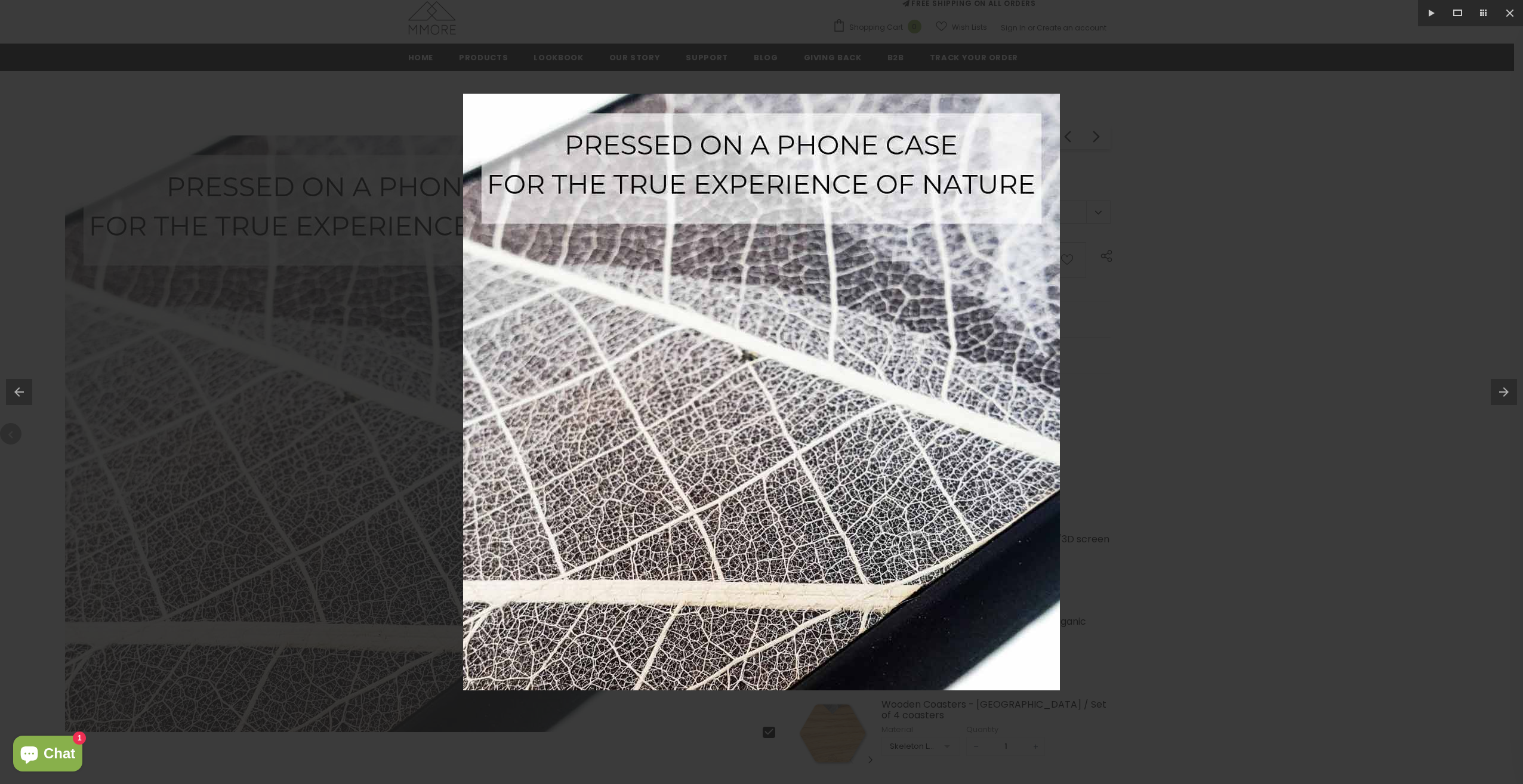
click at [1497, 389] on button at bounding box center [1506, 392] width 33 height 60
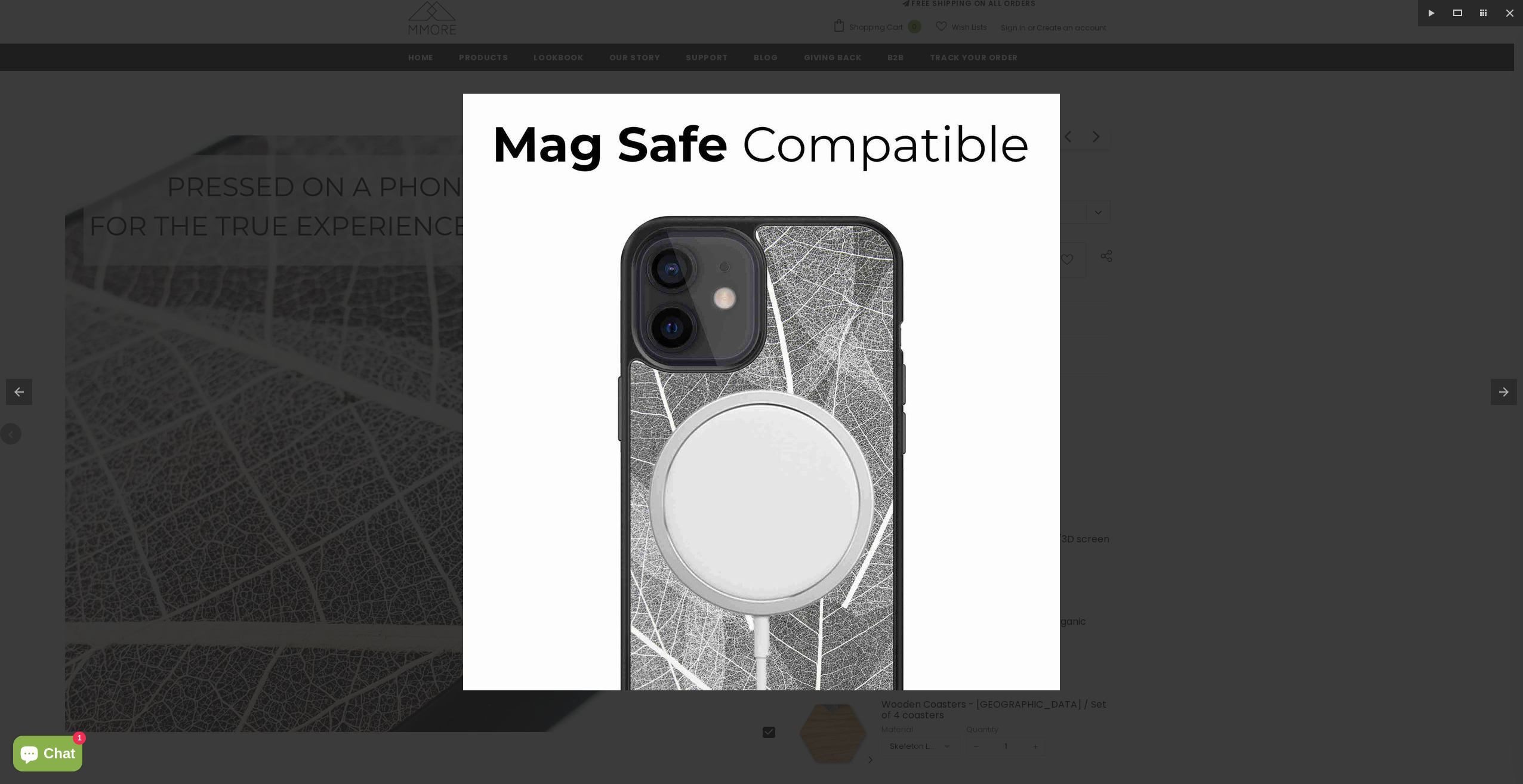
click at [1501, 392] on button at bounding box center [1506, 392] width 33 height 60
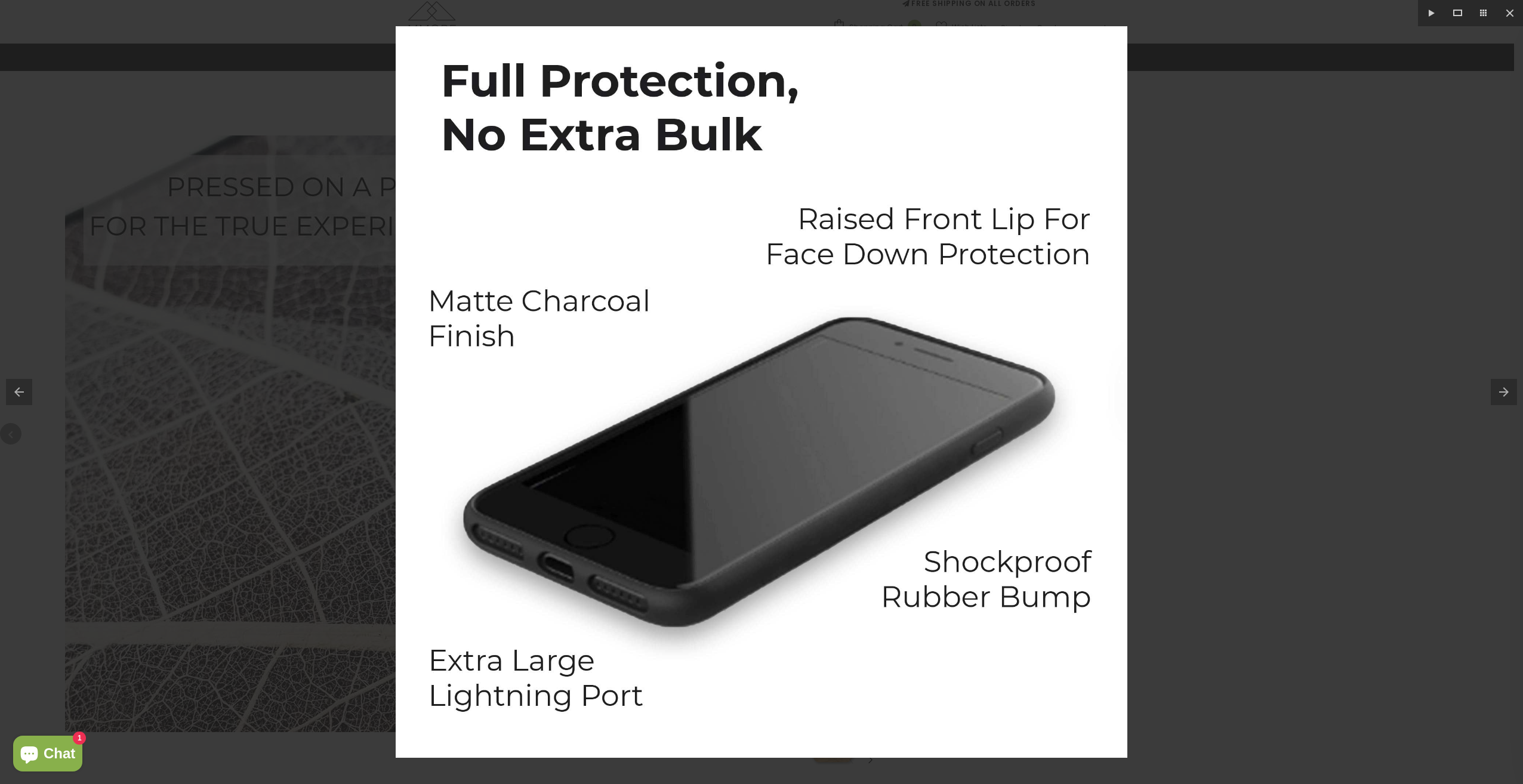
click at [1501, 392] on button at bounding box center [1506, 392] width 33 height 60
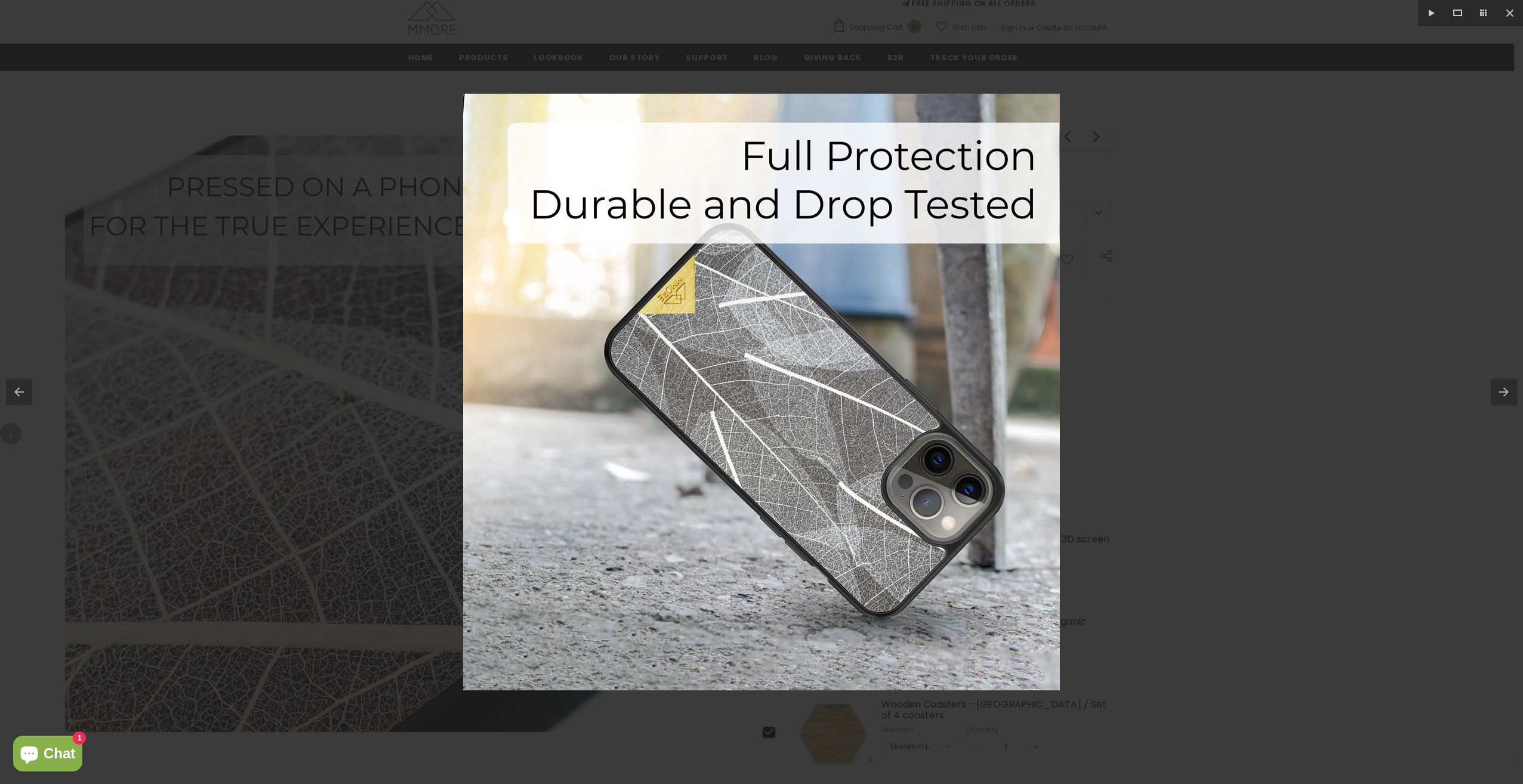
click at [1501, 392] on button at bounding box center [1506, 392] width 33 height 60
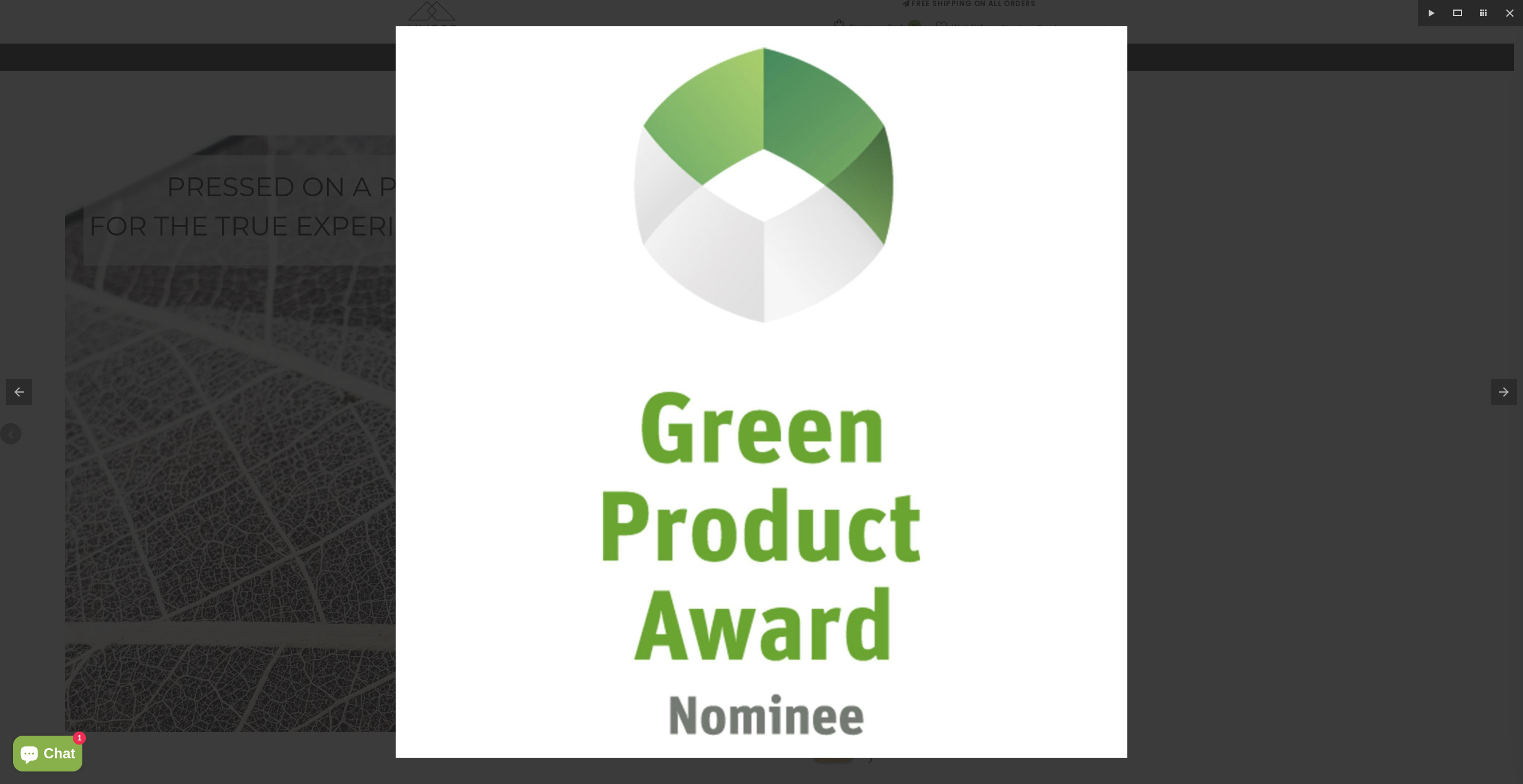
click at [1501, 392] on button at bounding box center [1506, 392] width 33 height 60
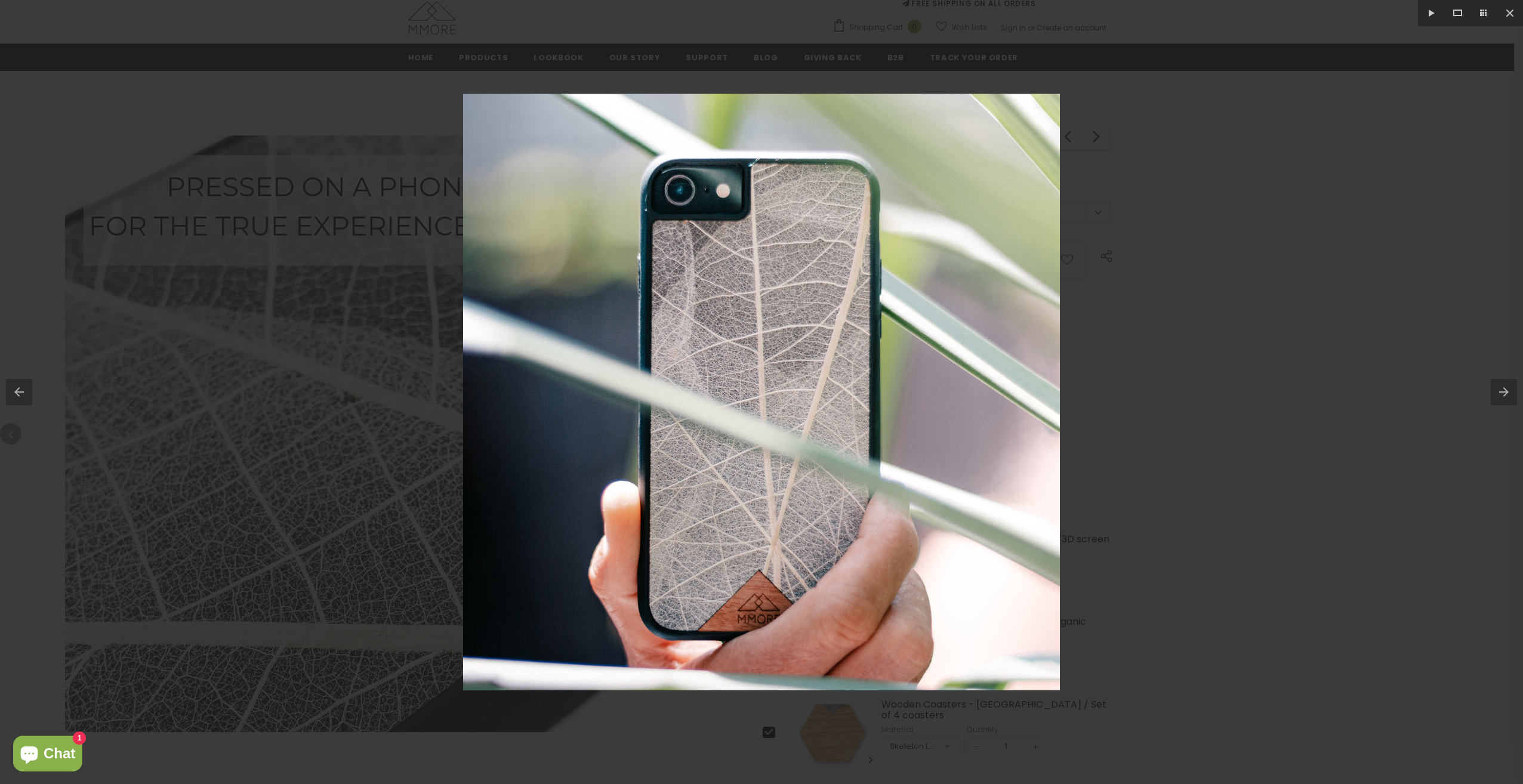
click at [1501, 392] on button at bounding box center [1506, 392] width 33 height 60
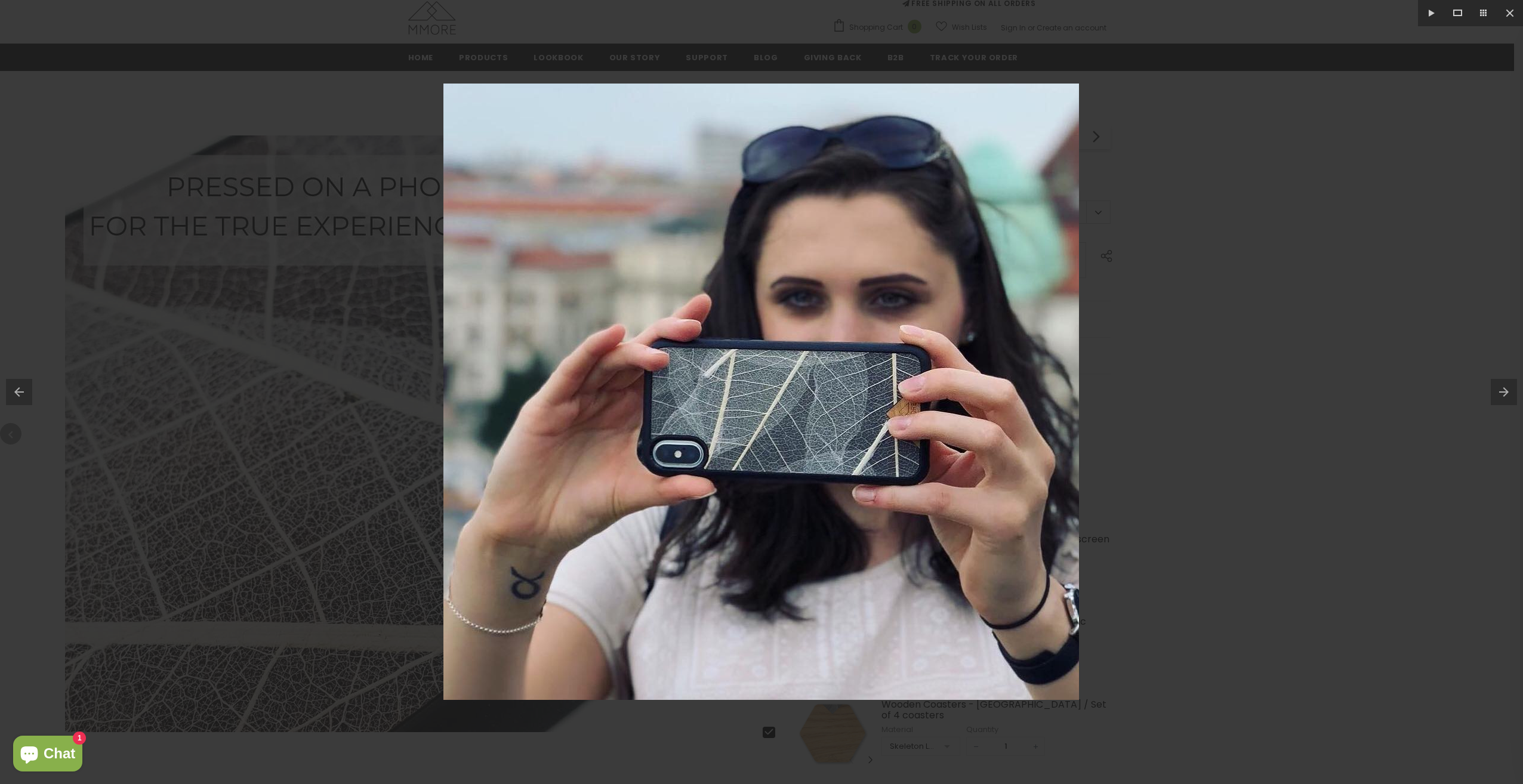
click at [1501, 392] on button at bounding box center [1506, 392] width 33 height 60
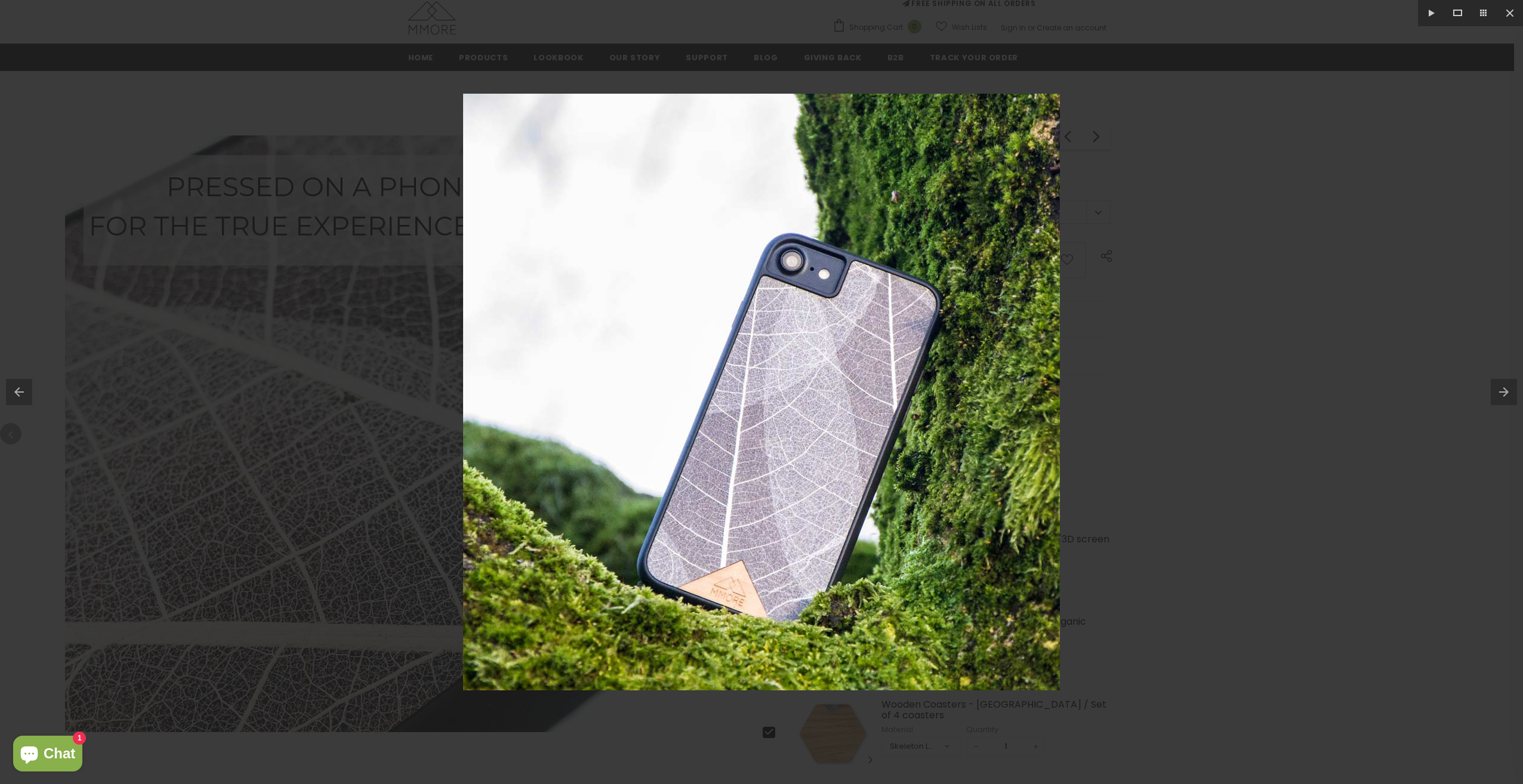
click at [1501, 392] on button at bounding box center [1506, 392] width 33 height 60
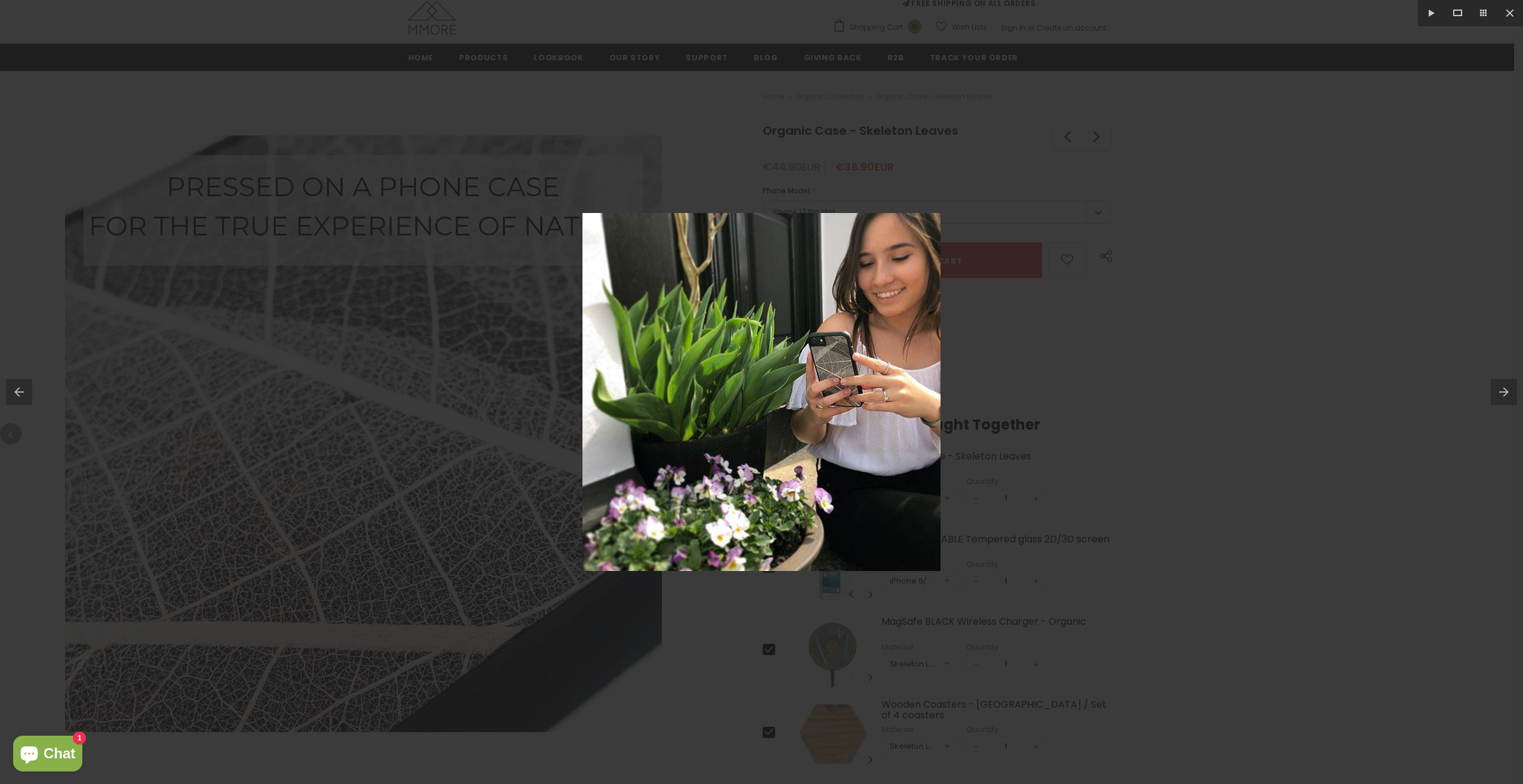
click at [1501, 392] on button at bounding box center [1506, 392] width 33 height 60
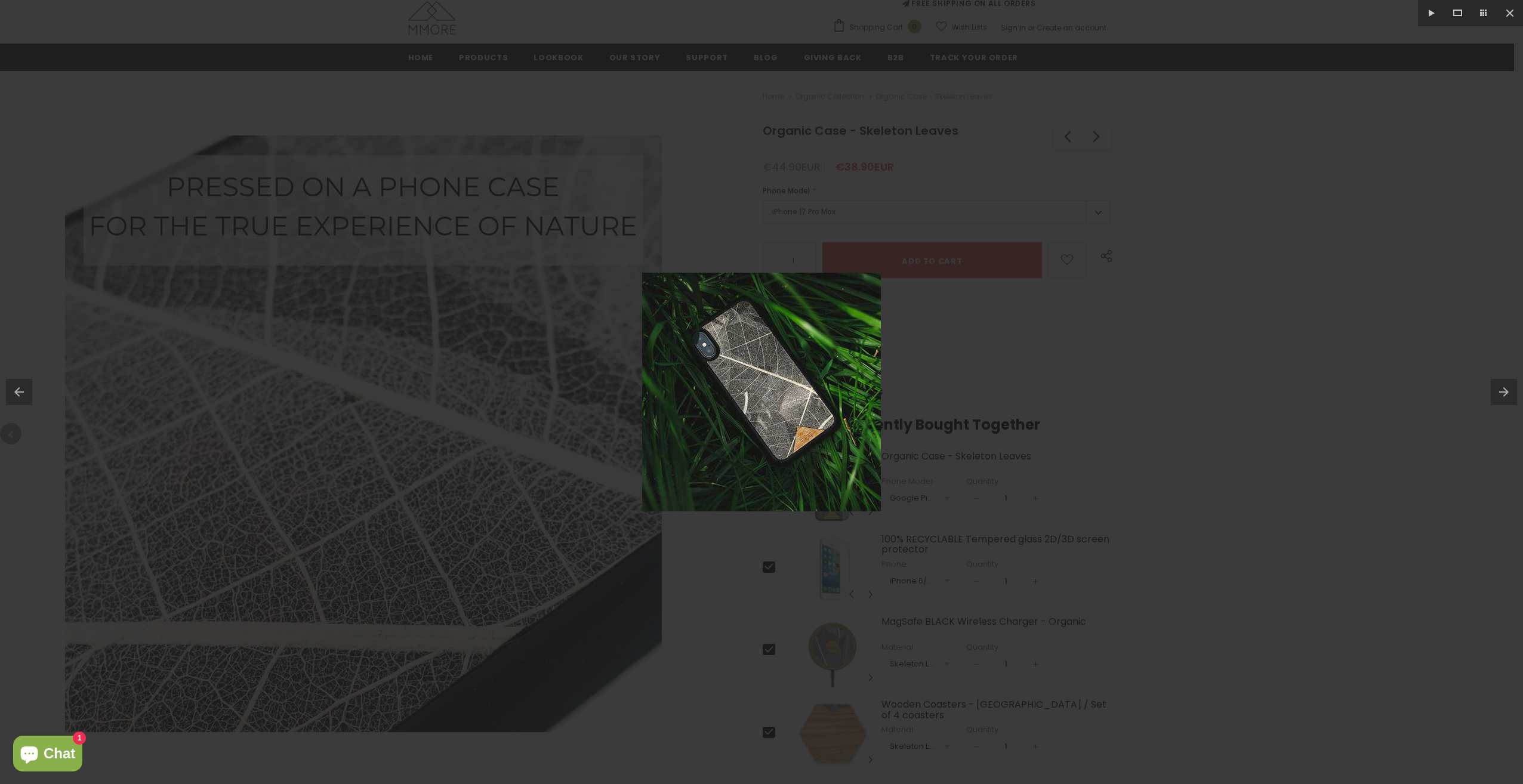
click at [1501, 392] on button at bounding box center [1506, 392] width 33 height 60
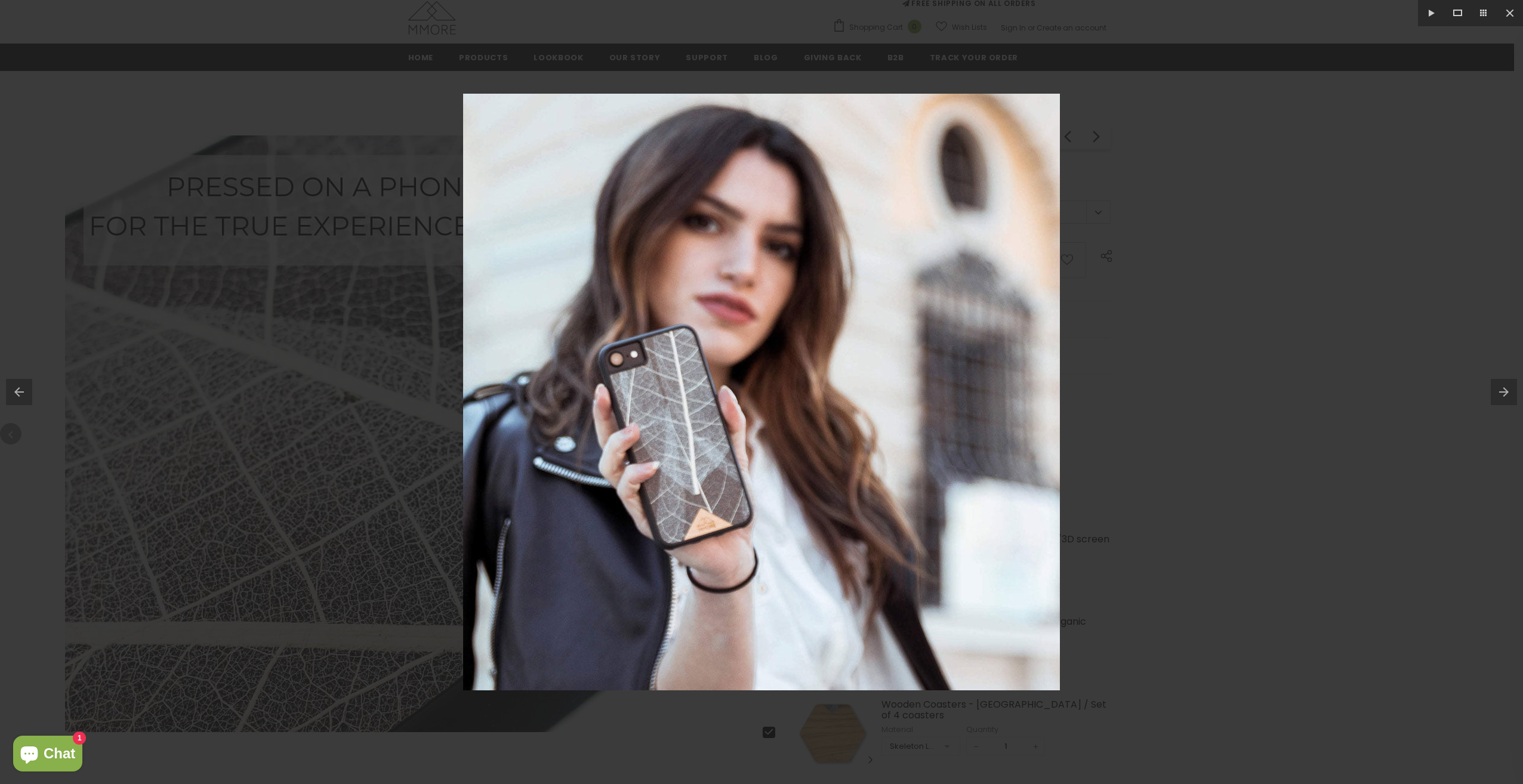
click at [1501, 392] on button at bounding box center [1506, 392] width 33 height 60
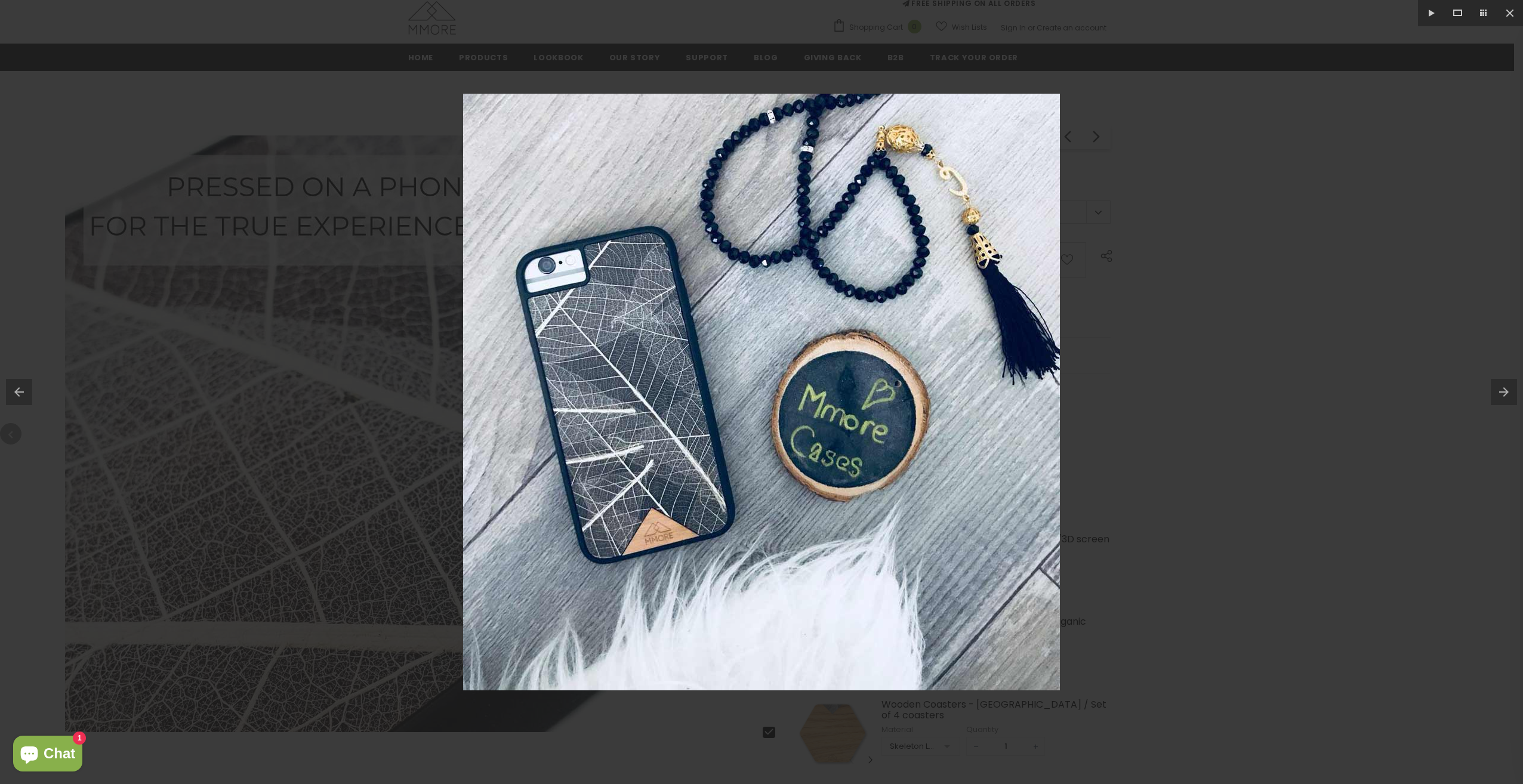
click at [1501, 392] on button at bounding box center [1506, 392] width 33 height 60
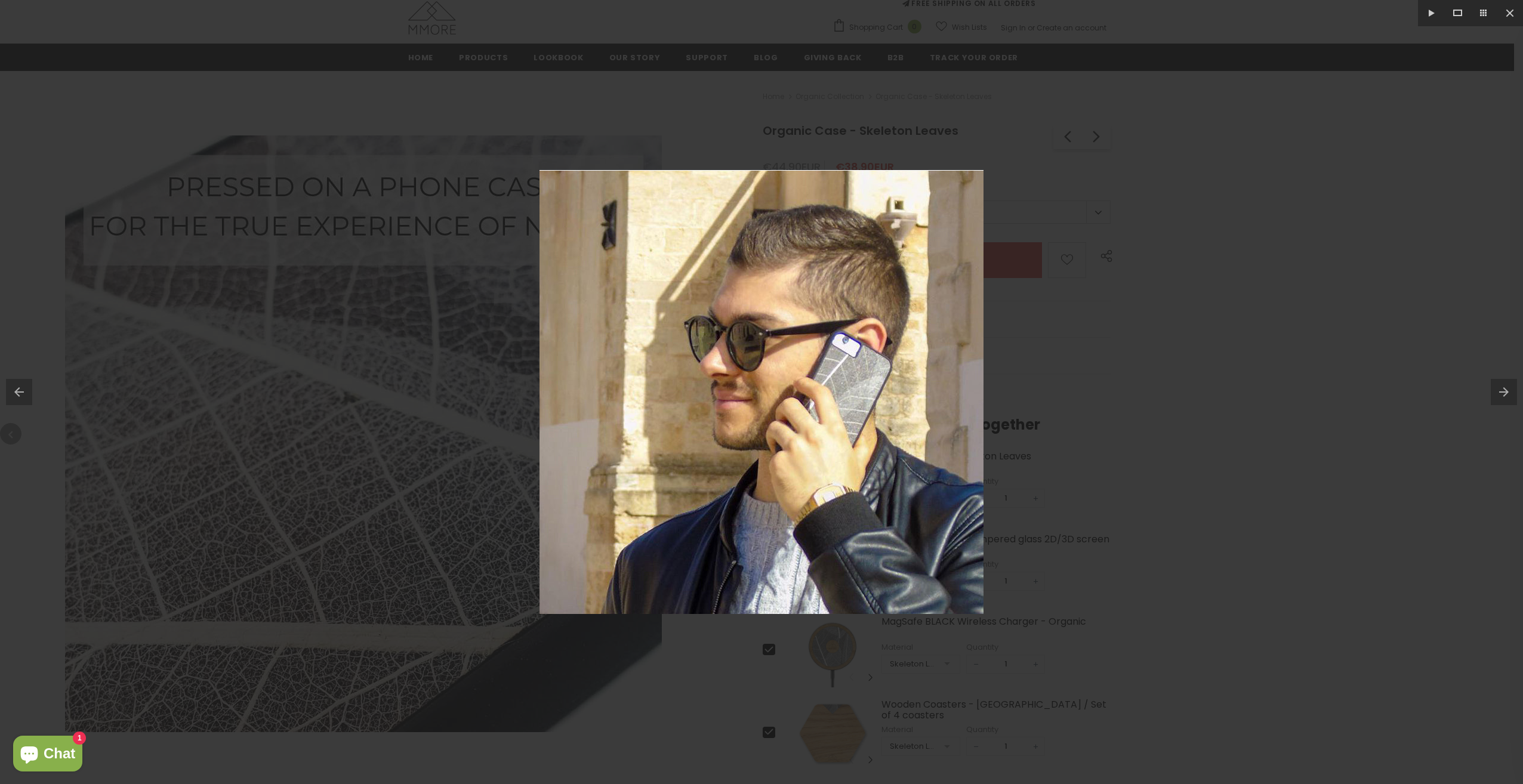
click at [1501, 392] on button at bounding box center [1506, 392] width 33 height 60
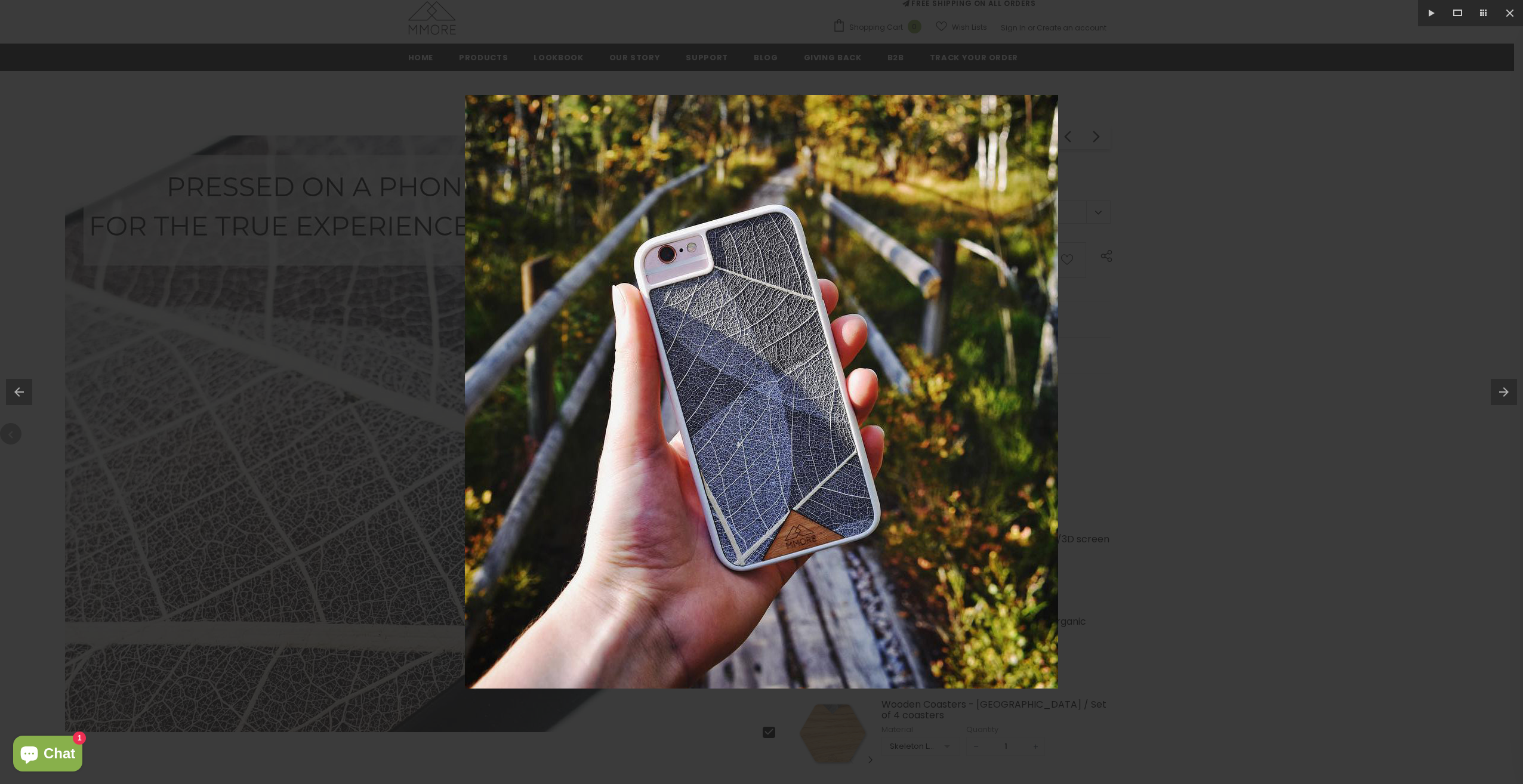
click at [1501, 392] on button at bounding box center [1506, 392] width 33 height 60
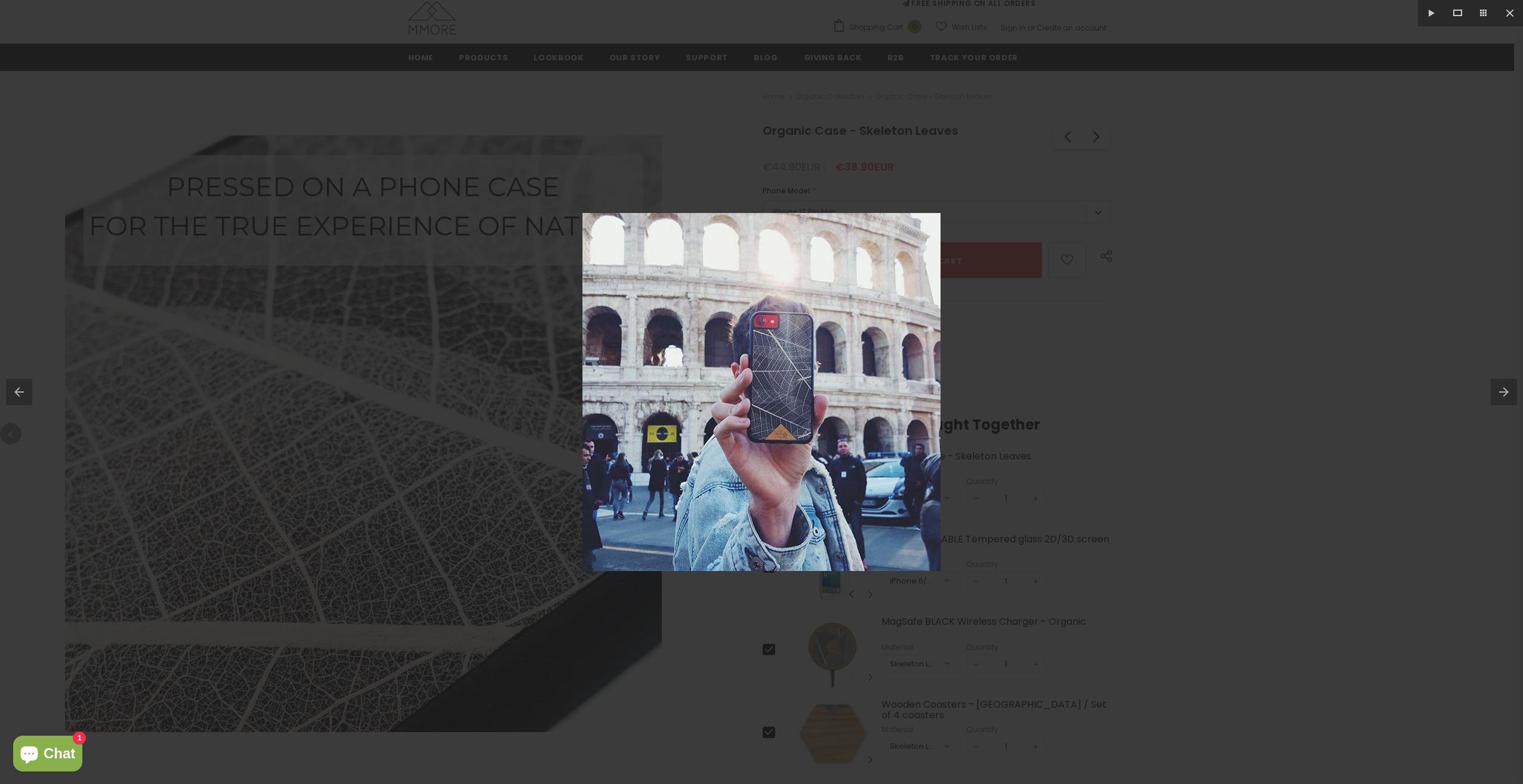
click at [1501, 392] on button at bounding box center [1506, 392] width 33 height 60
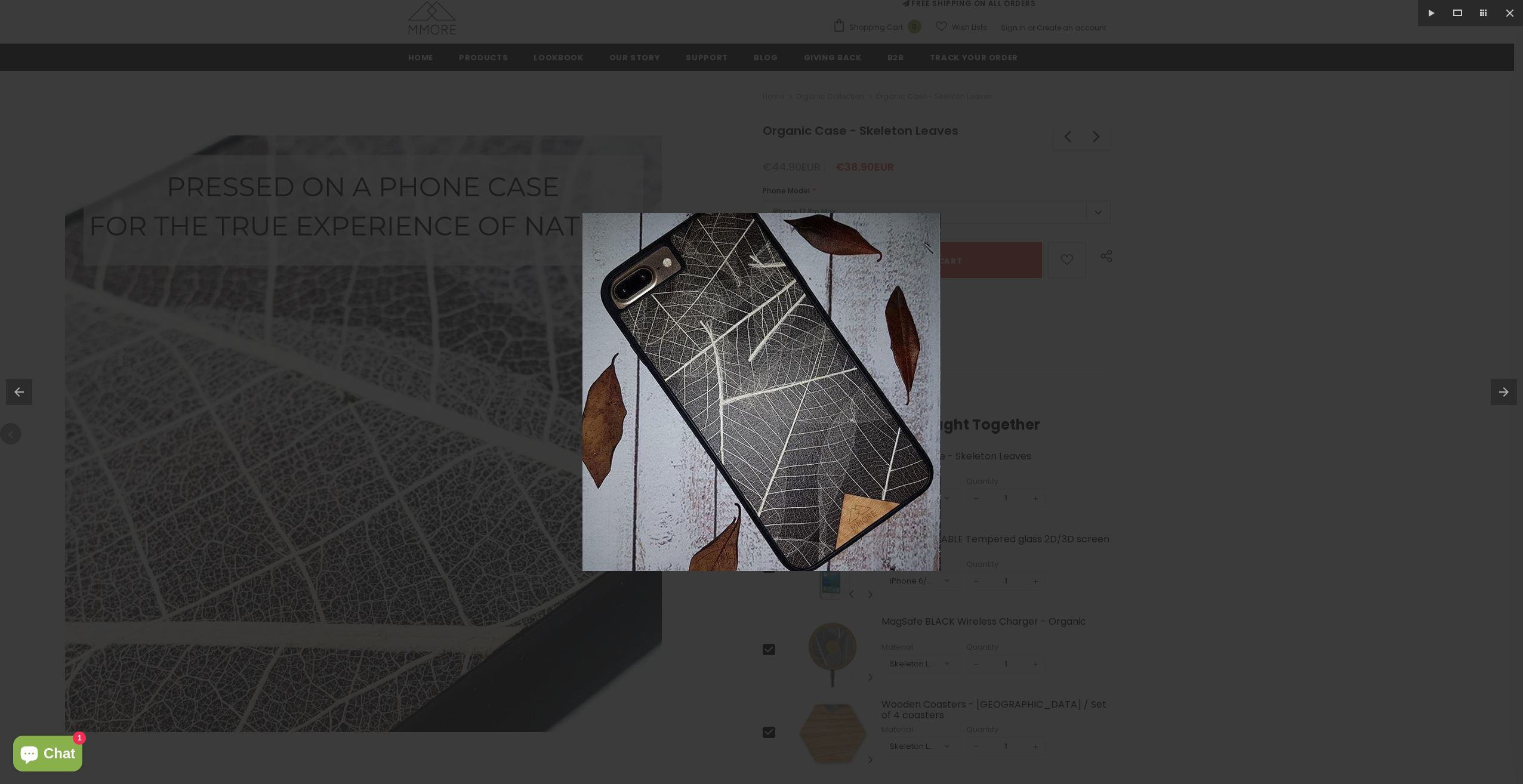
click at [1501, 392] on button at bounding box center [1506, 392] width 33 height 60
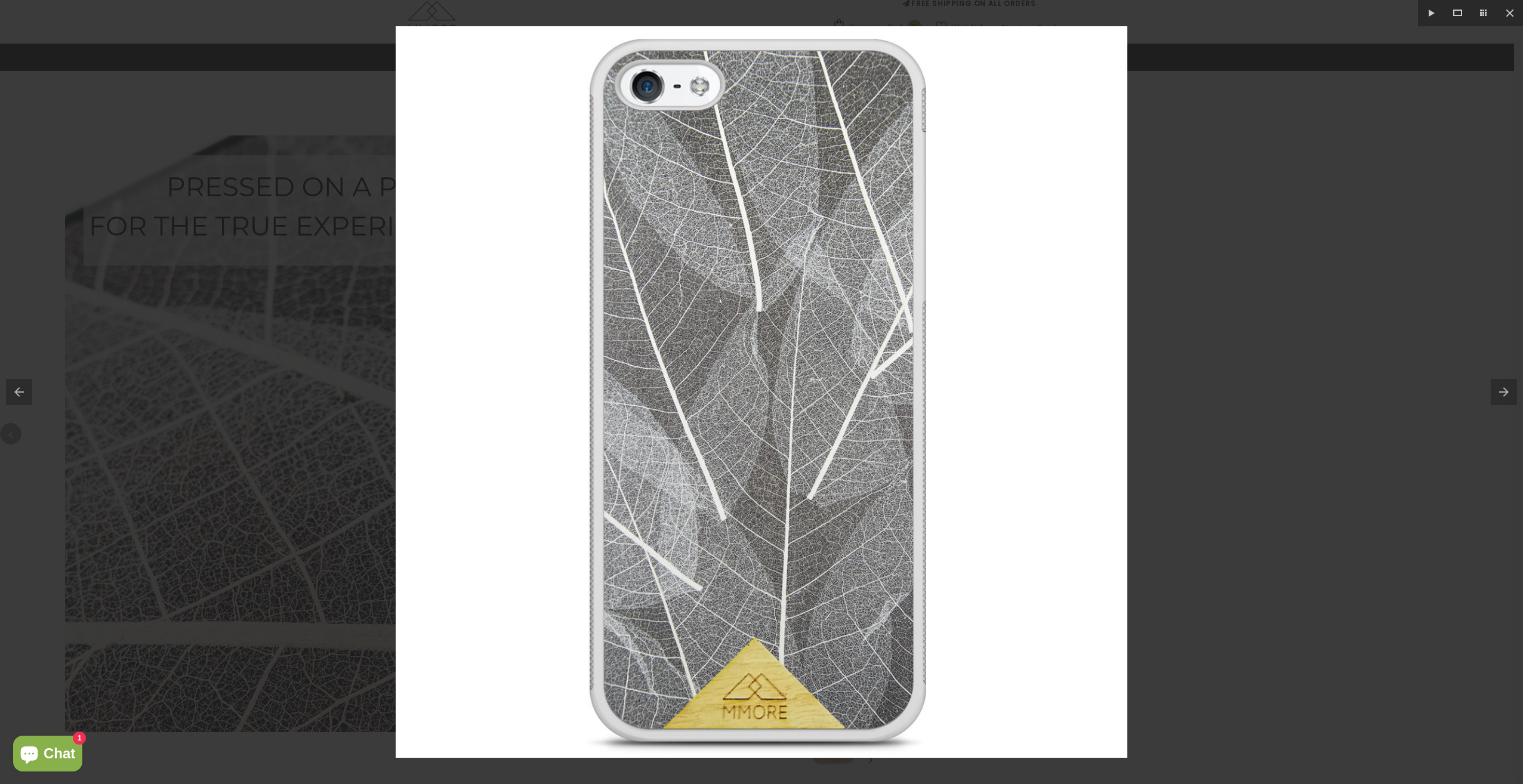
click at [1501, 392] on button at bounding box center [1506, 392] width 33 height 60
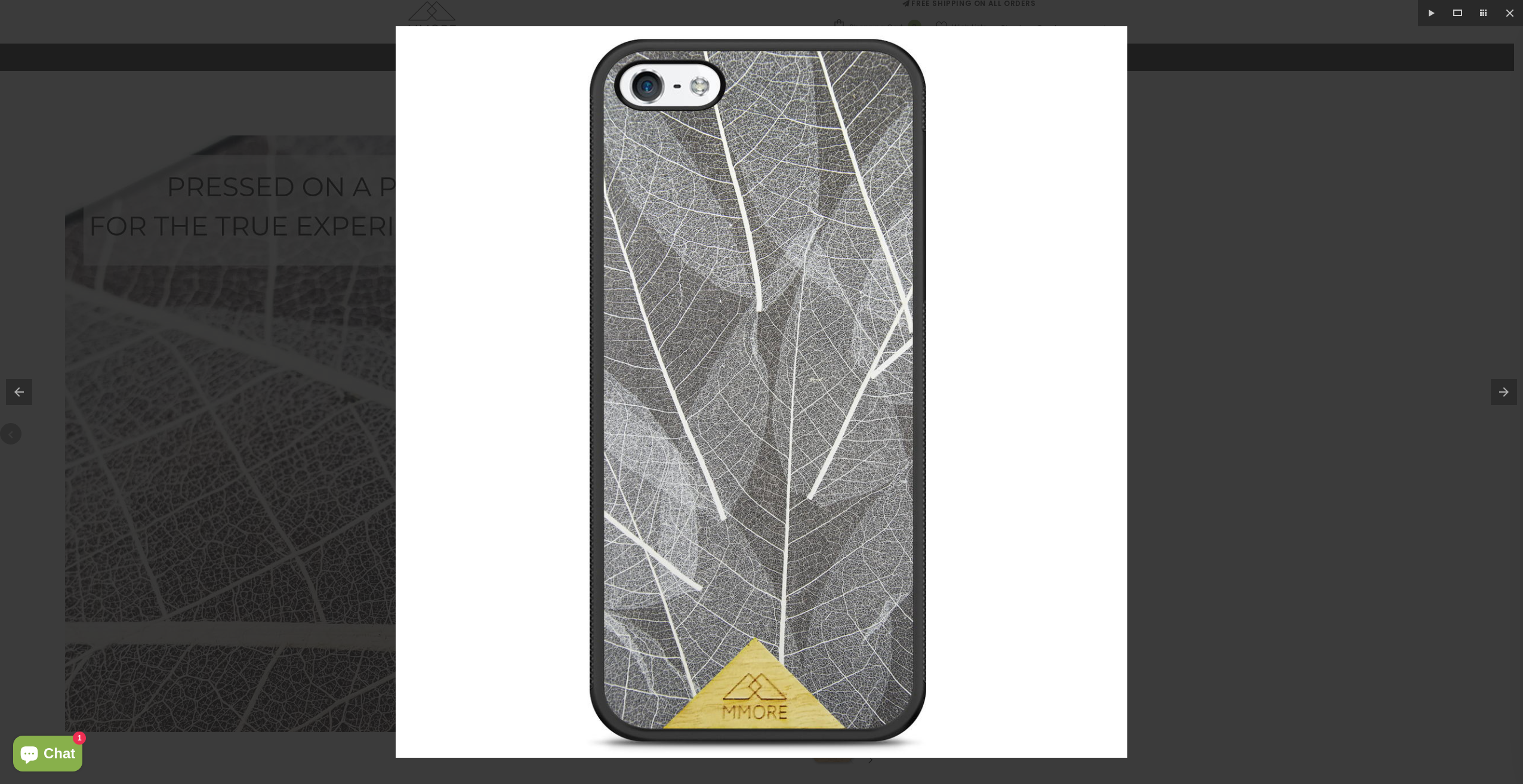
click at [1501, 392] on button at bounding box center [1506, 392] width 33 height 60
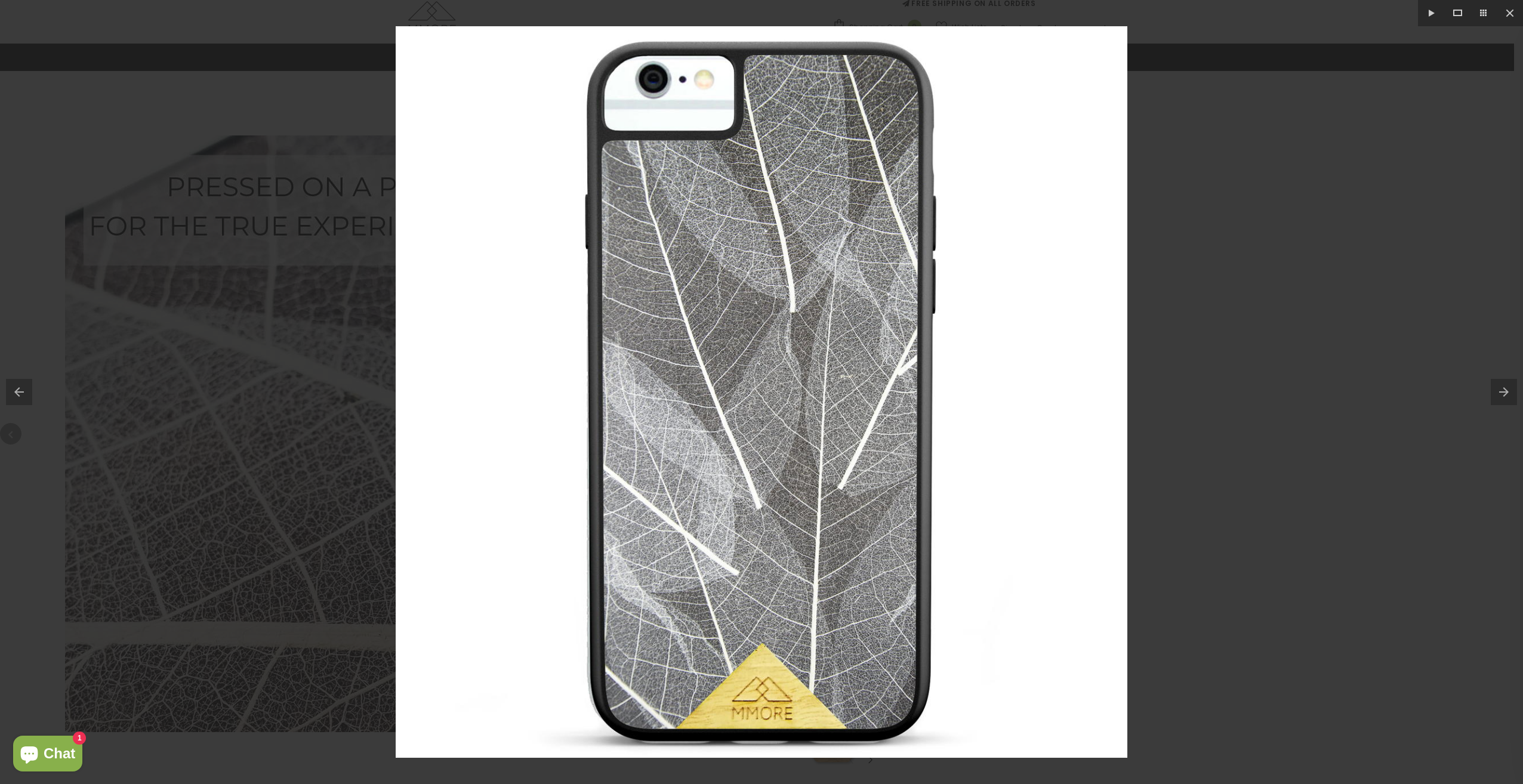
click at [1501, 392] on button at bounding box center [1506, 392] width 33 height 60
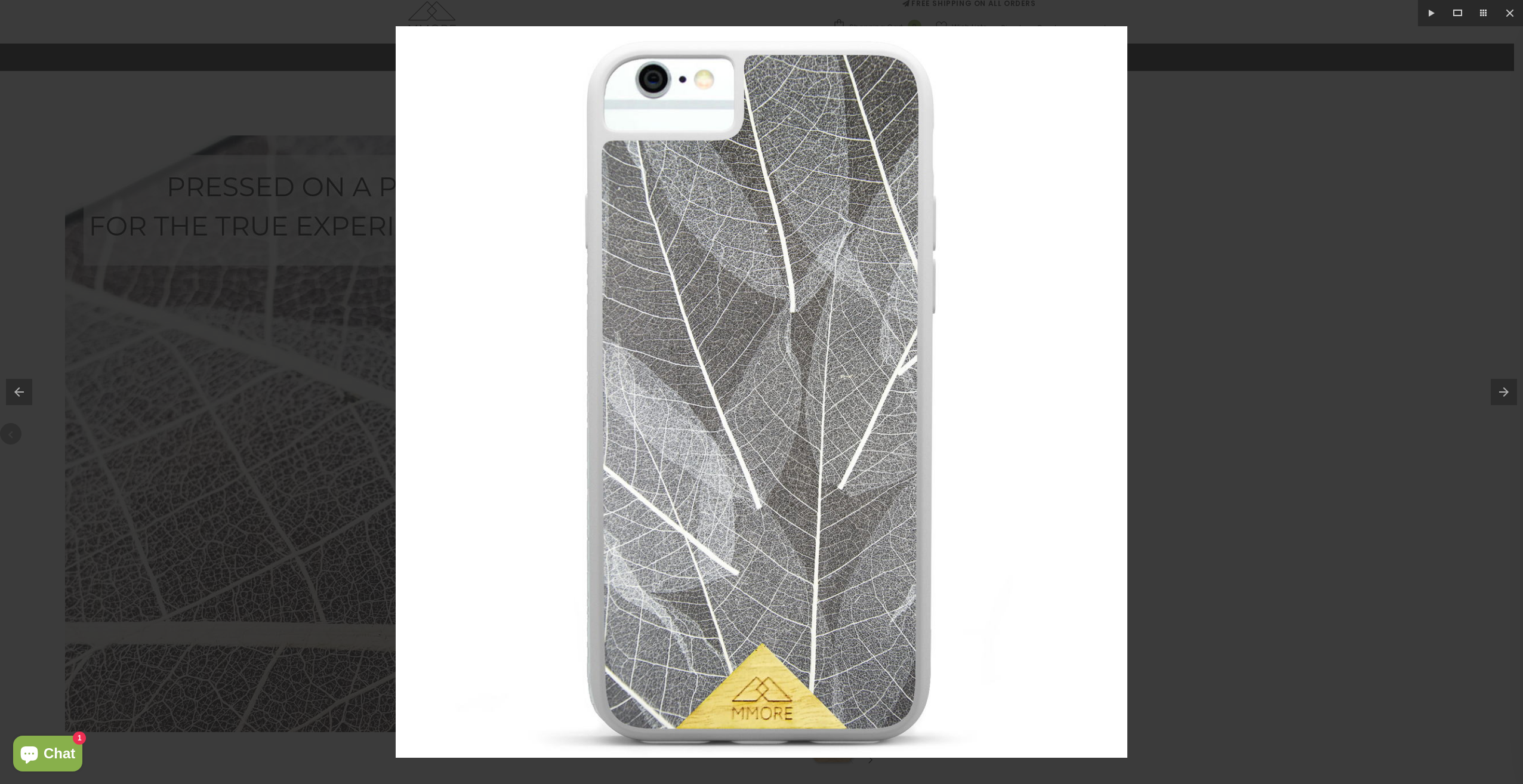
click at [1501, 392] on button at bounding box center [1506, 392] width 33 height 60
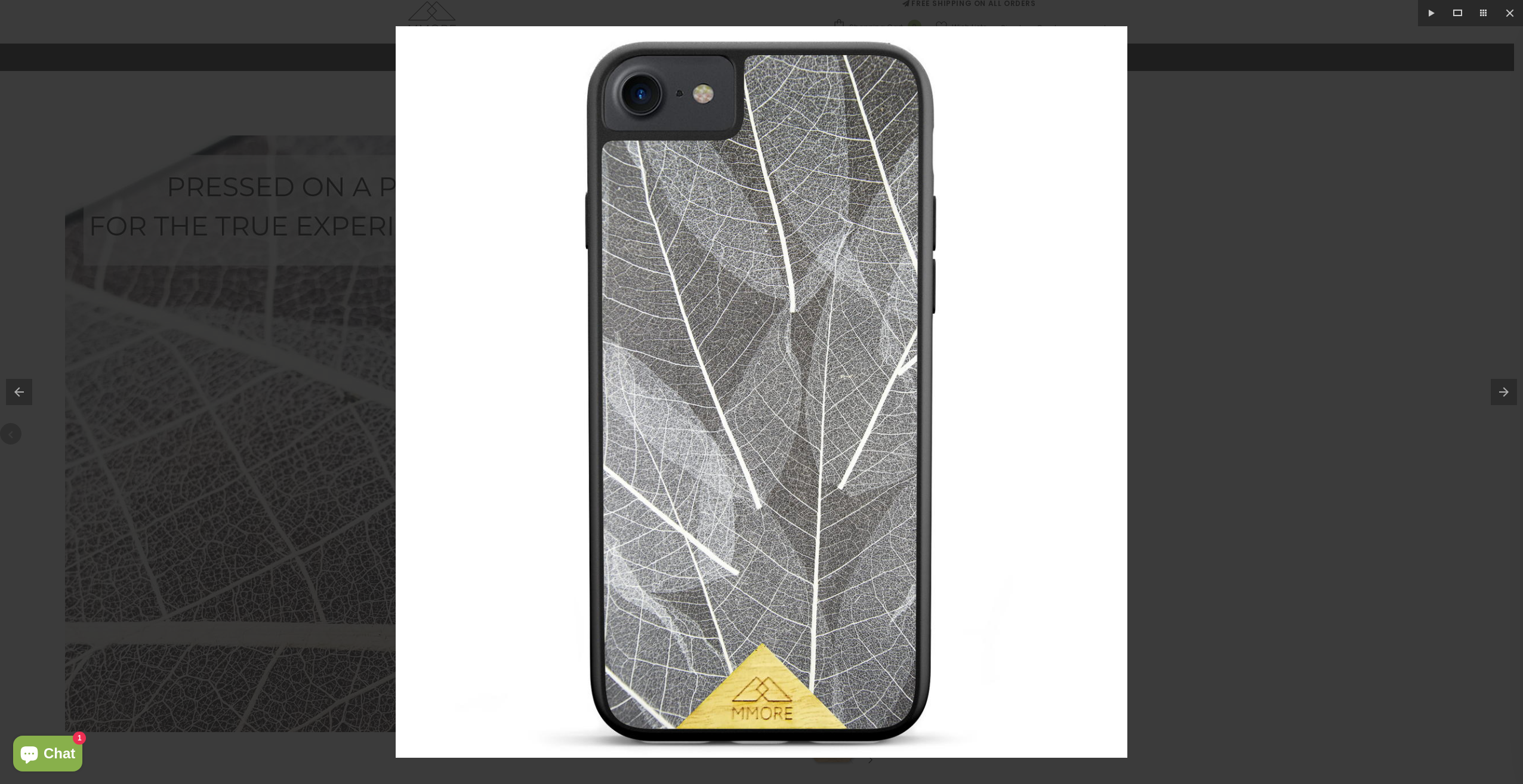
click at [1501, 392] on button at bounding box center [1506, 392] width 33 height 60
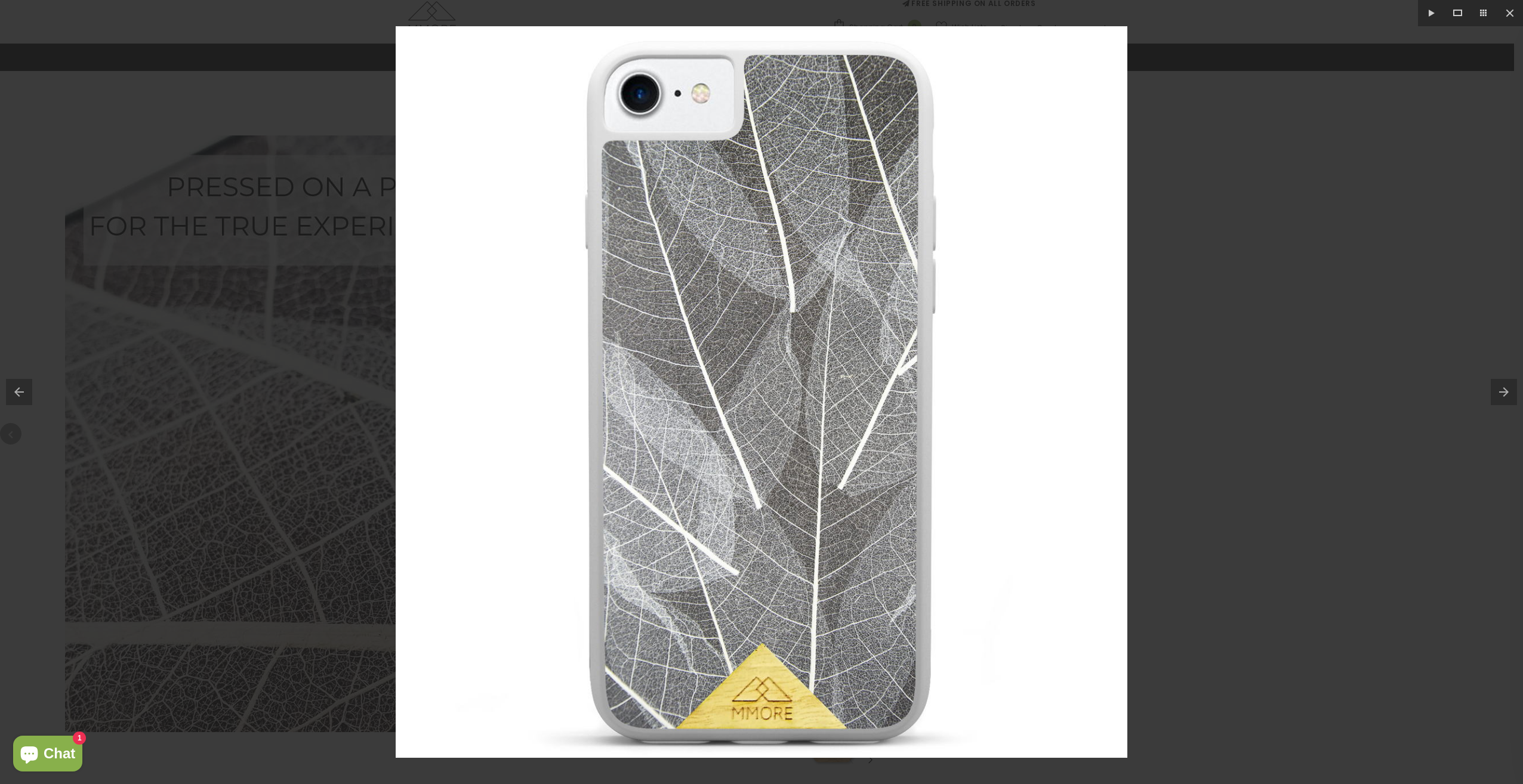
click at [1501, 392] on button at bounding box center [1506, 392] width 33 height 60
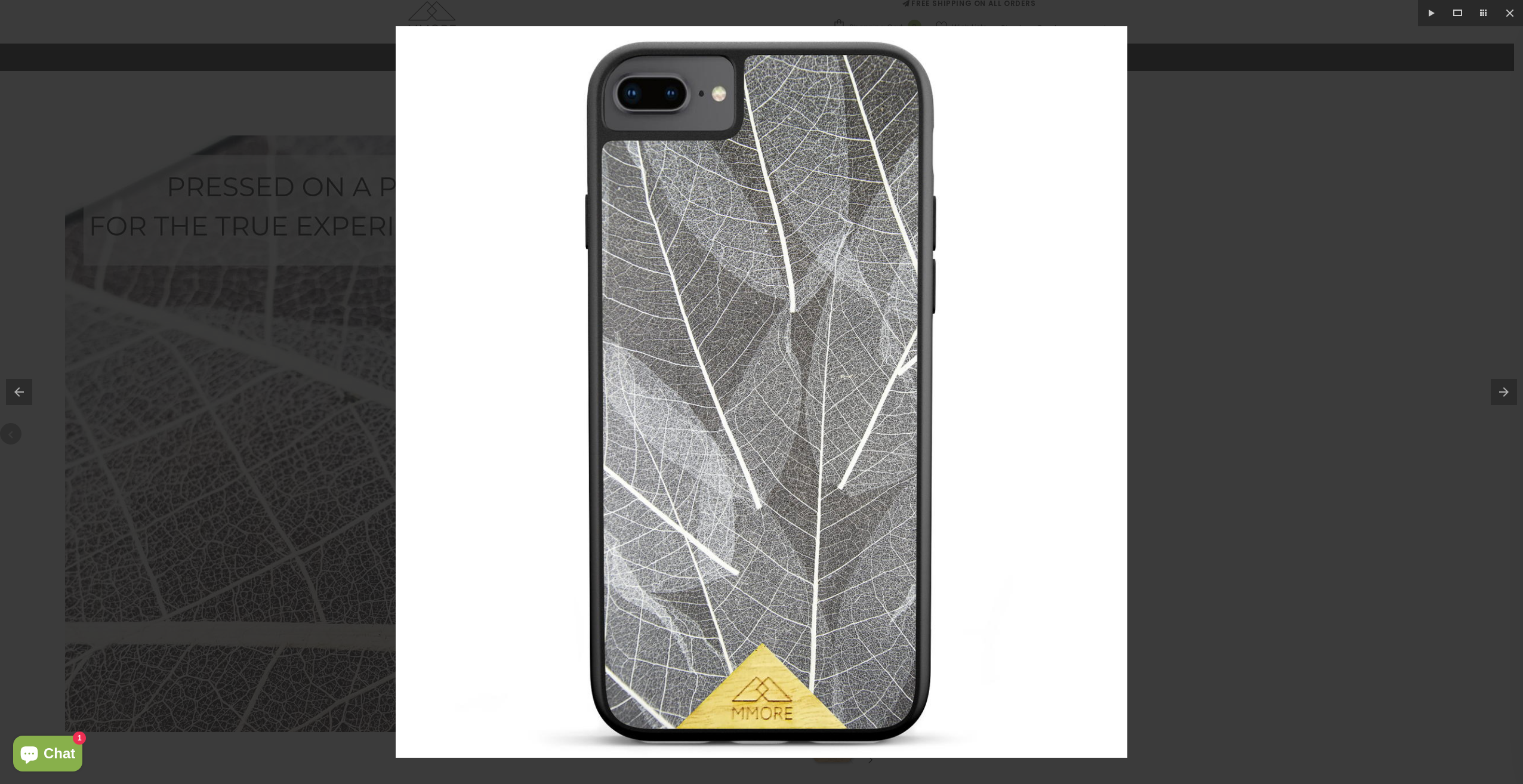
click at [1501, 392] on button at bounding box center [1506, 392] width 33 height 60
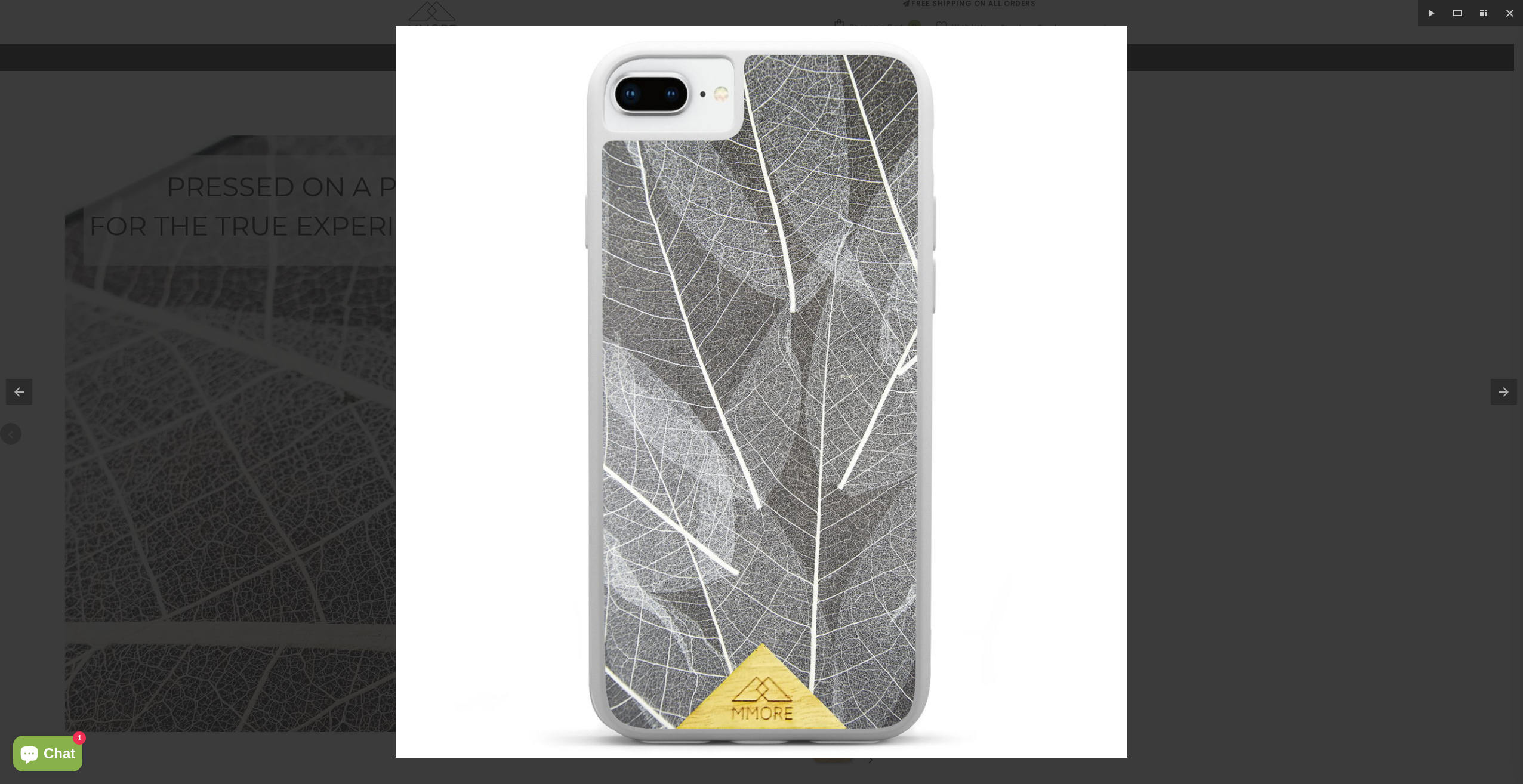
click at [1501, 392] on button at bounding box center [1506, 392] width 33 height 60
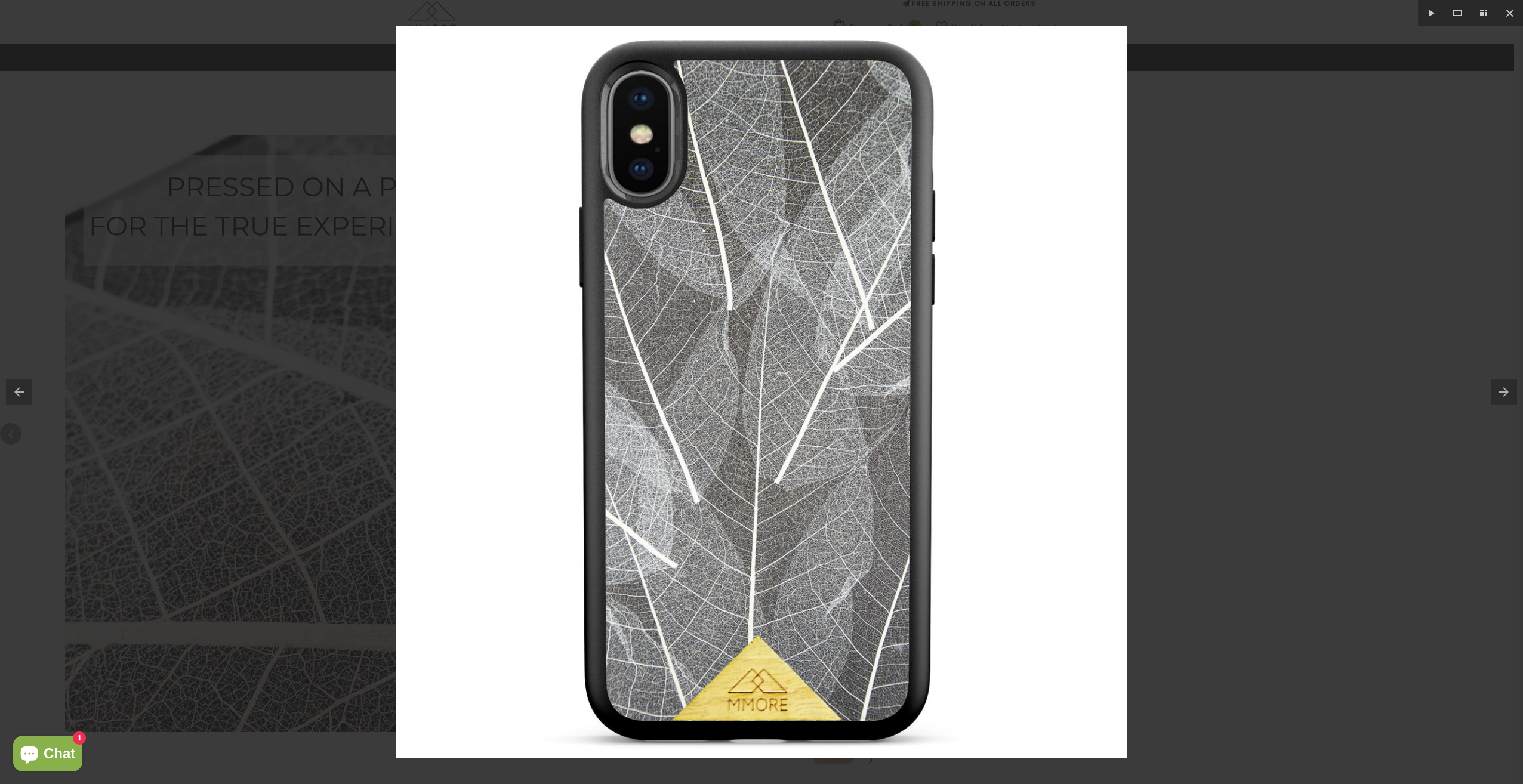
click at [1501, 392] on button at bounding box center [1506, 392] width 33 height 60
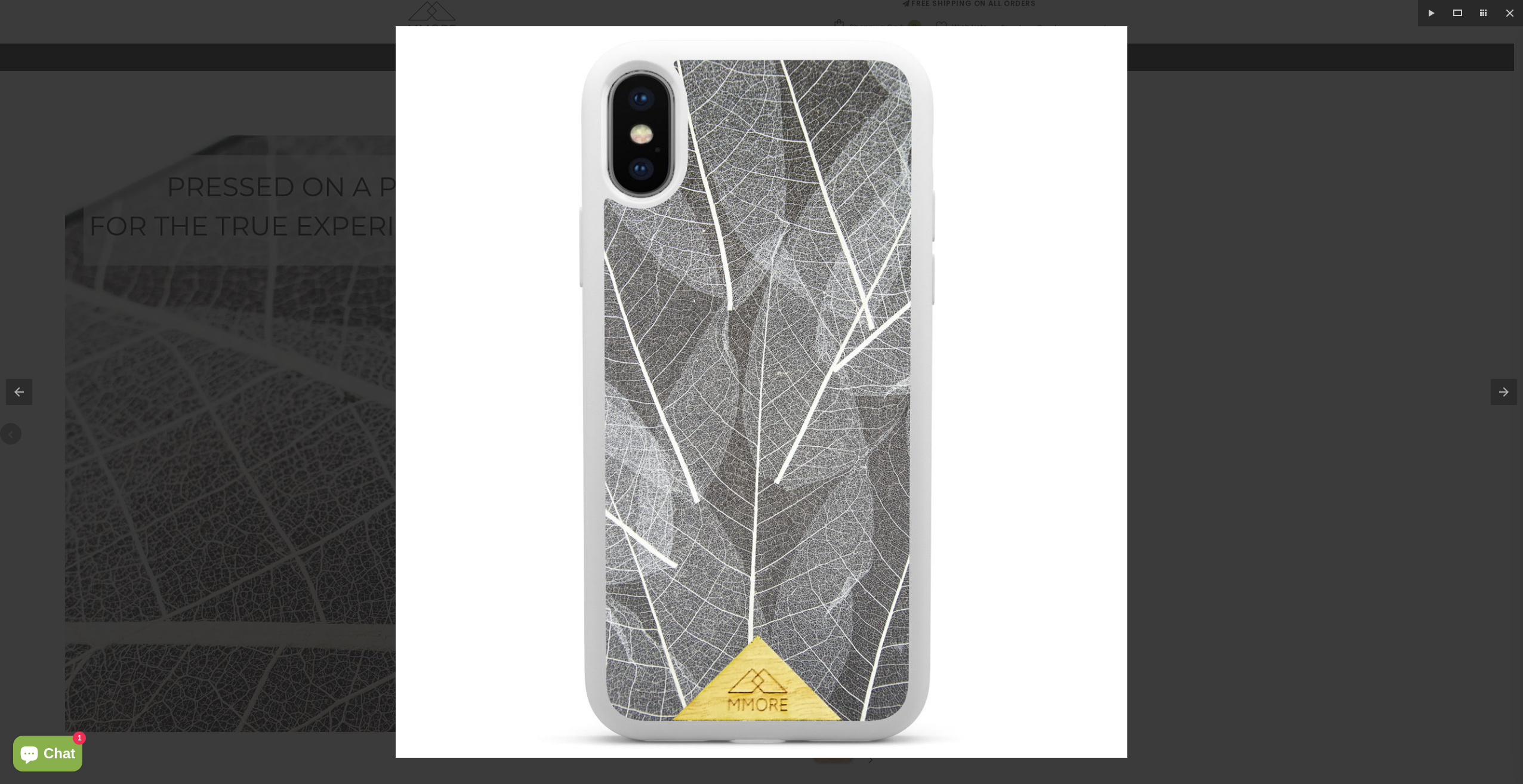
click at [1501, 392] on button at bounding box center [1506, 392] width 33 height 60
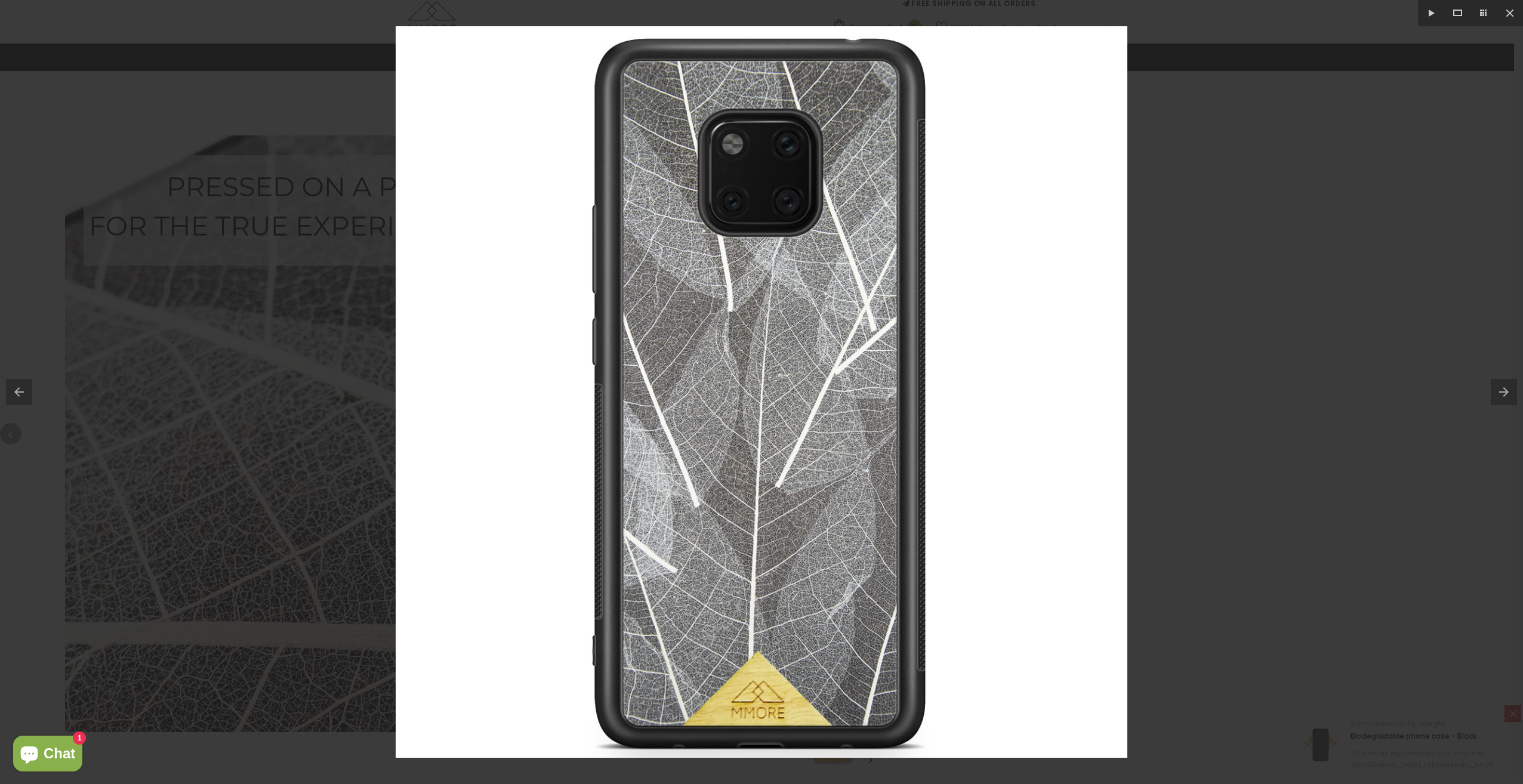
click at [1310, 372] on div at bounding box center [761, 392] width 1523 height 784
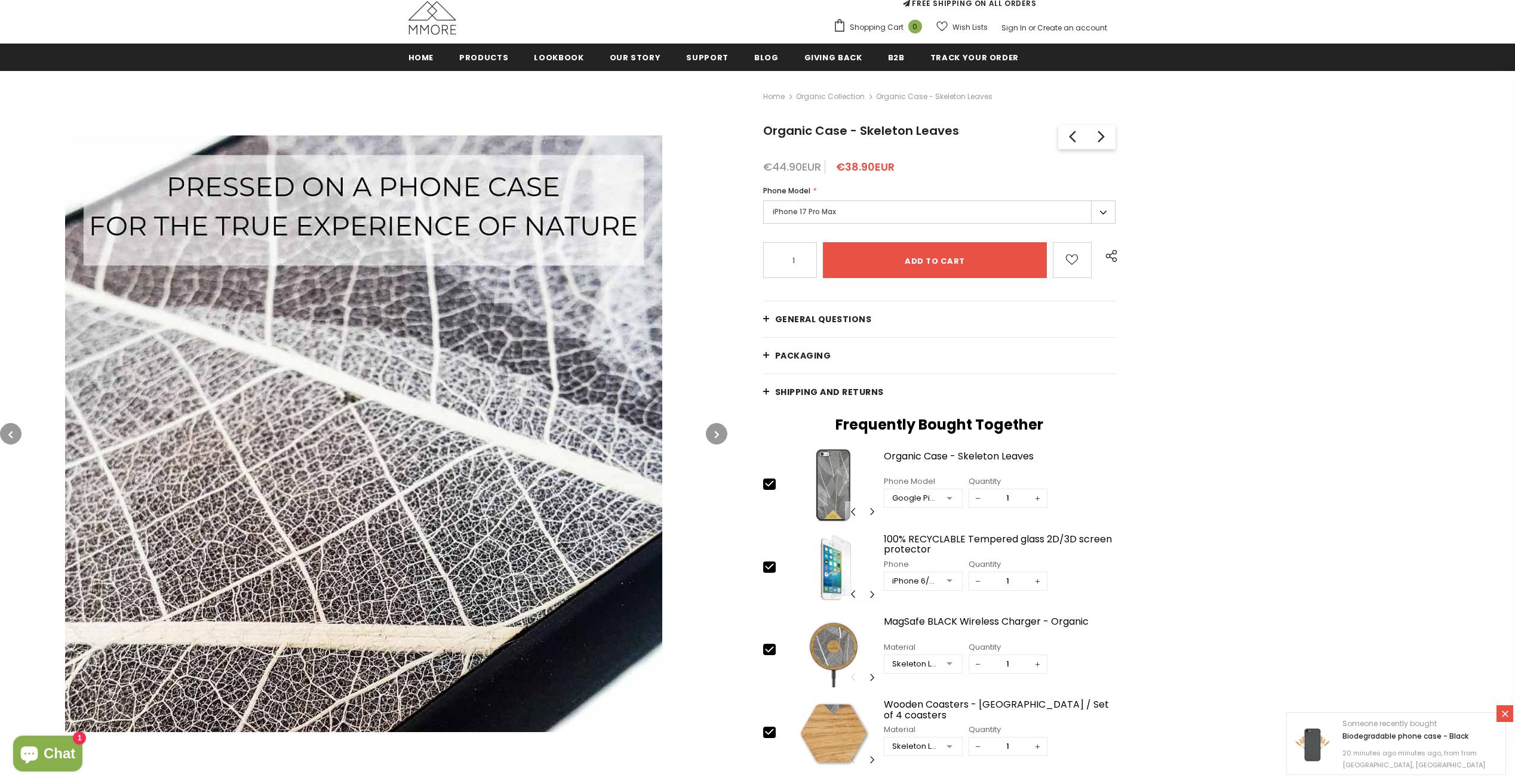
click at [879, 212] on label "iPhone 17 Pro Max" at bounding box center [940, 212] width 353 height 23
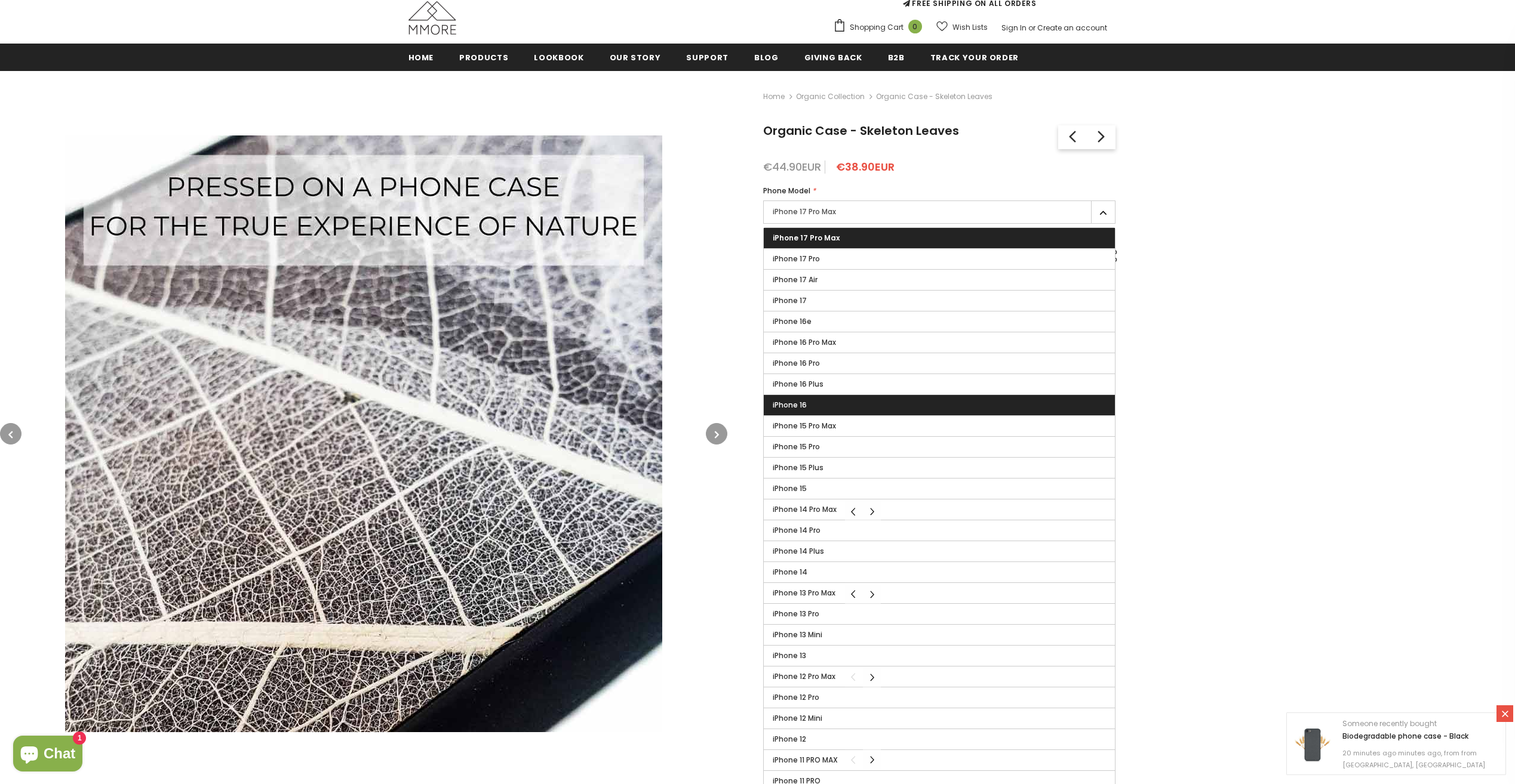
click at [865, 404] on label "iPhone 16" at bounding box center [939, 405] width 352 height 20
click at [0, 0] on input "iPhone 16" at bounding box center [0, 0] width 0 height 0
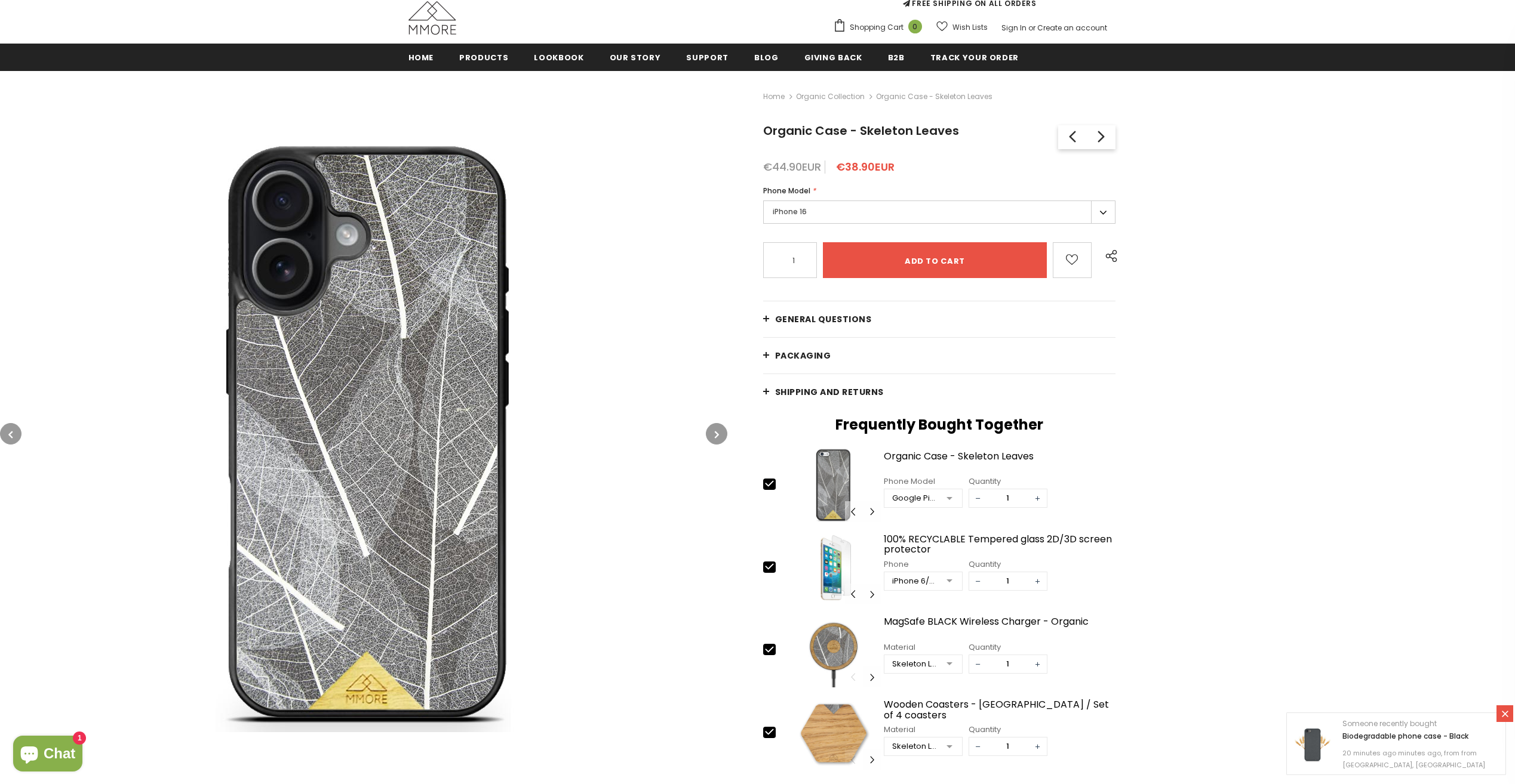
click at [280, 330] on img at bounding box center [364, 434] width 597 height 597
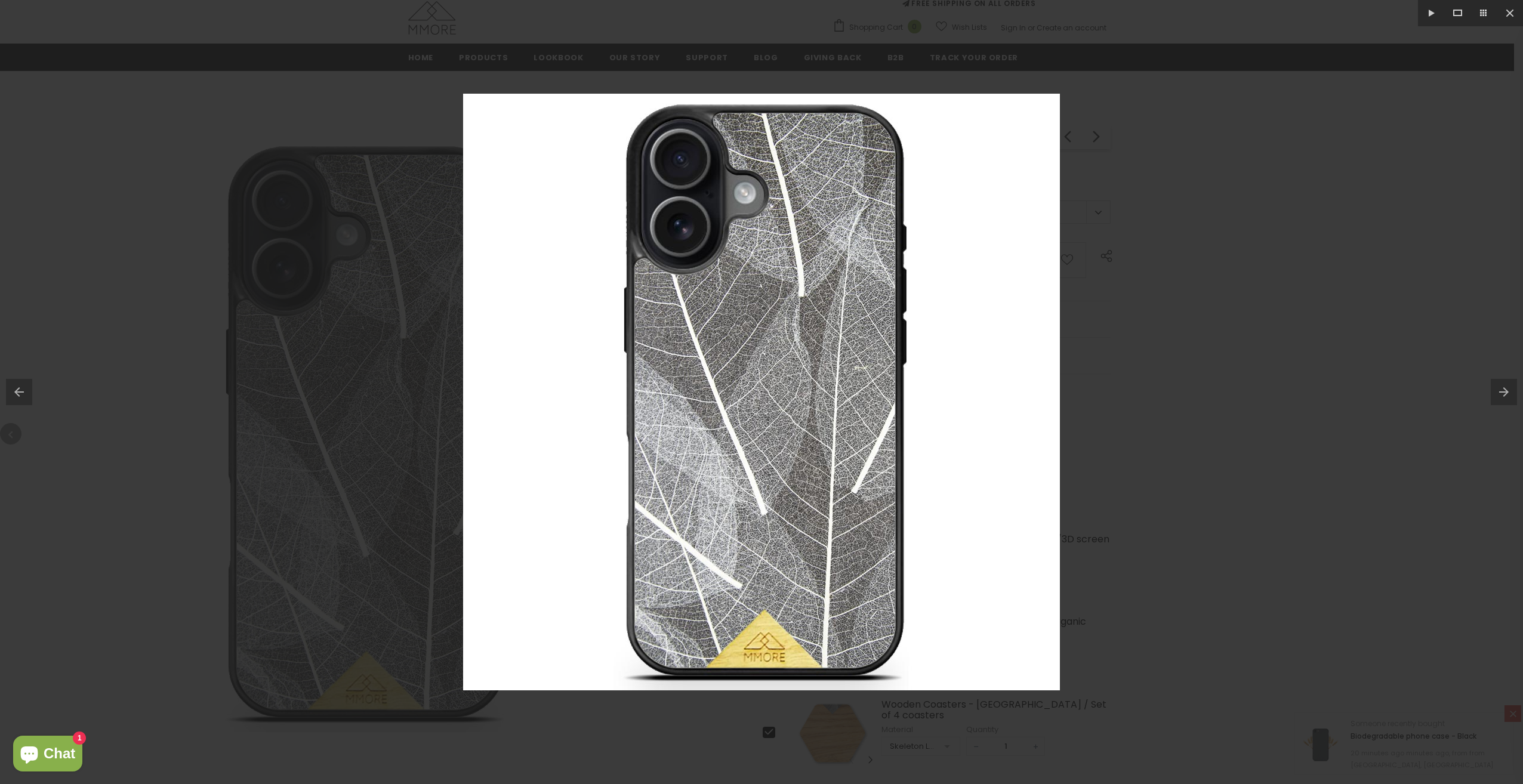
click at [1297, 293] on div at bounding box center [761, 392] width 1523 height 784
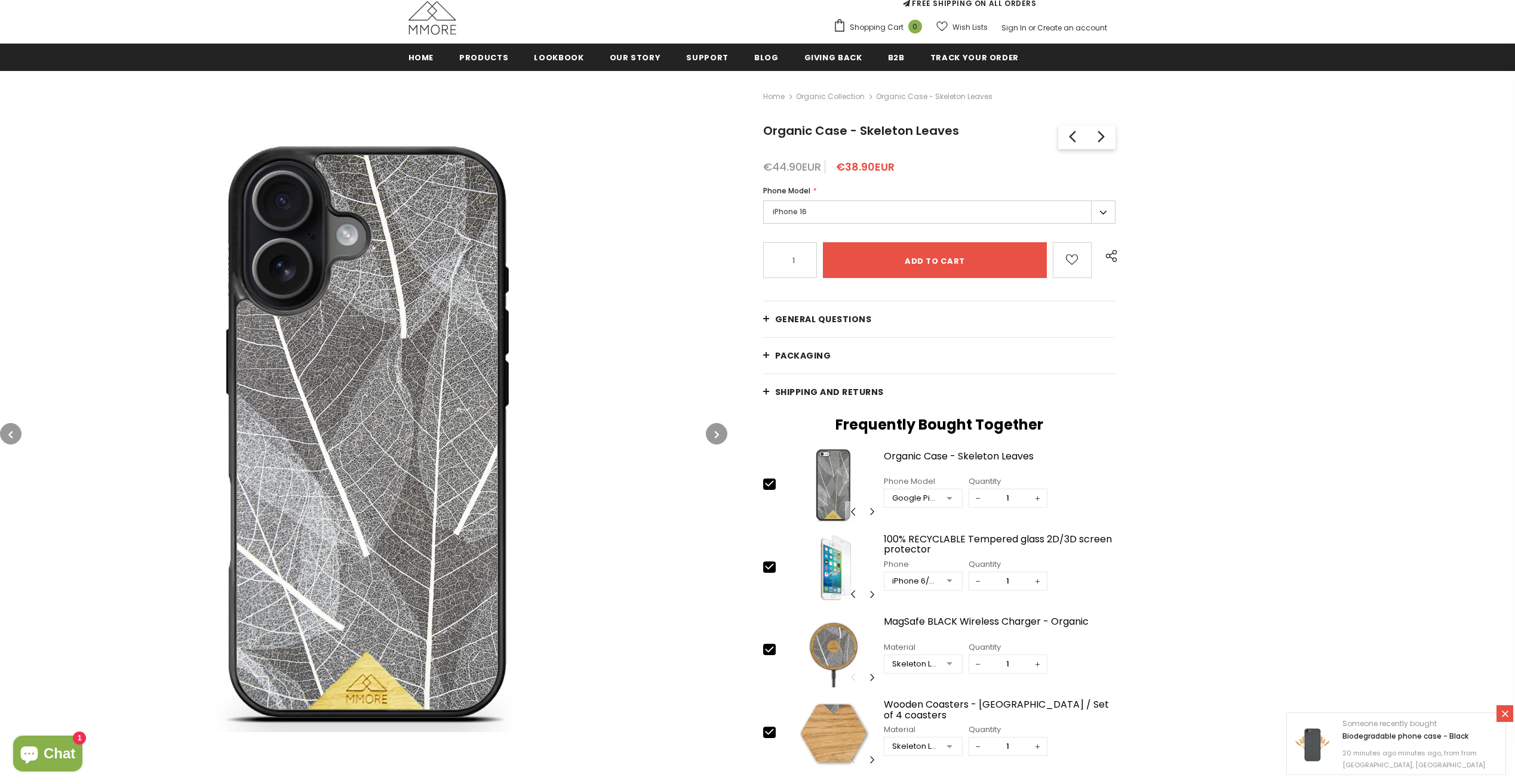
click at [859, 330] on link "General Questions" at bounding box center [940, 319] width 353 height 36
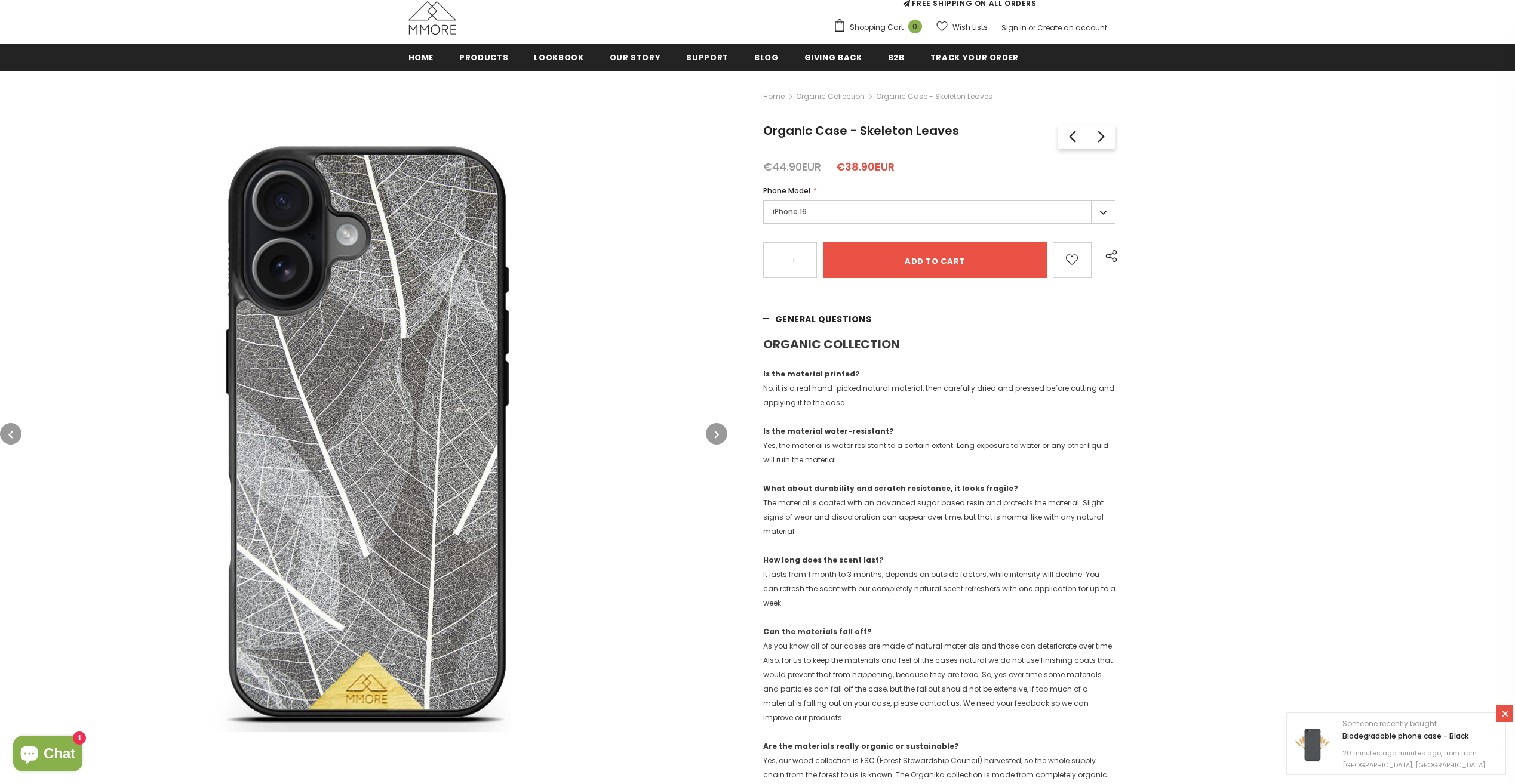
click at [846, 317] on span "General Questions" at bounding box center [823, 319] width 97 height 12
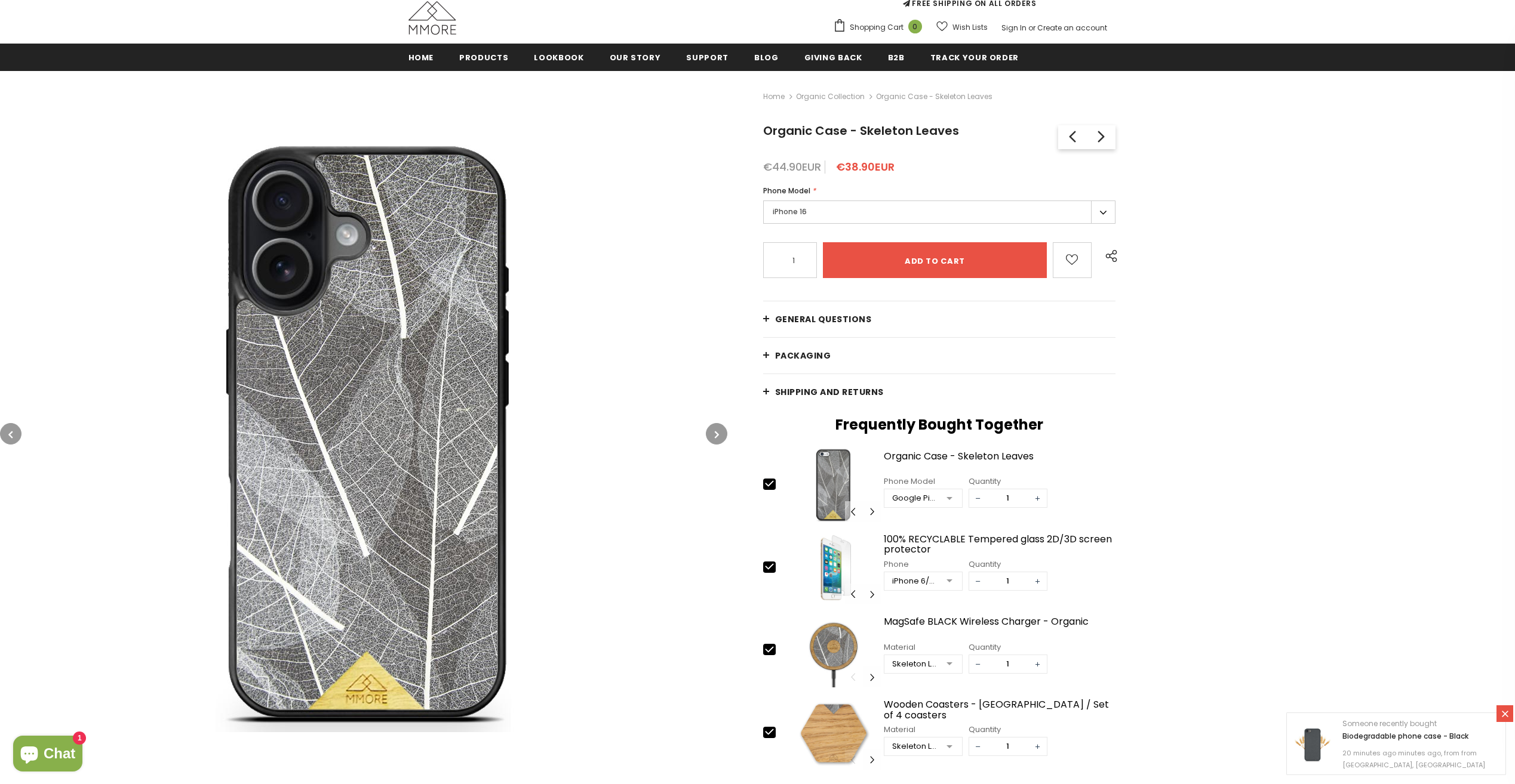
click at [846, 317] on span "General Questions" at bounding box center [823, 319] width 97 height 12
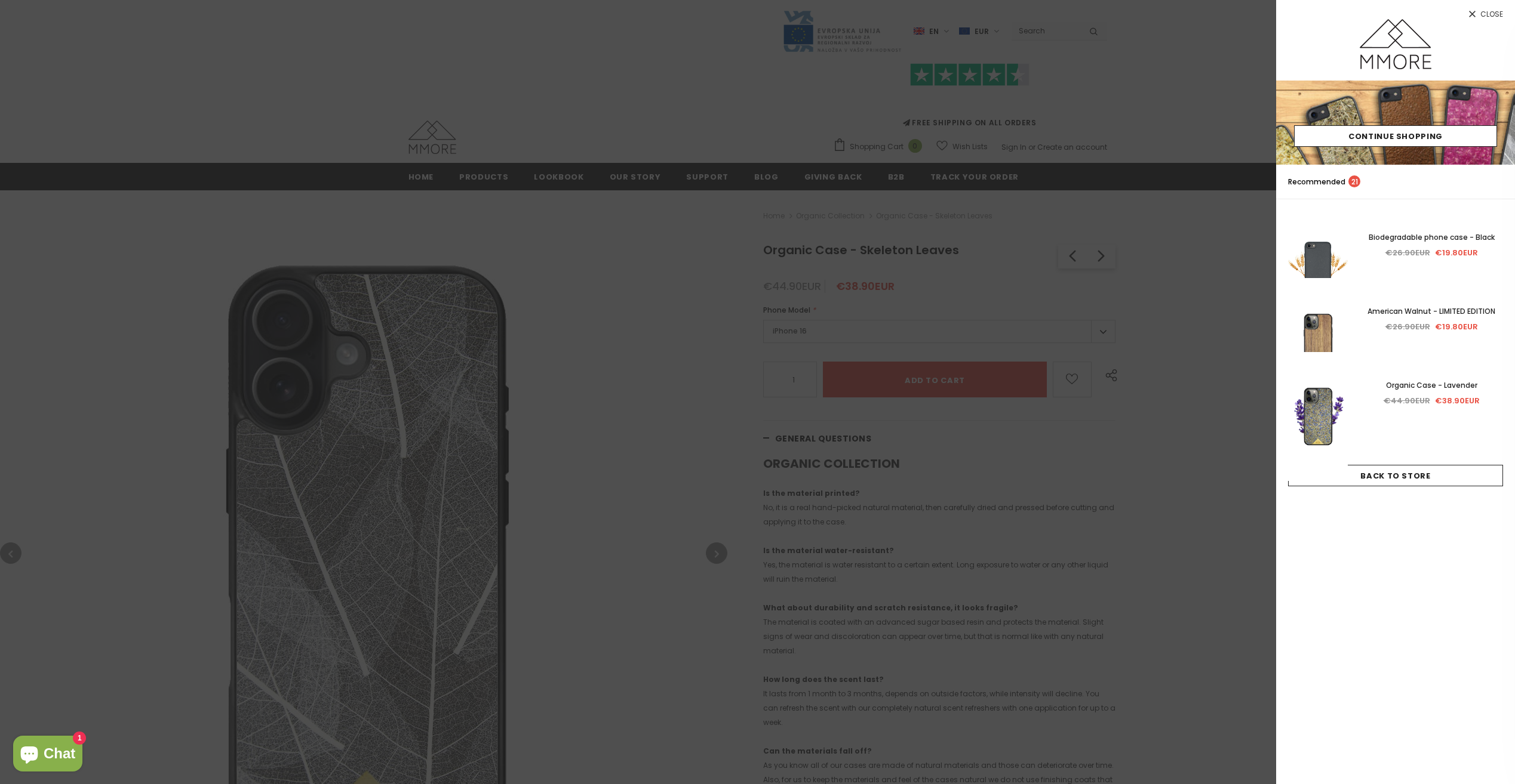
click at [326, 200] on div at bounding box center [757, 392] width 1515 height 784
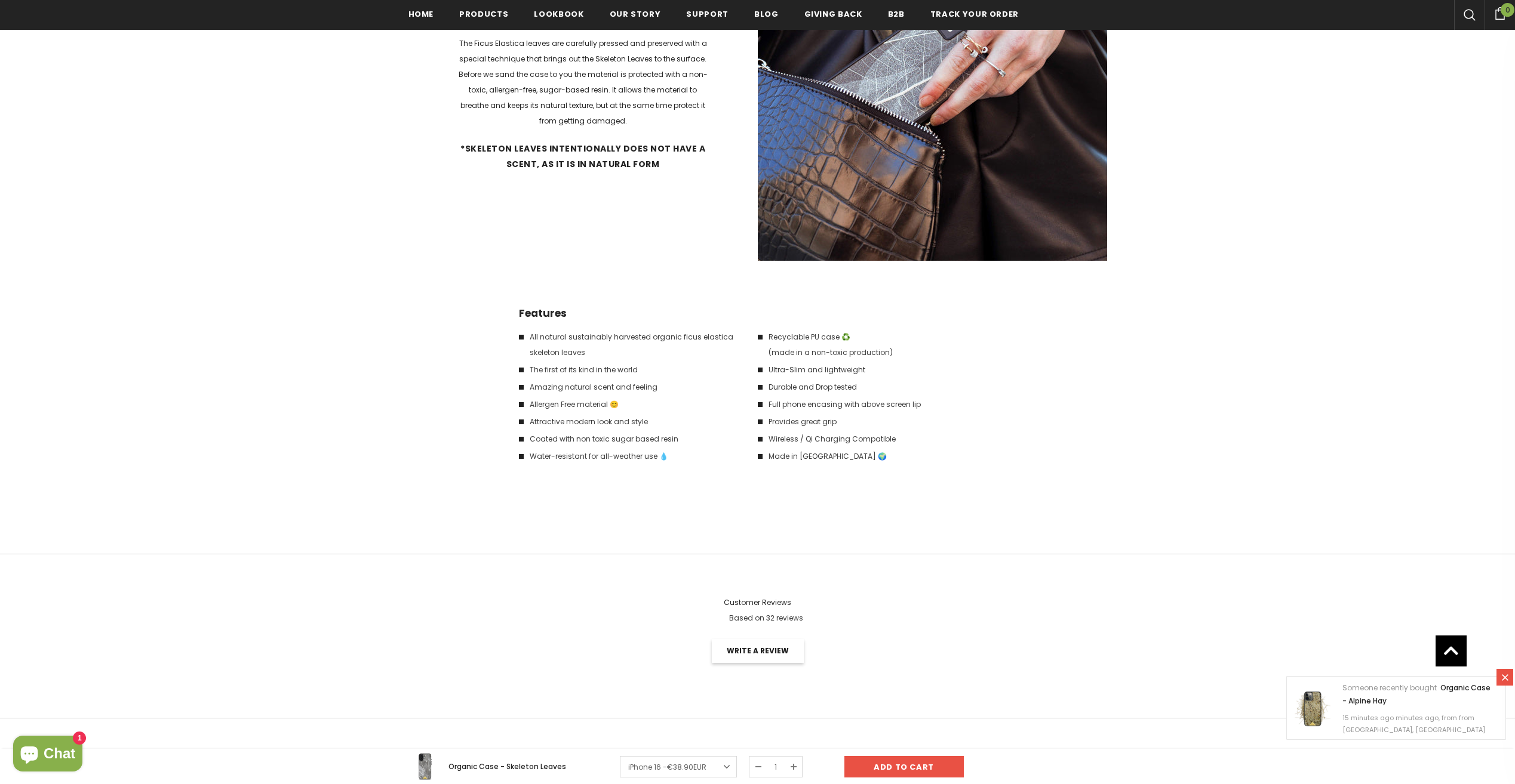
scroll to position [3766, 0]
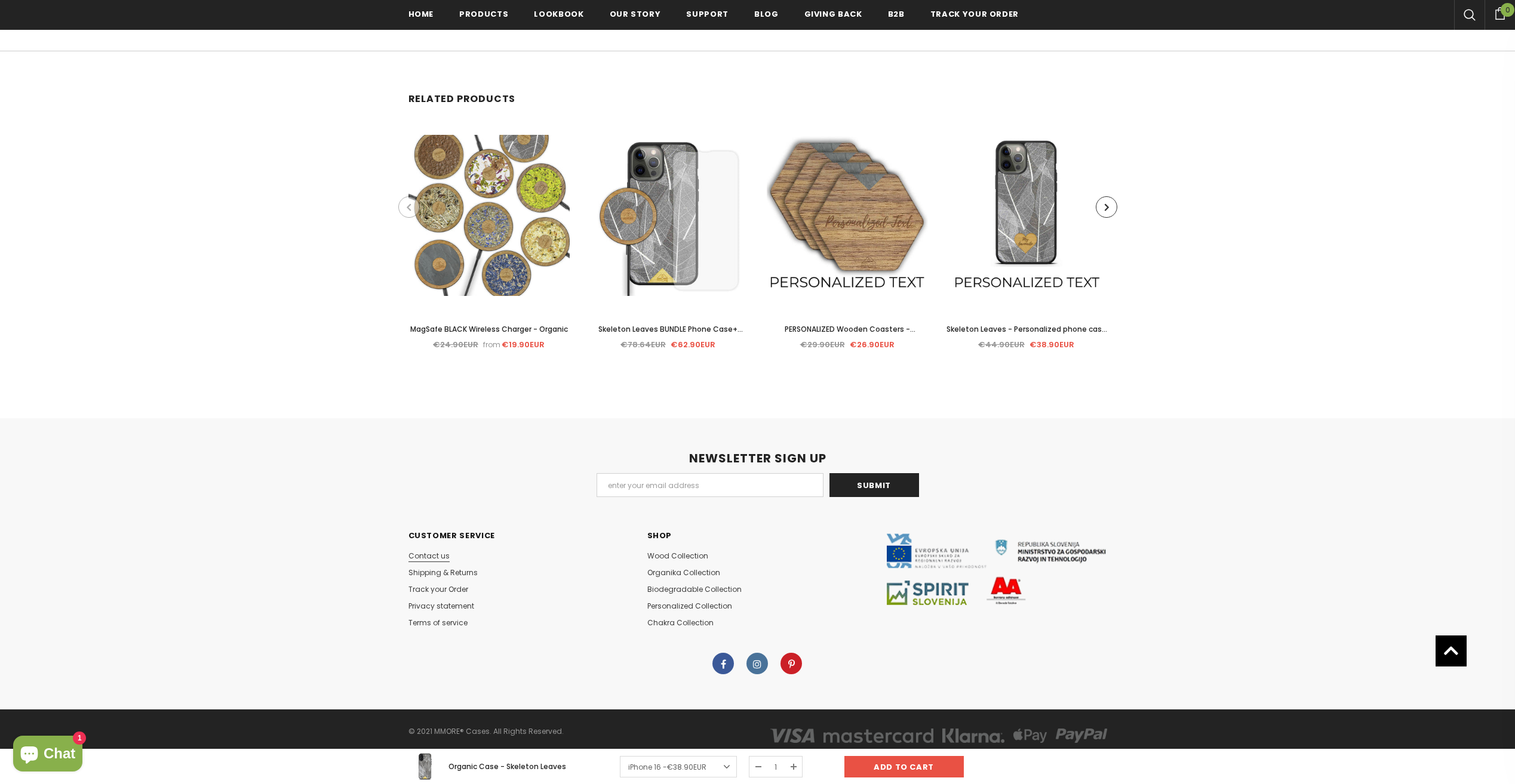
click at [442, 556] on span "Contact us" at bounding box center [429, 556] width 41 height 11
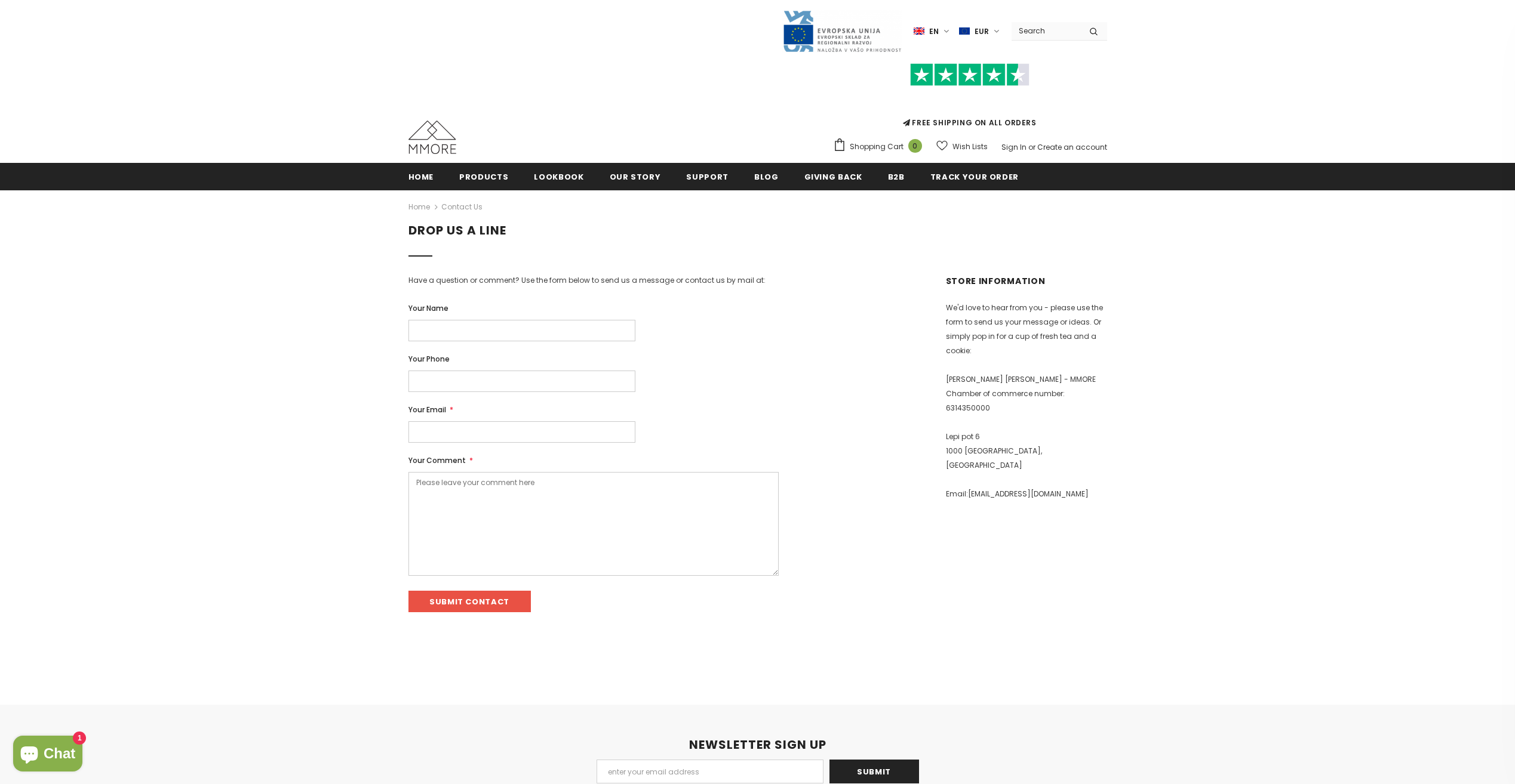
click at [470, 116] on div "FREE SHIPPING ON ALL ORDERS Shopping Cart 0 Close Your bag 0 items Your cart is…" at bounding box center [758, 105] width 699 height 104
click at [442, 141] on img at bounding box center [432, 138] width 48 height 34
